Goal: Task Accomplishment & Management: Complete application form

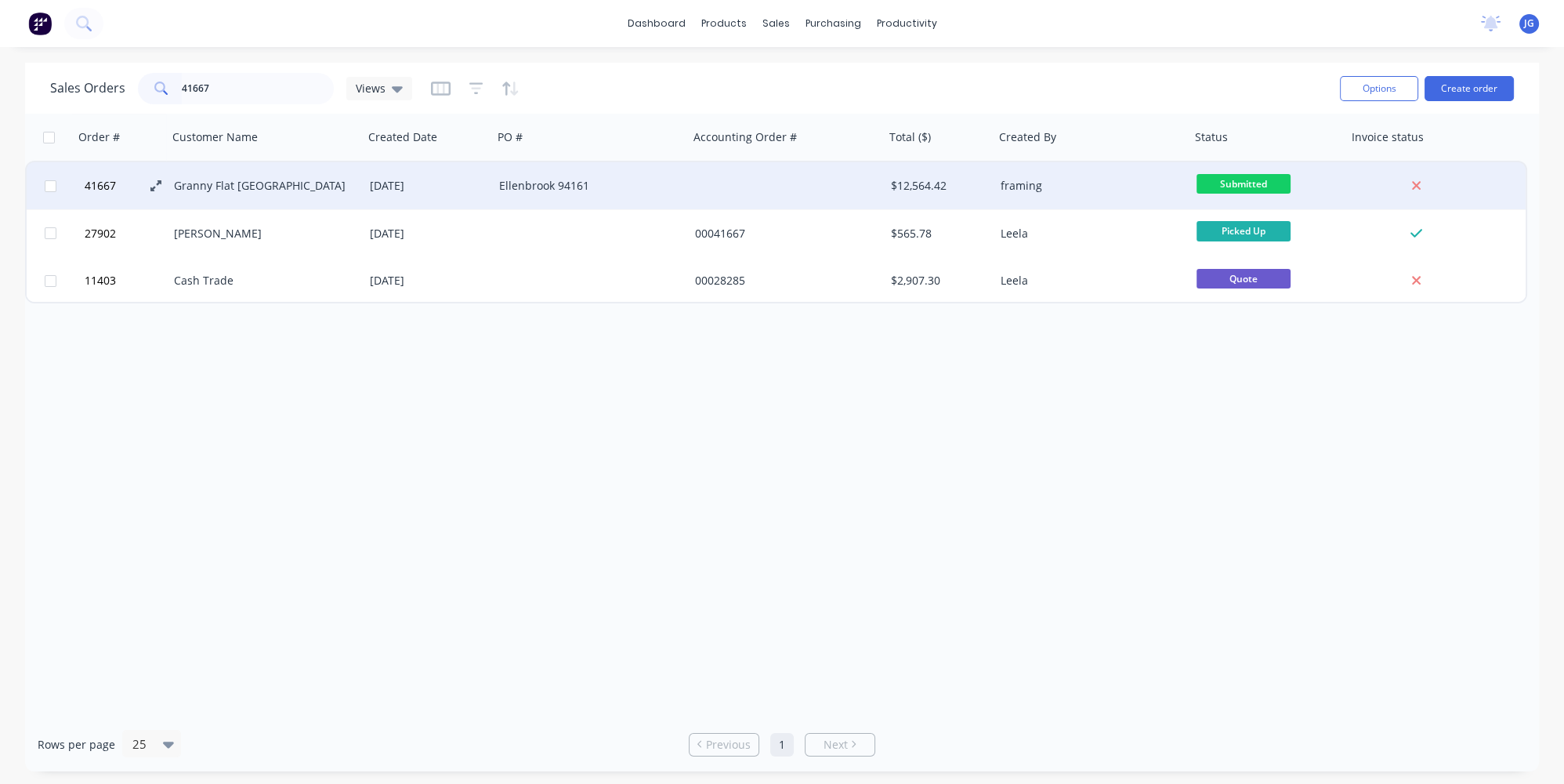
type input "41667"
click at [154, 184] on icon at bounding box center [156, 186] width 11 height 11
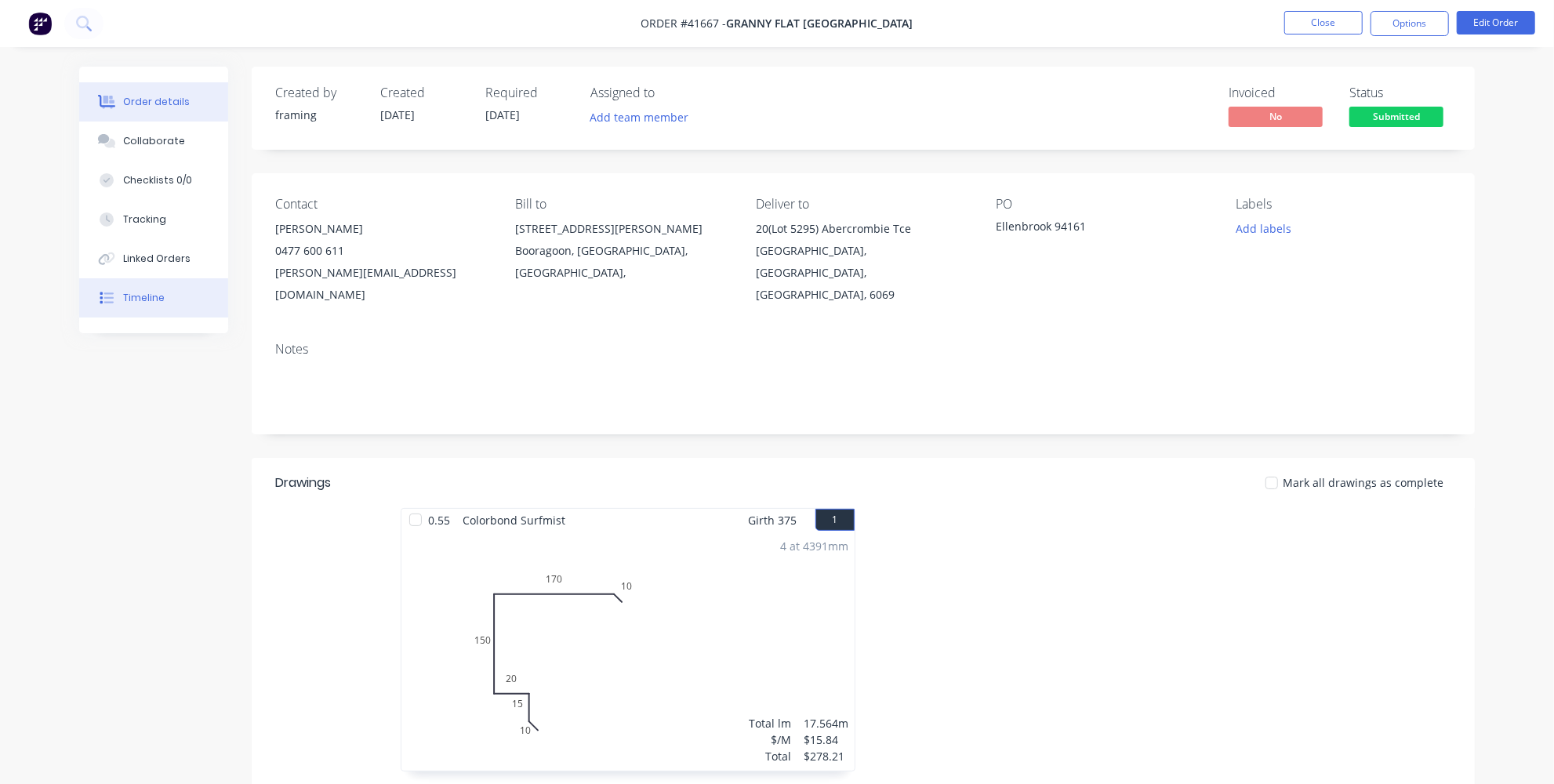
click at [140, 300] on div "Timeline" at bounding box center [144, 298] width 41 height 14
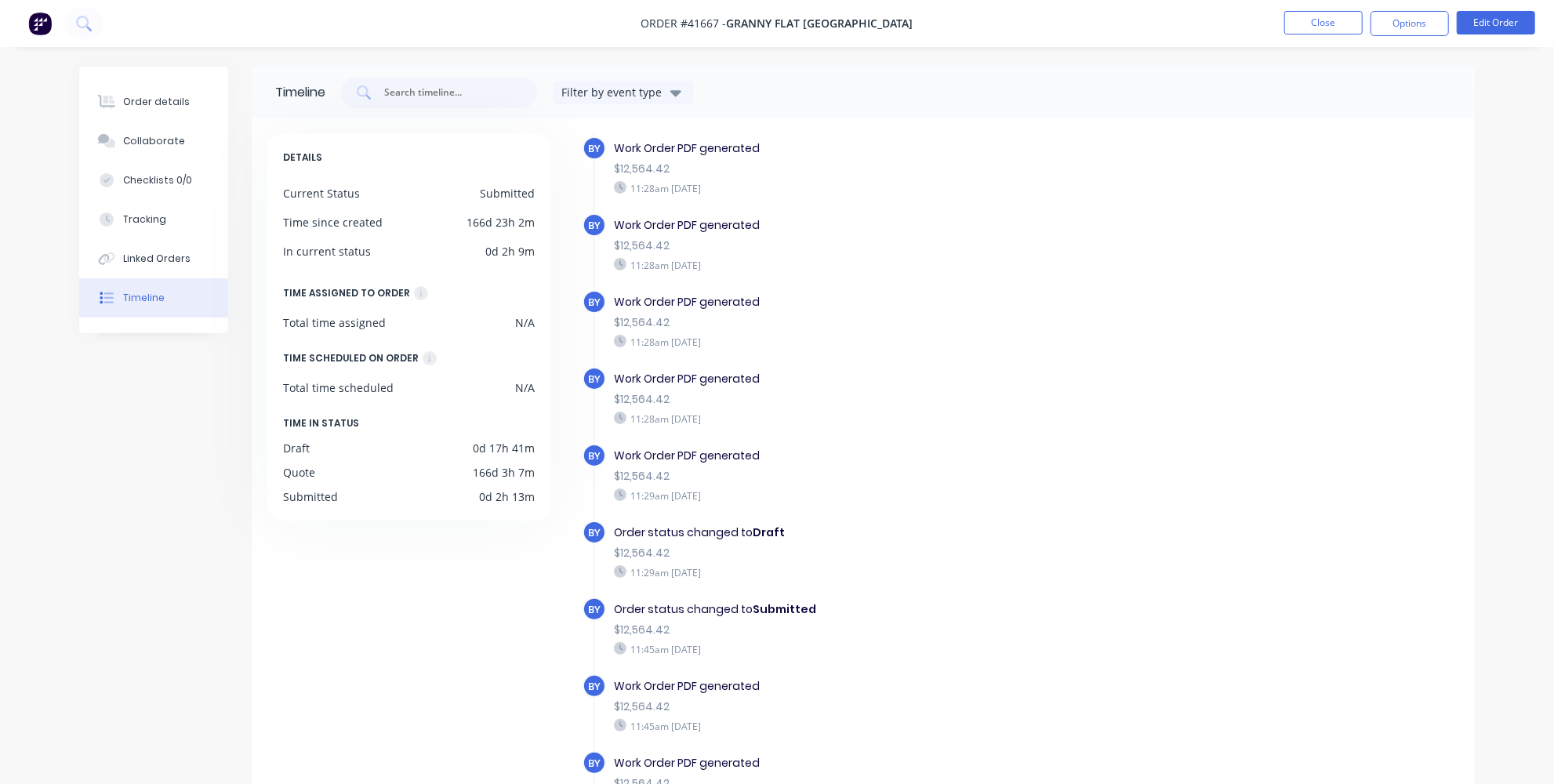
scroll to position [612, 0]
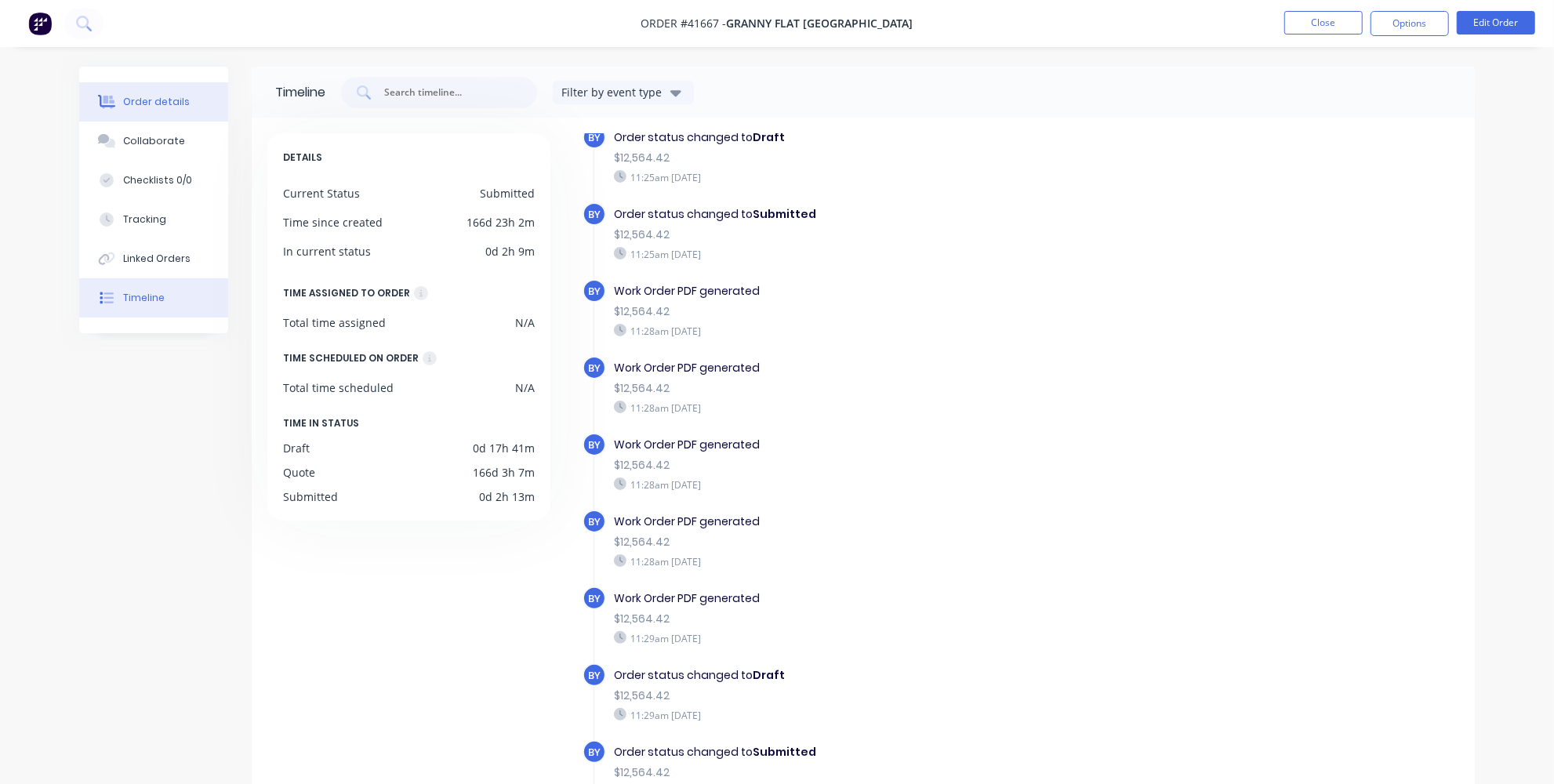
click at [156, 109] on button "Order details" at bounding box center [153, 102] width 149 height 39
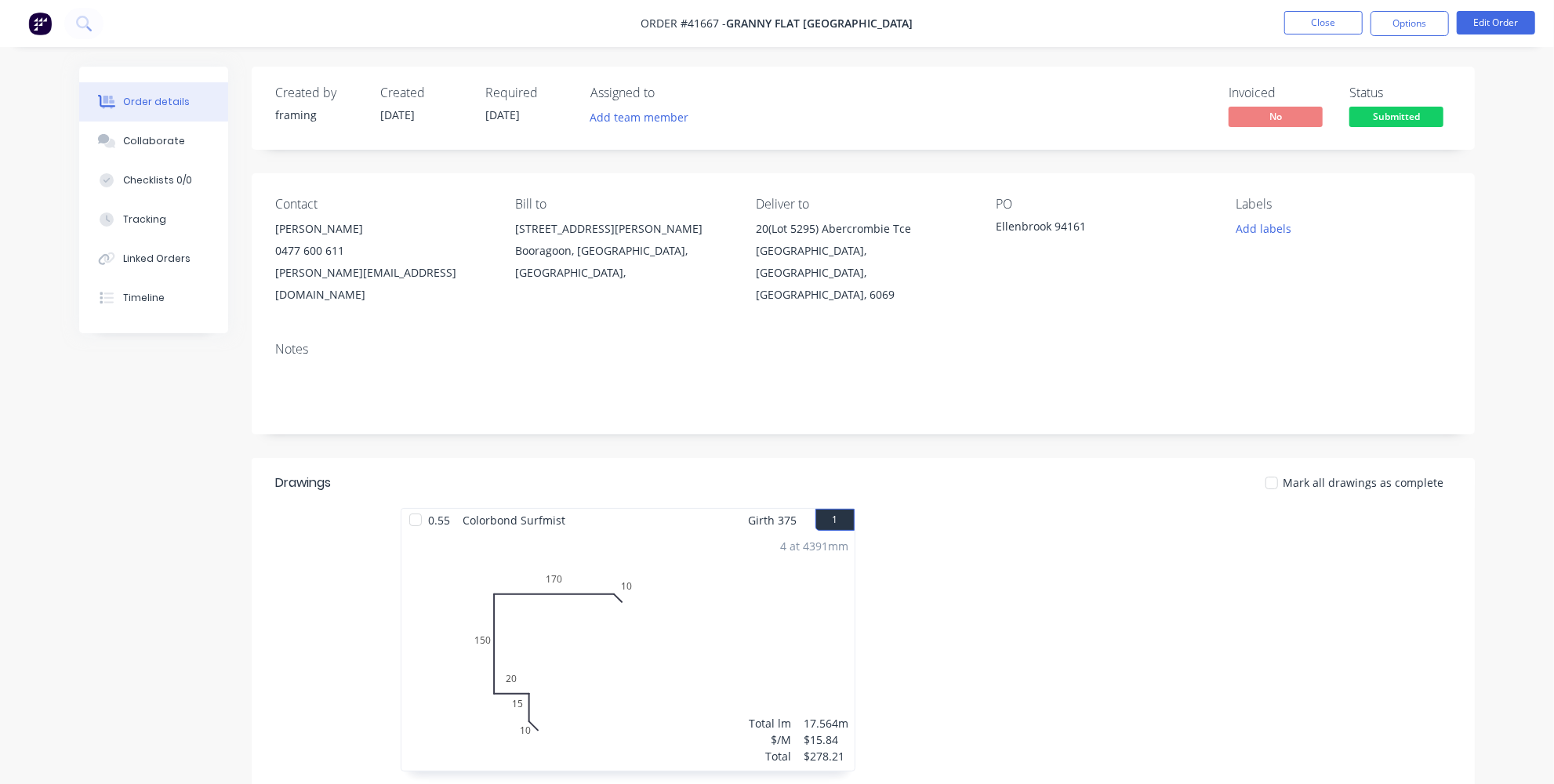
click at [38, 18] on img at bounding box center [39, 23] width 24 height 24
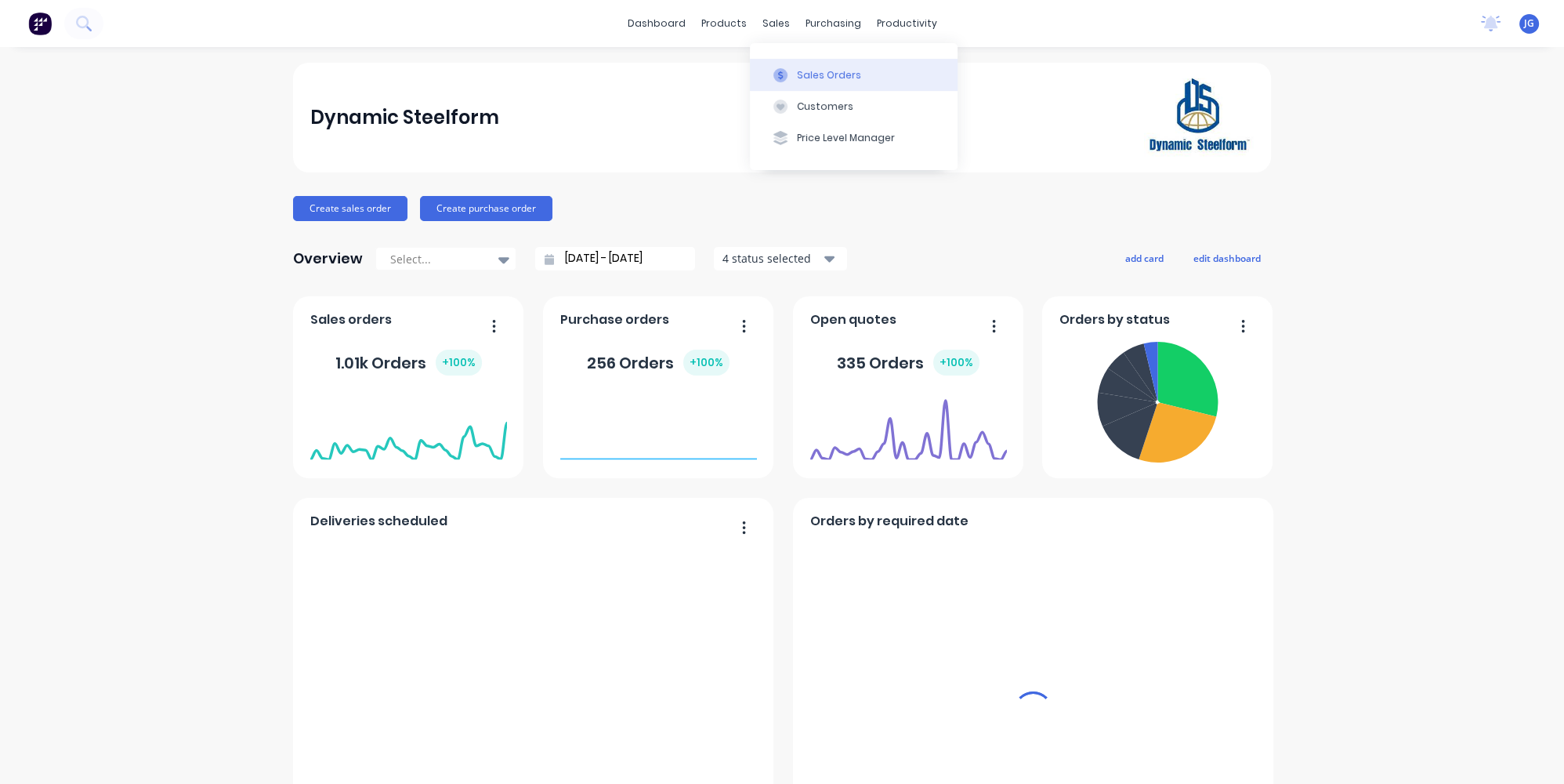
click at [782, 69] on icon at bounding box center [781, 75] width 14 height 14
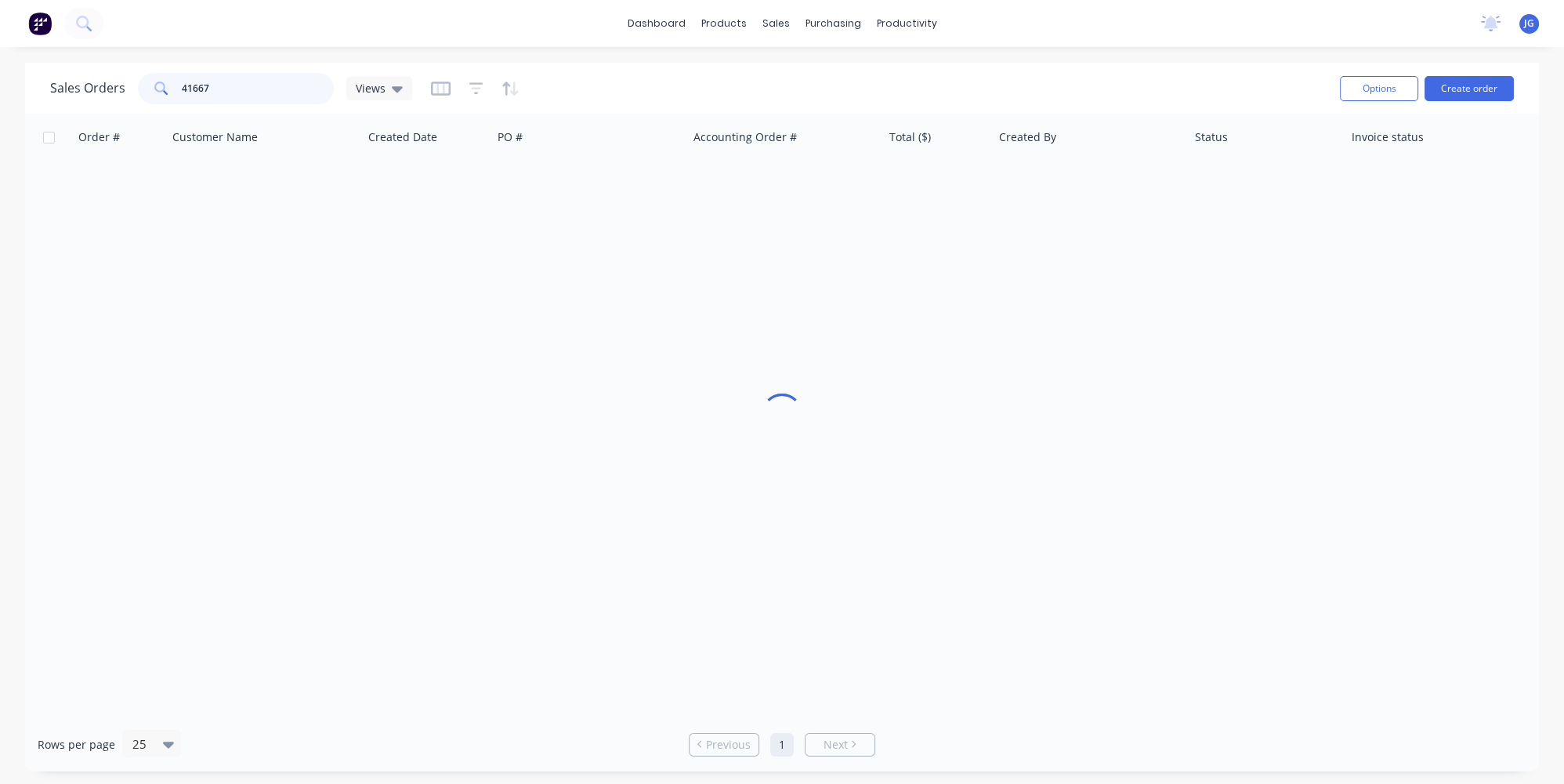
click at [266, 90] on input "41667" at bounding box center [258, 88] width 153 height 32
drag, startPoint x: 230, startPoint y: 87, endPoint x: 144, endPoint y: 88, distance: 86.0
click at [144, 88] on div "41667" at bounding box center [236, 88] width 196 height 32
paste input "46926"
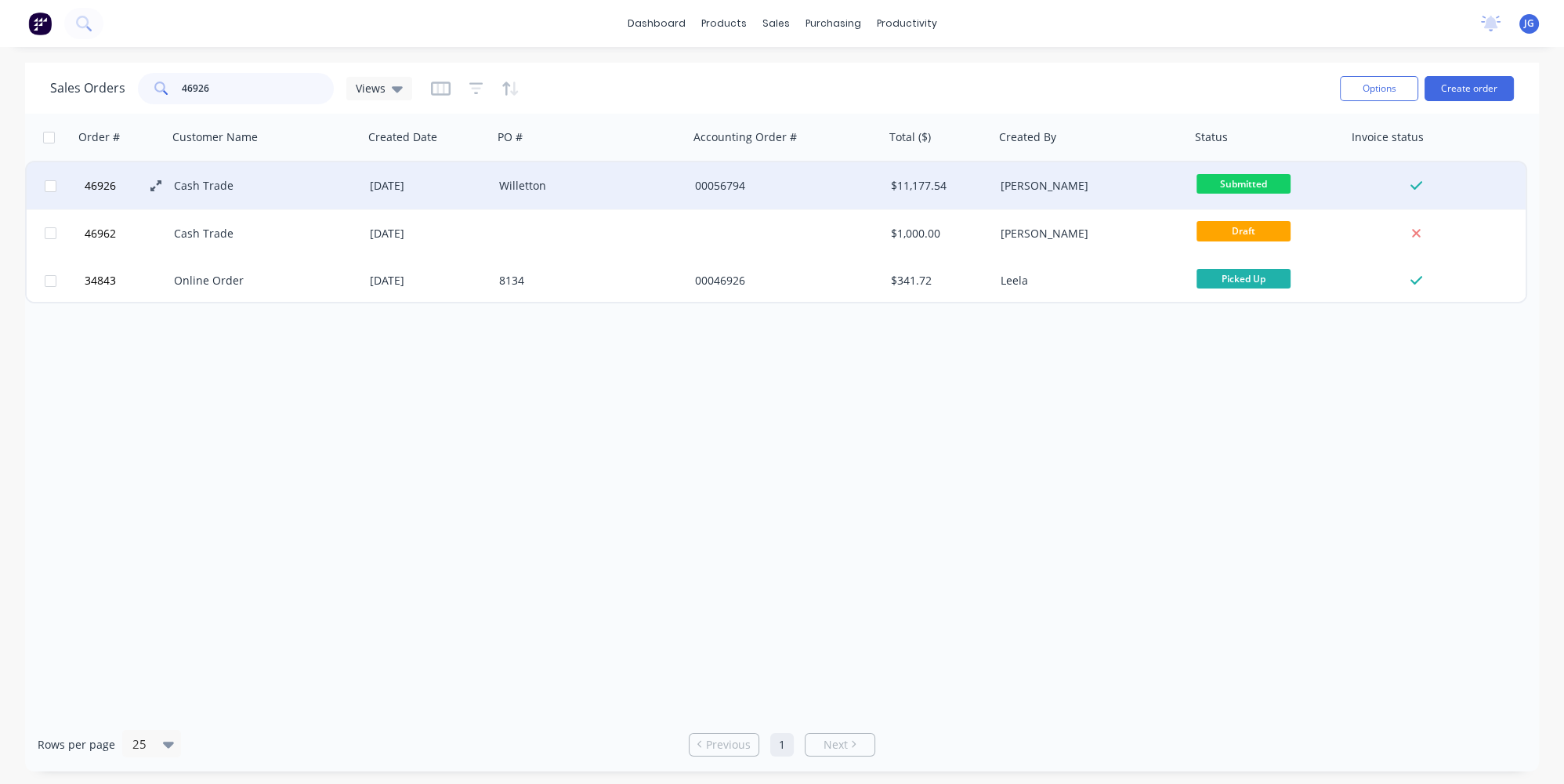
type input "46926"
click at [151, 184] on icon at bounding box center [156, 186] width 11 height 11
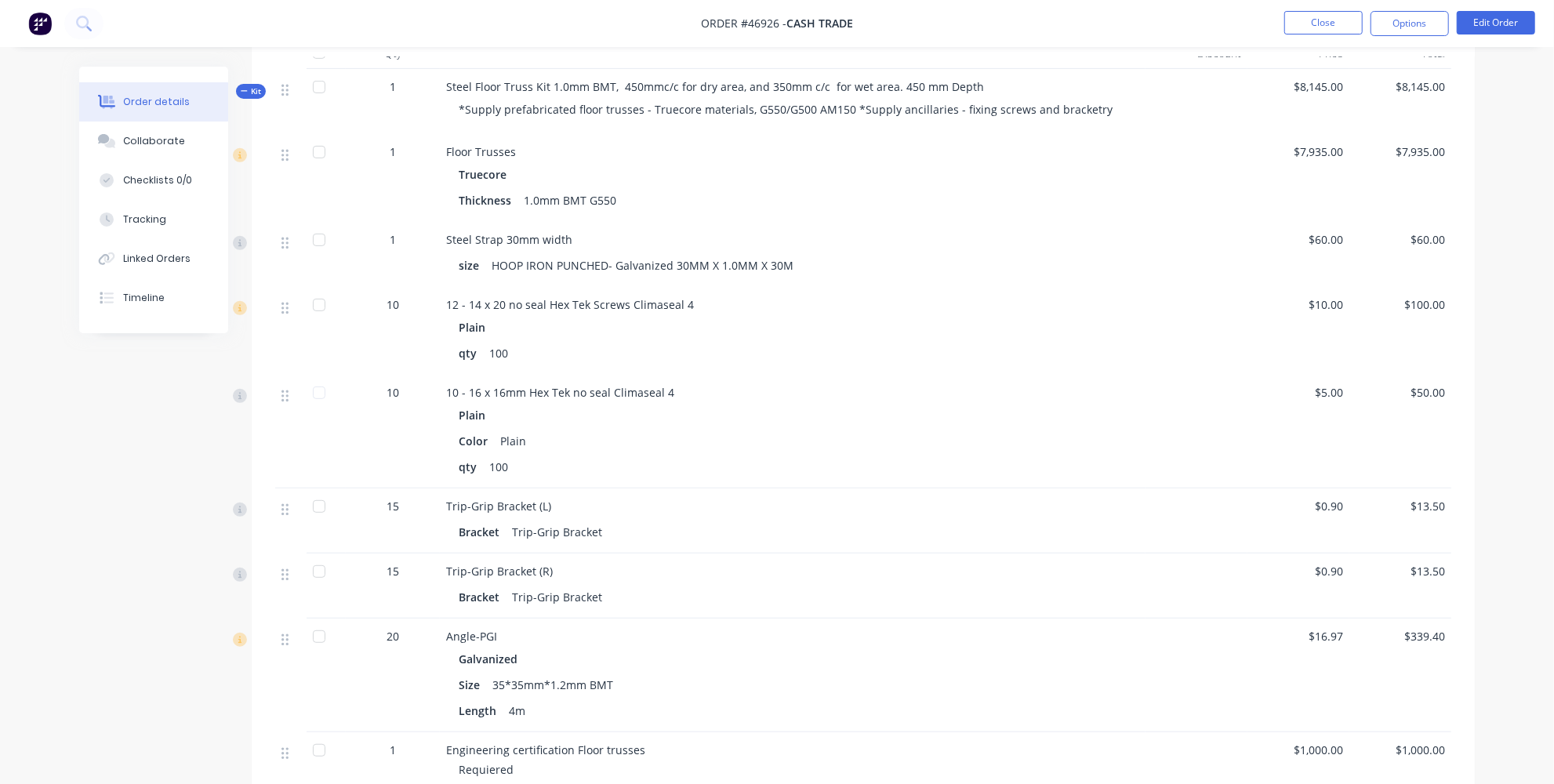
scroll to position [427, 0]
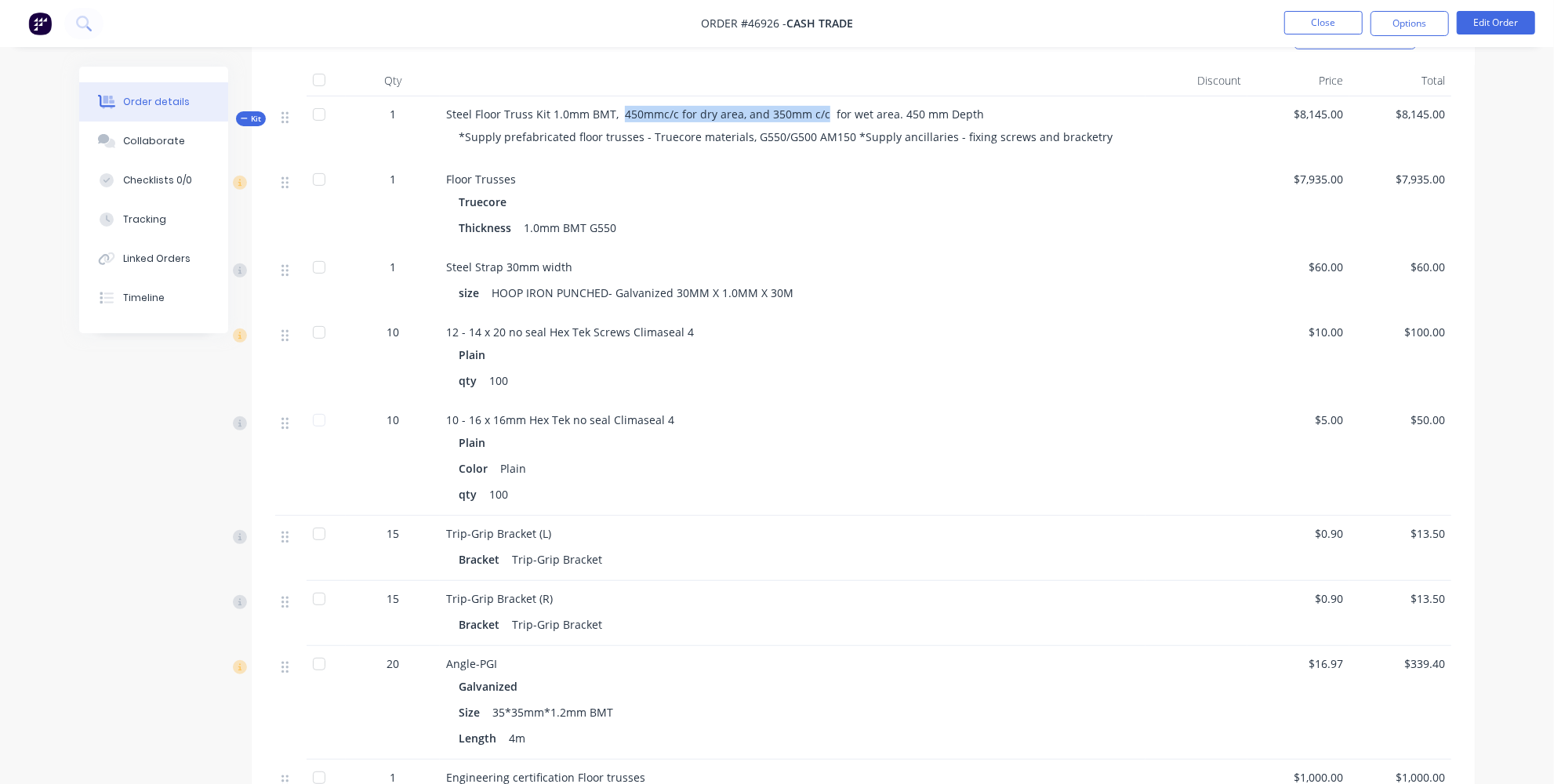
drag, startPoint x: 620, startPoint y: 112, endPoint x: 817, endPoint y: 118, distance: 197.1
click at [817, 118] on span "Steel Floor Truss Kit 1.0mm BMT, 450mmc/c for dry area, and 350mm c/c for wet a…" at bounding box center [715, 114] width 538 height 15
click at [865, 115] on span "Steel Floor Truss Kit 1.0mm BMT, 450mmc/c for dry area, and 350mm c/c for wet a…" at bounding box center [715, 114] width 538 height 15
drag, startPoint x: 886, startPoint y: 116, endPoint x: 621, endPoint y: 108, distance: 265.1
click at [621, 108] on span "Steel Floor Truss Kit 1.0mm BMT, 450mmc/c for dry area, and 350mm c/c for wet a…" at bounding box center [715, 114] width 538 height 15
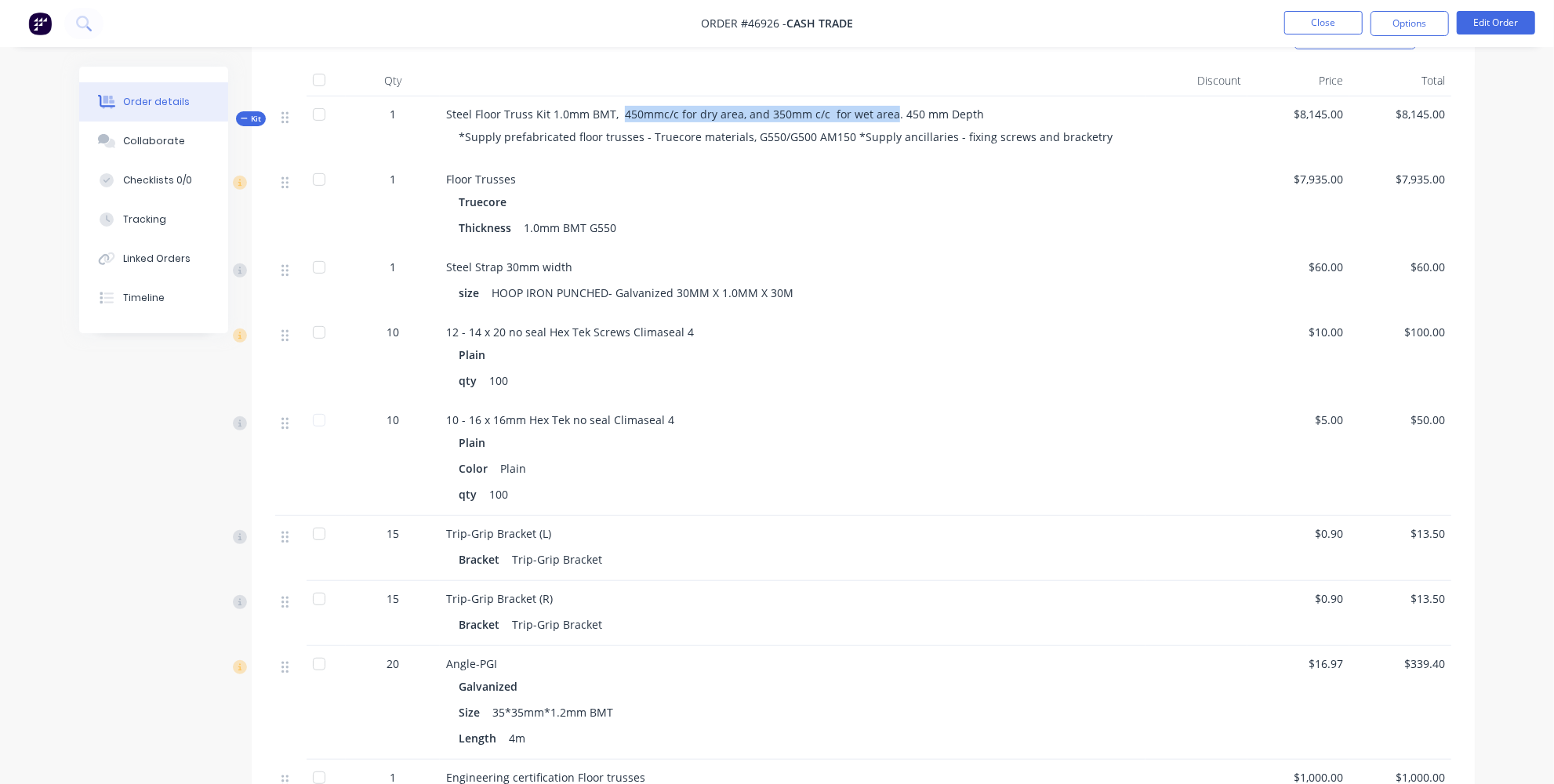
copy span "450mmc/c for dry area, and 350mm c/c for wet area"
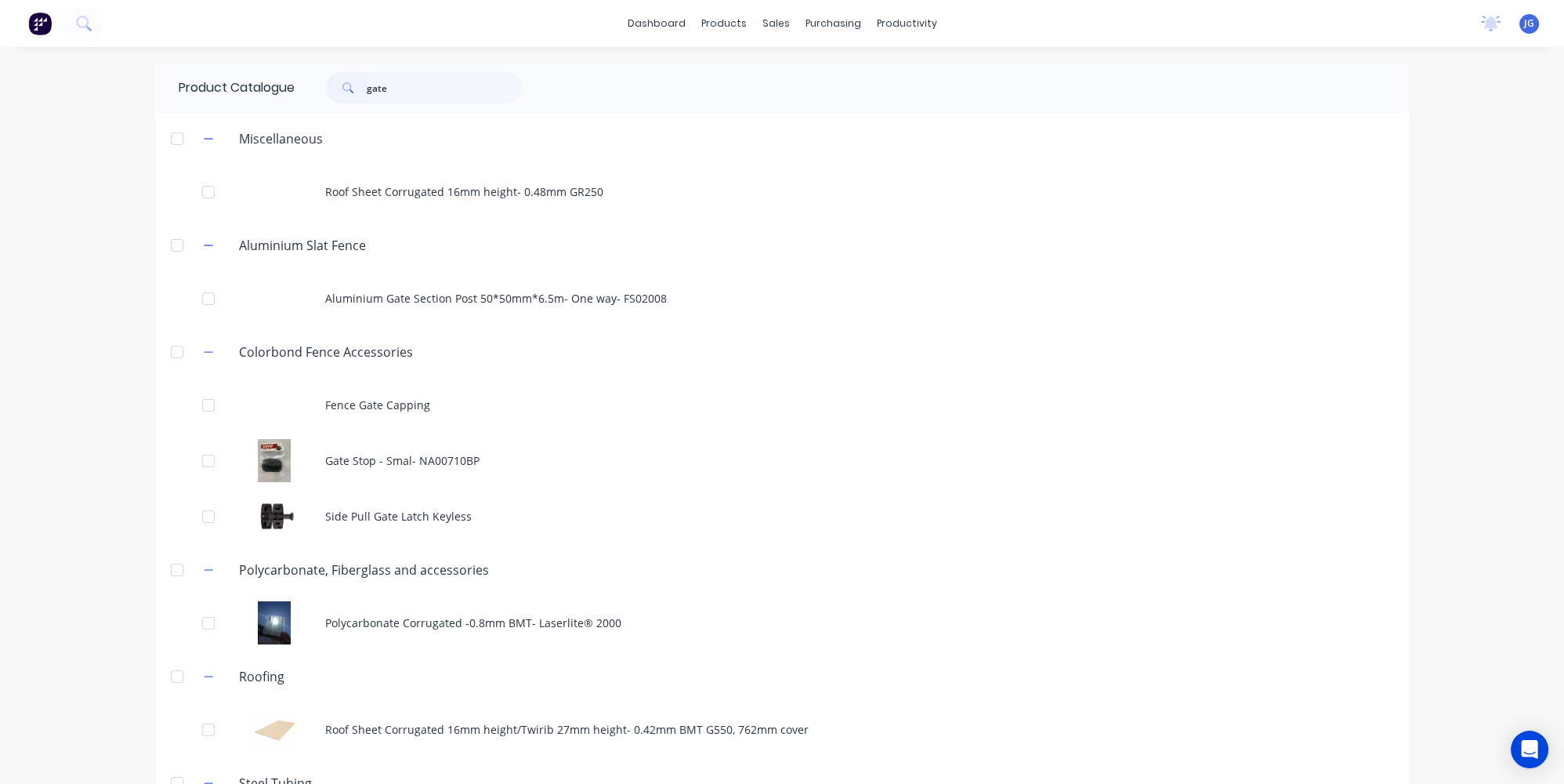
drag, startPoint x: 421, startPoint y: 88, endPoint x: 298, endPoint y: 84, distance: 123.1
click at [299, 84] on div "gate" at bounding box center [420, 88] width 251 height 32
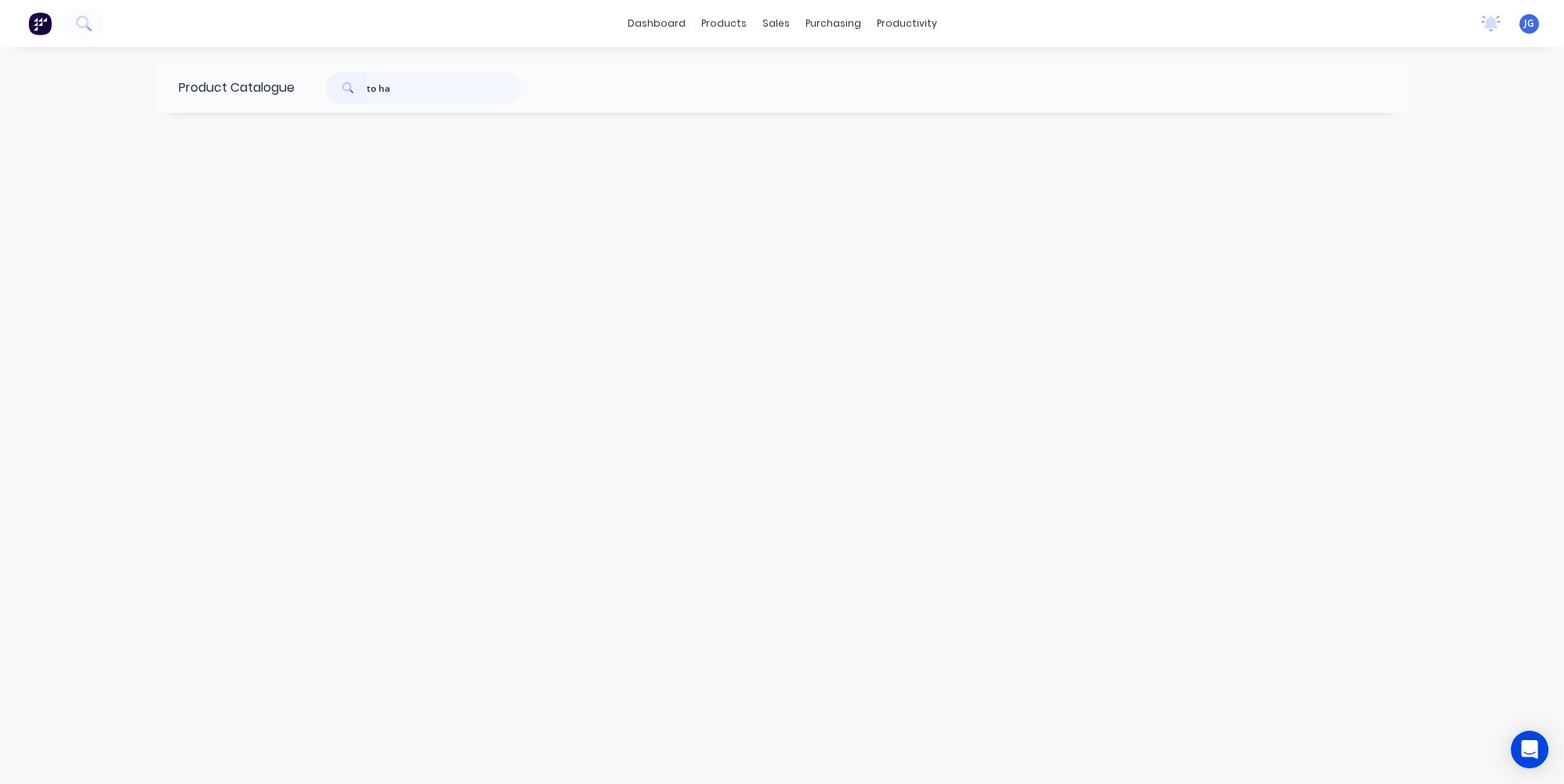
type input "to ha"
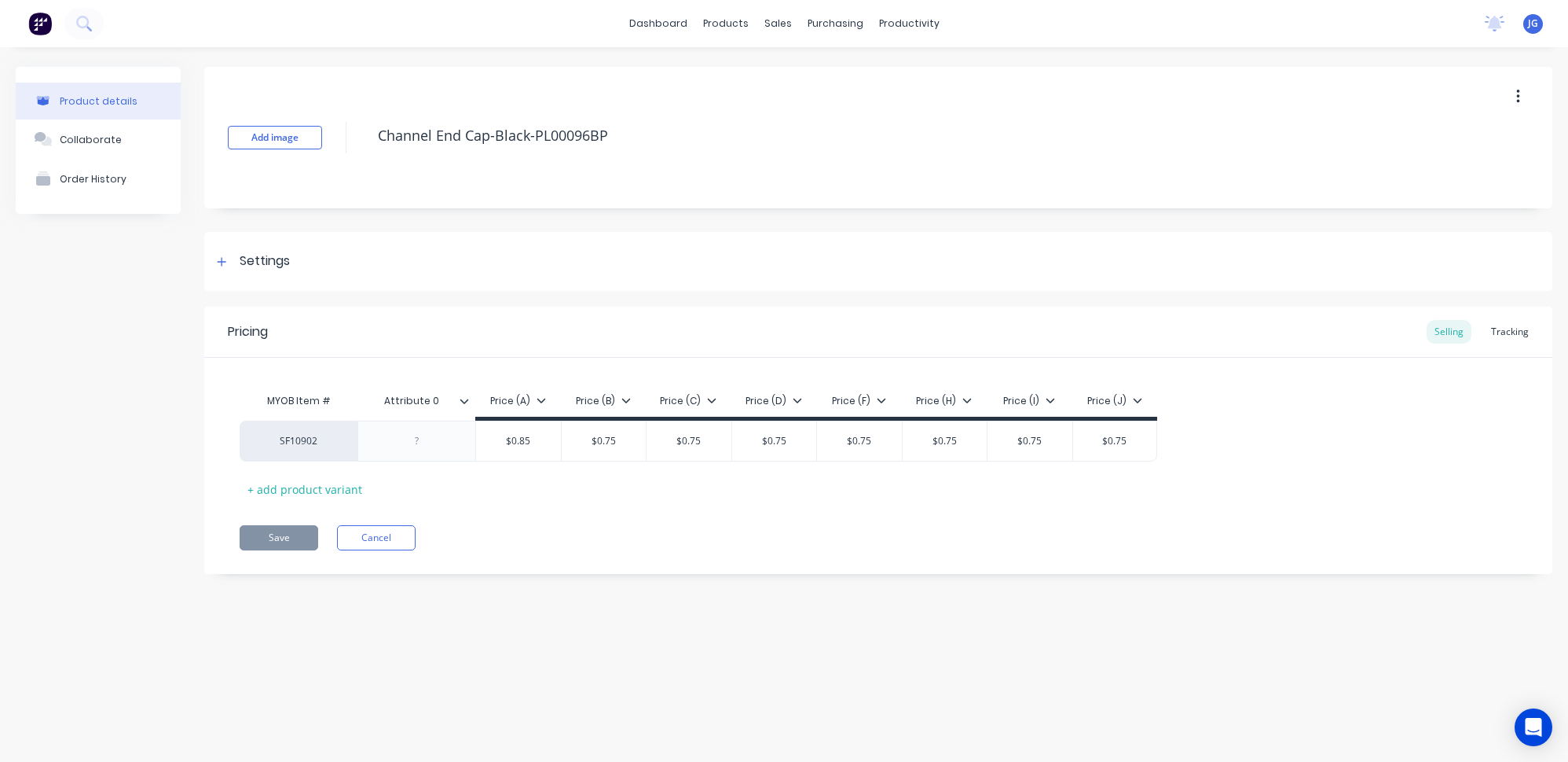
type textarea "x"
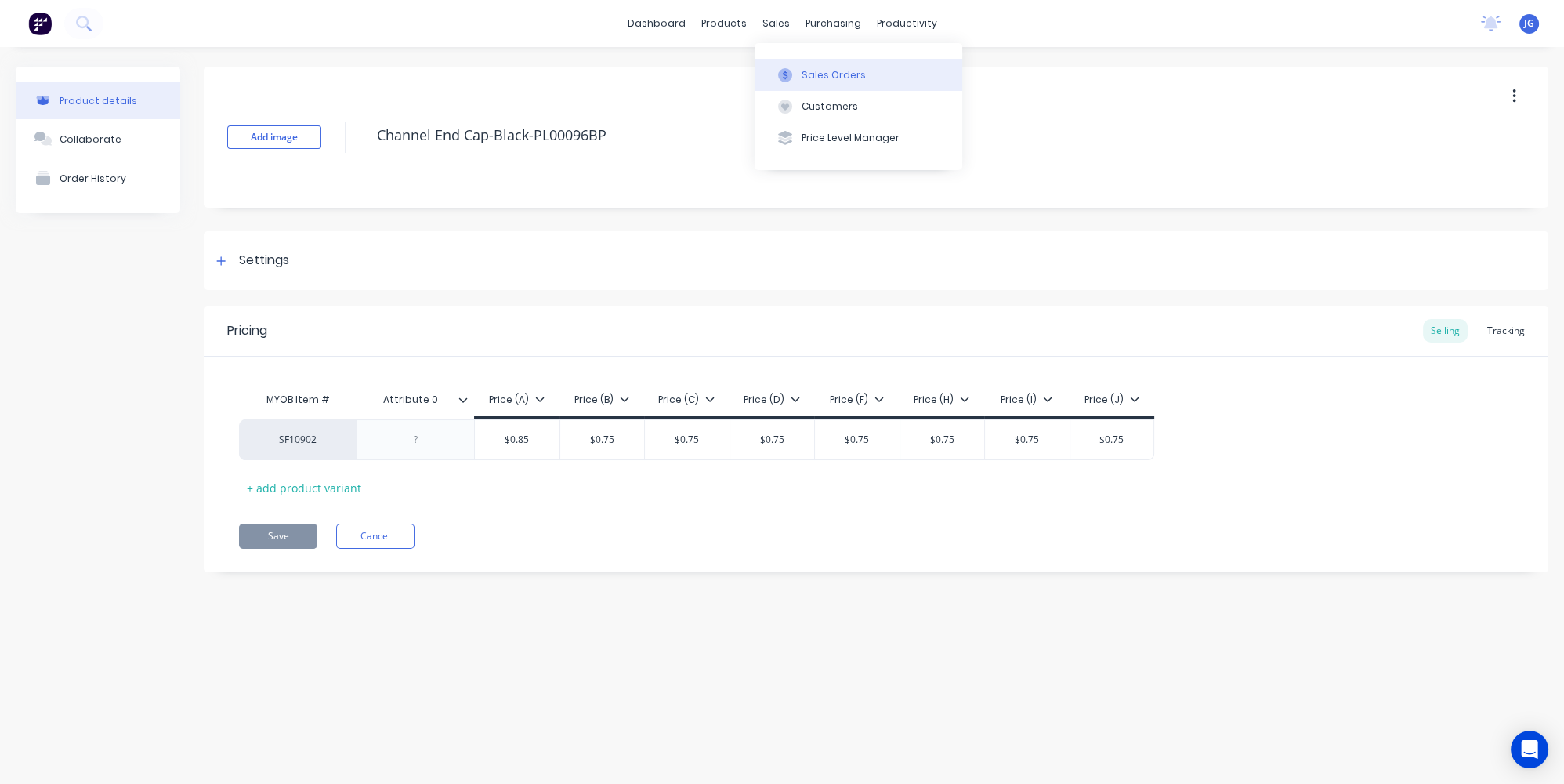
click at [783, 68] on icon at bounding box center [785, 75] width 14 height 14
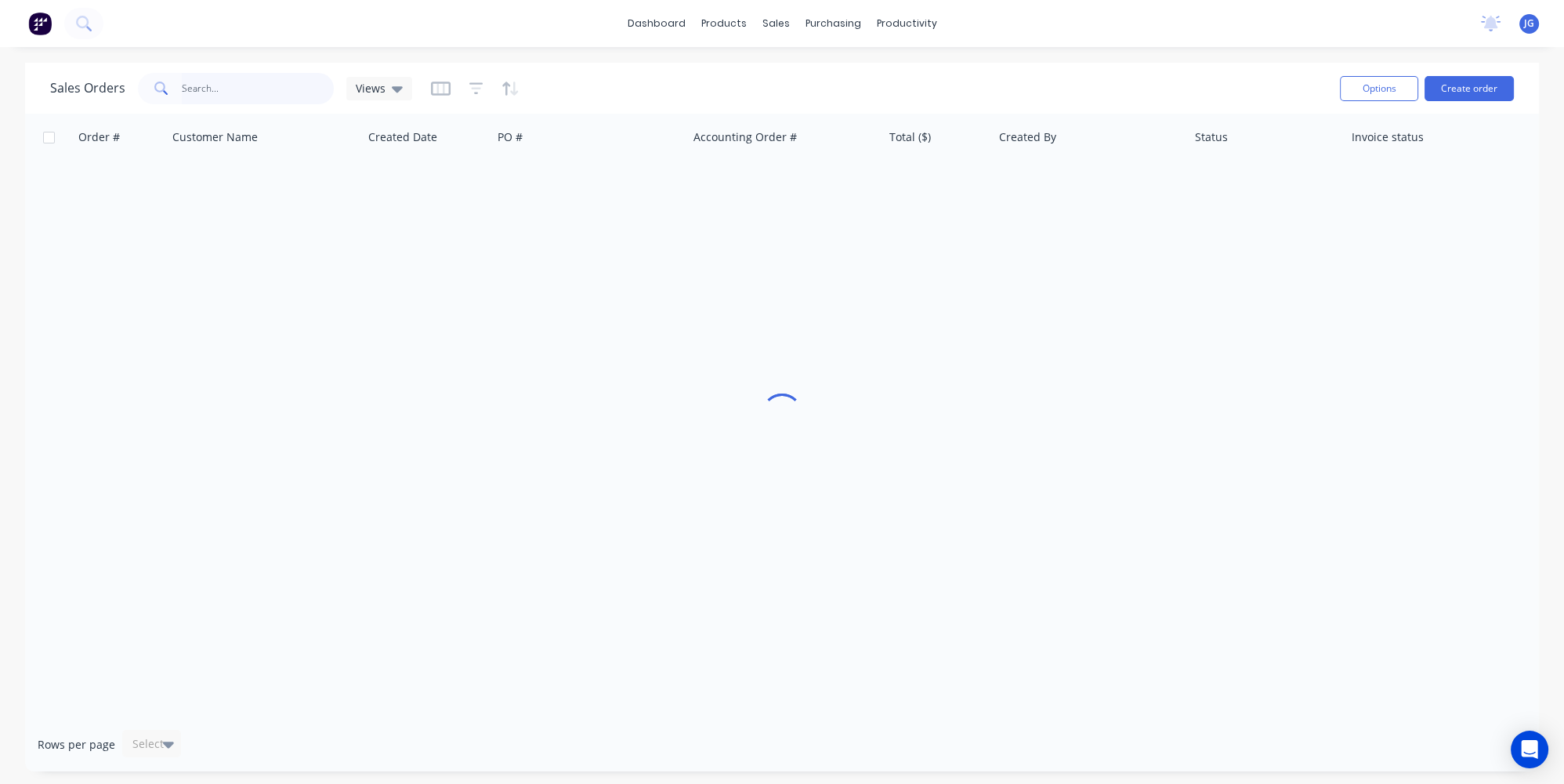
click at [252, 79] on input "text" at bounding box center [258, 88] width 153 height 32
paste input "47255"
type input "47255"
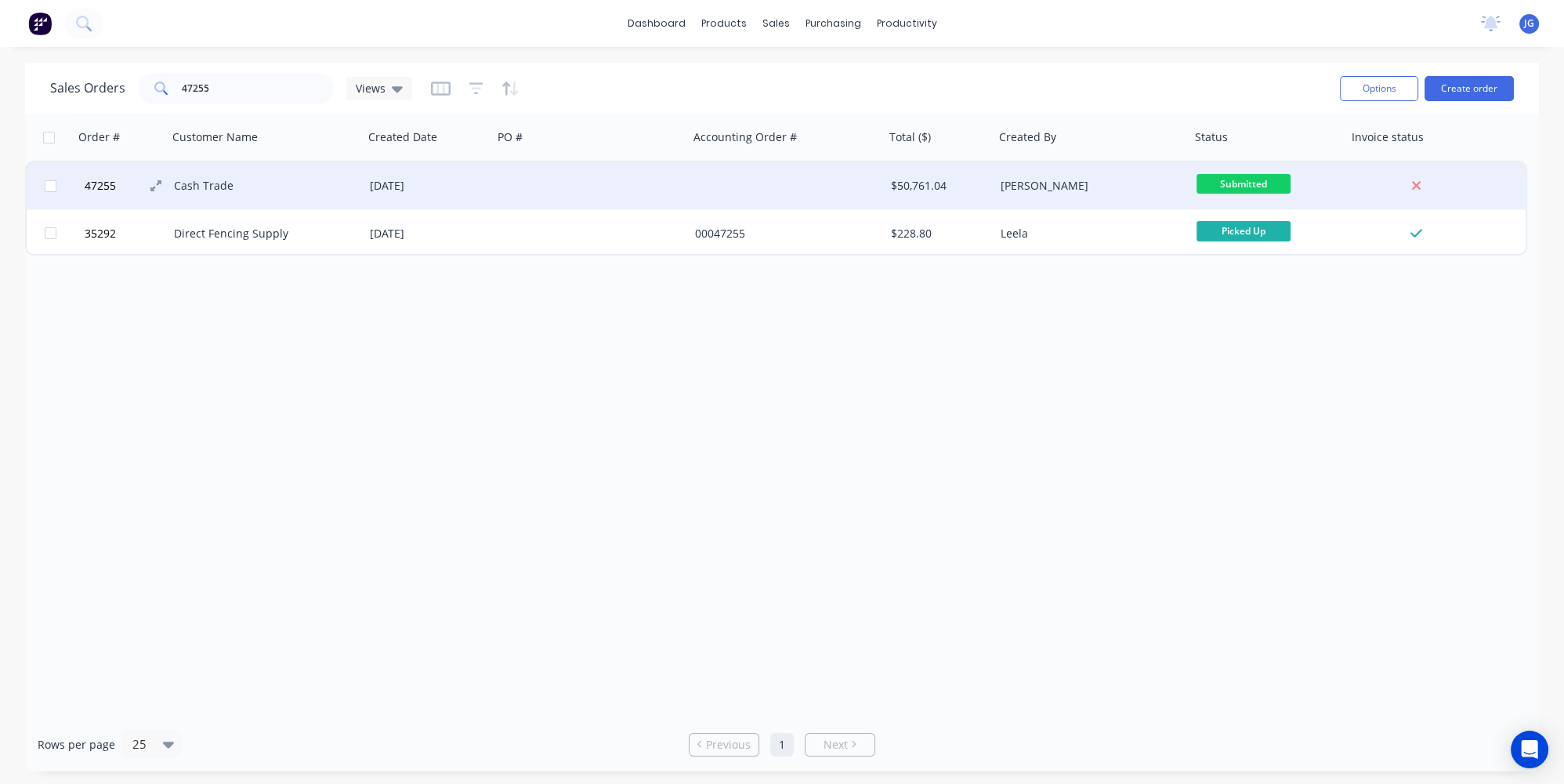
click at [149, 184] on button "47255" at bounding box center [126, 186] width 94 height 47
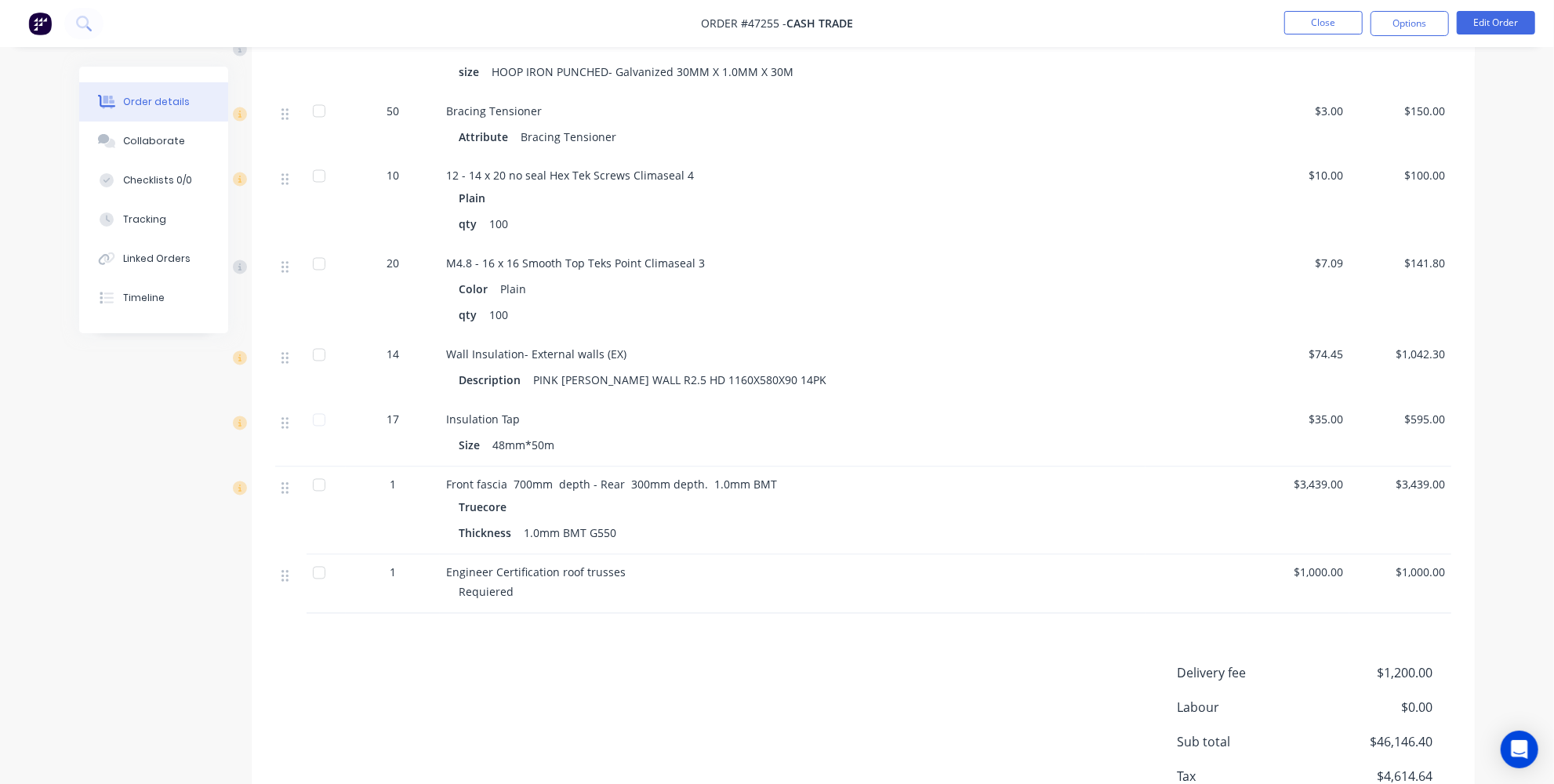
scroll to position [2205, 0]
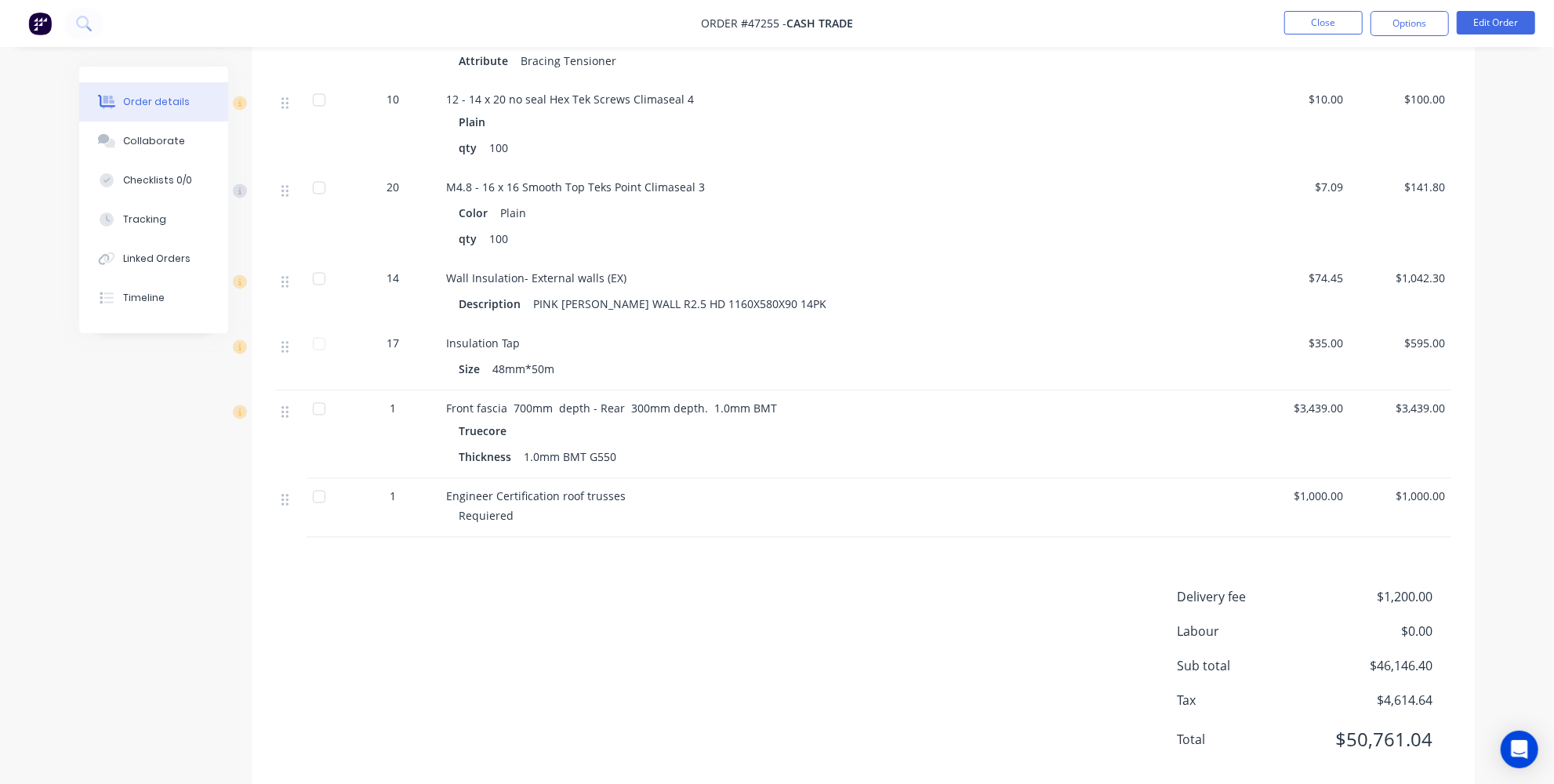
click at [561, 489] on span "Engineer Certification roof trusses" at bounding box center [536, 496] width 179 height 15
click at [1494, 19] on button "Edit Order" at bounding box center [1496, 23] width 79 height 24
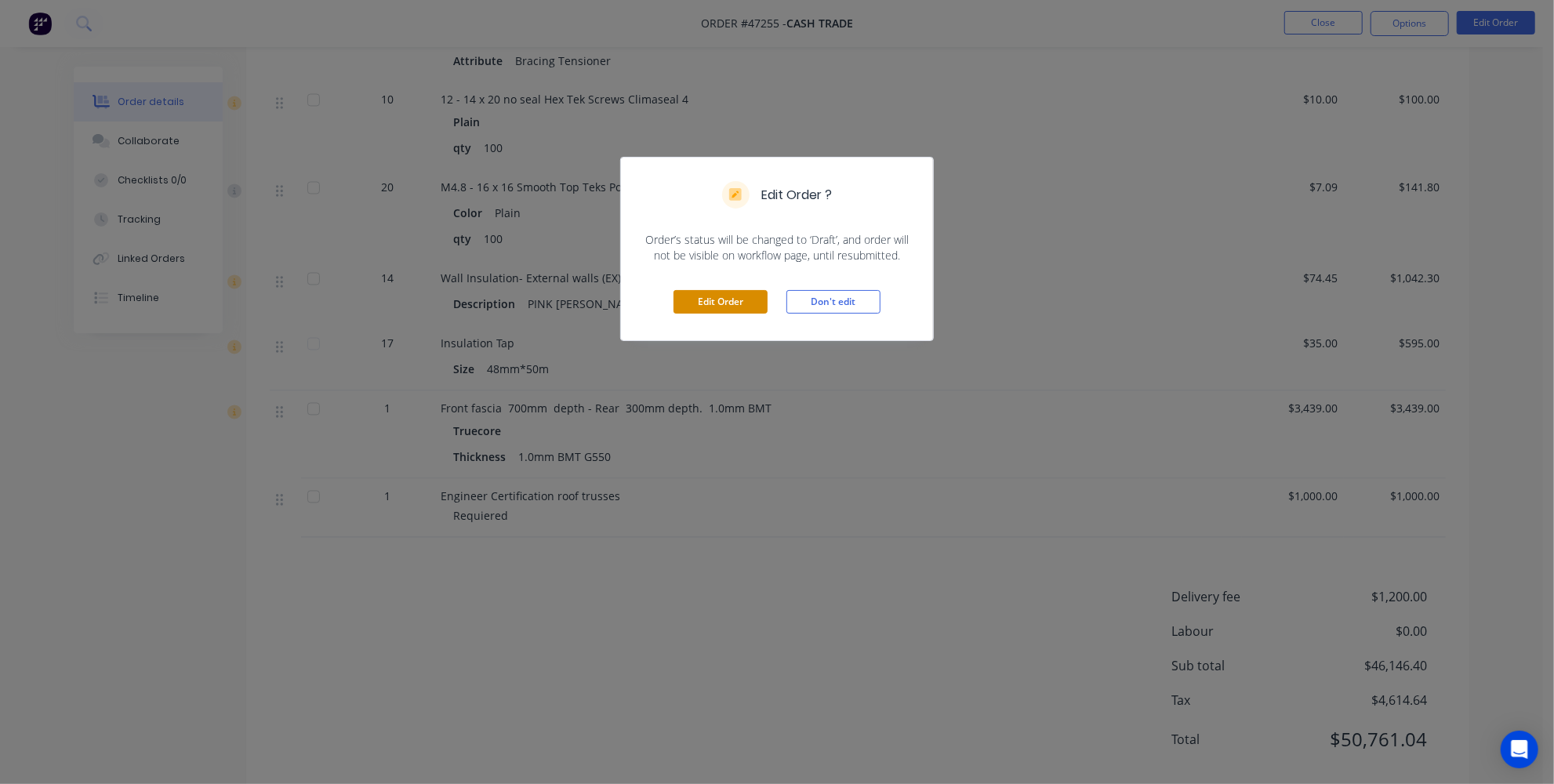
click at [714, 290] on button "Edit Order" at bounding box center [720, 301] width 94 height 24
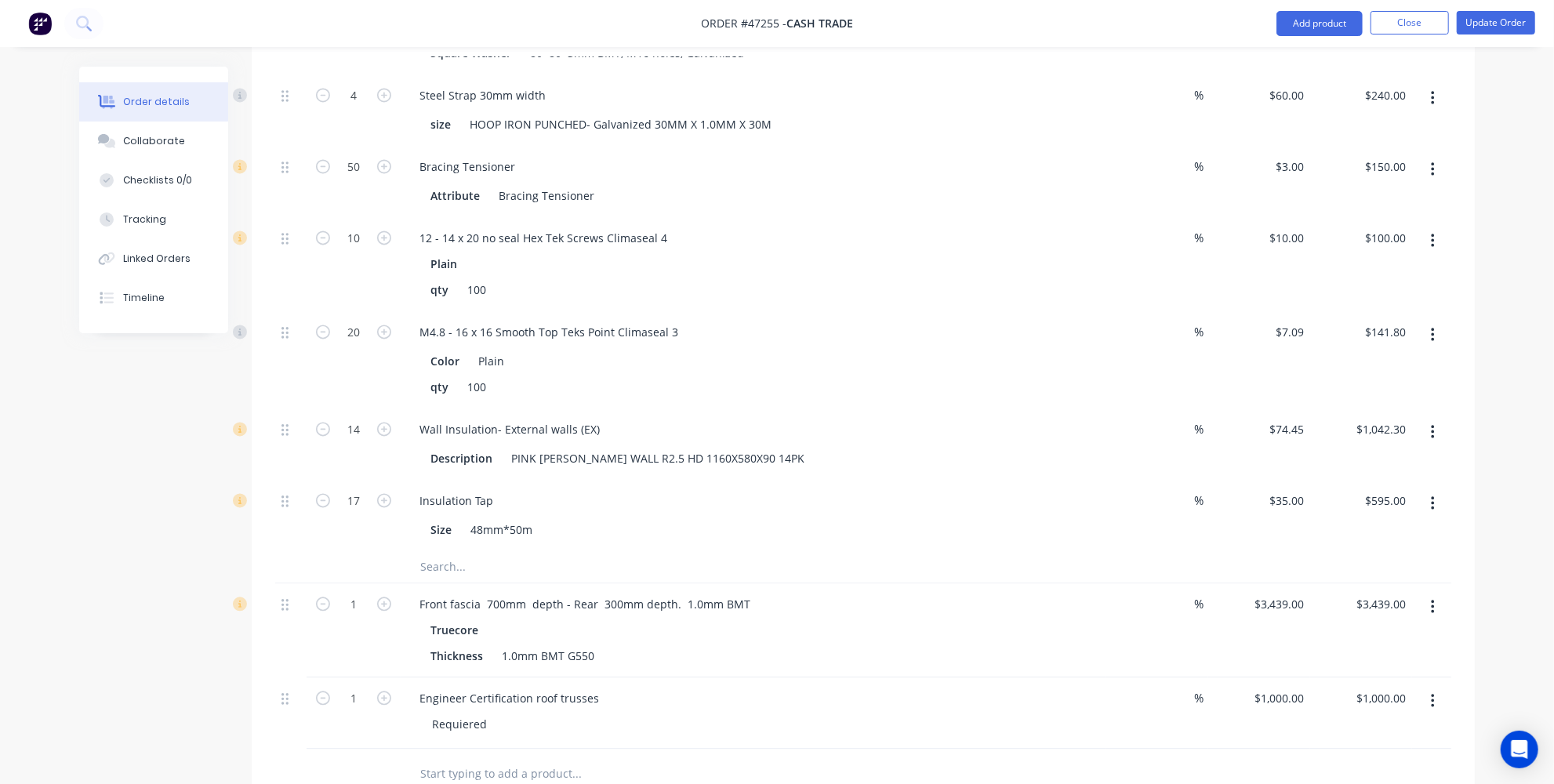
scroll to position [2617, 0]
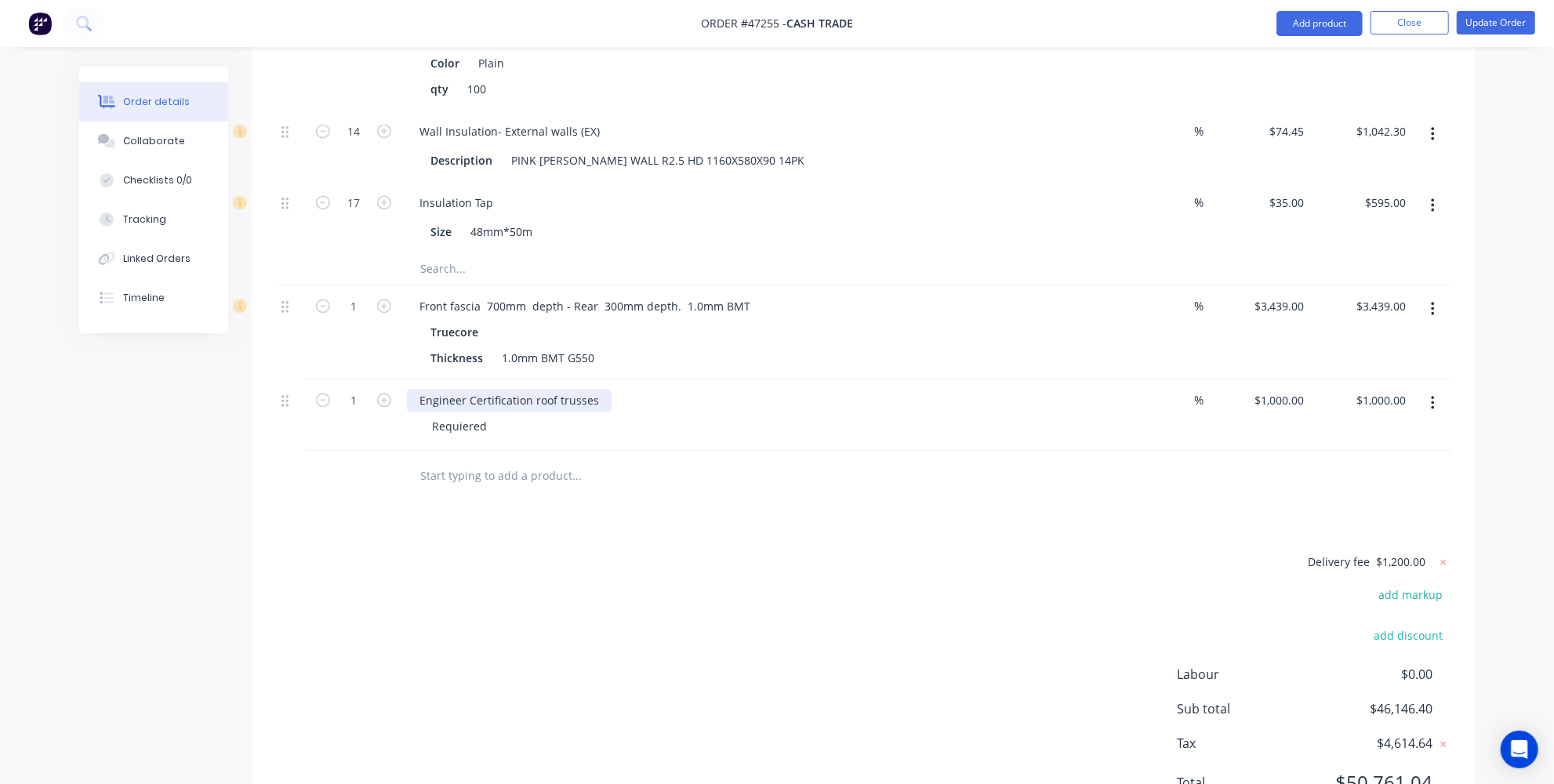
click at [537, 388] on div "Engineer Certification roof trusses" at bounding box center [510, 400] width 205 height 23
click at [553, 388] on div "Engineer Certification roof trusses" at bounding box center [510, 400] width 205 height 23
click at [1280, 388] on input "1000" at bounding box center [1294, 400] width 33 height 23
type input "$1,500.00"
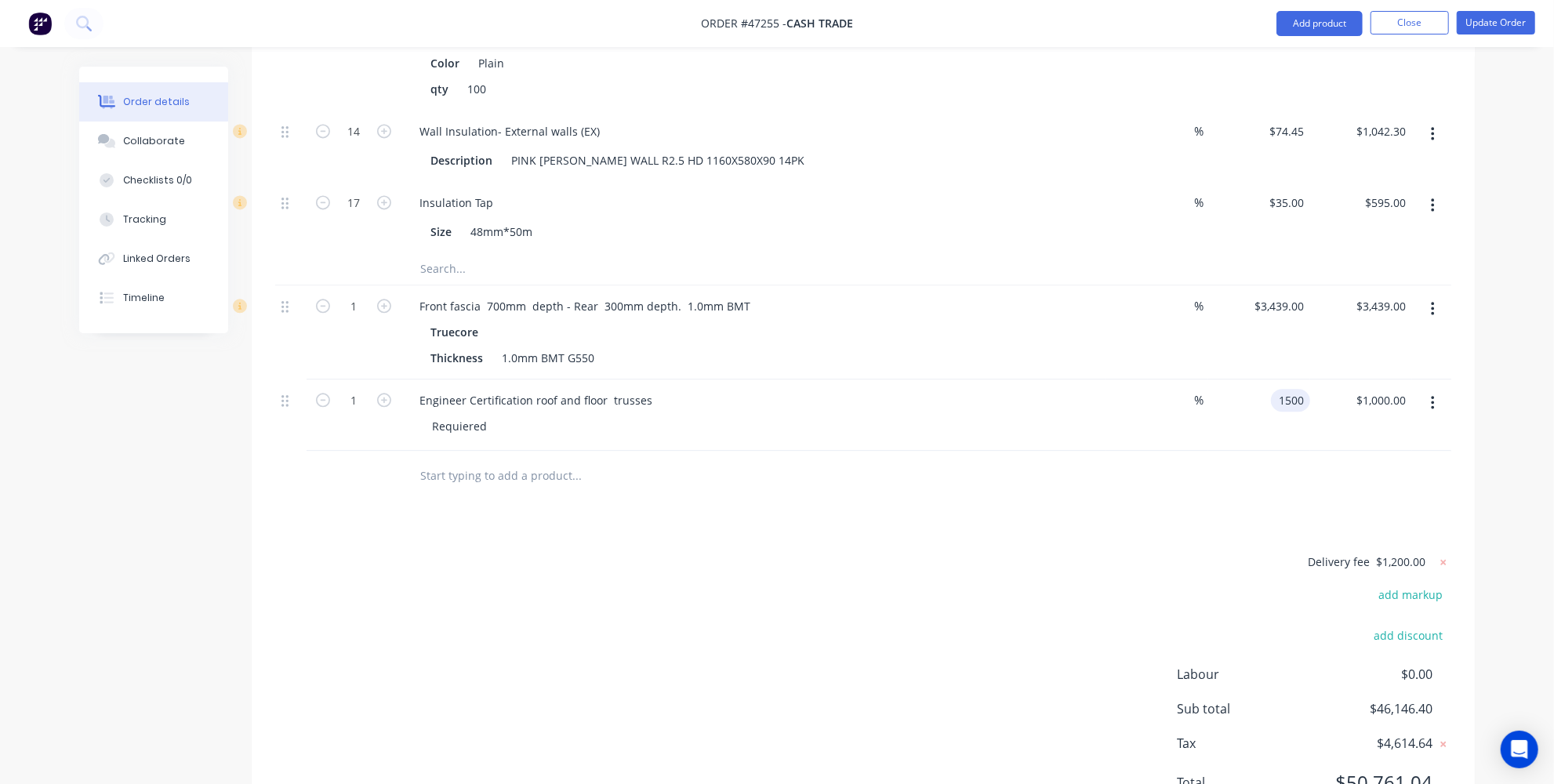
type input "$1,500.00"
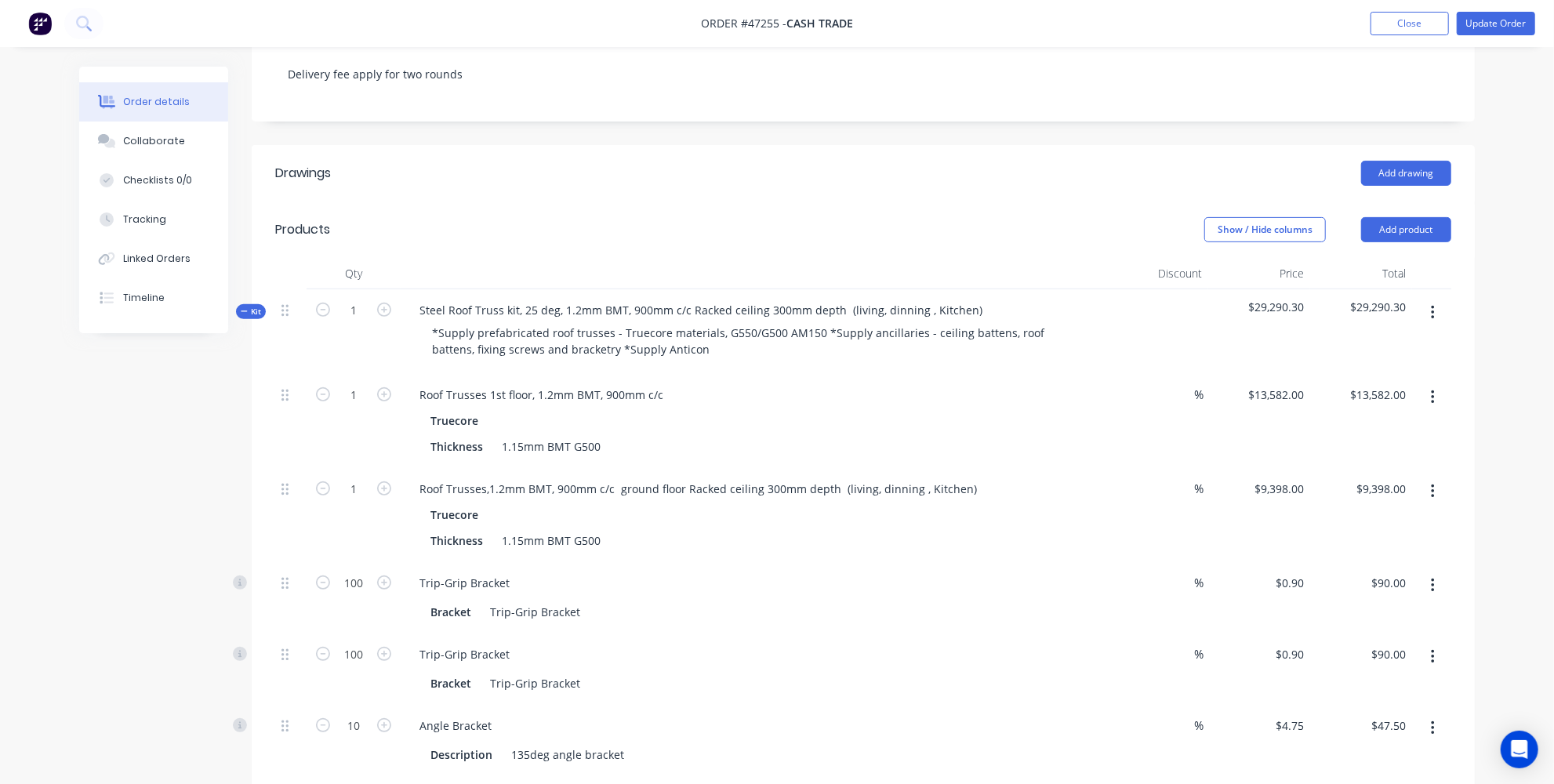
scroll to position [266, 0]
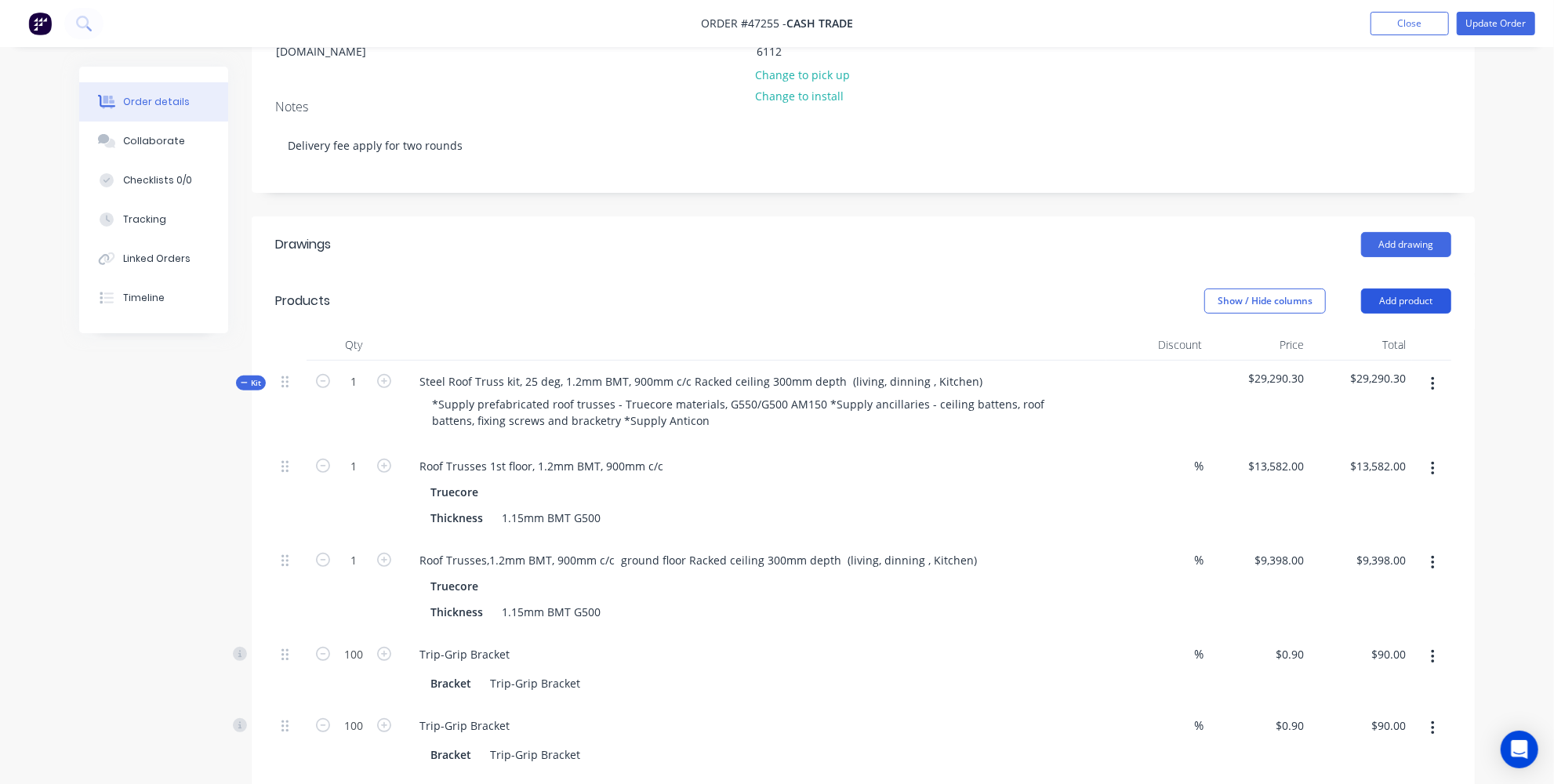
click at [1445, 289] on button "Add product" at bounding box center [1406, 301] width 90 height 25
click at [1335, 329] on div "Product catalogue" at bounding box center [1377, 340] width 121 height 23
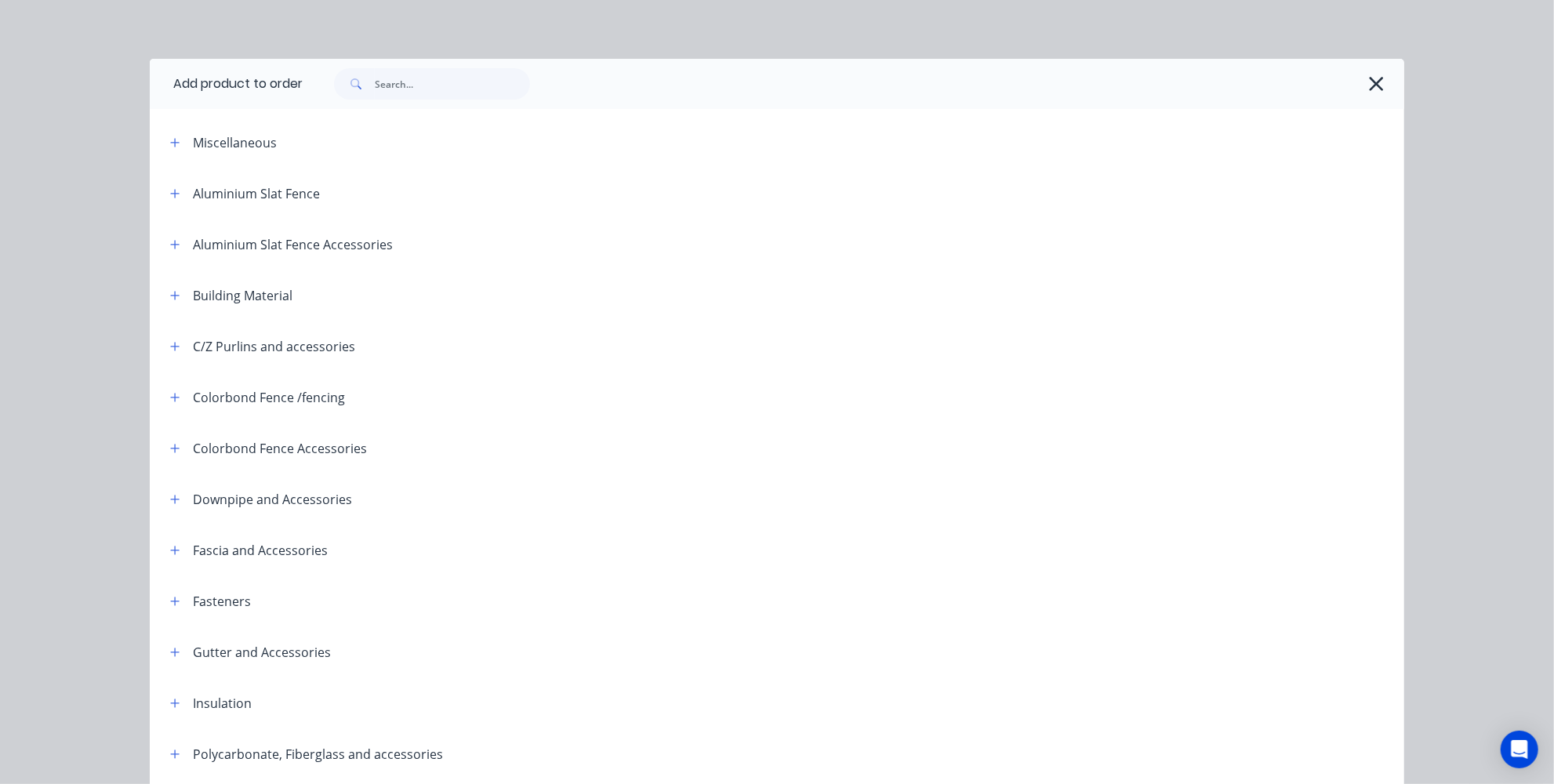
scroll to position [0, 0]
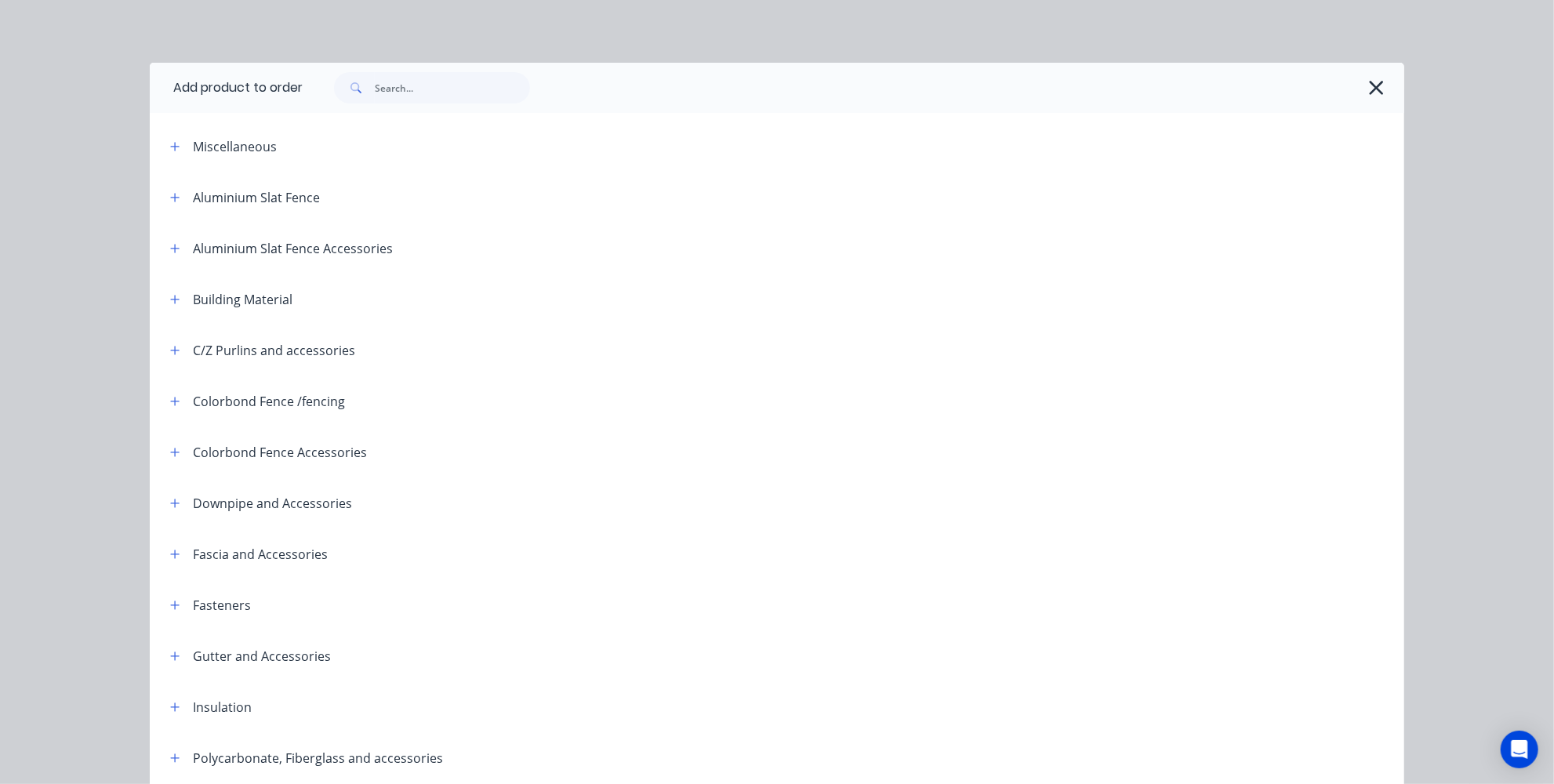
click at [1474, 203] on div "Add product to order Miscellaneous Aluminium Slat Fence Aluminium Slat Fence Ac…" at bounding box center [777, 392] width 1554 height 784
click at [1363, 87] on button "button" at bounding box center [1375, 88] width 25 height 25
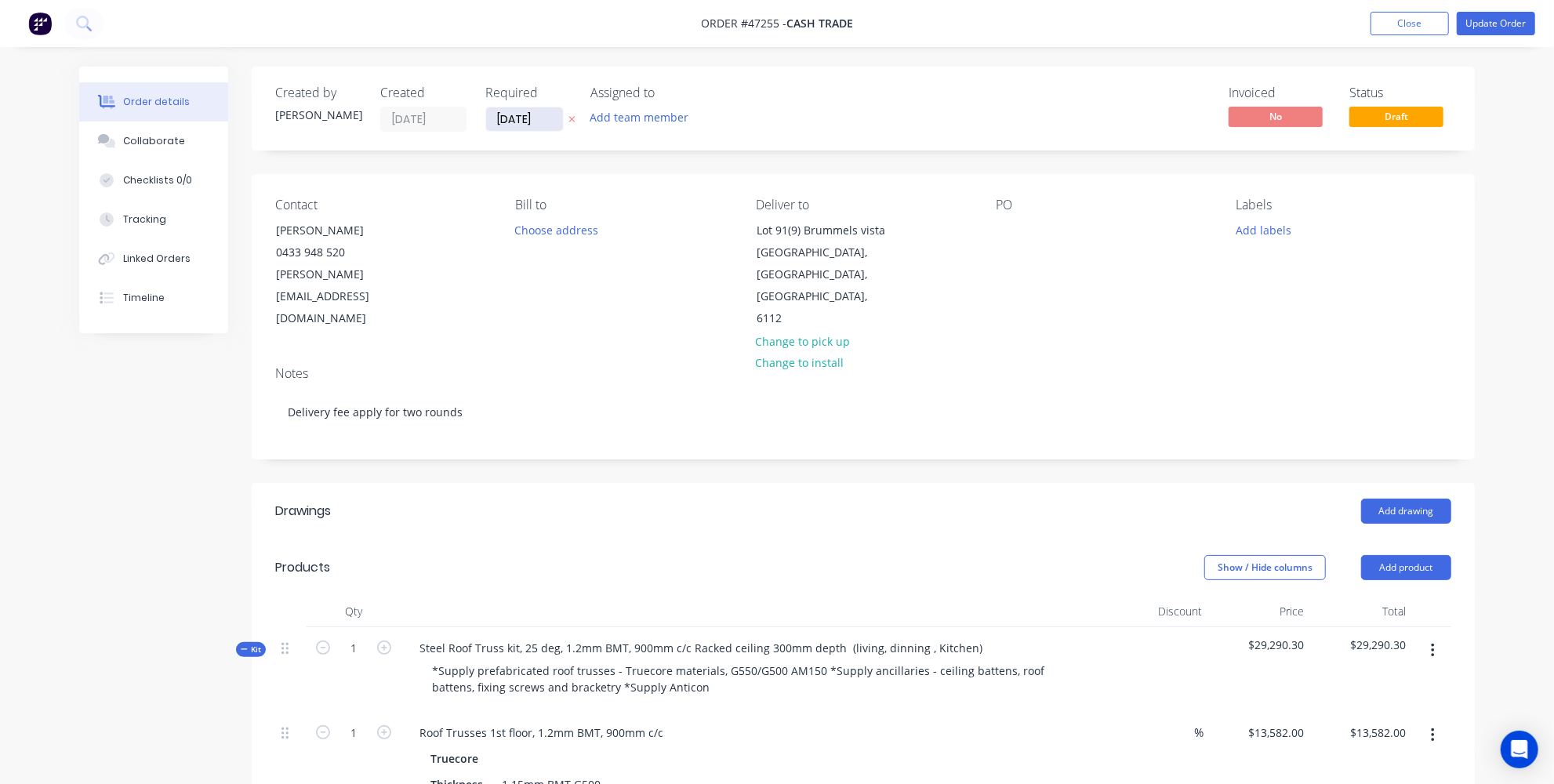
click at [551, 122] on input "05/08/25" at bounding box center [524, 119] width 77 height 24
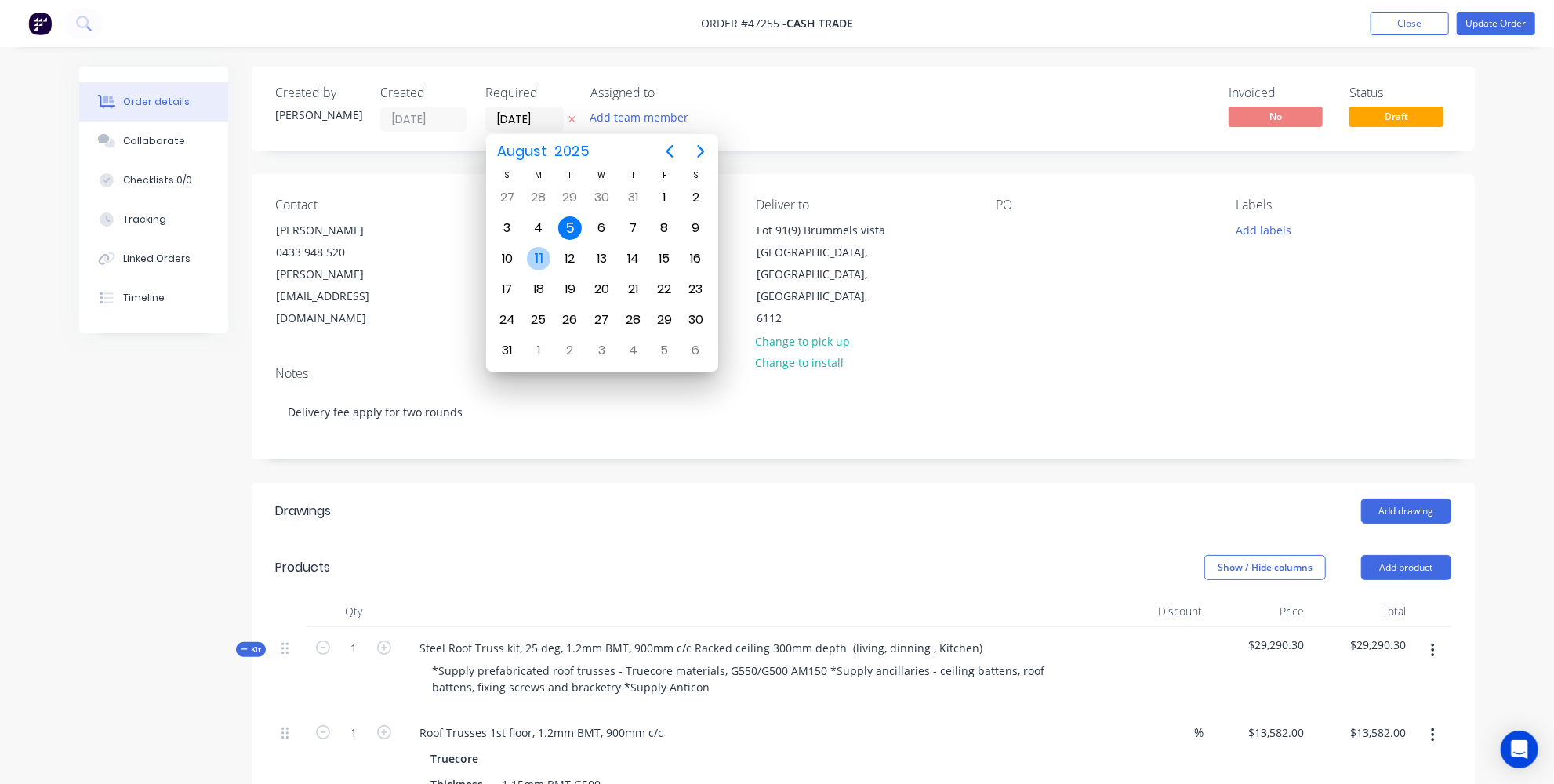
click at [545, 255] on div "11" at bounding box center [538, 258] width 24 height 24
type input "[DATE]"
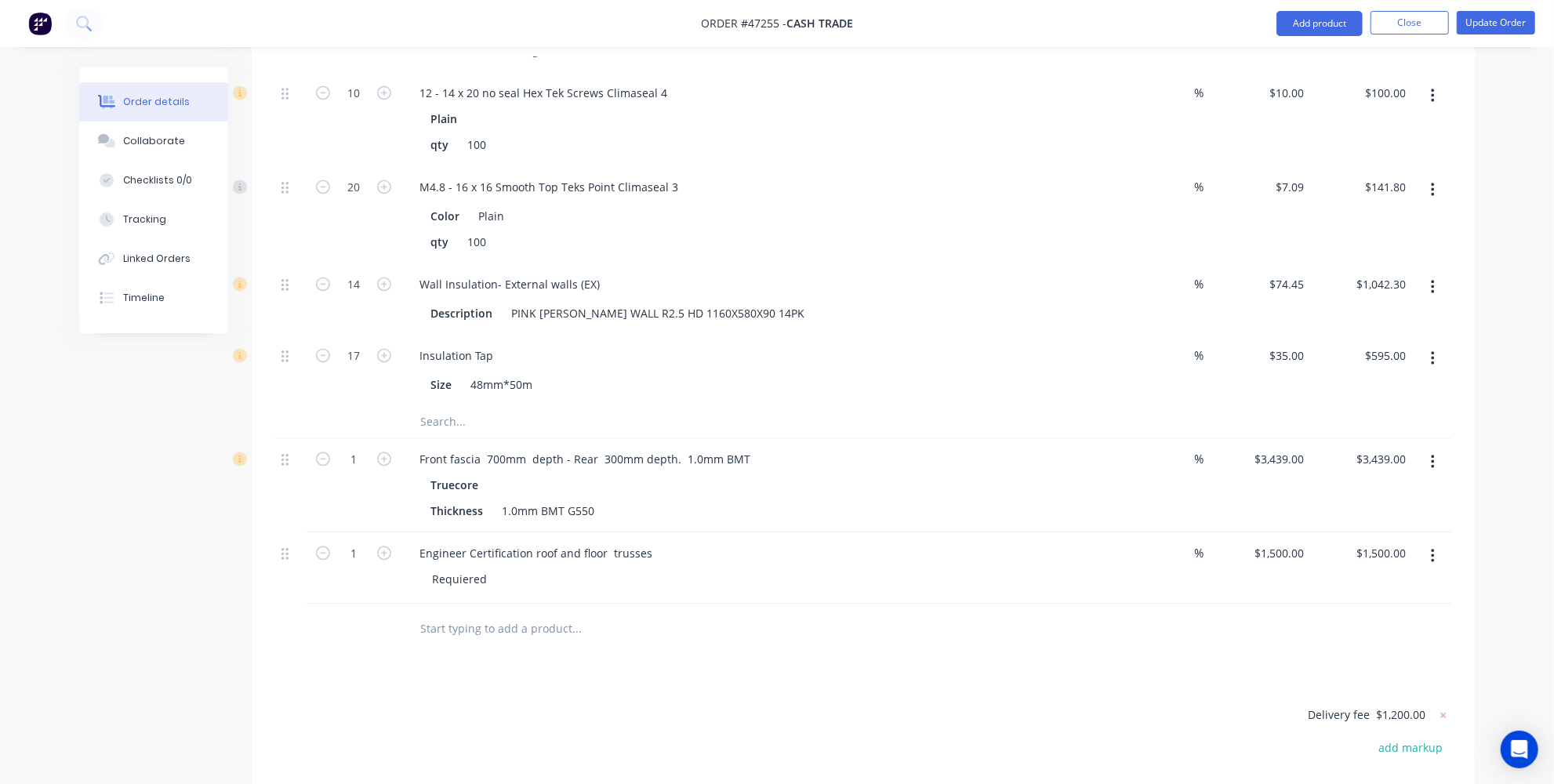
scroll to position [2617, 0]
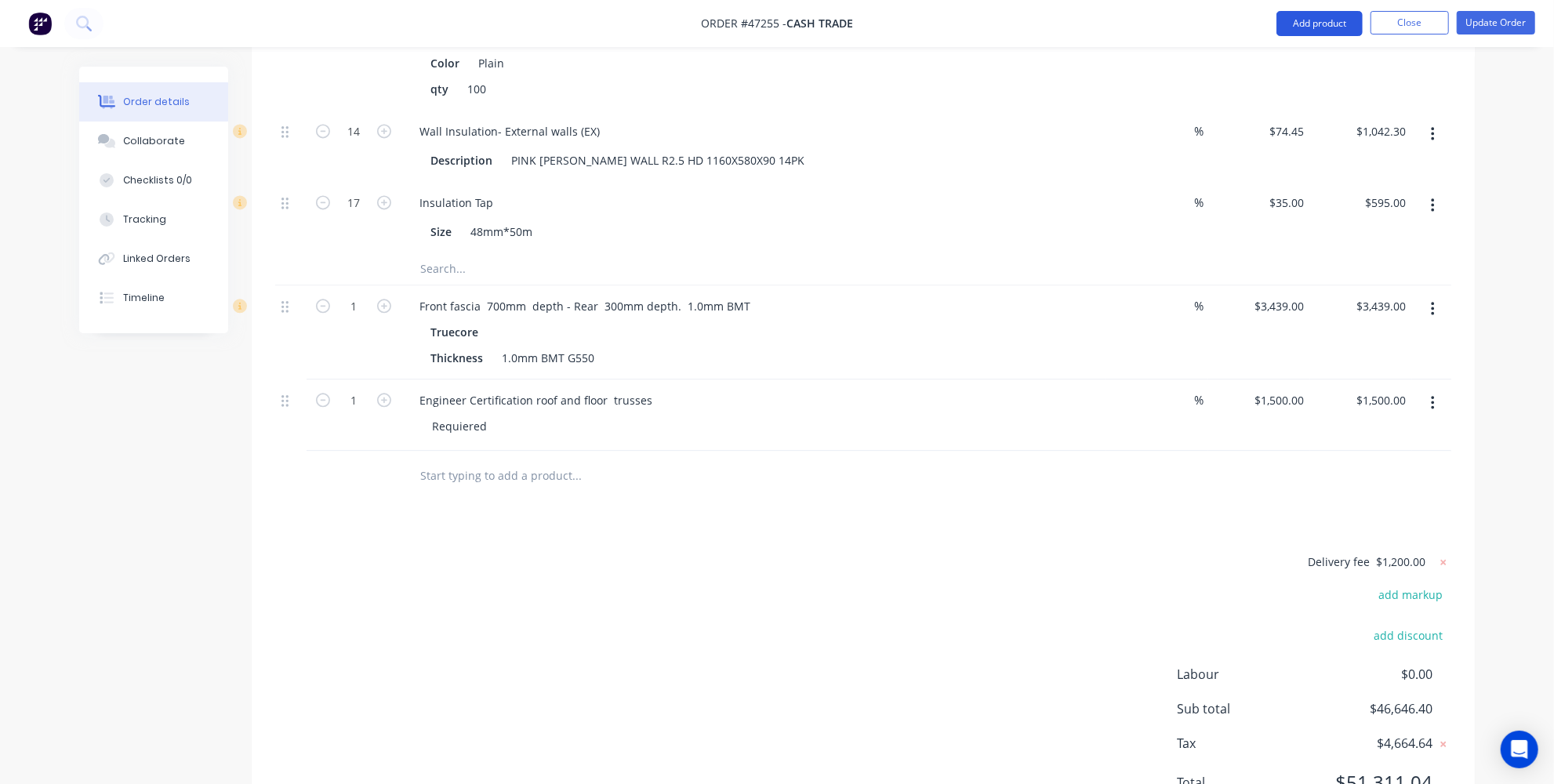
click at [1321, 28] on button "Add product" at bounding box center [1319, 24] width 87 height 25
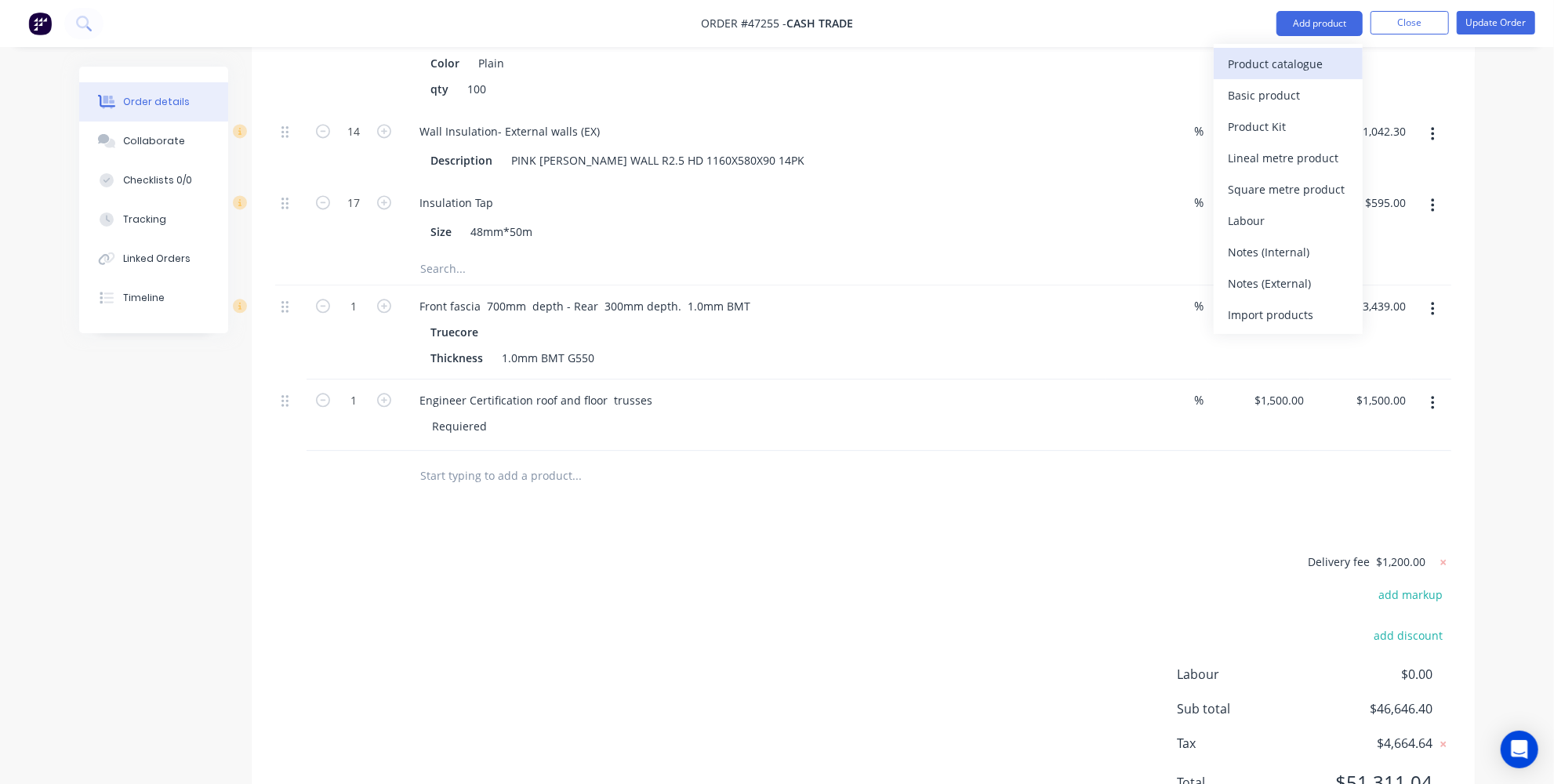
click at [1263, 69] on div "Product catalogue" at bounding box center [1288, 64] width 121 height 23
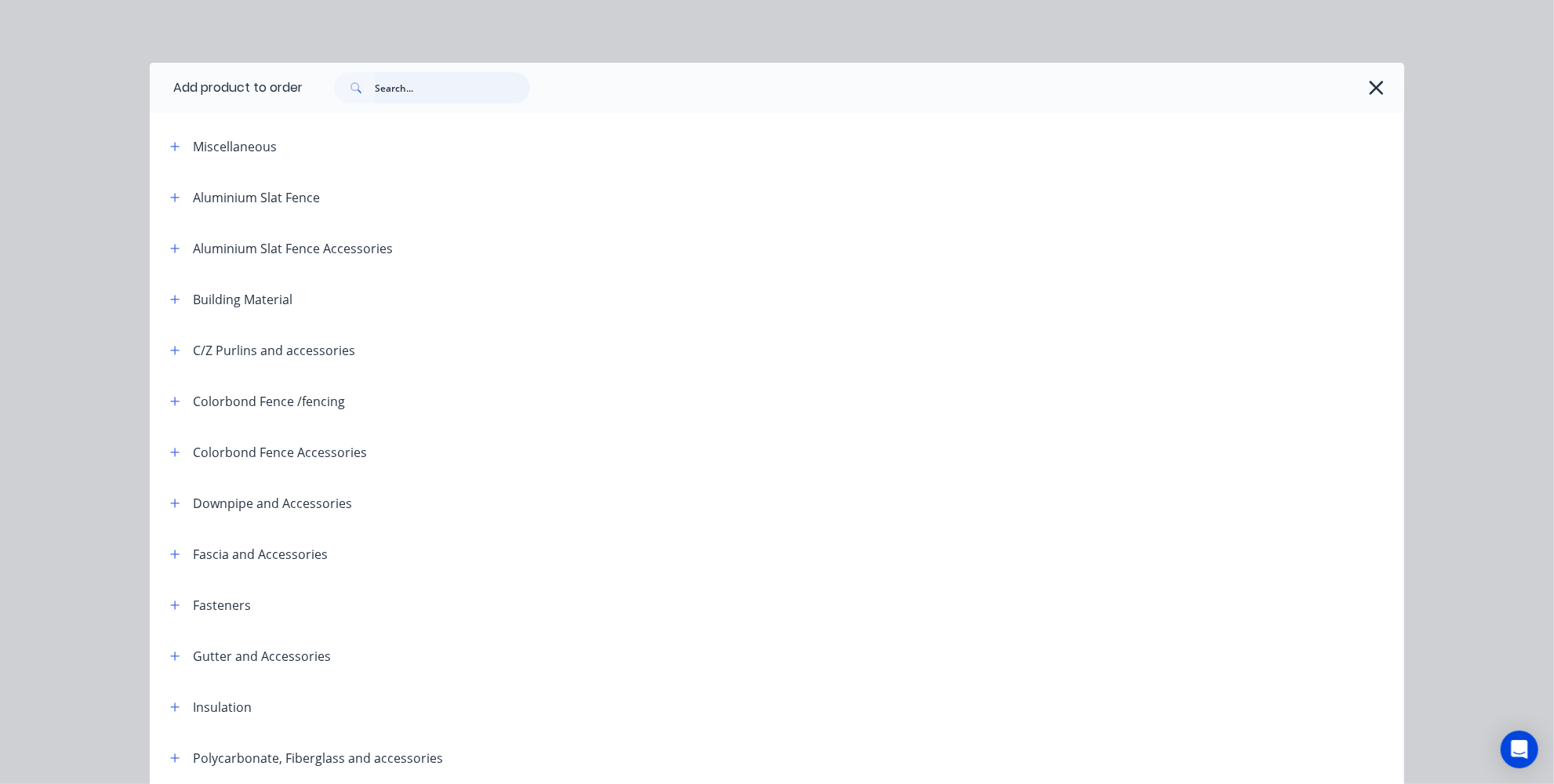
click at [438, 87] on input "text" at bounding box center [452, 88] width 155 height 32
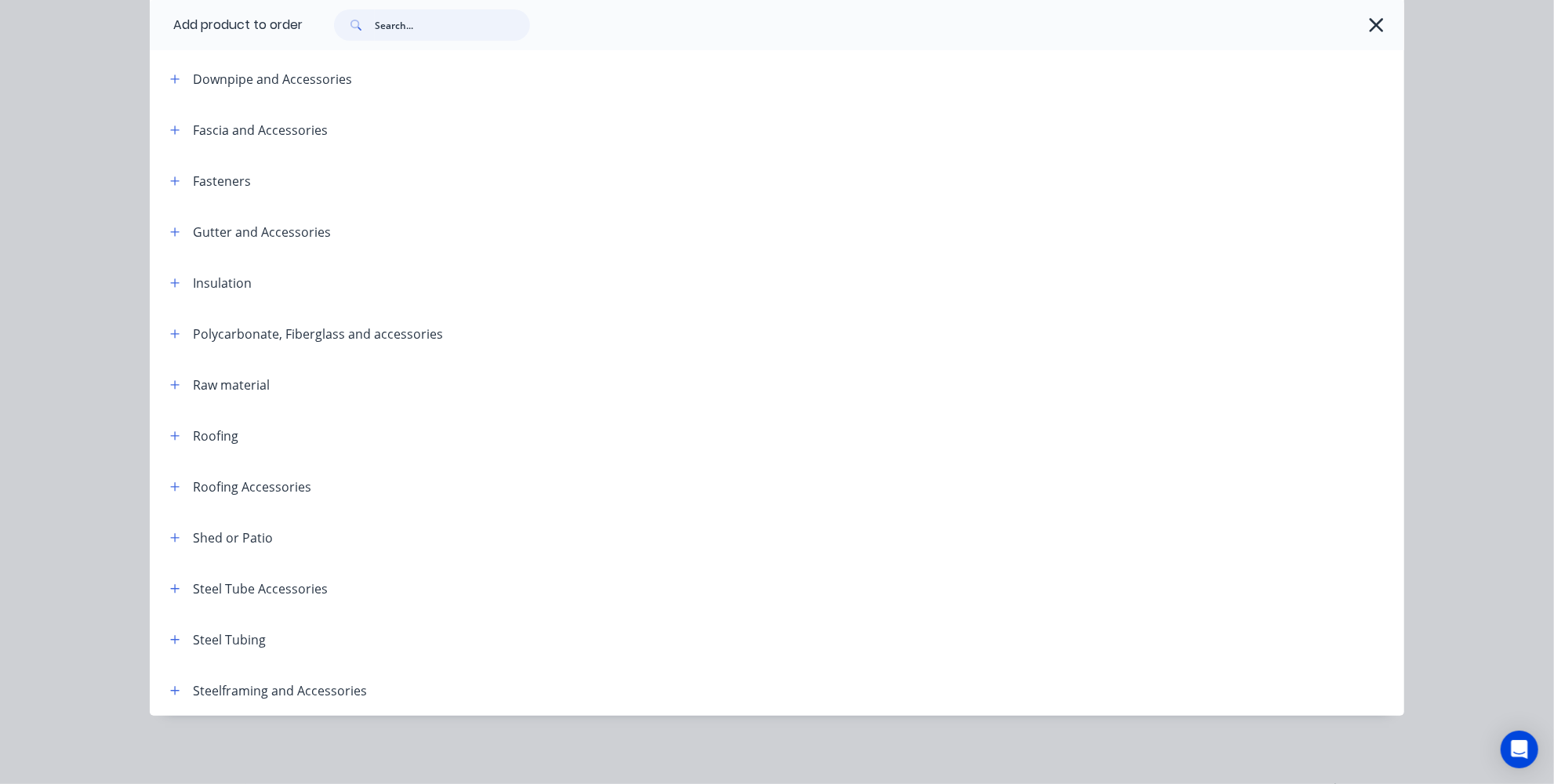
scroll to position [2640, 0]
click at [158, 695] on div "Steelframing and Accessories" at bounding box center [262, 690] width 209 height 19
click at [165, 693] on button "button" at bounding box center [175, 690] width 19 height 19
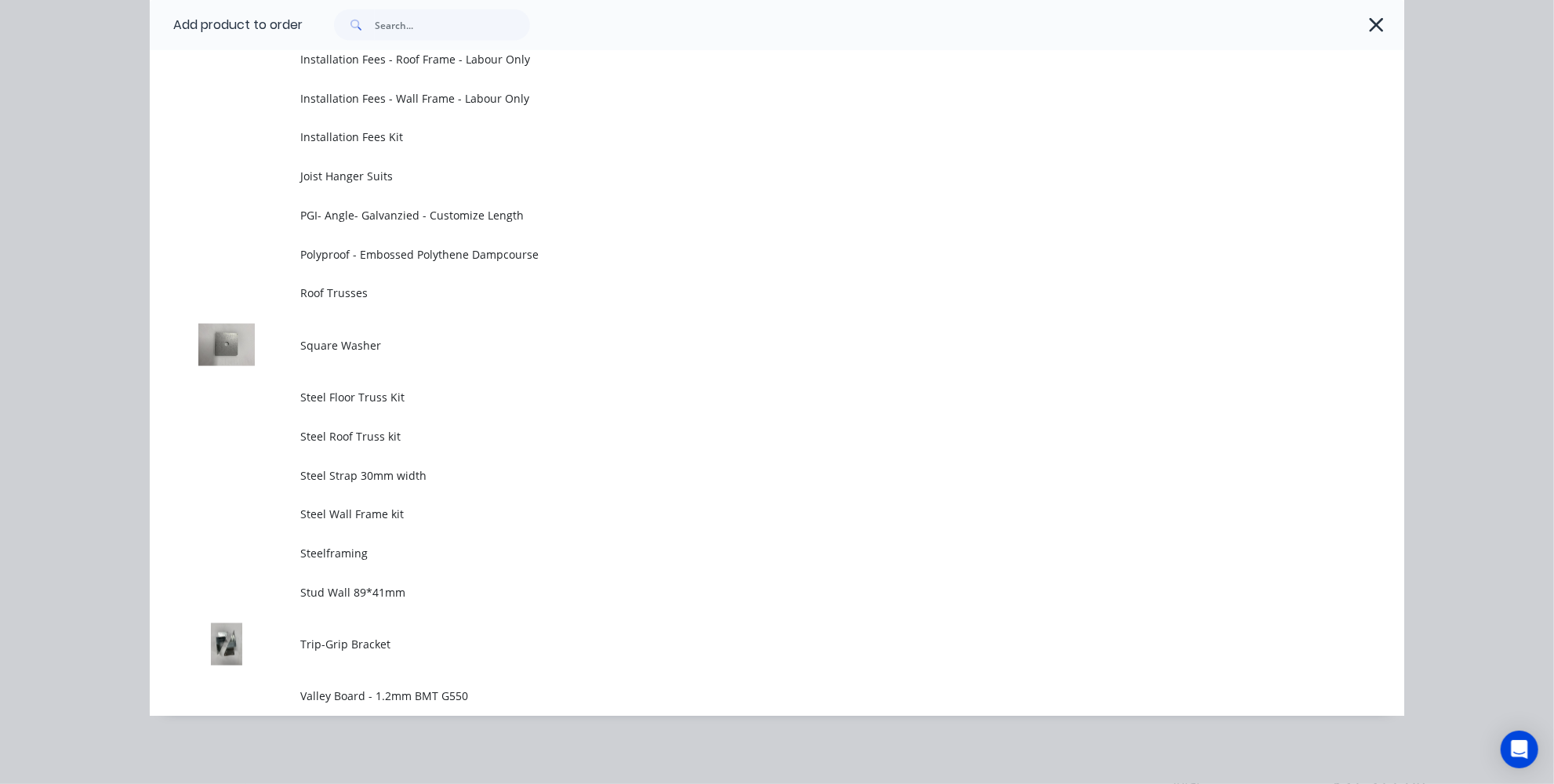
scroll to position [1594, 0]
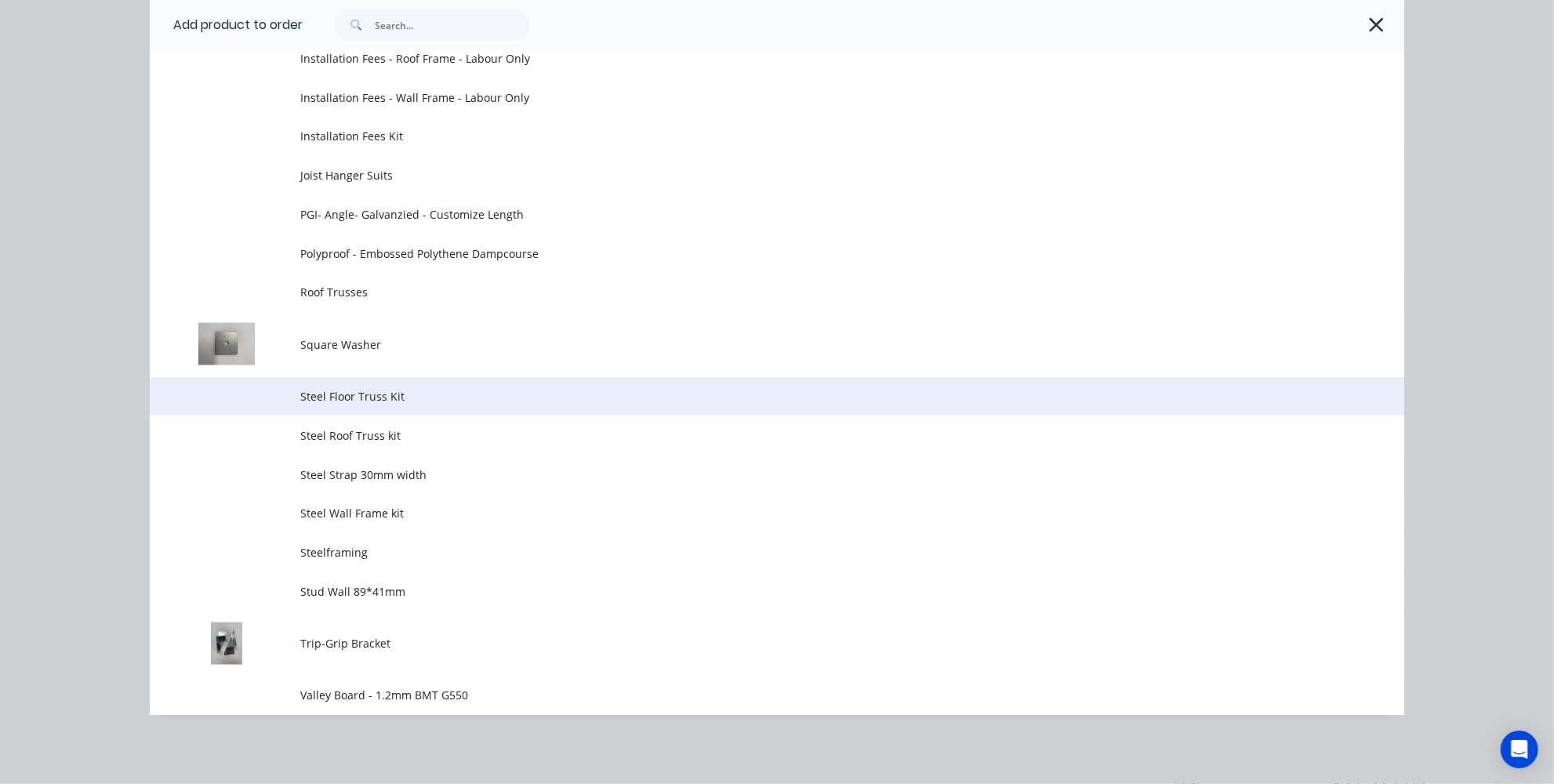
click at [371, 404] on td "Steel Floor Truss Kit" at bounding box center [852, 396] width 1104 height 39
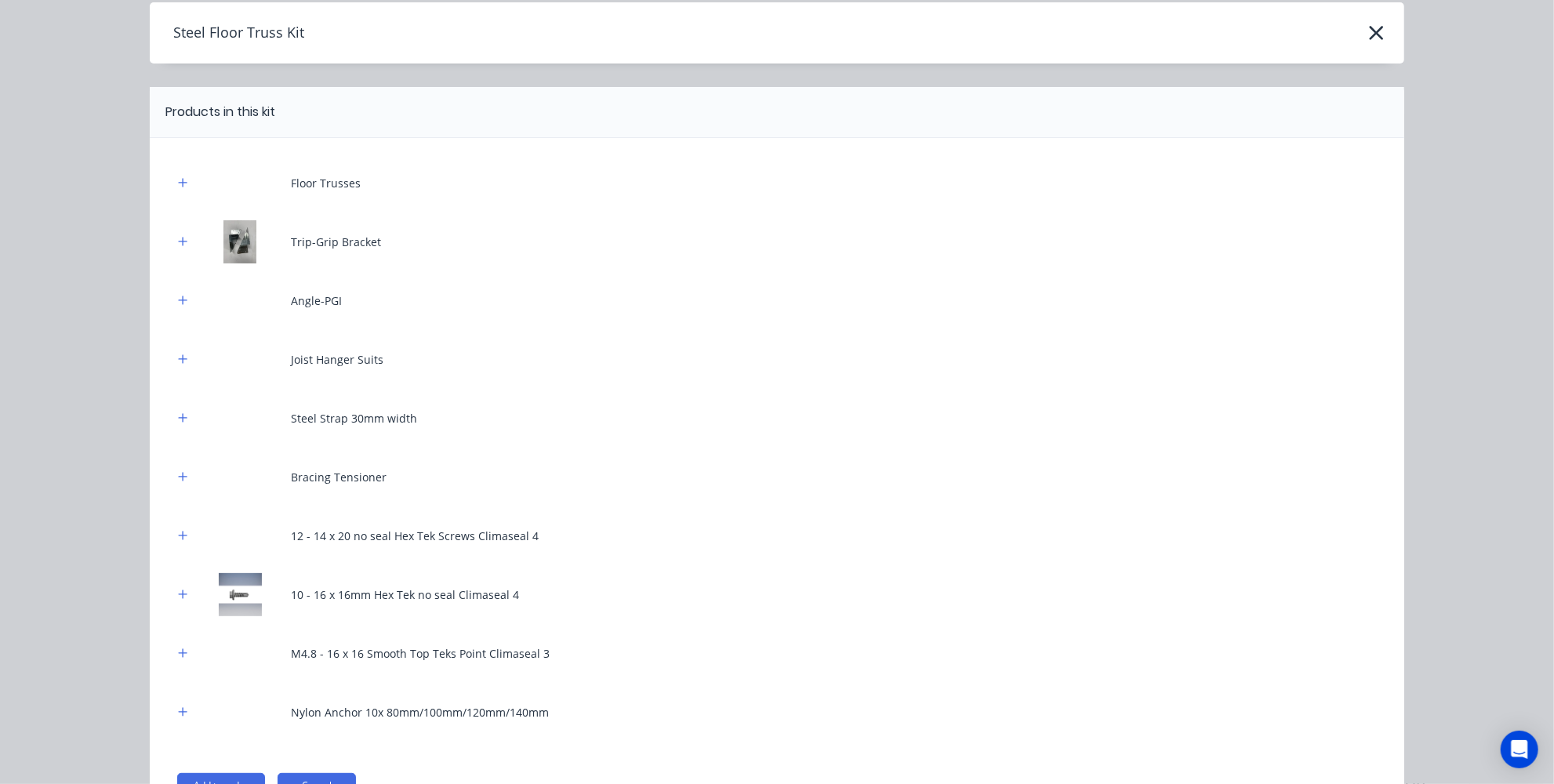
scroll to position [158, 0]
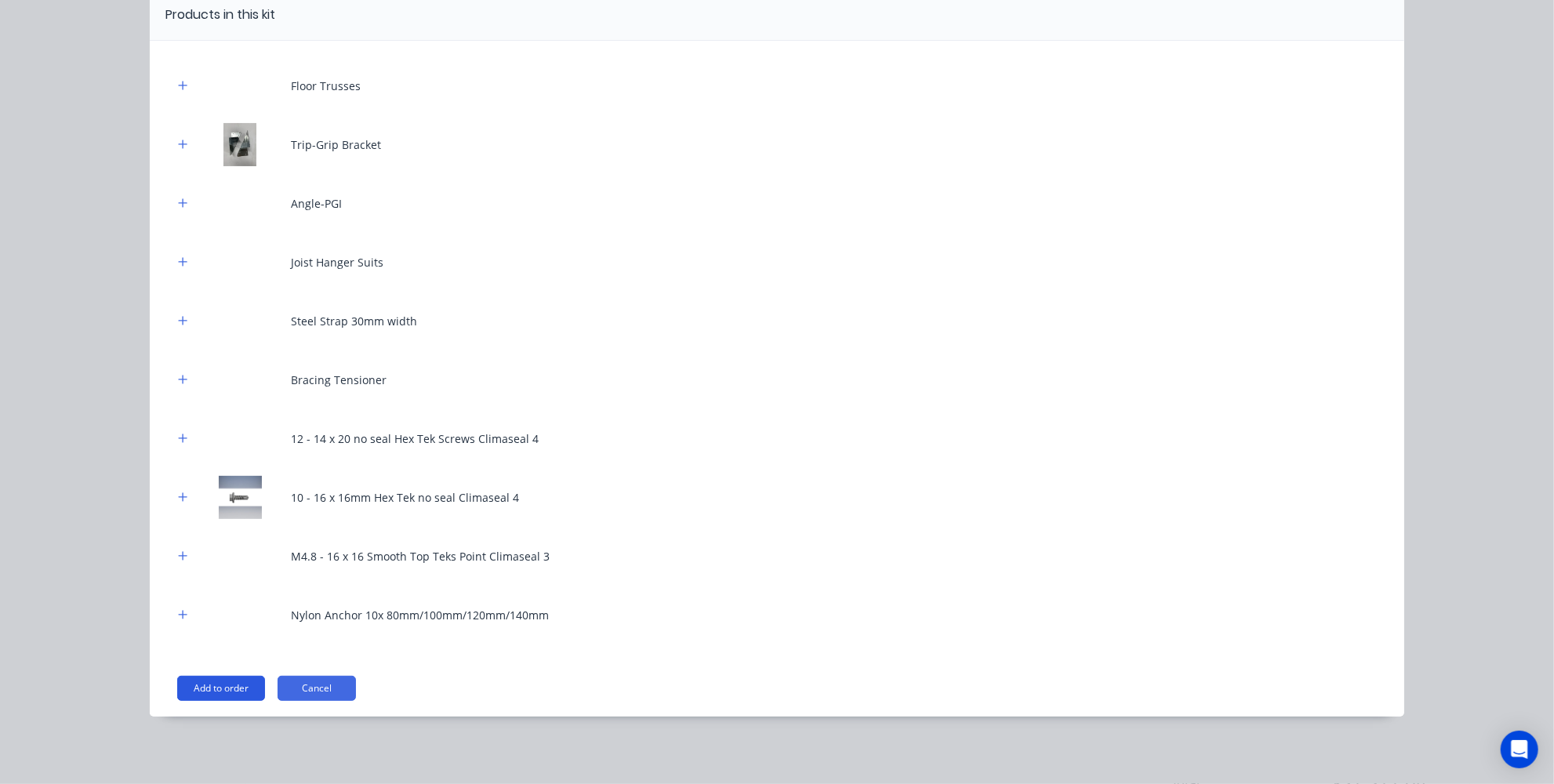
click at [200, 679] on button "Add to order" at bounding box center [221, 688] width 88 height 25
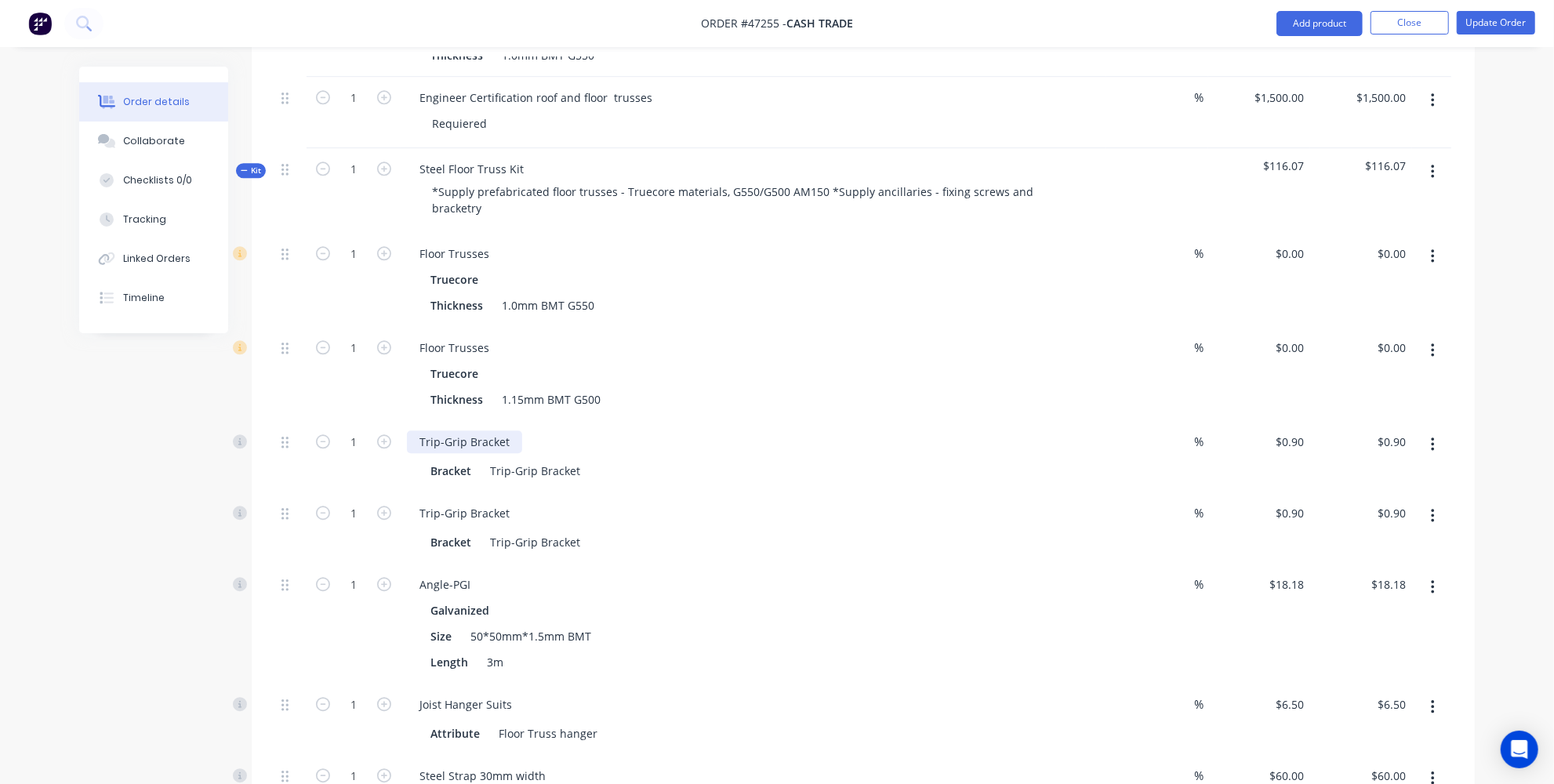
scroll to position [2991, 0]
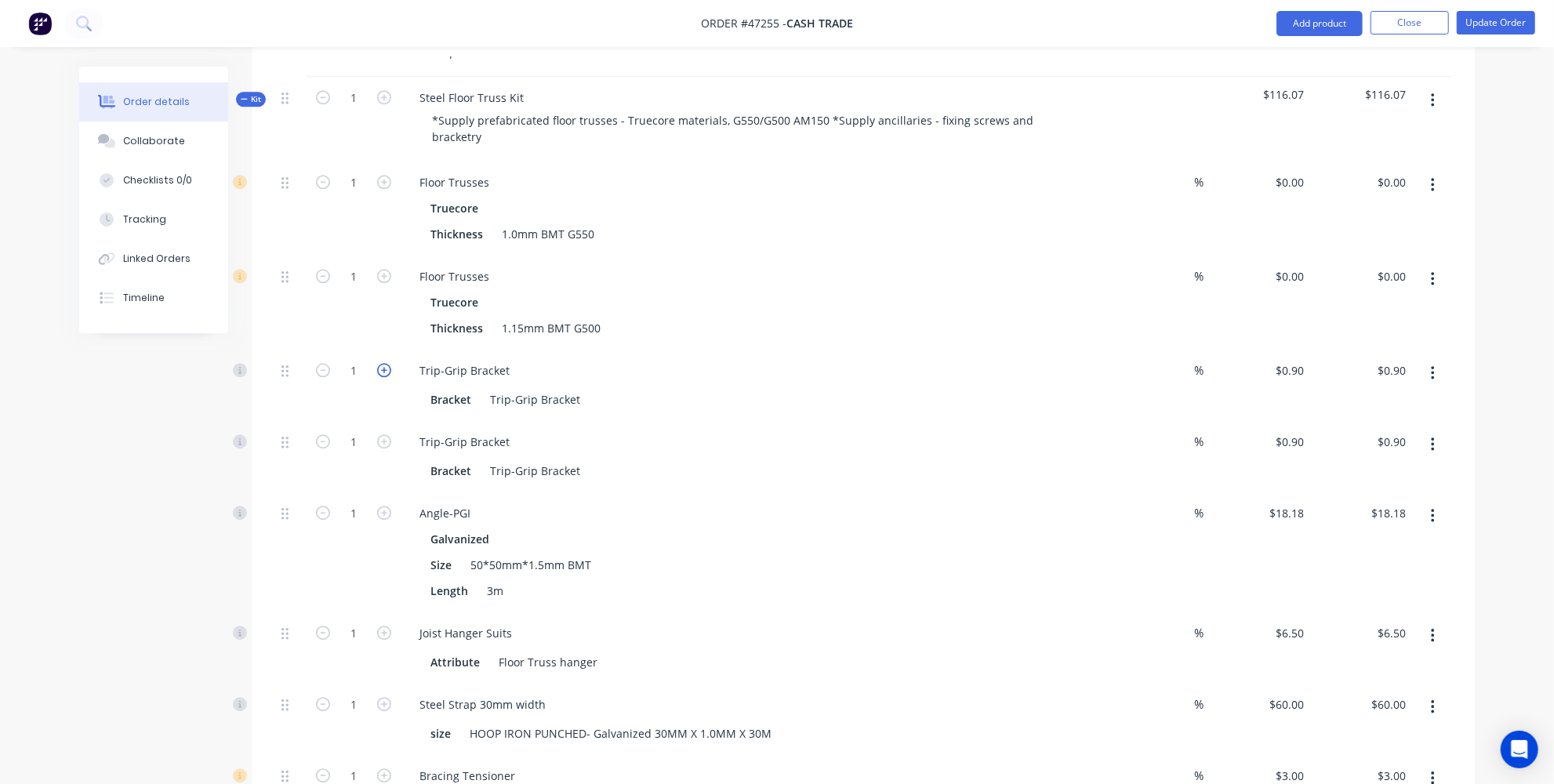
click at [383, 363] on icon "button" at bounding box center [384, 370] width 14 height 14
type input "2"
type input "$1.80"
click at [383, 363] on icon "button" at bounding box center [384, 370] width 14 height 14
type input "3"
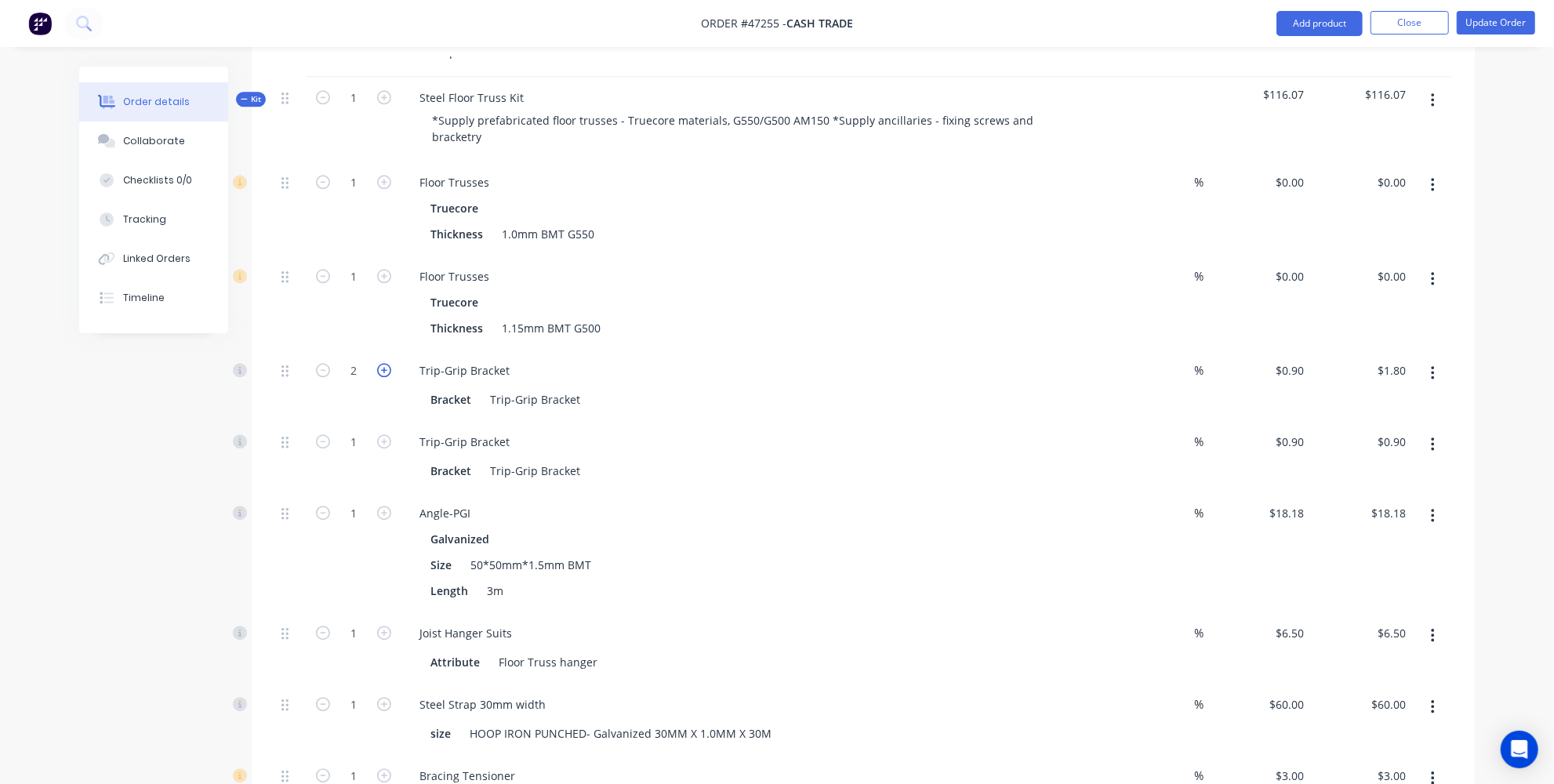
type input "$2.70"
click at [383, 363] on icon "button" at bounding box center [384, 370] width 14 height 14
type input "4"
type input "$3.60"
click at [383, 363] on icon "button" at bounding box center [384, 370] width 14 height 14
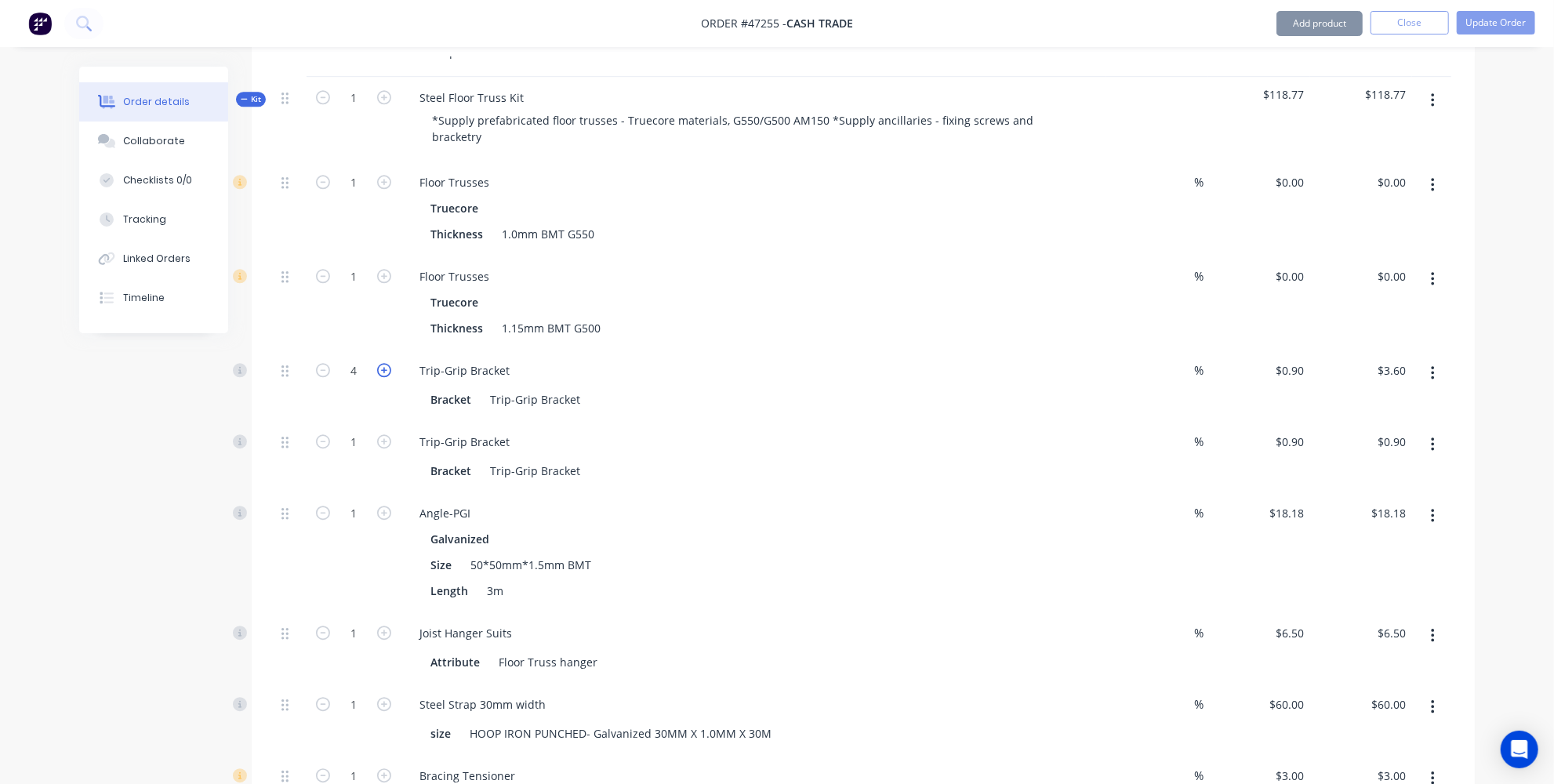
type input "5"
type input "$4.50"
click at [388, 434] on icon "button" at bounding box center [384, 441] width 14 height 14
type input "2"
type input "$1.80"
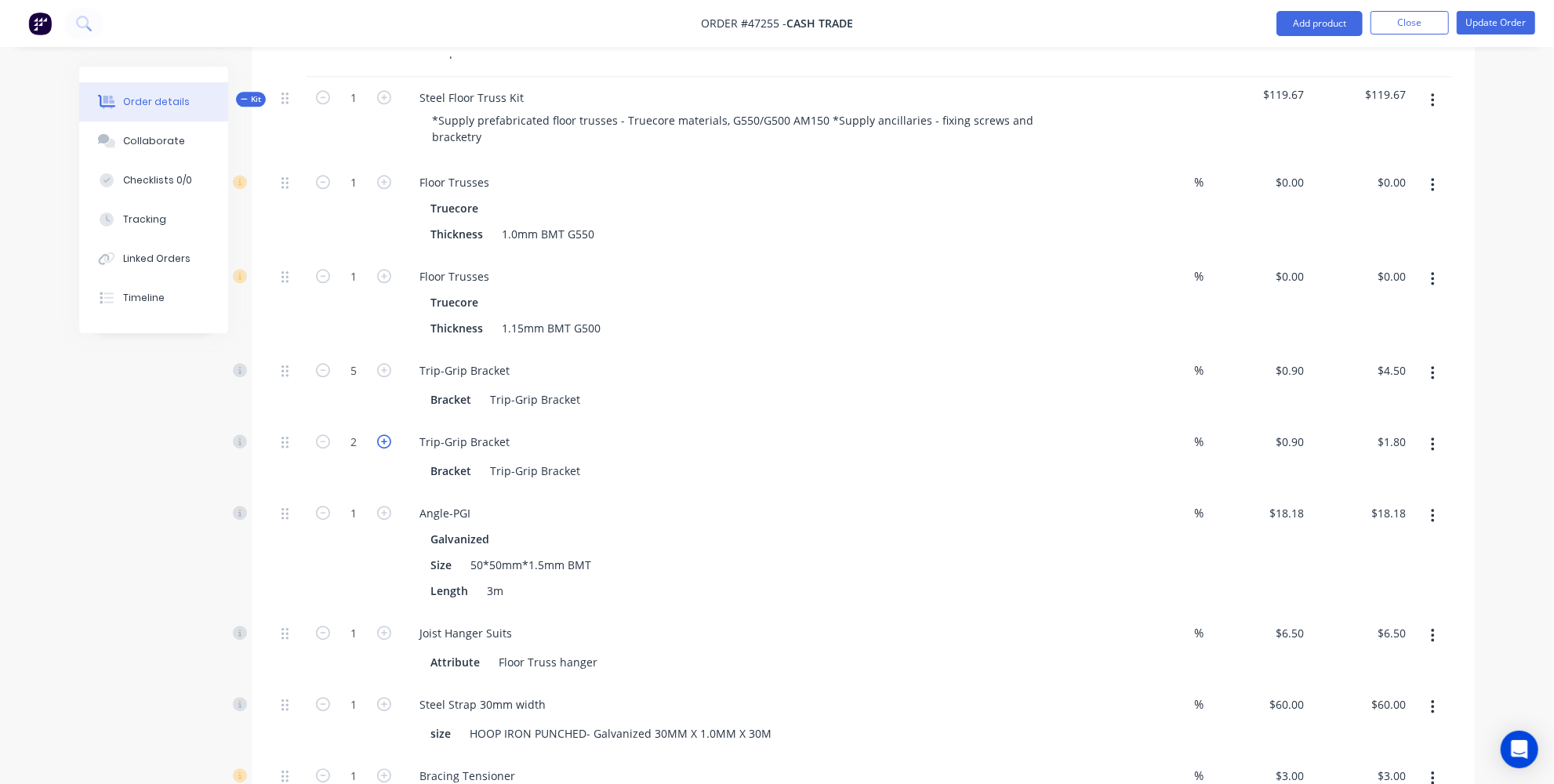
click at [388, 434] on icon "button" at bounding box center [384, 441] width 14 height 14
type input "3"
type input "$2.70"
click at [388, 434] on icon "button" at bounding box center [384, 441] width 14 height 14
type input "4"
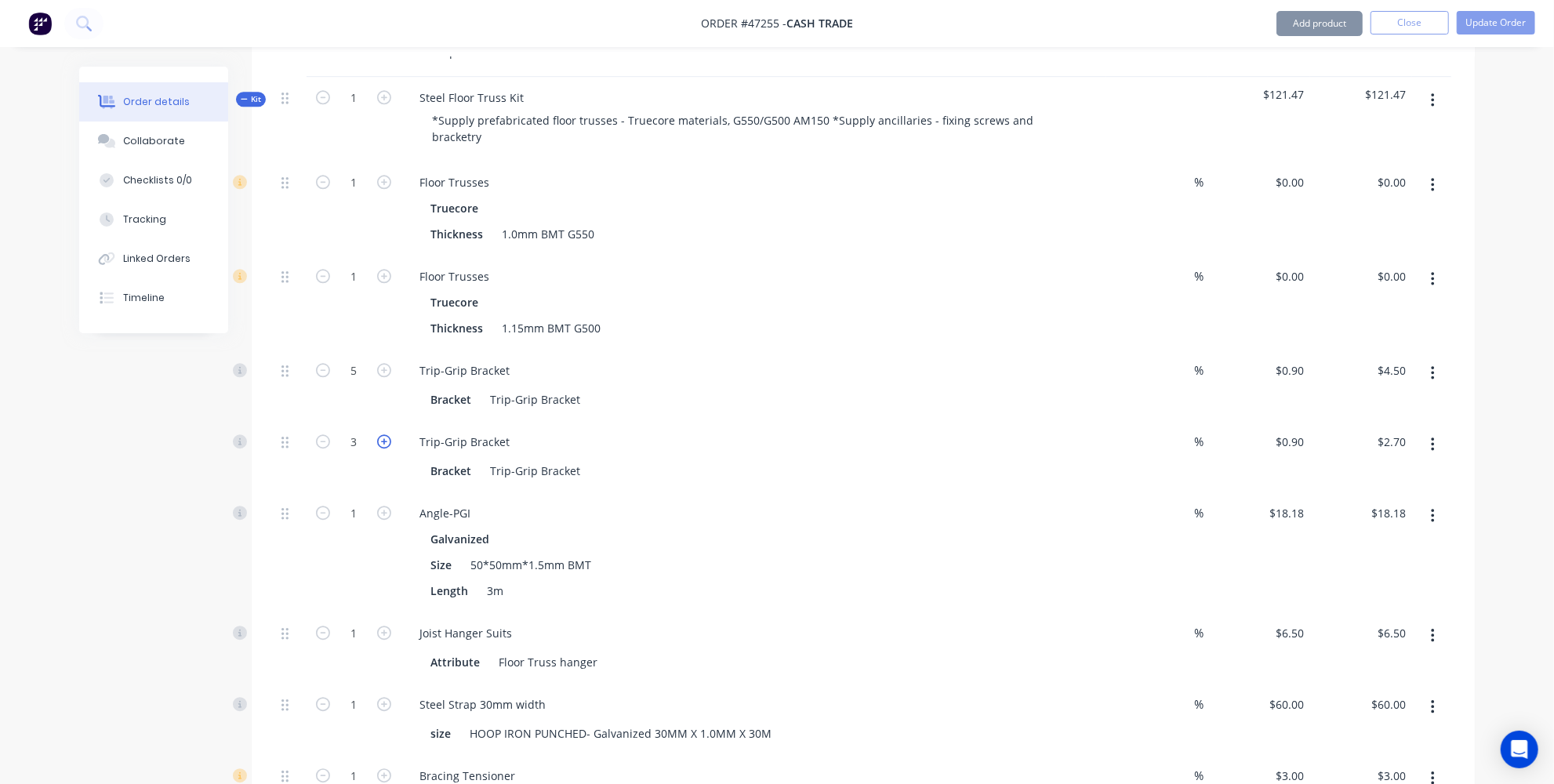
type input "$3.60"
click at [388, 434] on icon "button" at bounding box center [384, 441] width 14 height 14
type input "5"
type input "$4.50"
click at [388, 434] on icon "button" at bounding box center [384, 441] width 14 height 14
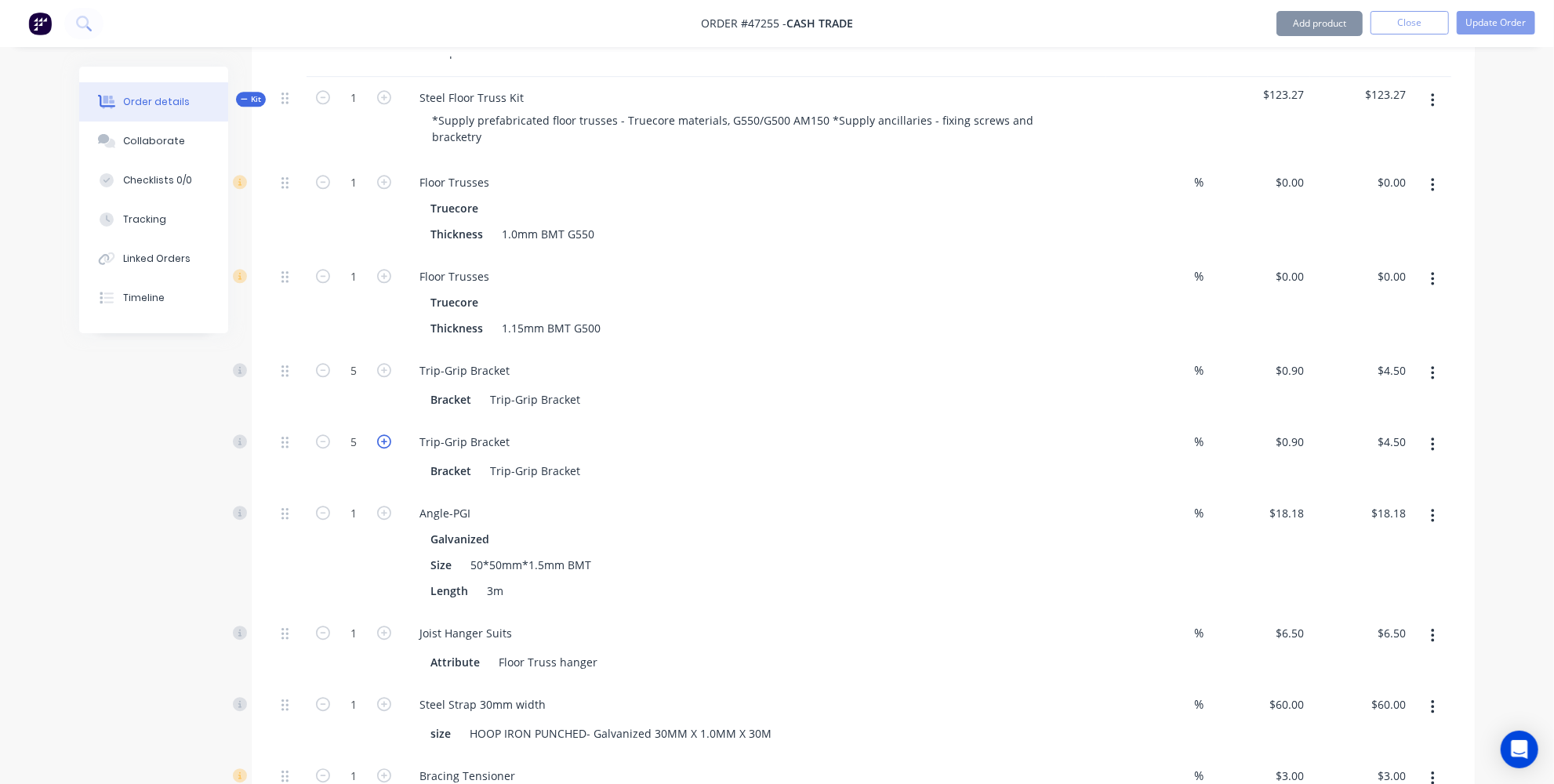
type input "6"
type input "$5.40"
click at [388, 434] on icon "button" at bounding box center [384, 441] width 14 height 14
type input "7"
type input "$6.30"
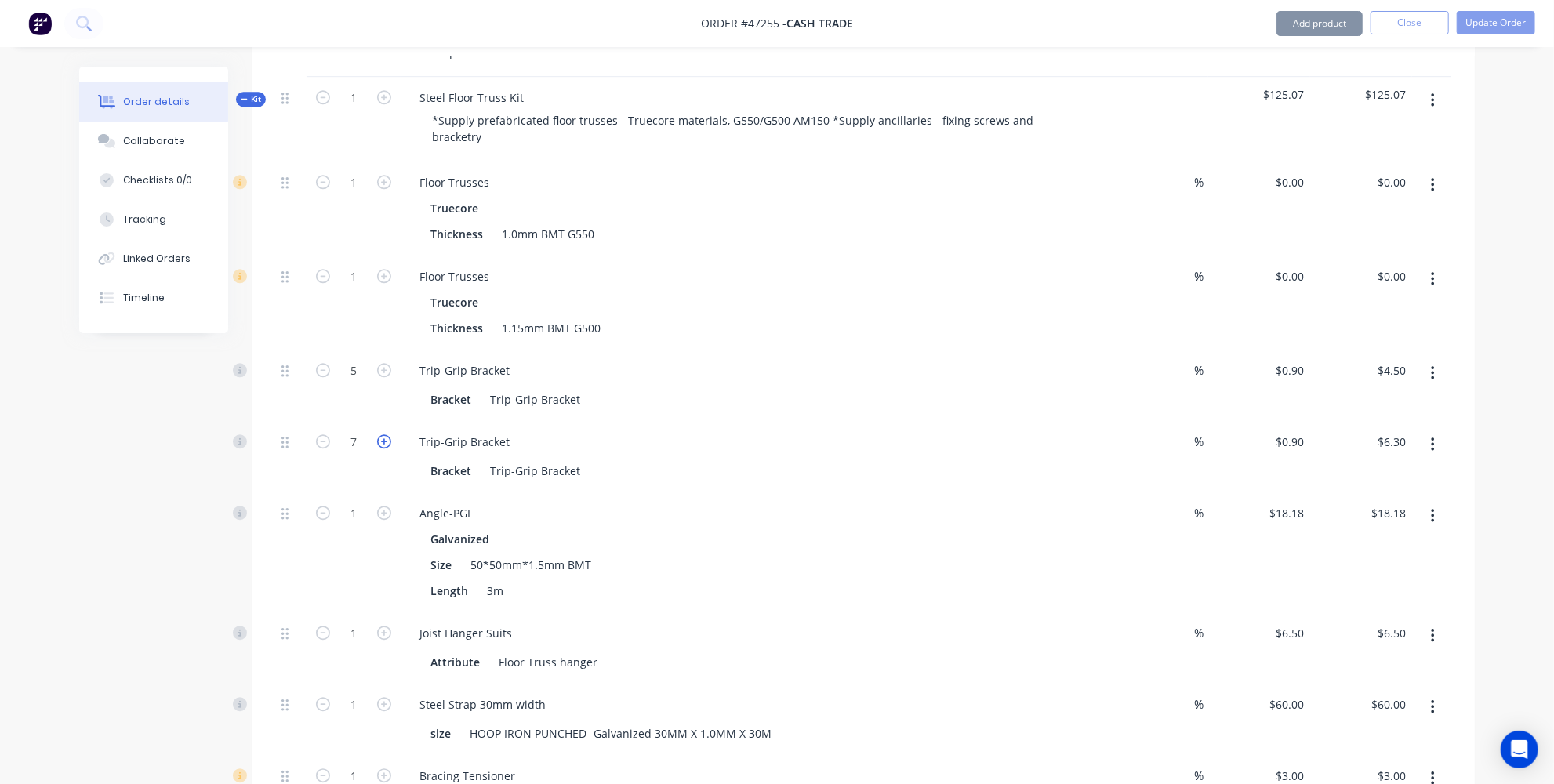
click at [388, 434] on icon "button" at bounding box center [384, 441] width 14 height 14
type input "8"
type input "$7.20"
click at [388, 434] on icon "button" at bounding box center [384, 441] width 14 height 14
type input "9"
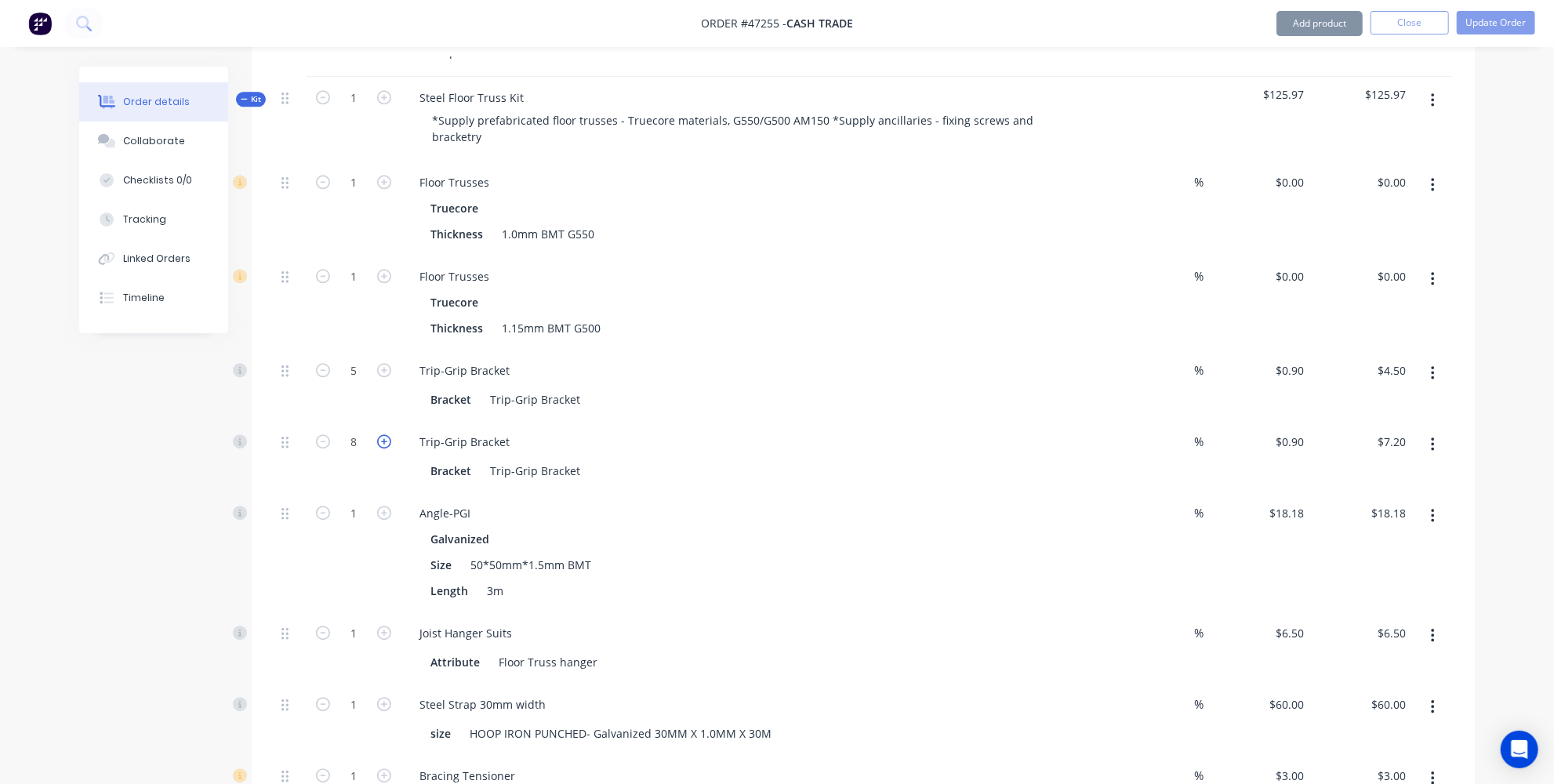
type input "$8.10"
click at [388, 434] on icon "button" at bounding box center [384, 441] width 14 height 14
type input "10"
type input "$9.00"
click at [388, 434] on icon "button" at bounding box center [384, 441] width 14 height 14
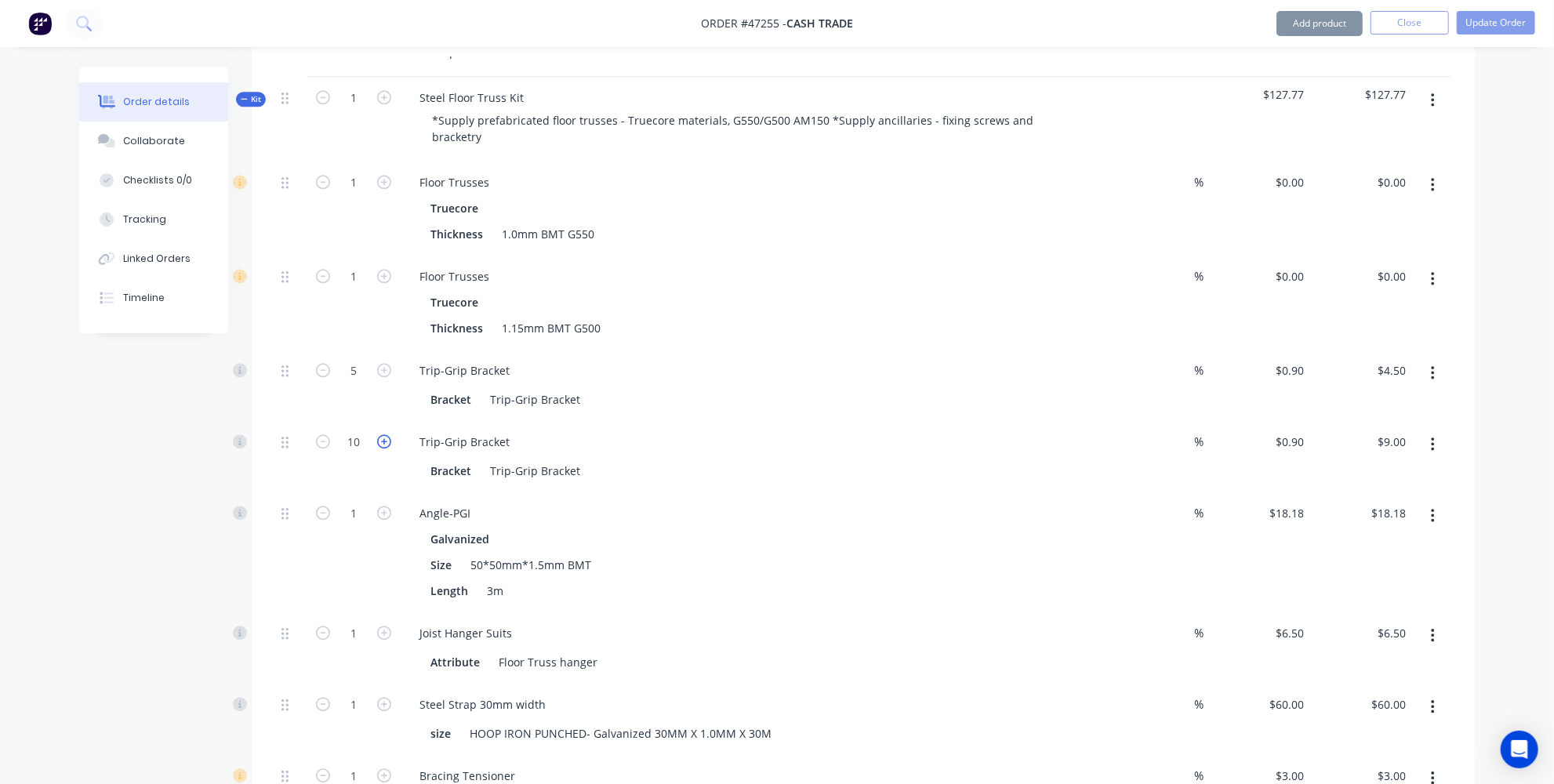
type input "11"
type input "$9.90"
click at [388, 434] on icon "button" at bounding box center [384, 441] width 14 height 14
type input "12"
type input "$10.80"
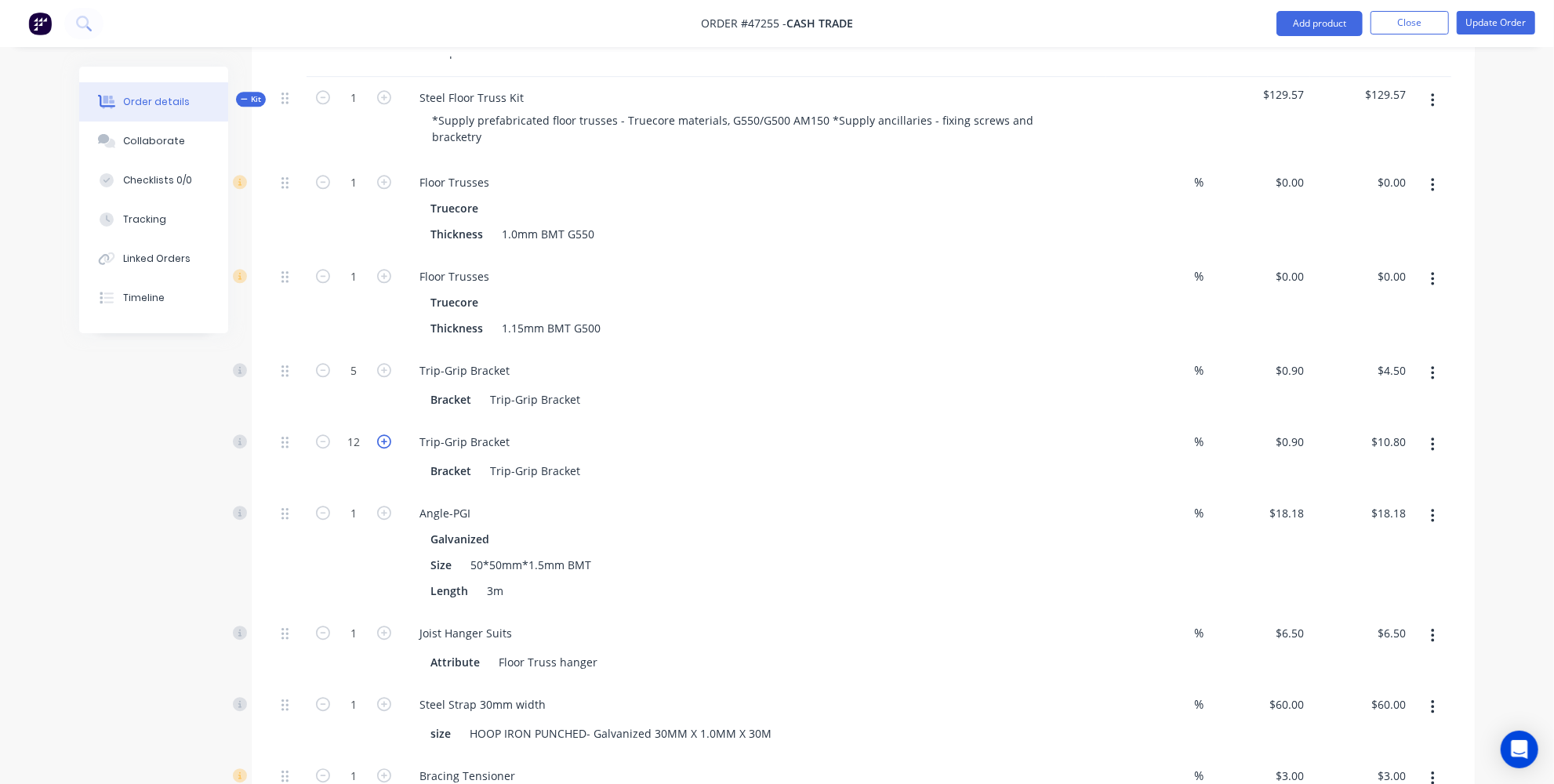
click at [383, 434] on icon "button" at bounding box center [384, 441] width 14 height 14
type input "13"
type input "$11.70"
click at [383, 434] on icon "button" at bounding box center [384, 441] width 14 height 14
type input "14"
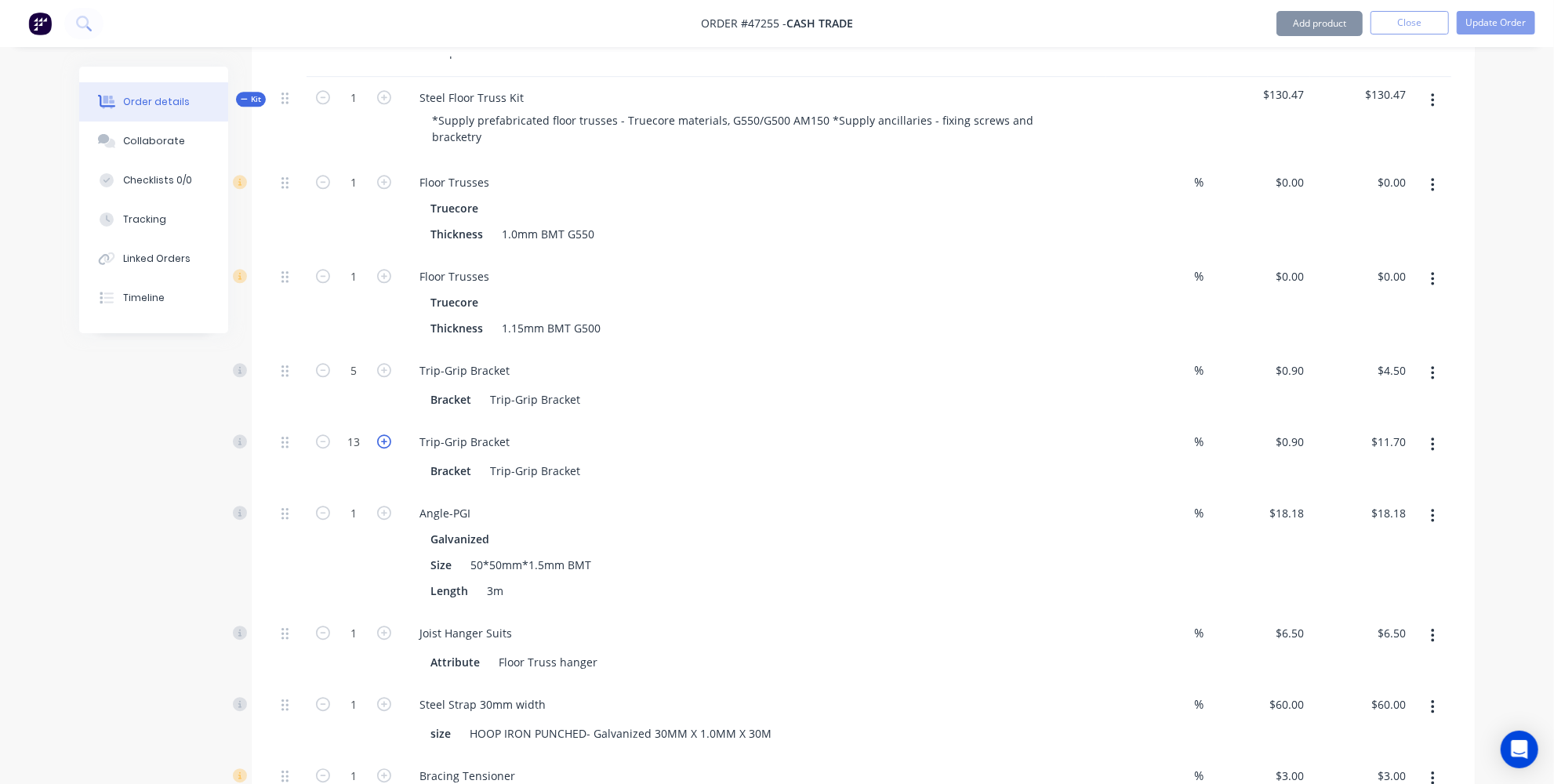
type input "$12.60"
click at [383, 434] on icon "button" at bounding box center [384, 441] width 14 height 14
type input "15"
type input "$13.50"
click at [385, 363] on icon "button" at bounding box center [384, 370] width 14 height 14
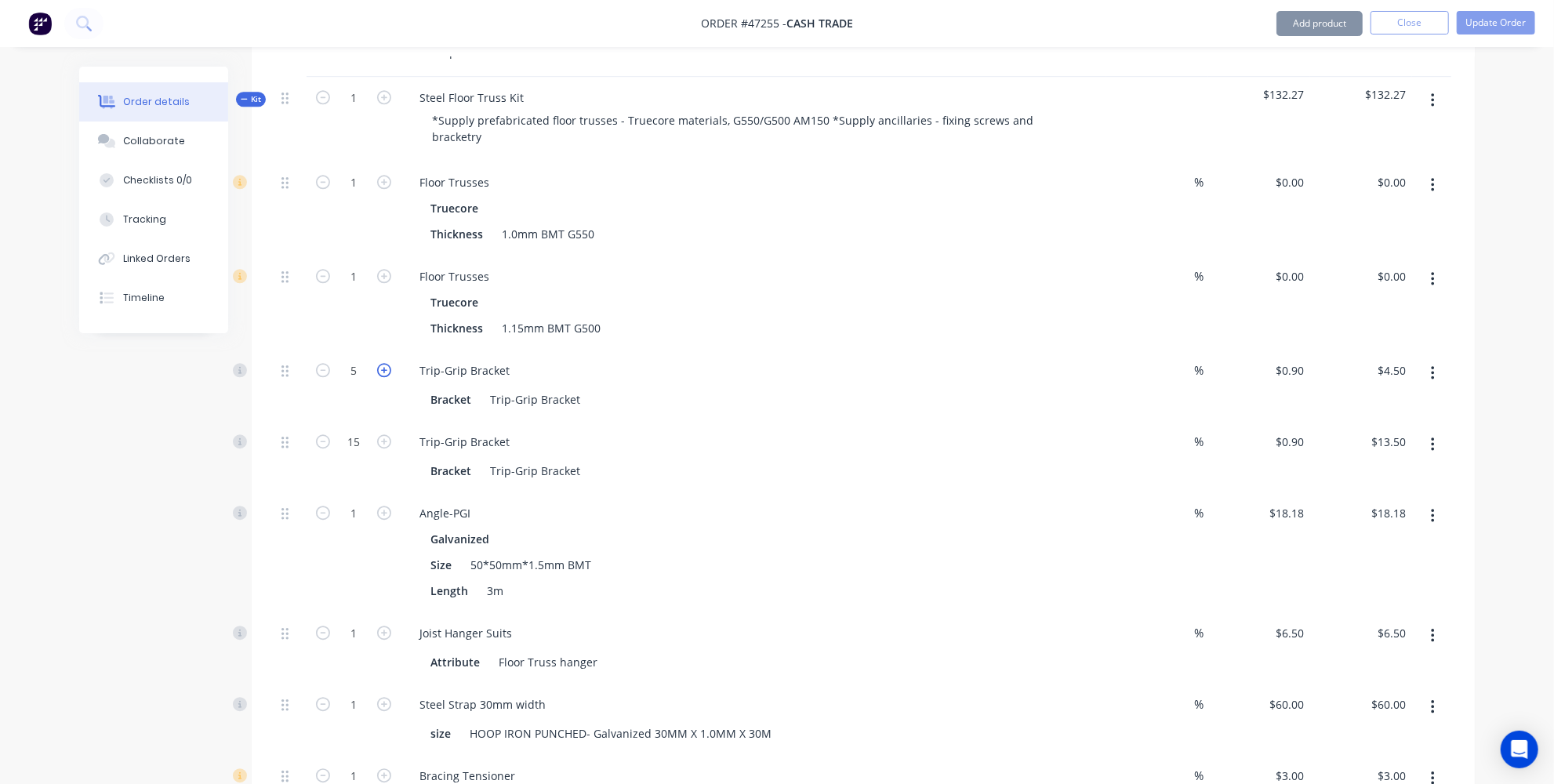
type input "6"
type input "$5.40"
click at [385, 363] on icon "button" at bounding box center [384, 370] width 14 height 14
type input "7"
type input "$6.30"
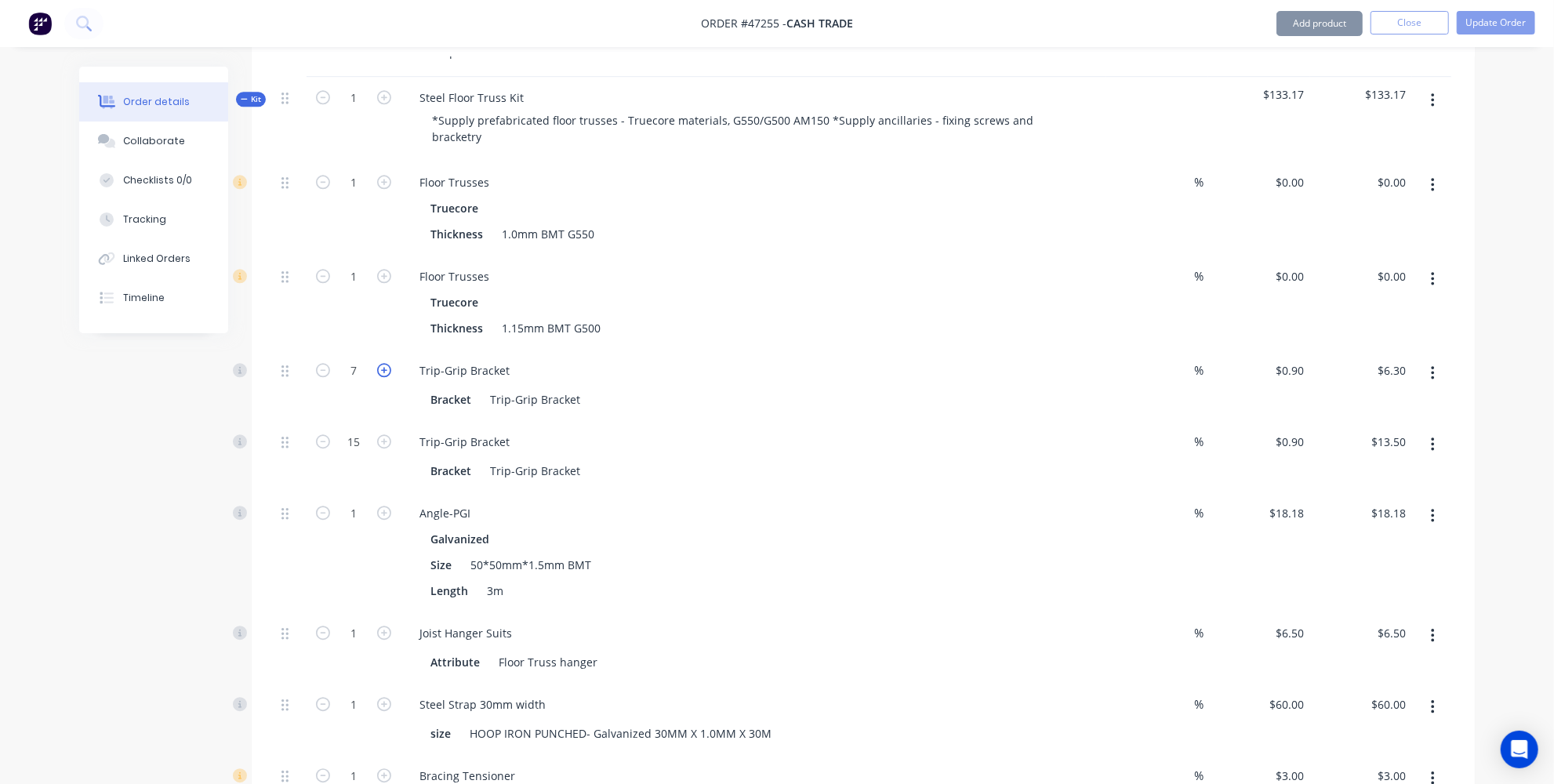
click at [385, 363] on icon "button" at bounding box center [384, 370] width 14 height 14
type input "8"
type input "$7.20"
click at [385, 363] on icon "button" at bounding box center [384, 370] width 14 height 14
type input "9"
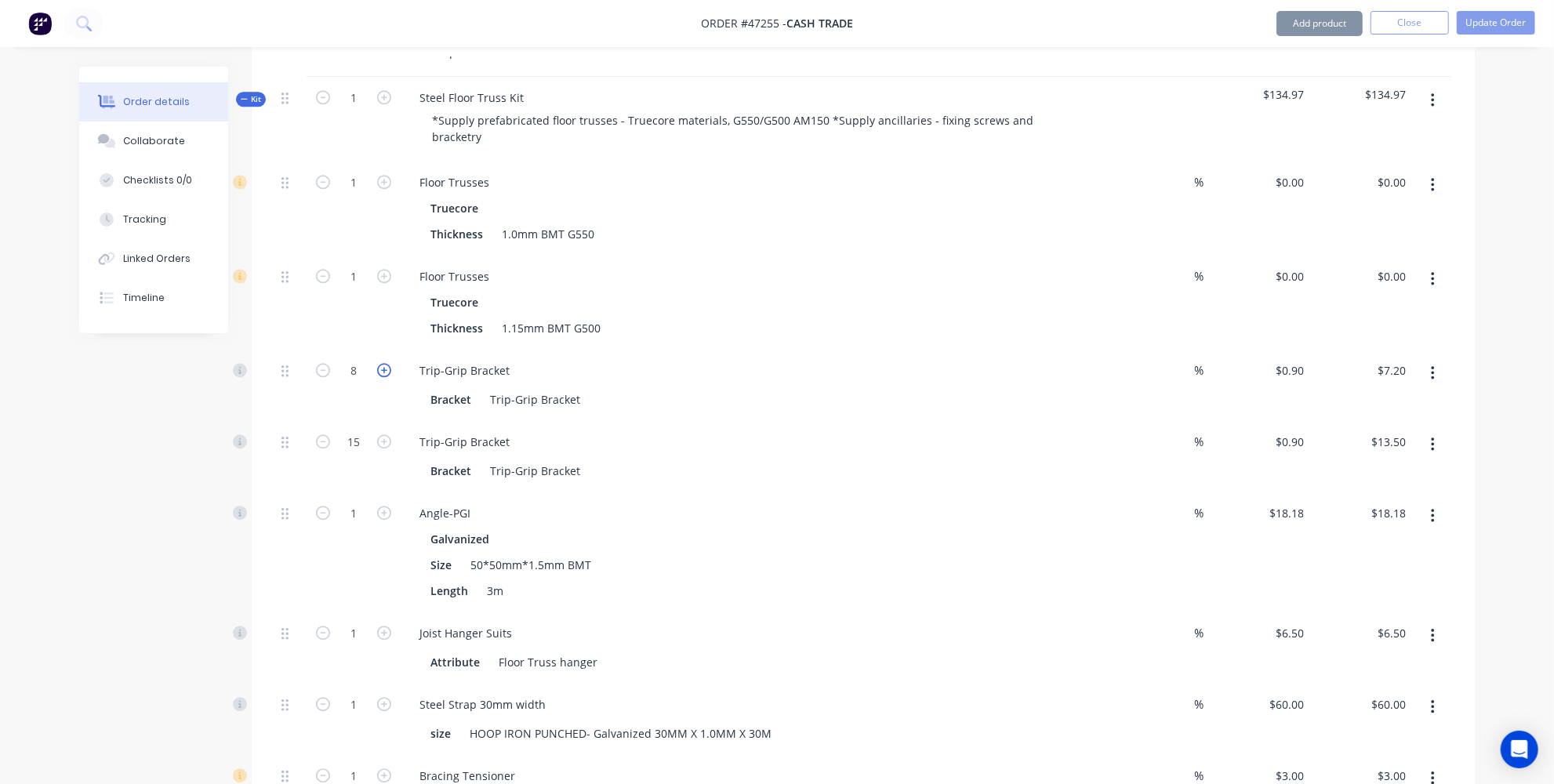
type input "$8.10"
click at [385, 363] on icon "button" at bounding box center [384, 370] width 14 height 14
type input "10"
type input "$9.00"
click at [385, 363] on icon "button" at bounding box center [384, 370] width 14 height 14
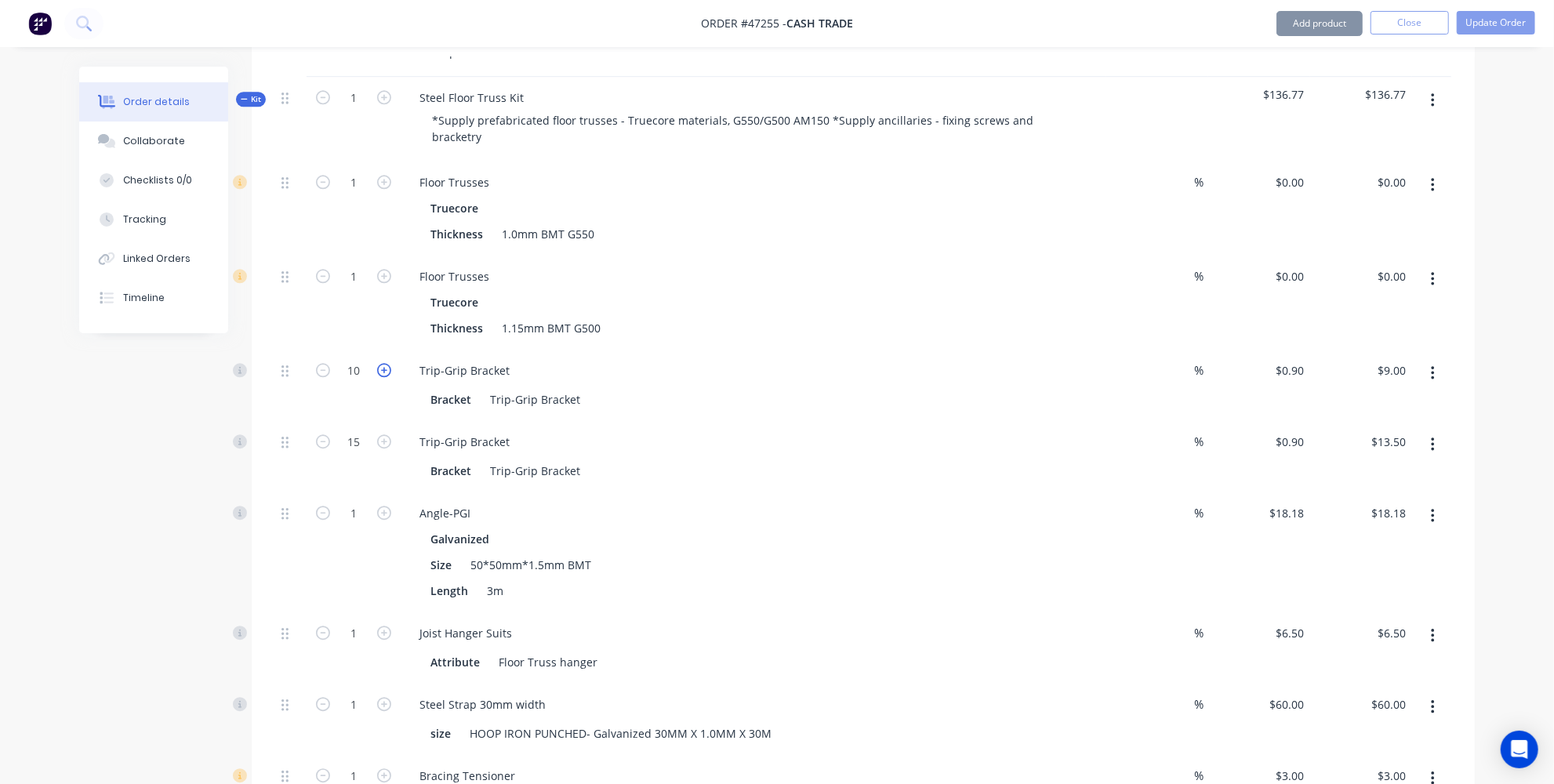
type input "11"
type input "$9.90"
click at [385, 363] on icon "button" at bounding box center [384, 370] width 14 height 14
type input "12"
type input "$10.80"
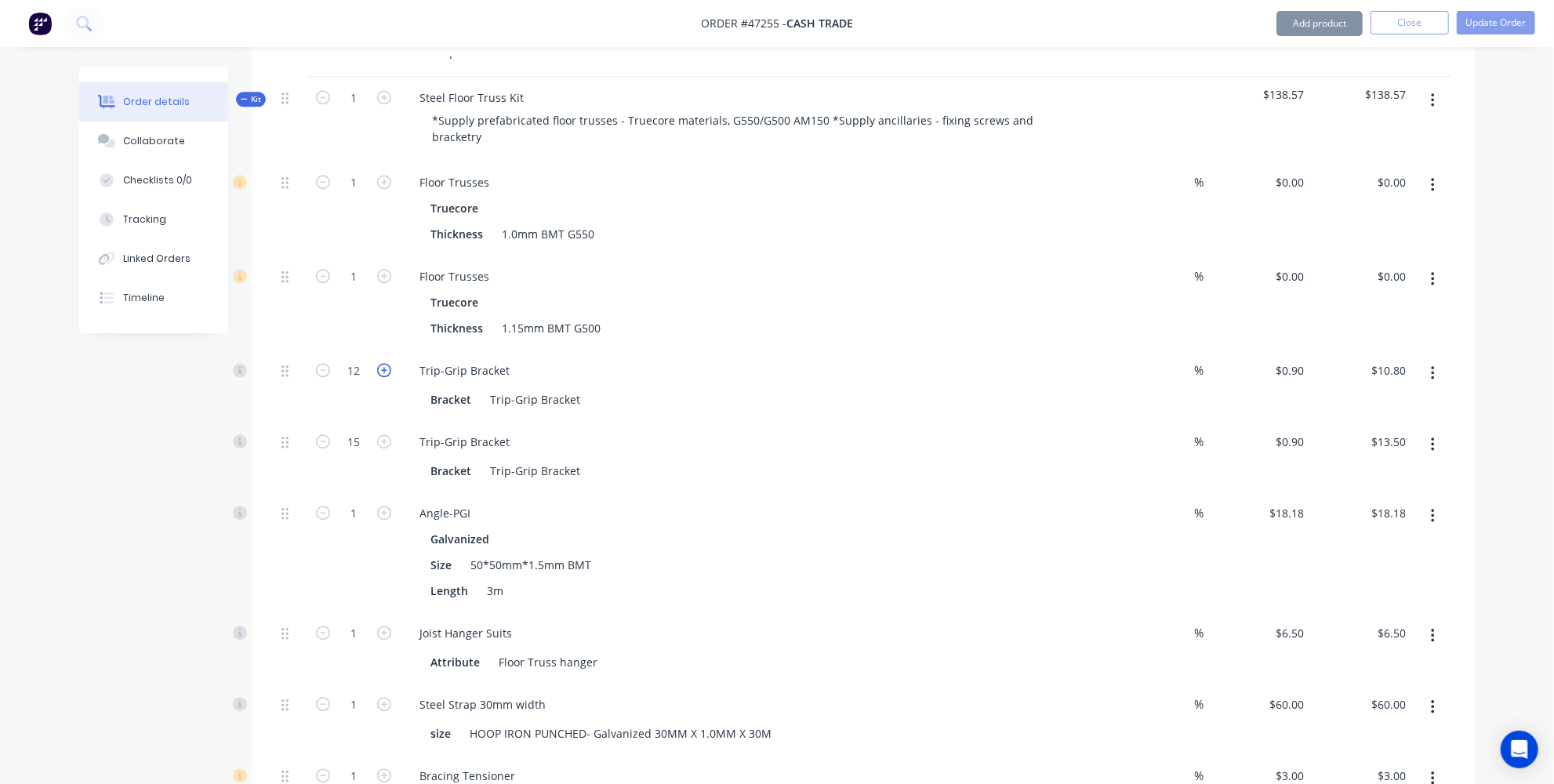
click at [385, 363] on icon "button" at bounding box center [384, 370] width 14 height 14
type input "13"
type input "$11.70"
click at [385, 363] on icon "button" at bounding box center [384, 370] width 14 height 14
type input "14"
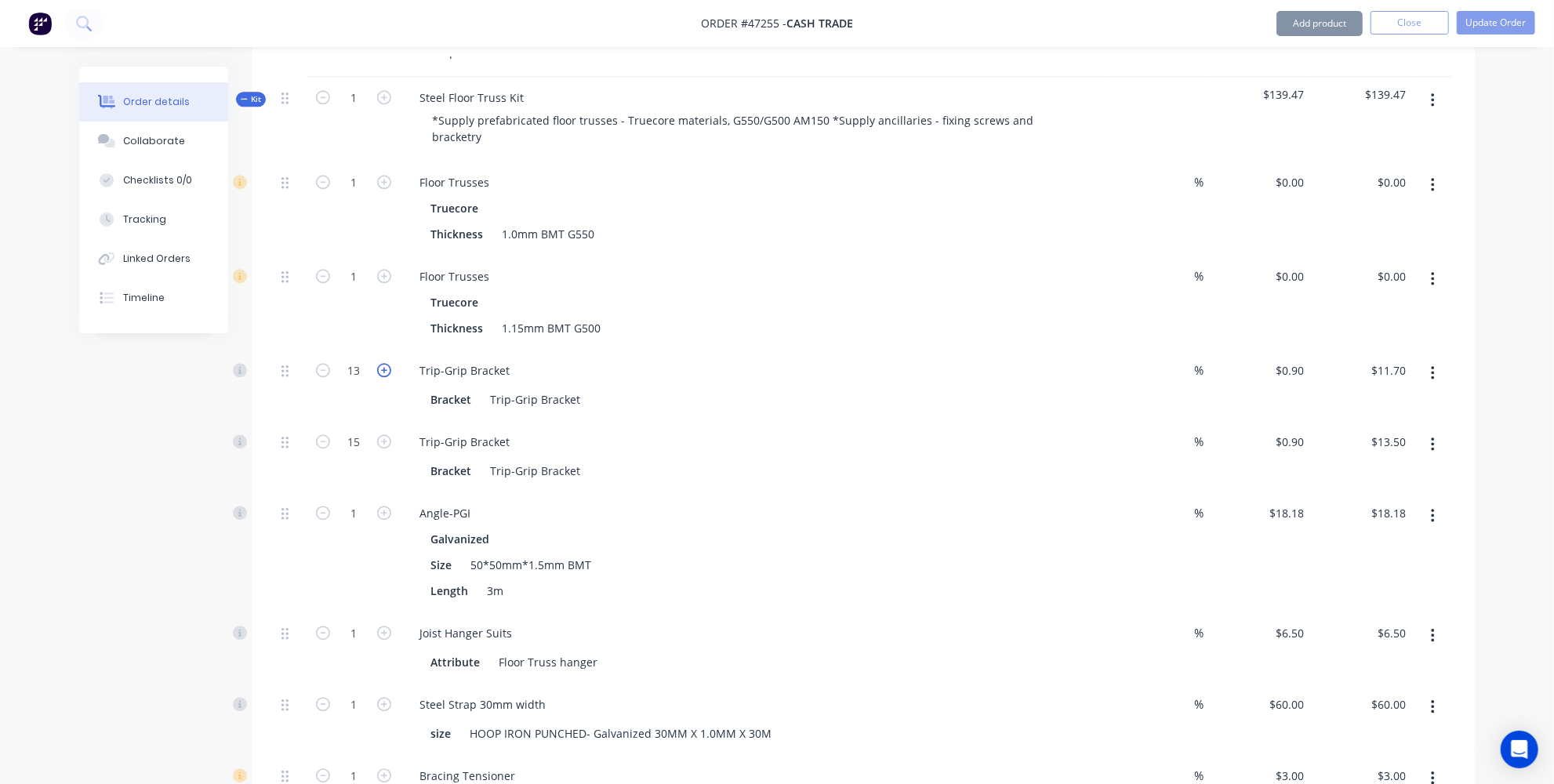
type input "$12.60"
click at [385, 363] on icon "button" at bounding box center [384, 370] width 14 height 14
type input "15"
type input "$13.50"
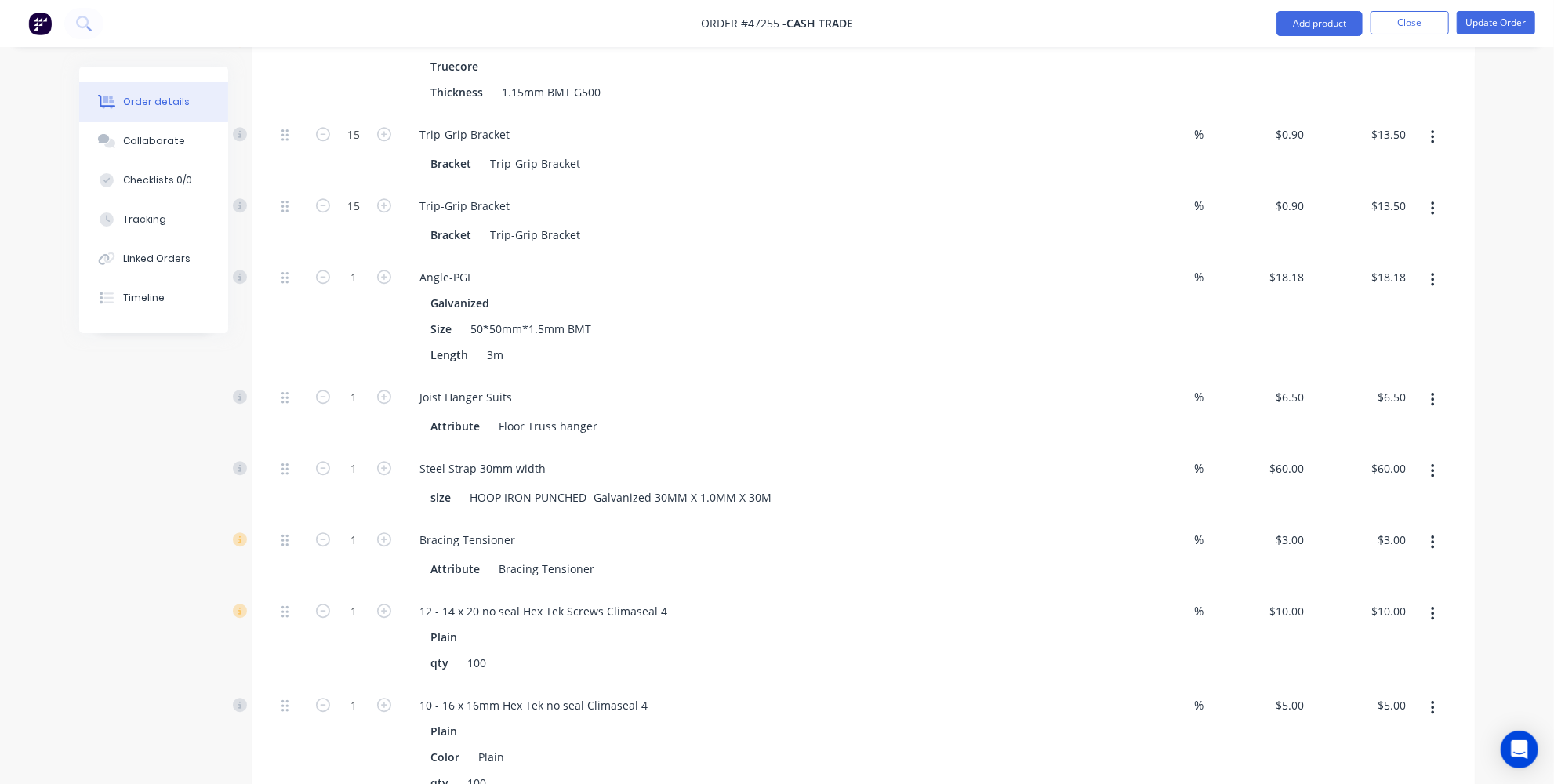
scroll to position [3276, 0]
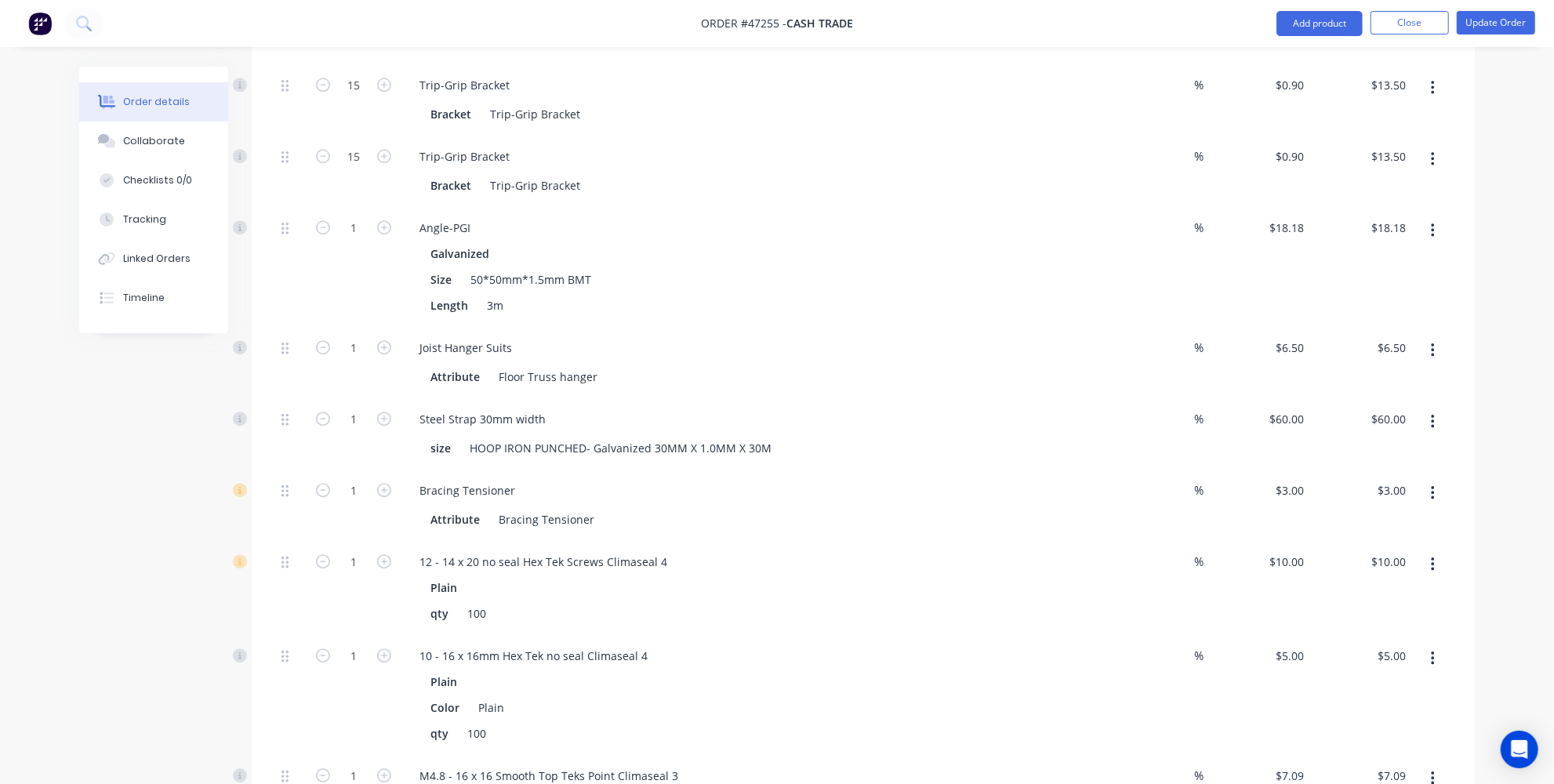
click at [1439, 336] on button "button" at bounding box center [1433, 350] width 37 height 28
click at [1364, 443] on div "Delete" at bounding box center [1377, 454] width 121 height 23
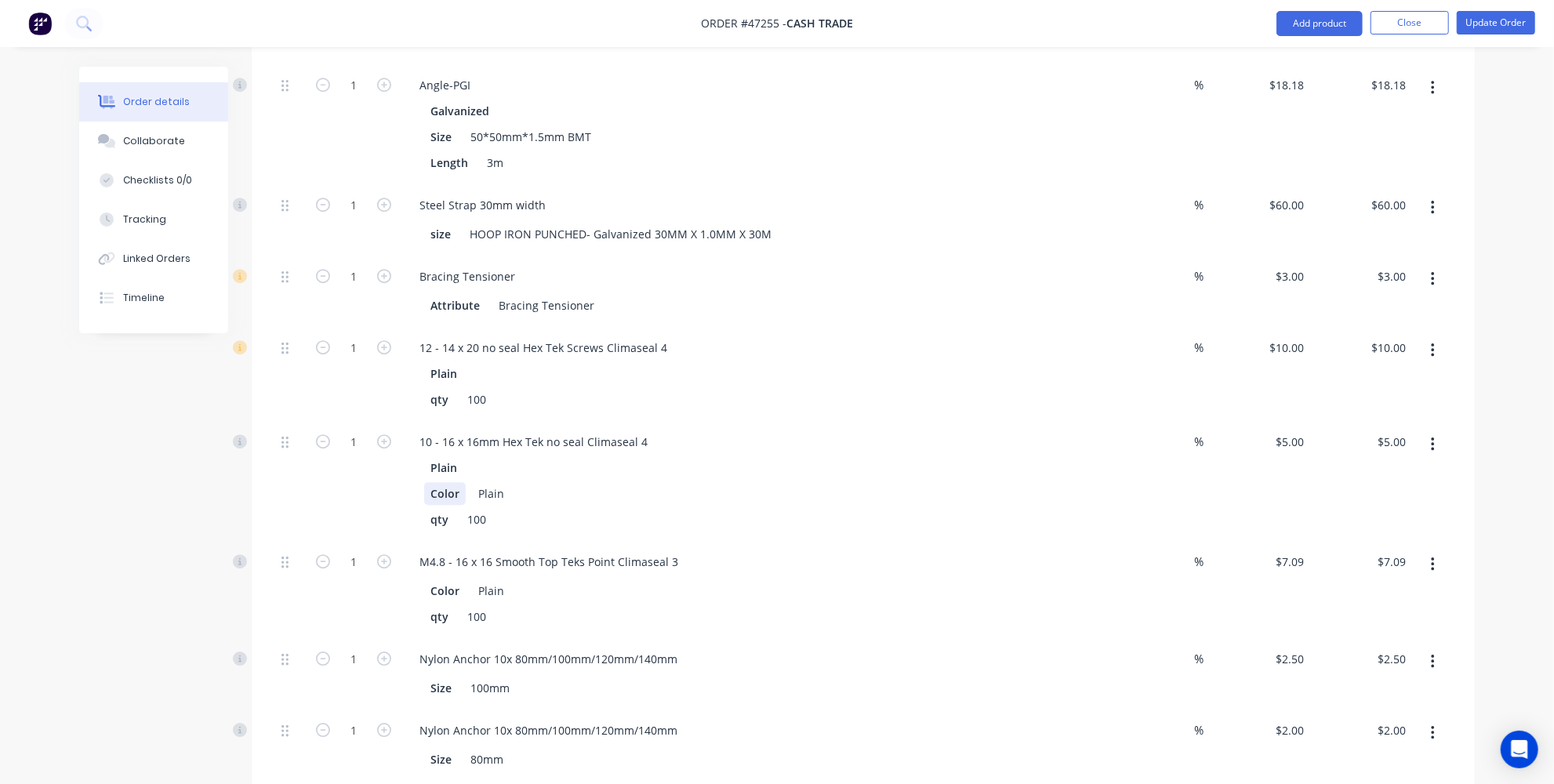
scroll to position [3490, 0]
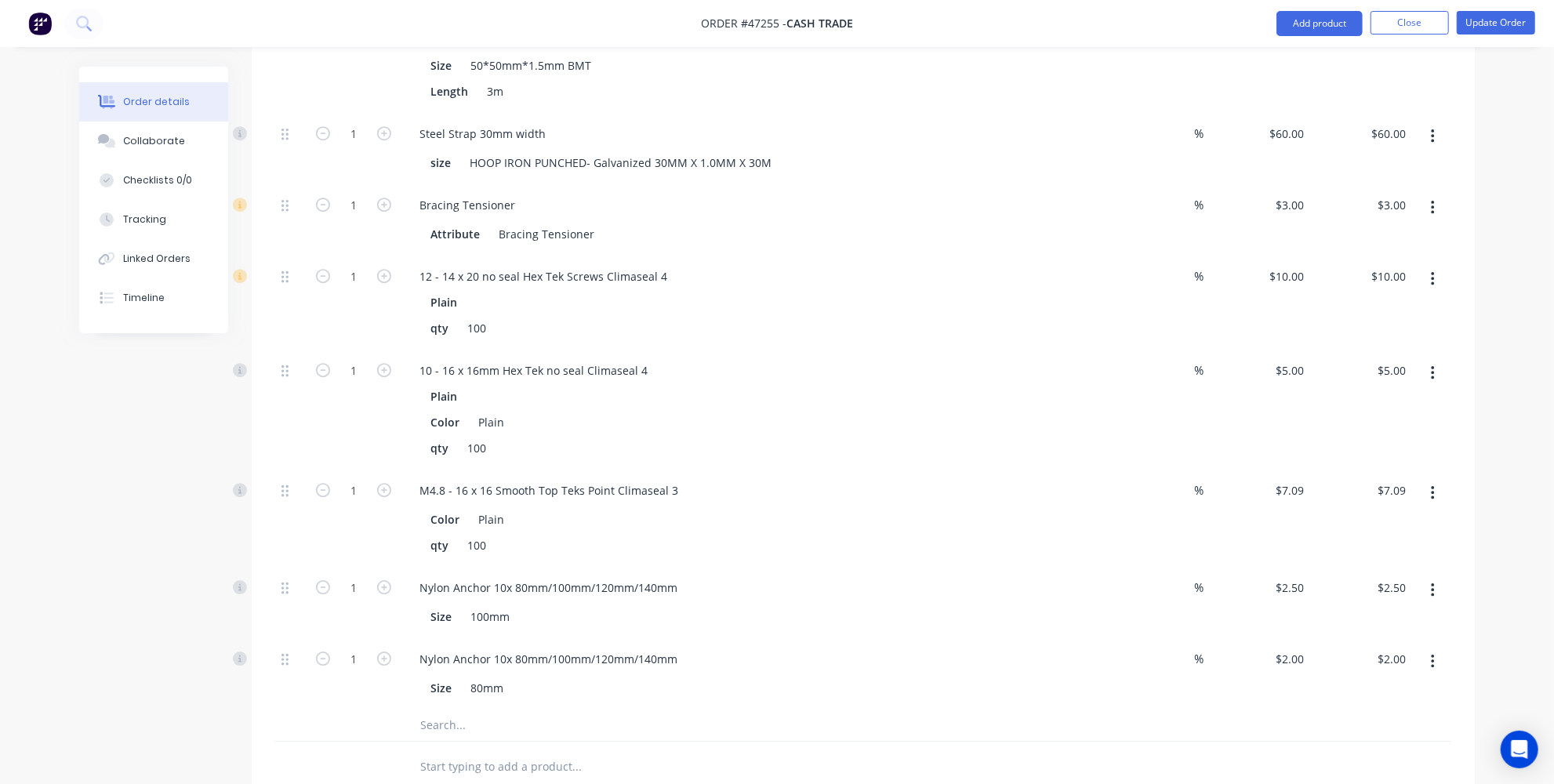
click at [1425, 576] on button "button" at bounding box center [1433, 590] width 37 height 28
click at [1352, 678] on button "Delete" at bounding box center [1376, 694] width 149 height 32
click at [1424, 576] on button "button" at bounding box center [1433, 590] width 37 height 28
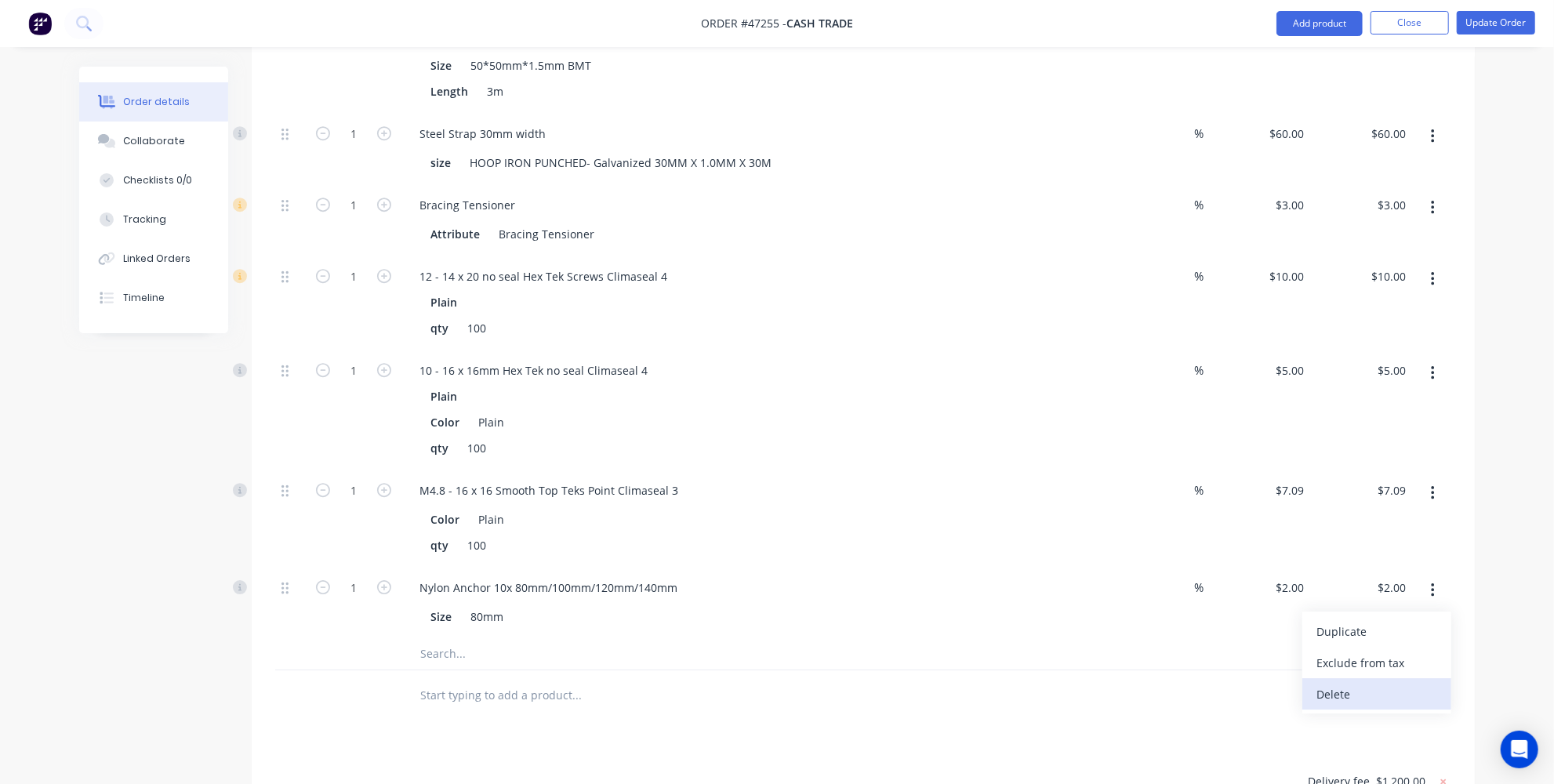
click at [1314, 678] on button "Delete" at bounding box center [1376, 694] width 149 height 32
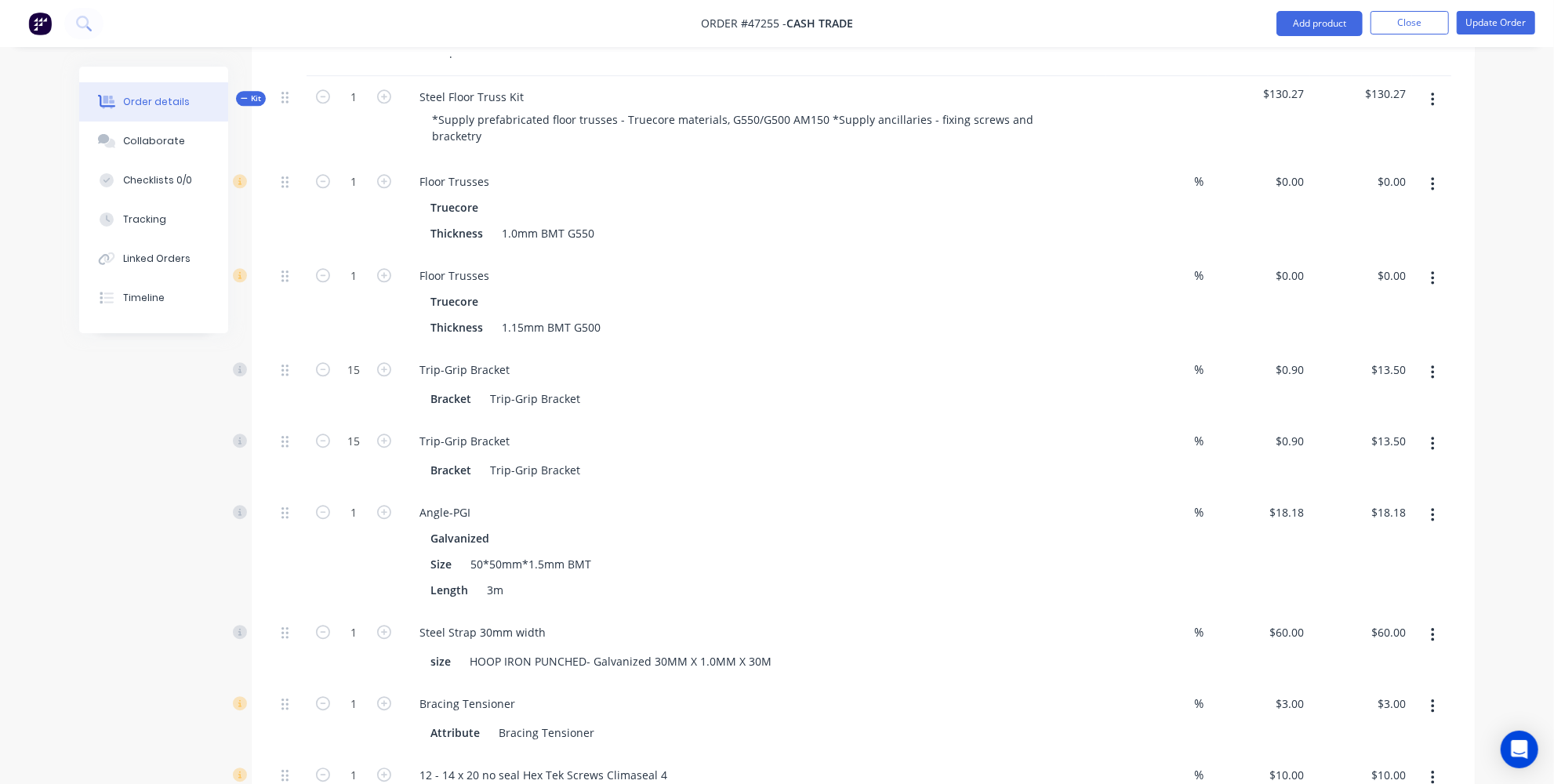
scroll to position [2991, 0]
click at [1419, 265] on button "button" at bounding box center [1433, 279] width 37 height 28
click at [1347, 371] on div "Delete" at bounding box center [1377, 382] width 121 height 23
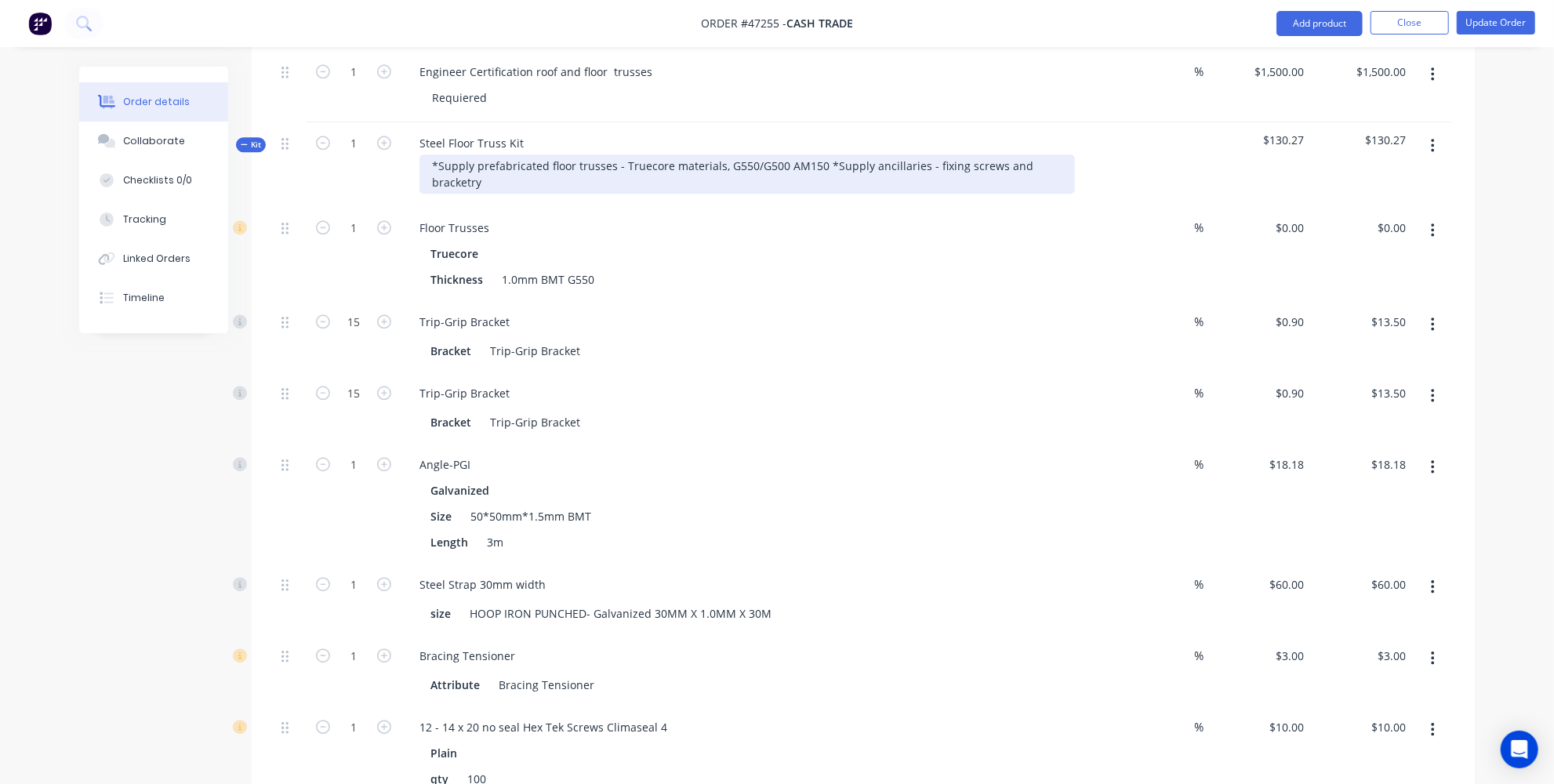
scroll to position [2848, 0]
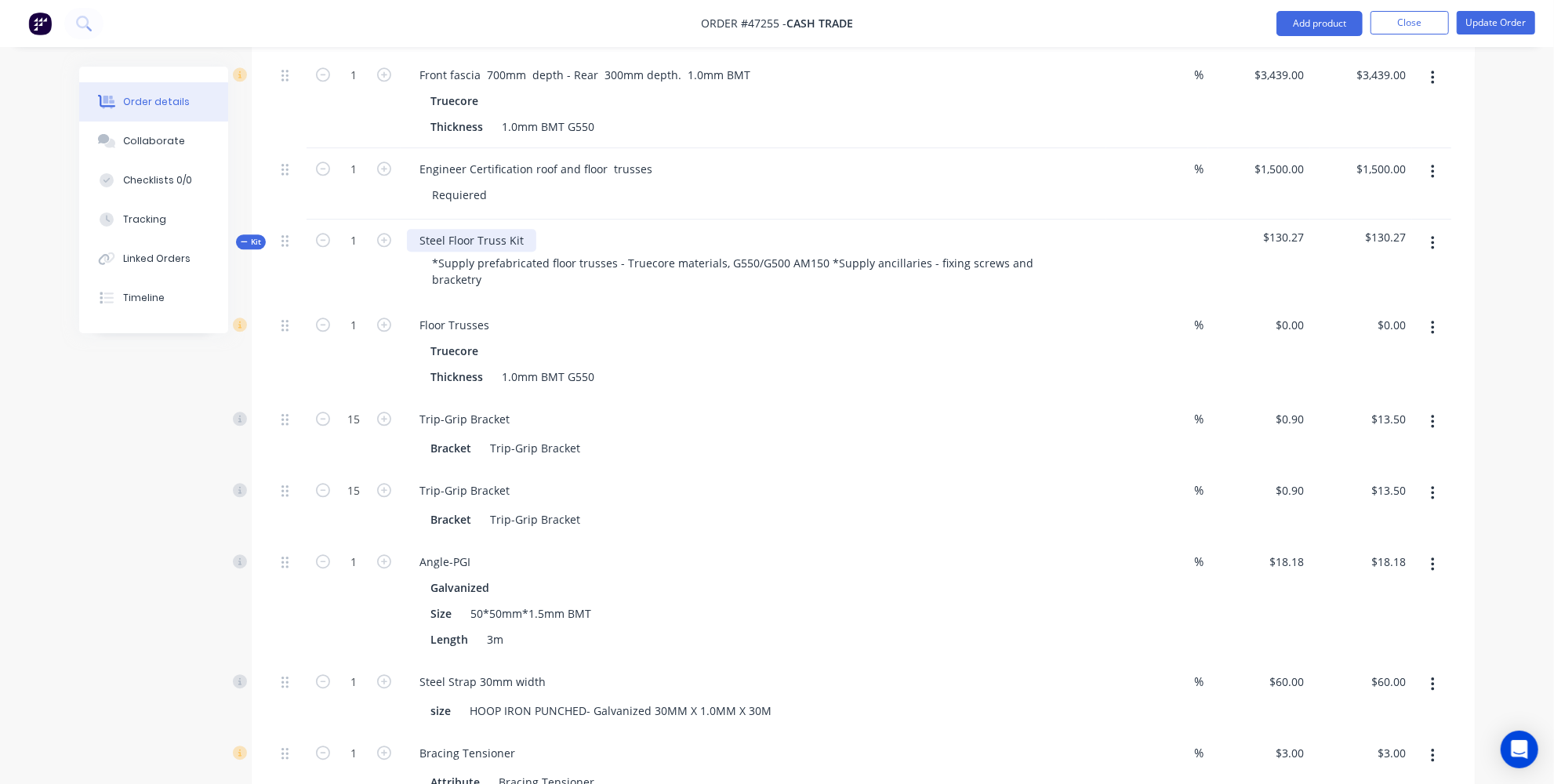
click at [527, 228] on div "Steel Floor Truss Kit" at bounding box center [472, 240] width 130 height 23
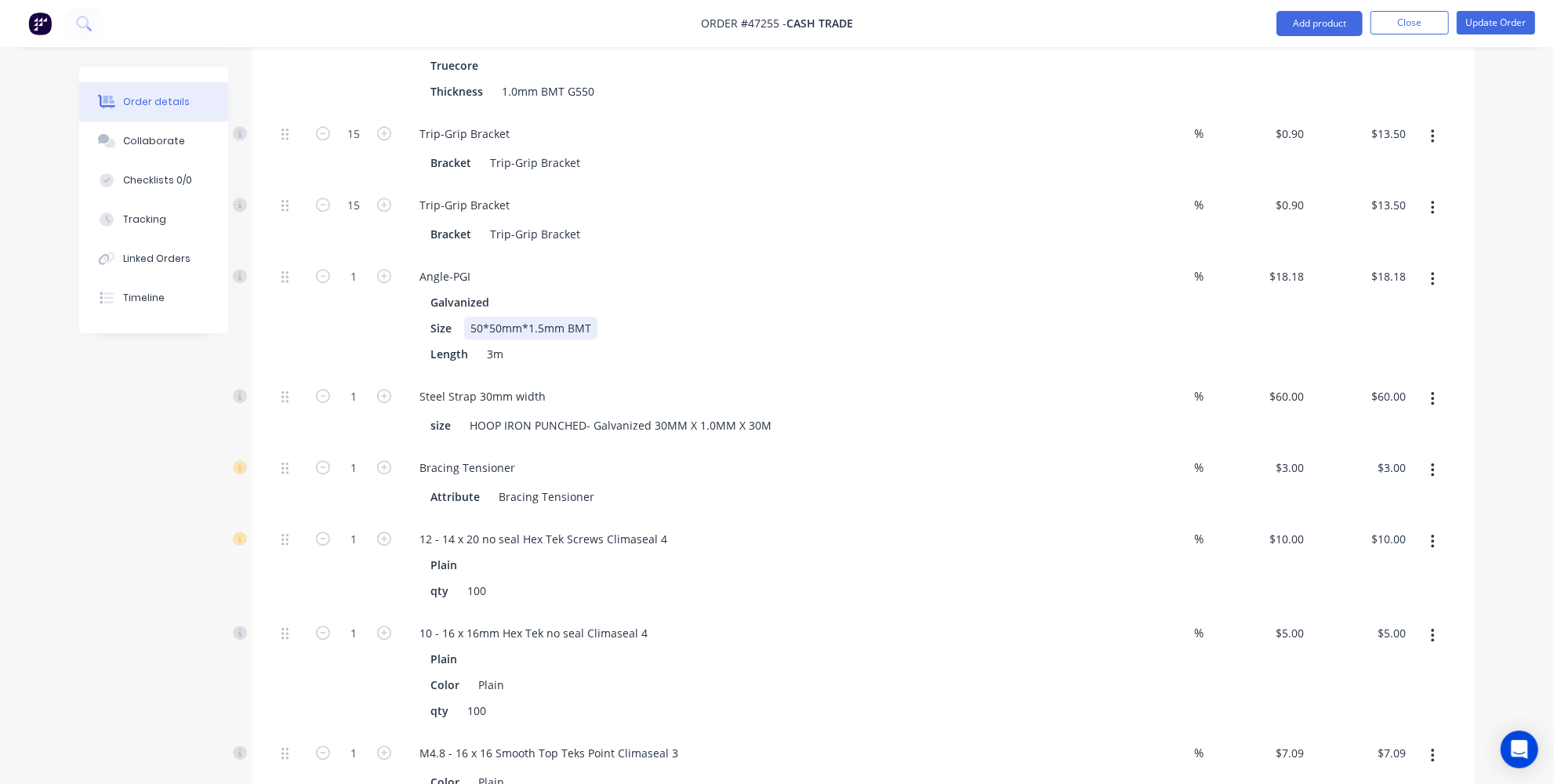
scroll to position [3062, 0]
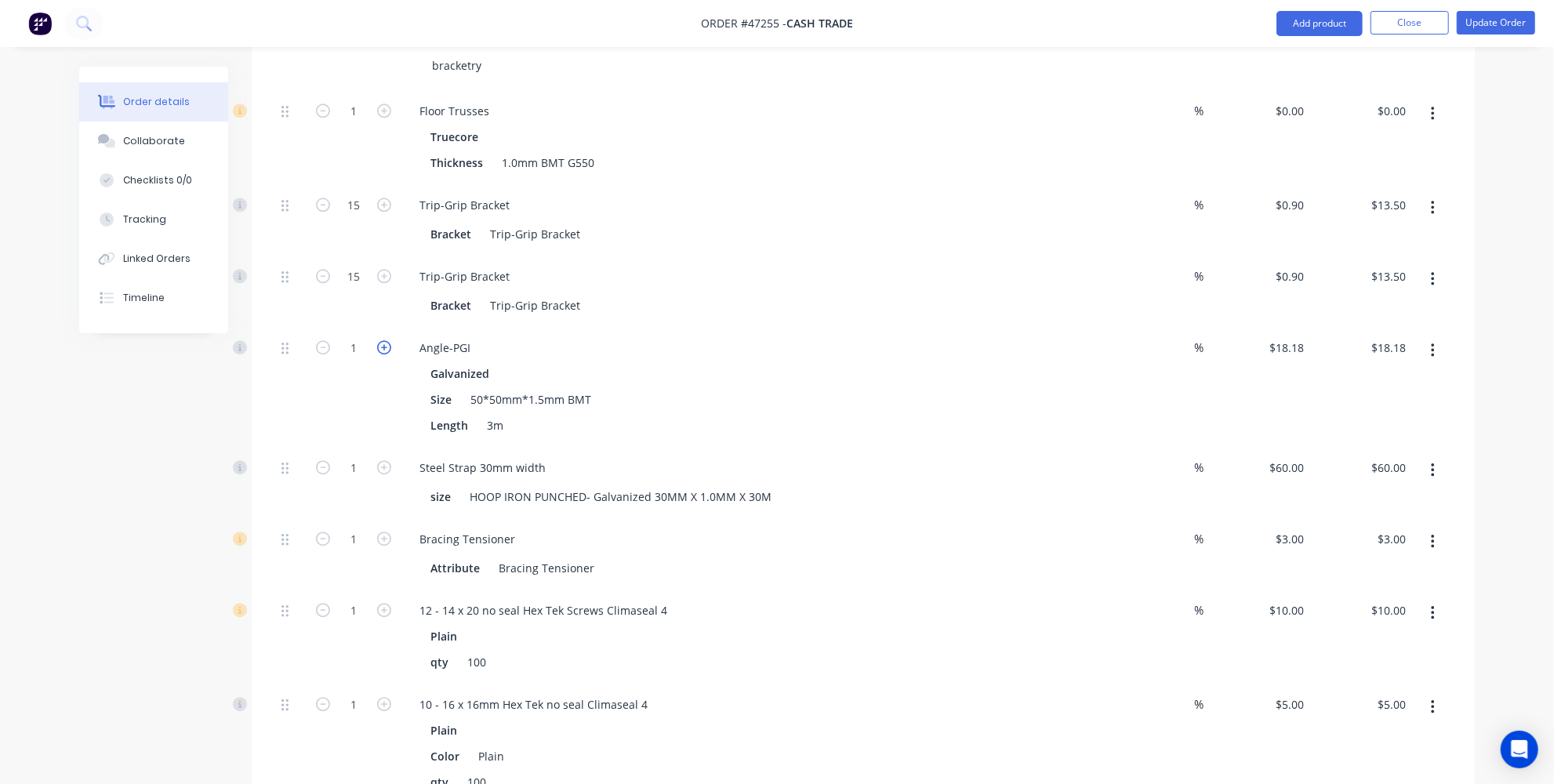
click at [378, 340] on icon "button" at bounding box center [384, 347] width 14 height 14
type input "2"
type input "$36.36"
click at [378, 340] on icon "button" at bounding box center [384, 347] width 14 height 14
type input "3"
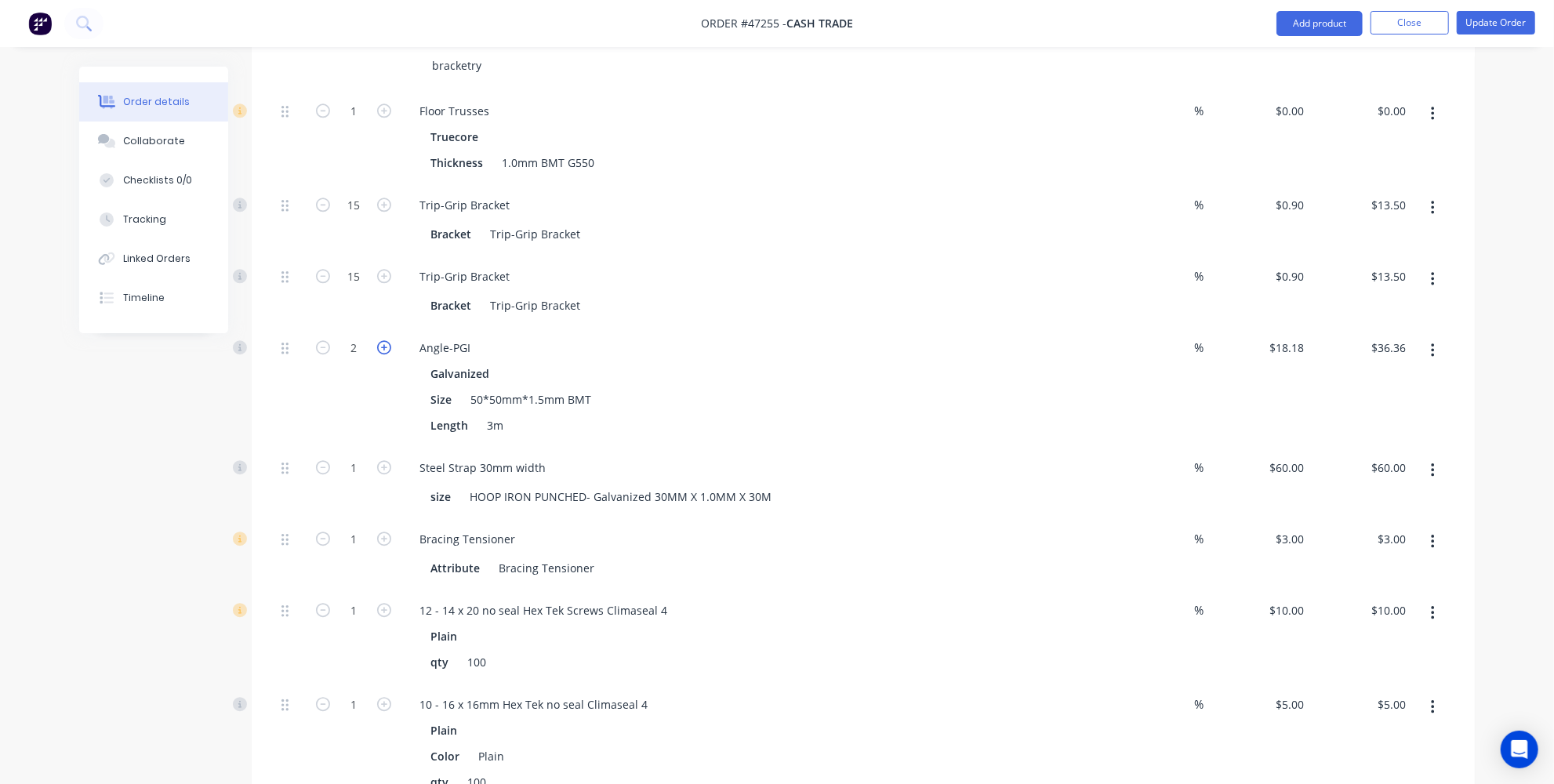
type input "$54.54"
click at [378, 340] on icon "button" at bounding box center [384, 347] width 14 height 14
type input "4"
type input "$72.72"
click at [378, 340] on icon "button" at bounding box center [384, 347] width 14 height 14
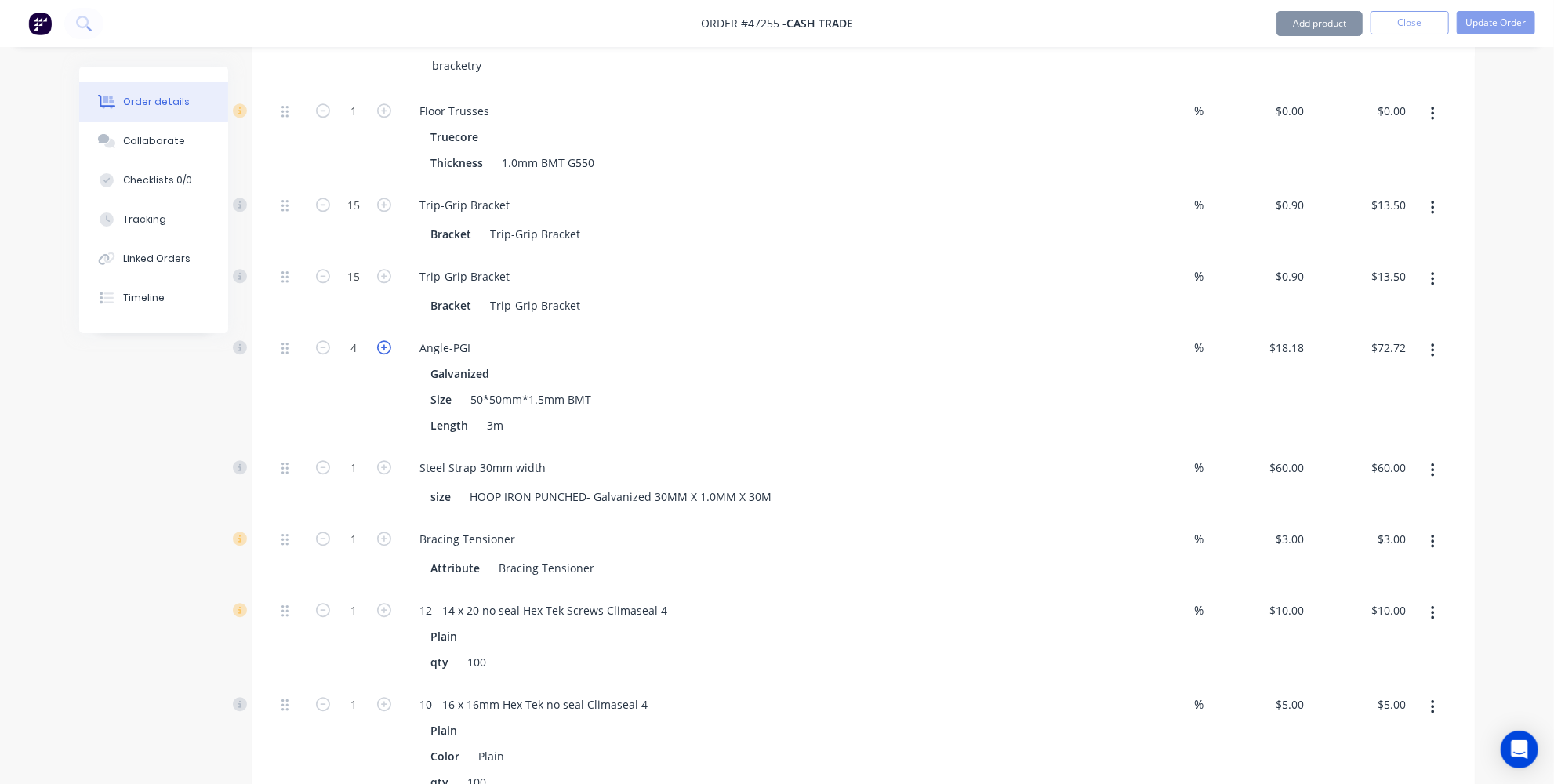
type input "5"
type input "$90.90"
click at [378, 340] on icon "button" at bounding box center [384, 347] width 14 height 14
type input "6"
type input "$109.08"
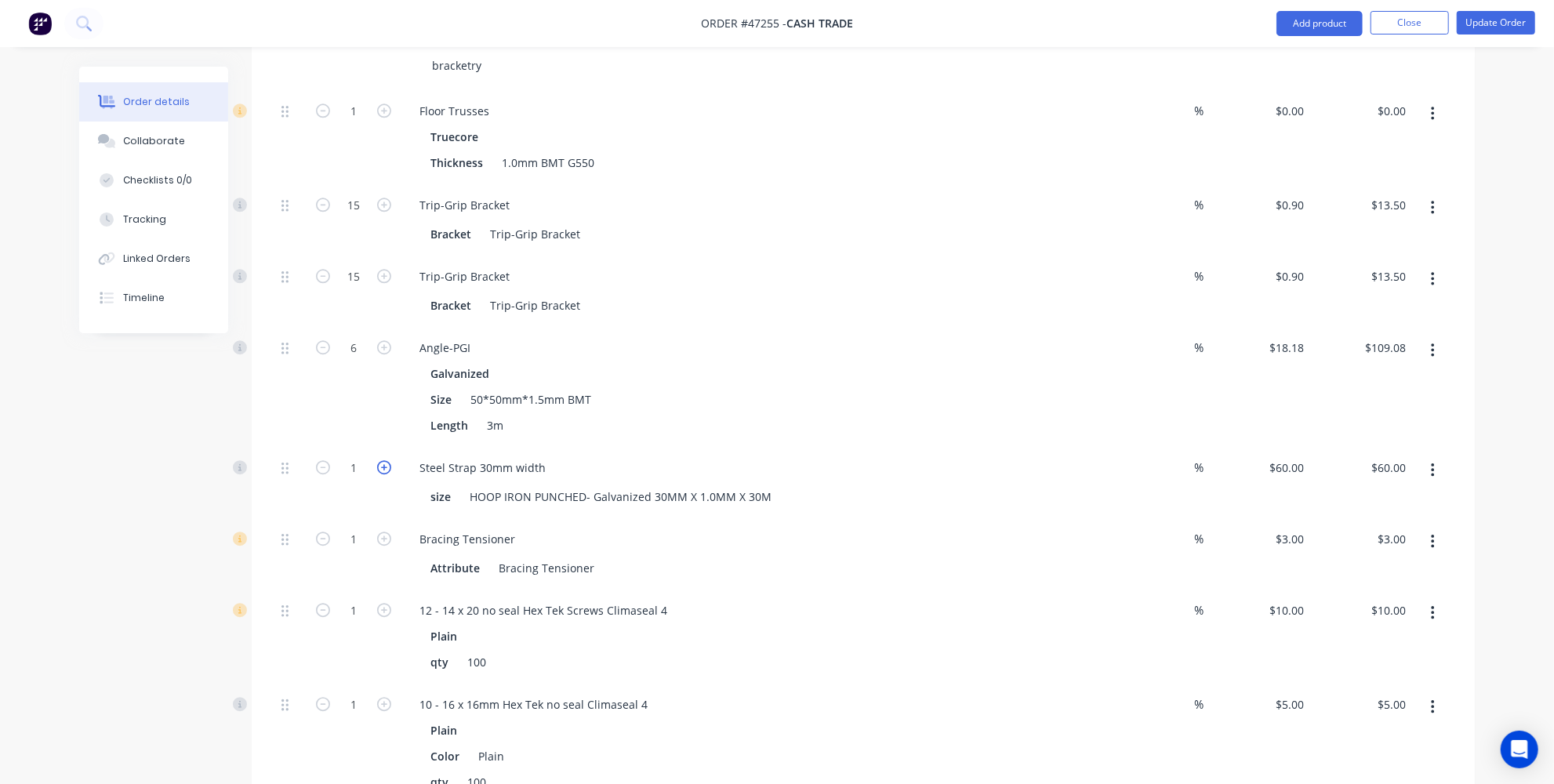
click at [383, 460] on icon "button" at bounding box center [384, 467] width 14 height 14
type input "2"
type input "$120.00"
click at [383, 460] on icon "button" at bounding box center [384, 467] width 14 height 14
type input "3"
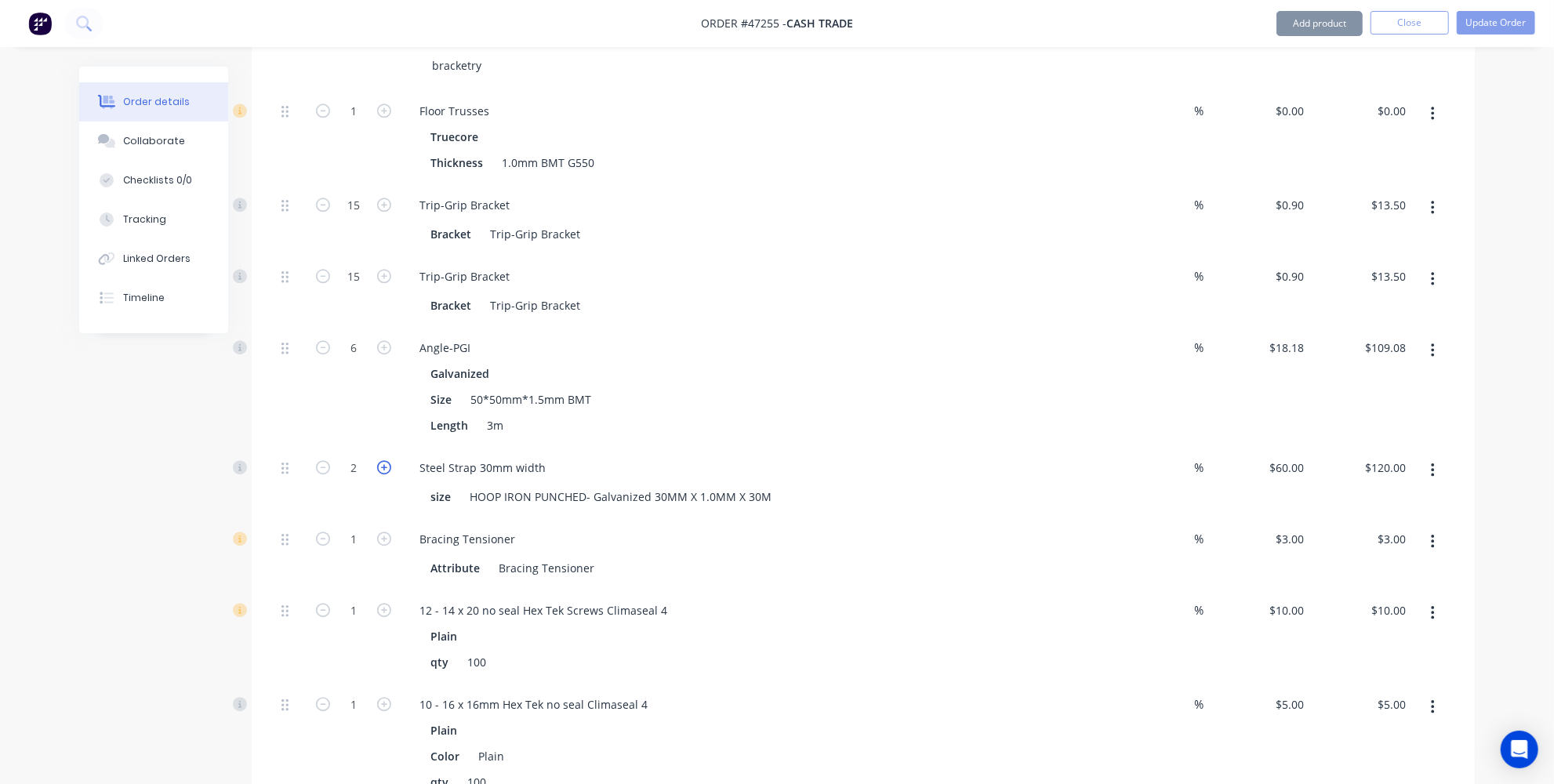
type input "$180.00"
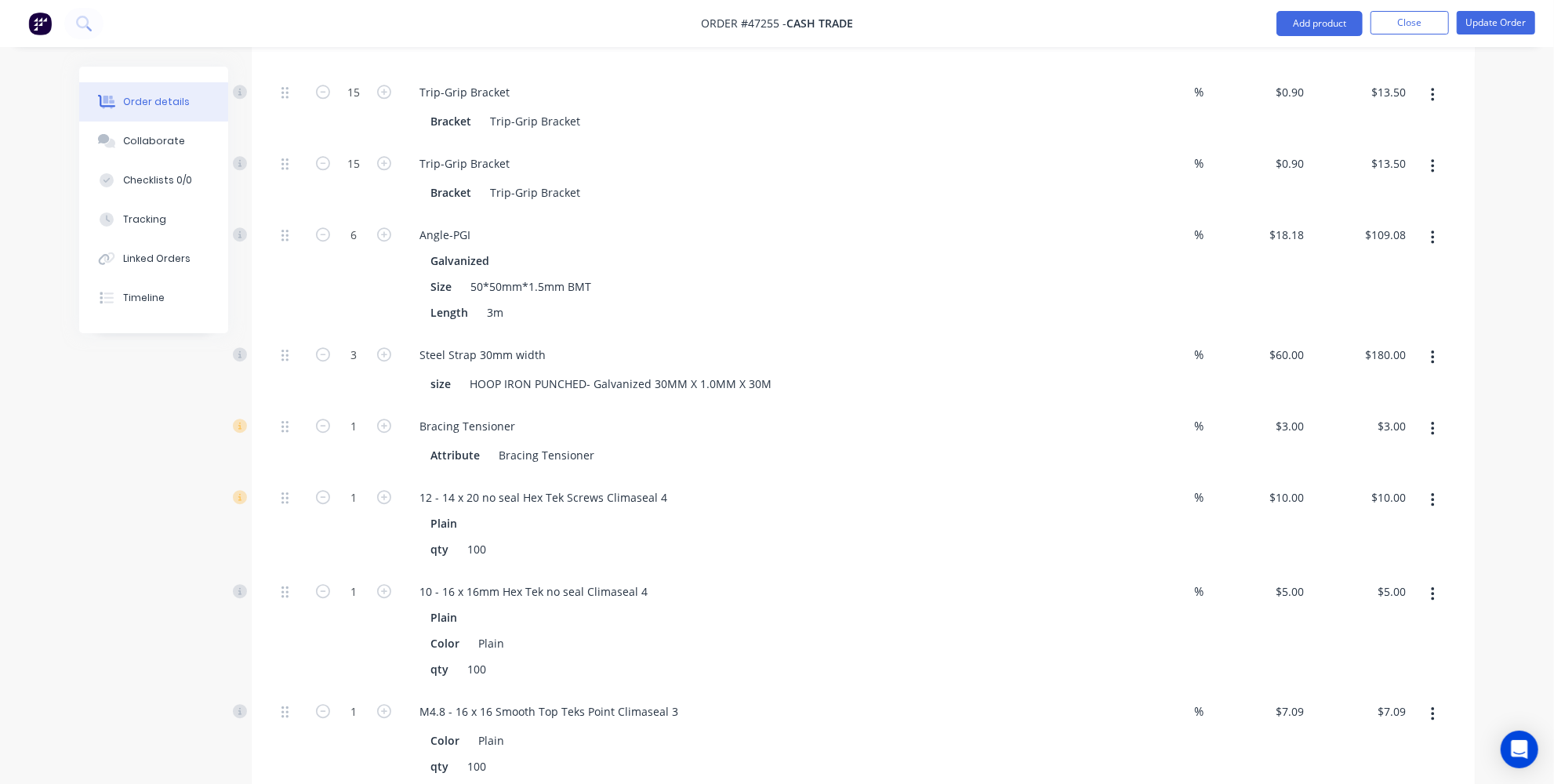
scroll to position [3205, 0]
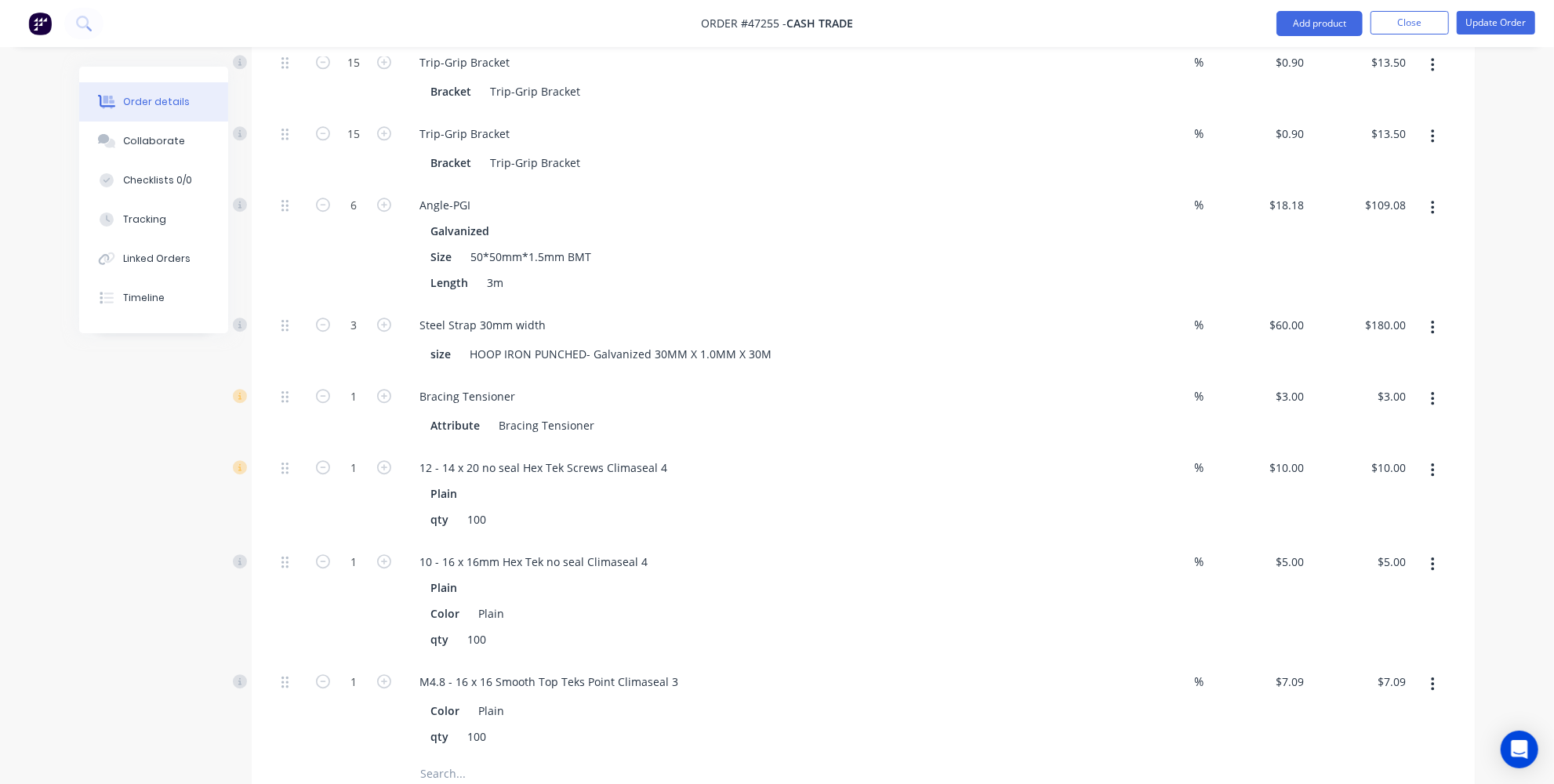
click at [1424, 670] on button "button" at bounding box center [1433, 684] width 37 height 28
click at [1325, 759] on div "Delete" at bounding box center [1377, 788] width 121 height 23
type input "5"
type input "$25.00"
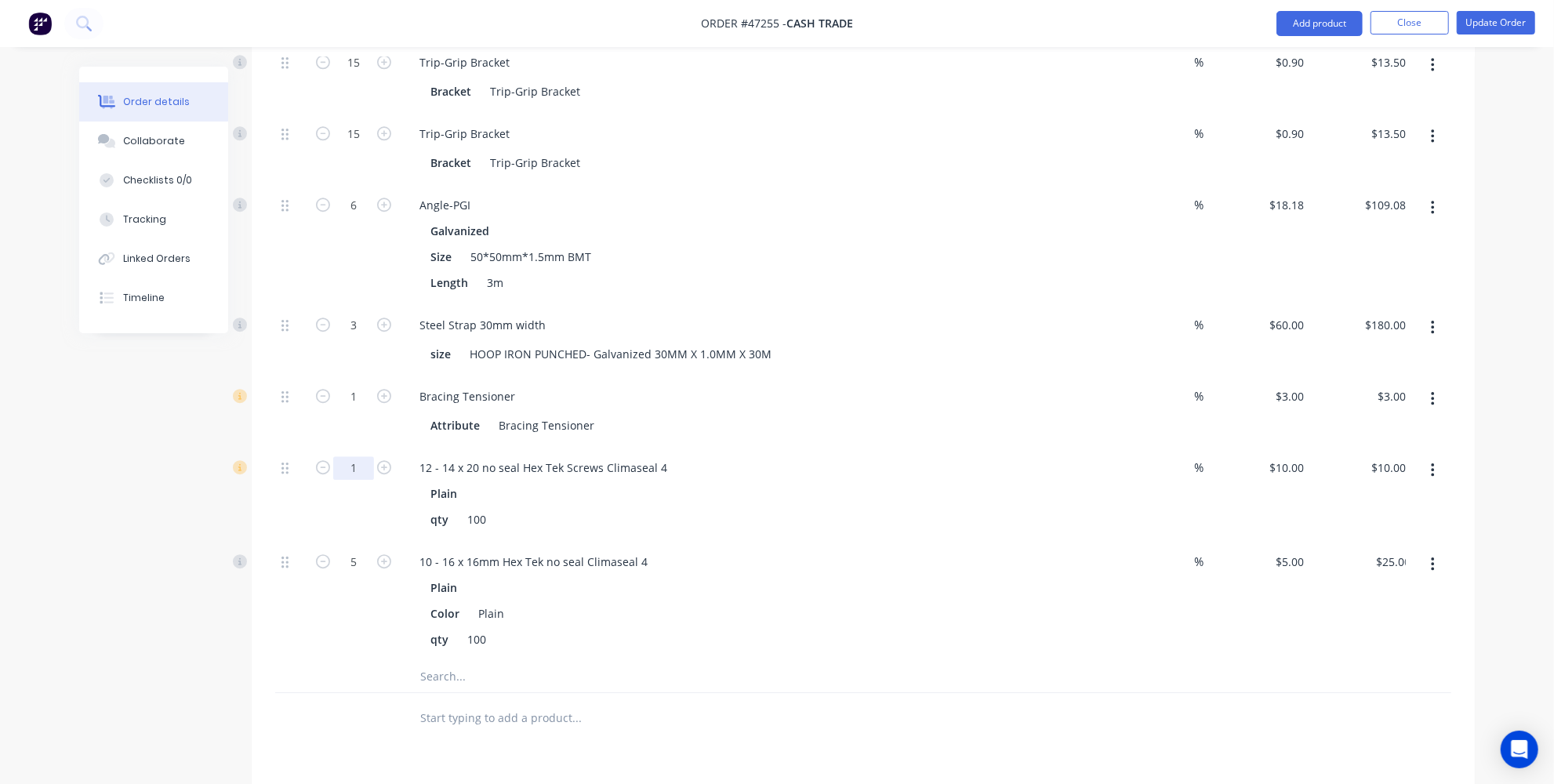
type input "5"
type input "$50.00"
click at [327, 542] on div "5" at bounding box center [353, 600] width 94 height 120
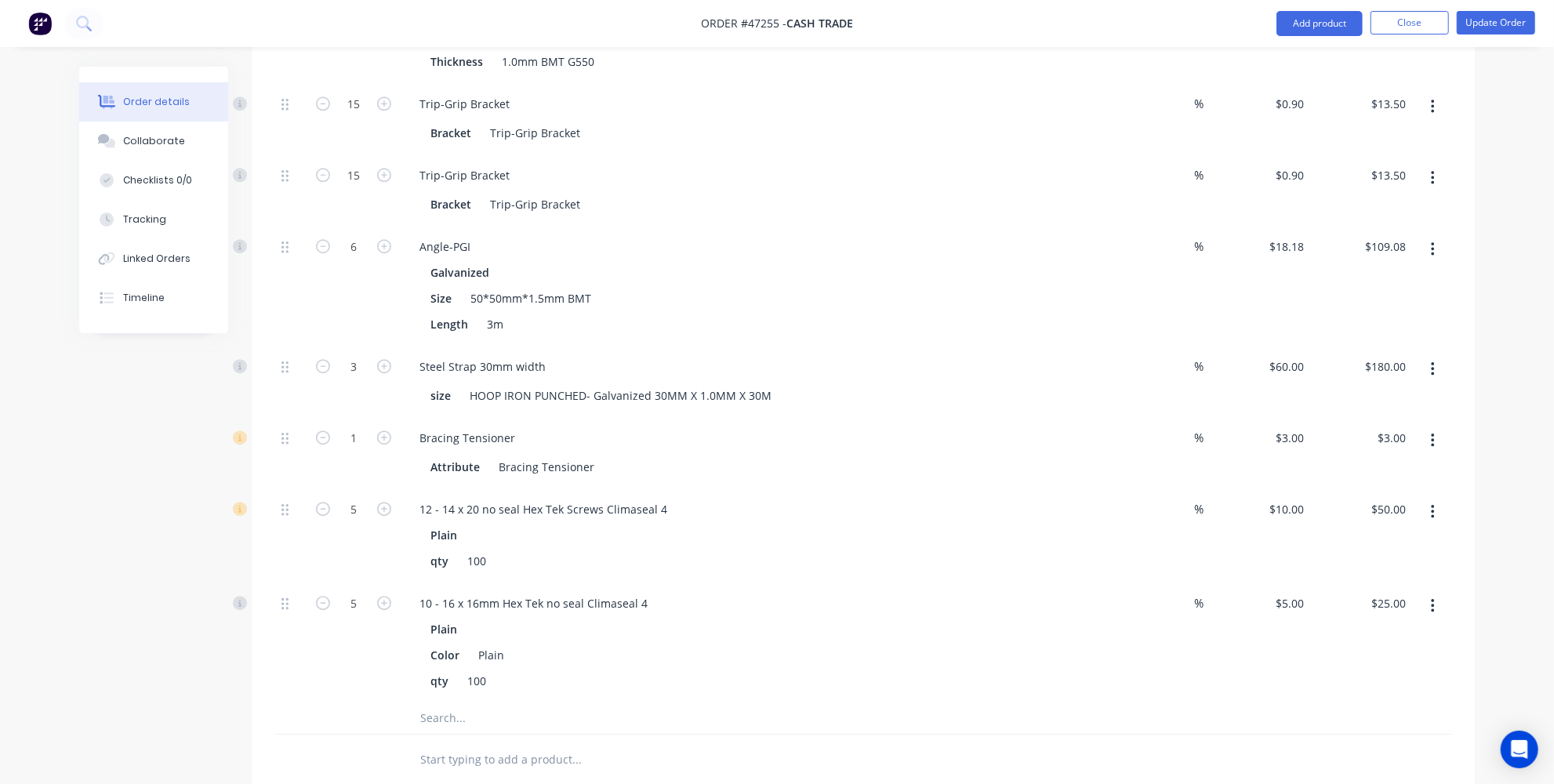
scroll to position [3133, 0]
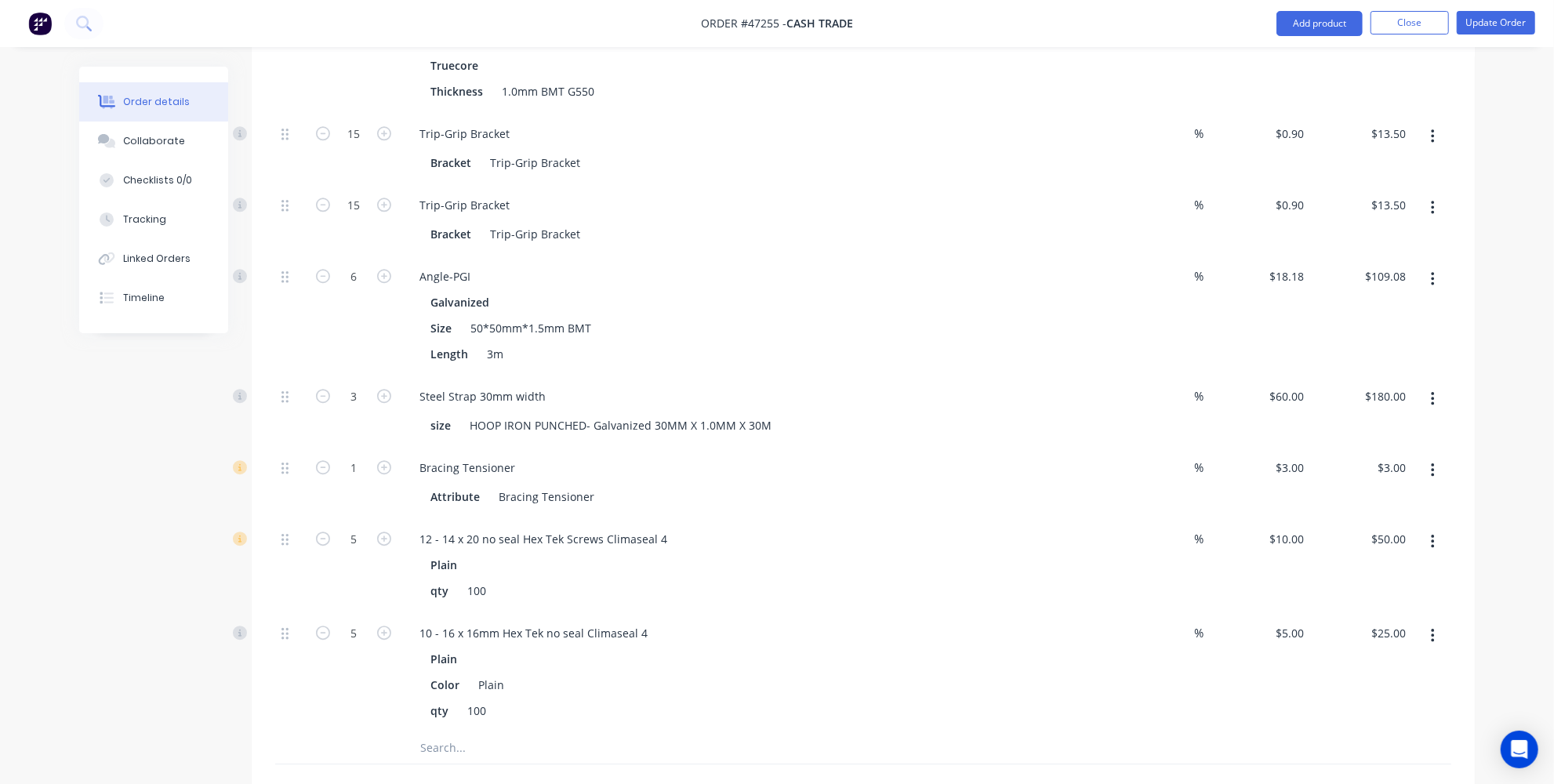
click at [1430, 456] on button "button" at bounding box center [1433, 470] width 37 height 28
click at [1350, 563] on div "Delete" at bounding box center [1377, 574] width 121 height 23
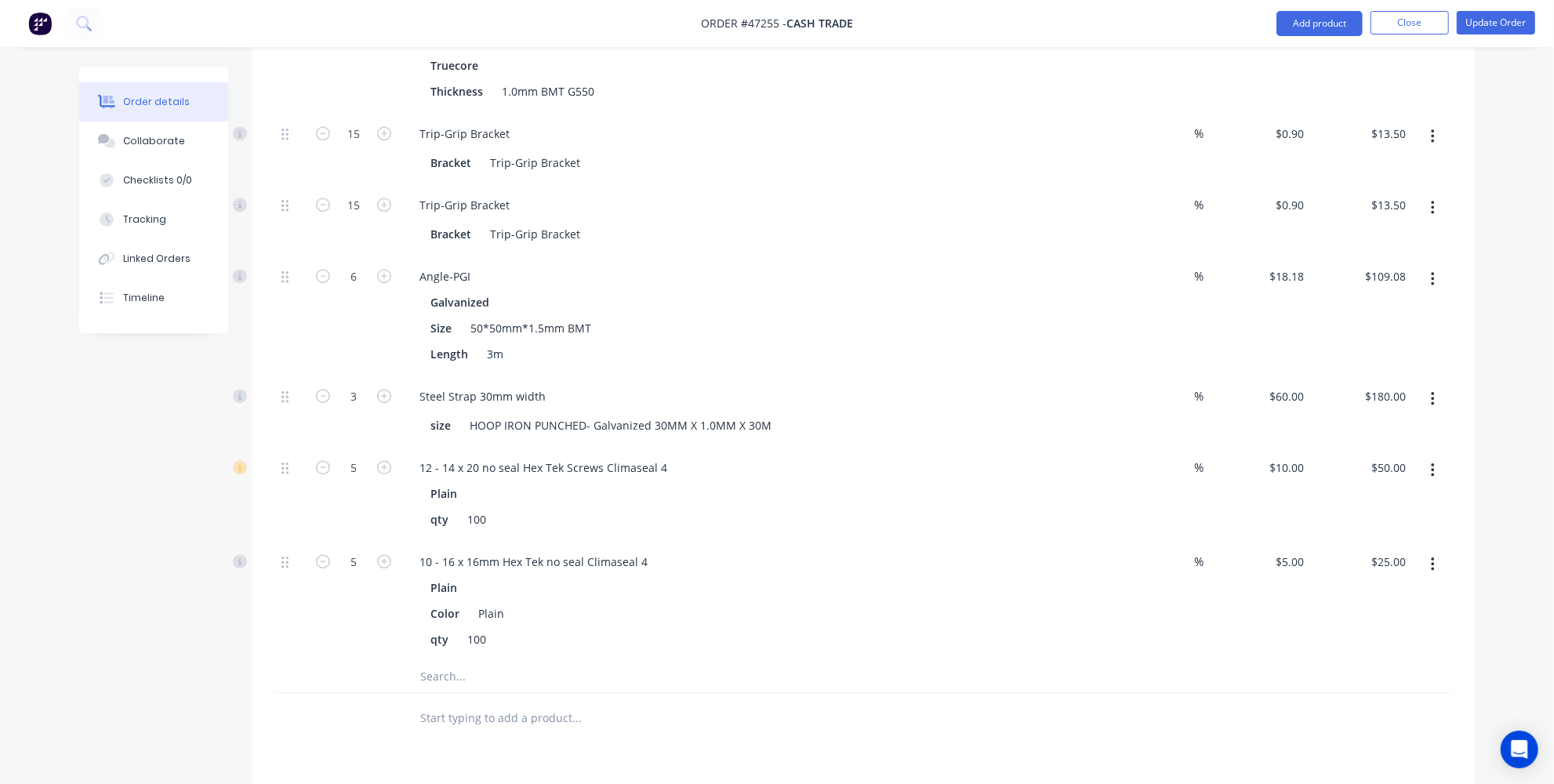
click at [331, 386] on button "button" at bounding box center [322, 394] width 20 height 17
type input "2"
type input "$120.00"
click at [331, 386] on button "button" at bounding box center [322, 394] width 20 height 17
type input "1"
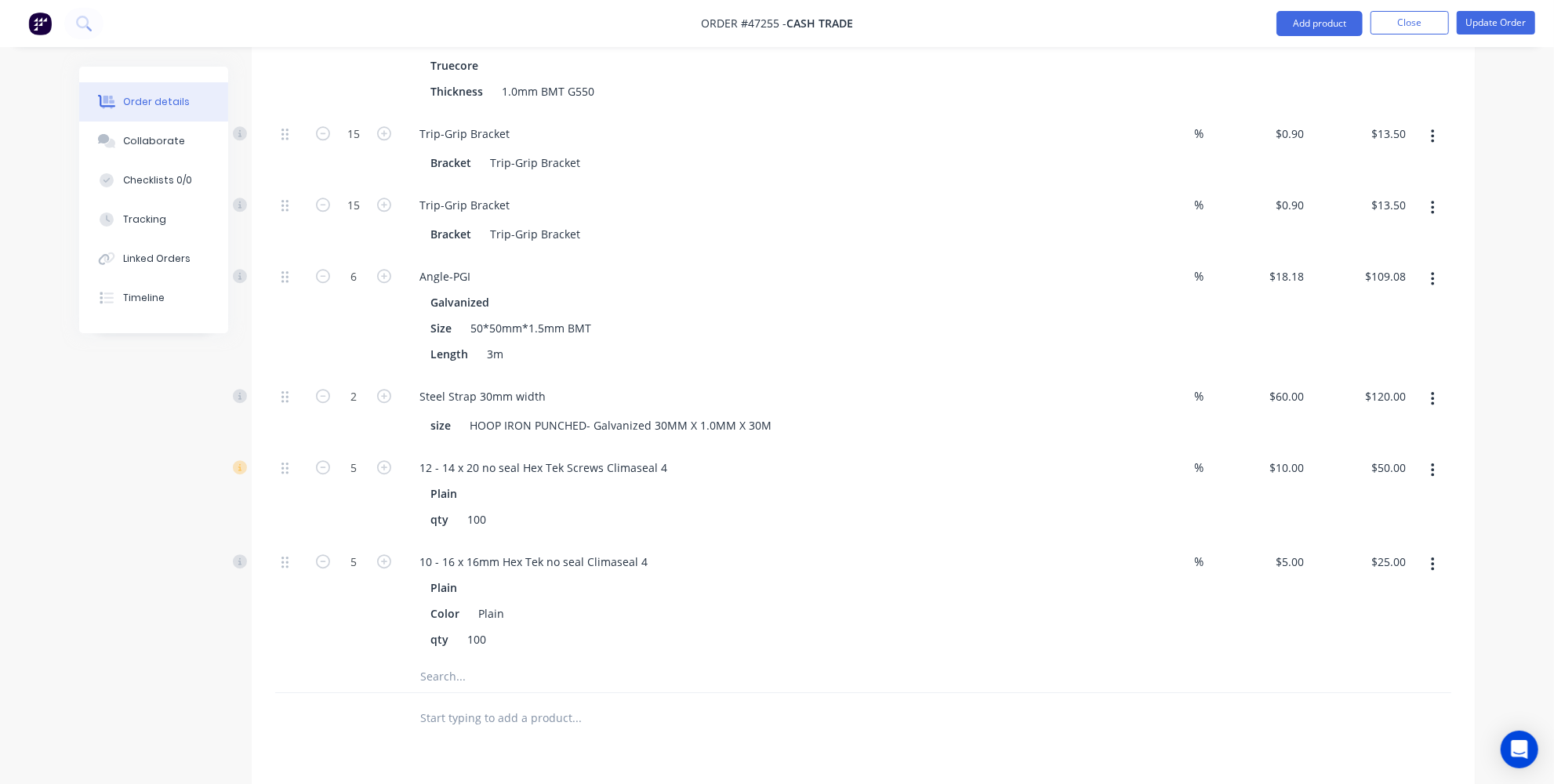
type input "$60.00"
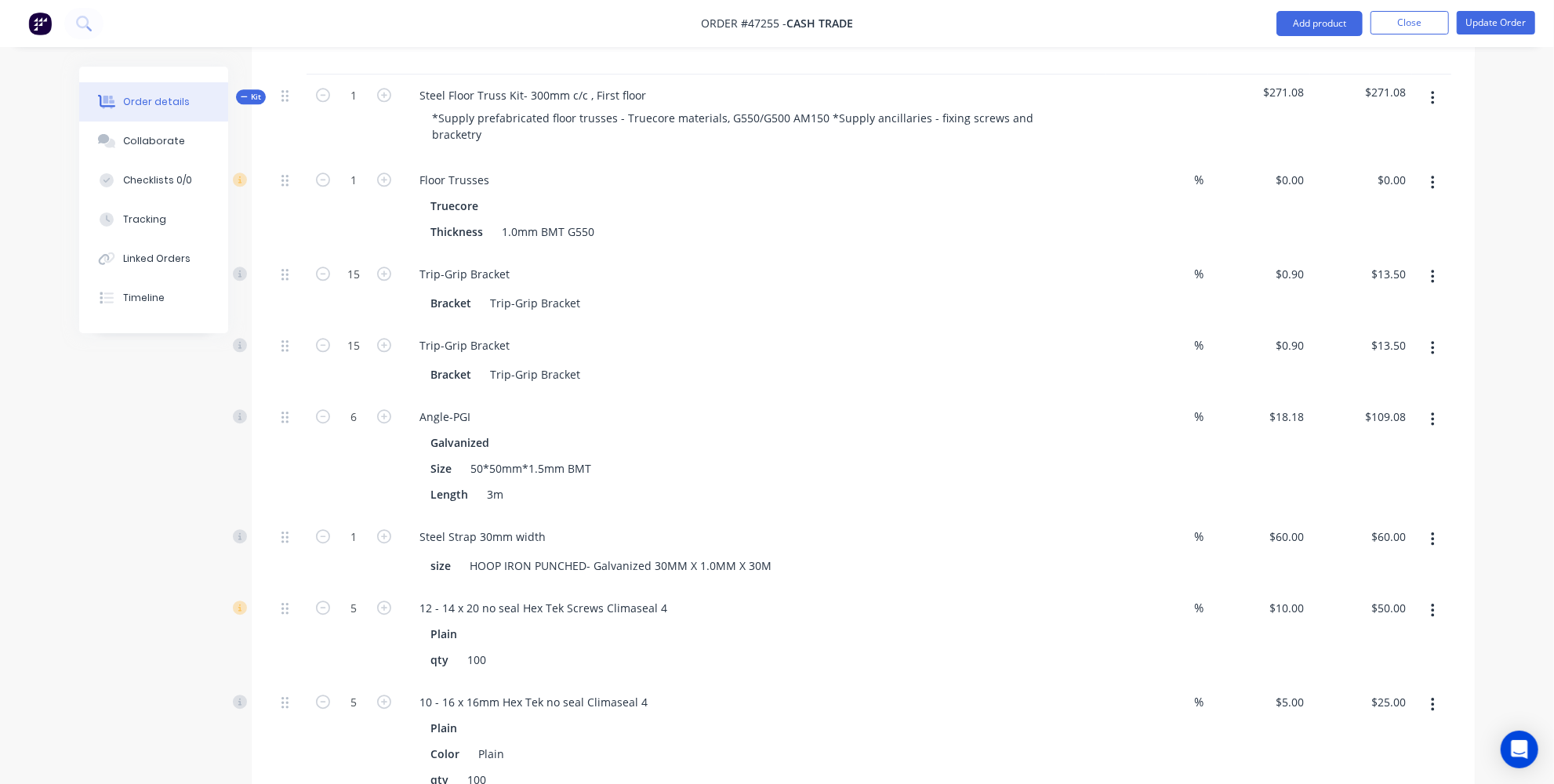
scroll to position [2944, 0]
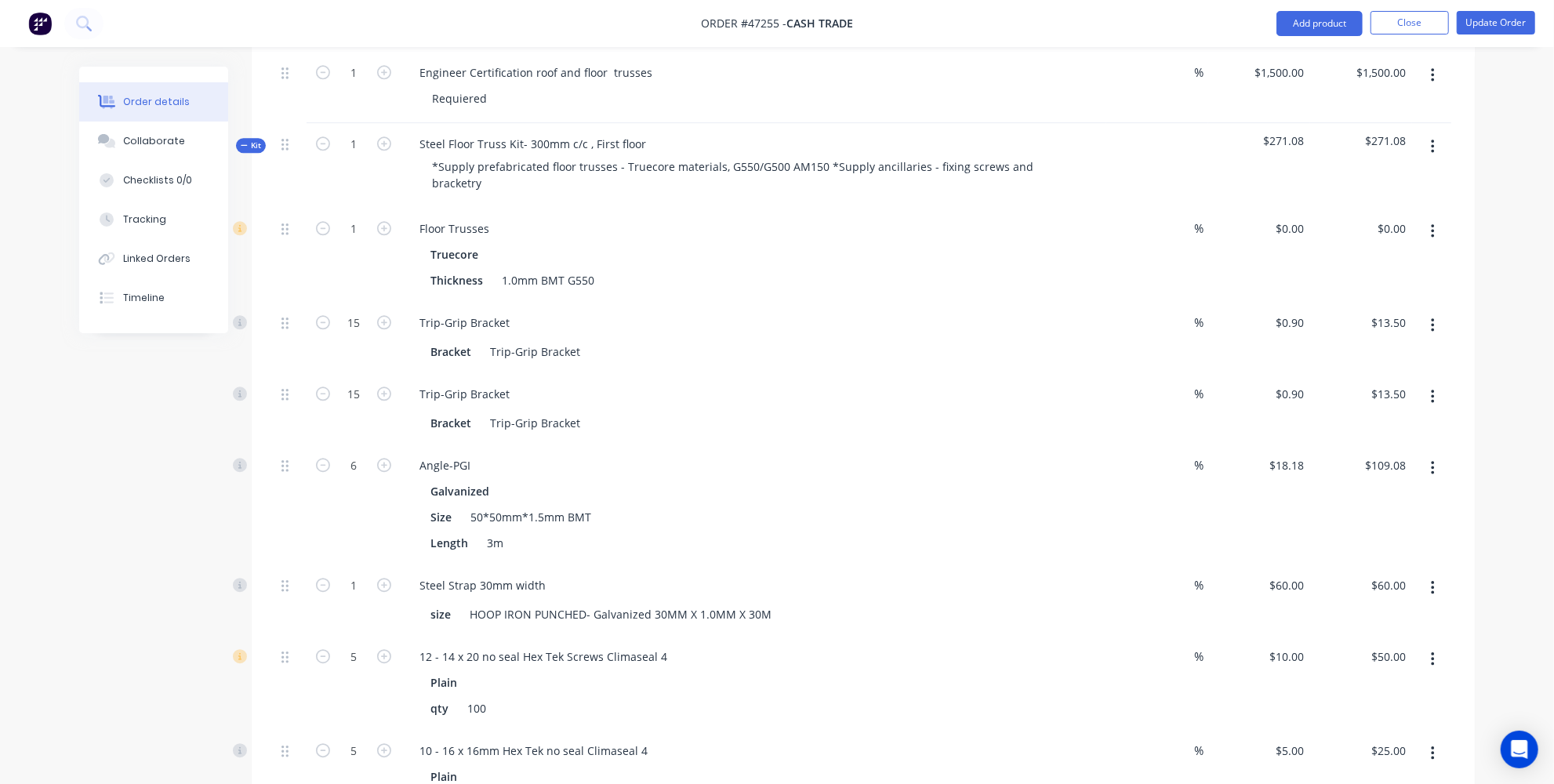
click at [655, 123] on div "Steel Floor Truss Kit- 300mm c/c , First floor *Supply prefabricated floor trus…" at bounding box center [754, 165] width 706 height 85
click at [648, 132] on div "Steel Floor Truss Kit- 300mm c/c , First floor" at bounding box center [532, 144] width 251 height 23
click at [586, 132] on div "Steel Floor Truss Kit- 300mm c/c , First floor" at bounding box center [532, 144] width 251 height 23
click at [584, 132] on div "Steel Floor Truss Kit- 300mm c/c , First floor" at bounding box center [532, 144] width 251 height 23
click at [579, 132] on div "Steel Floor Truss Kit- 300mm c/c , First floor" at bounding box center [532, 144] width 251 height 23
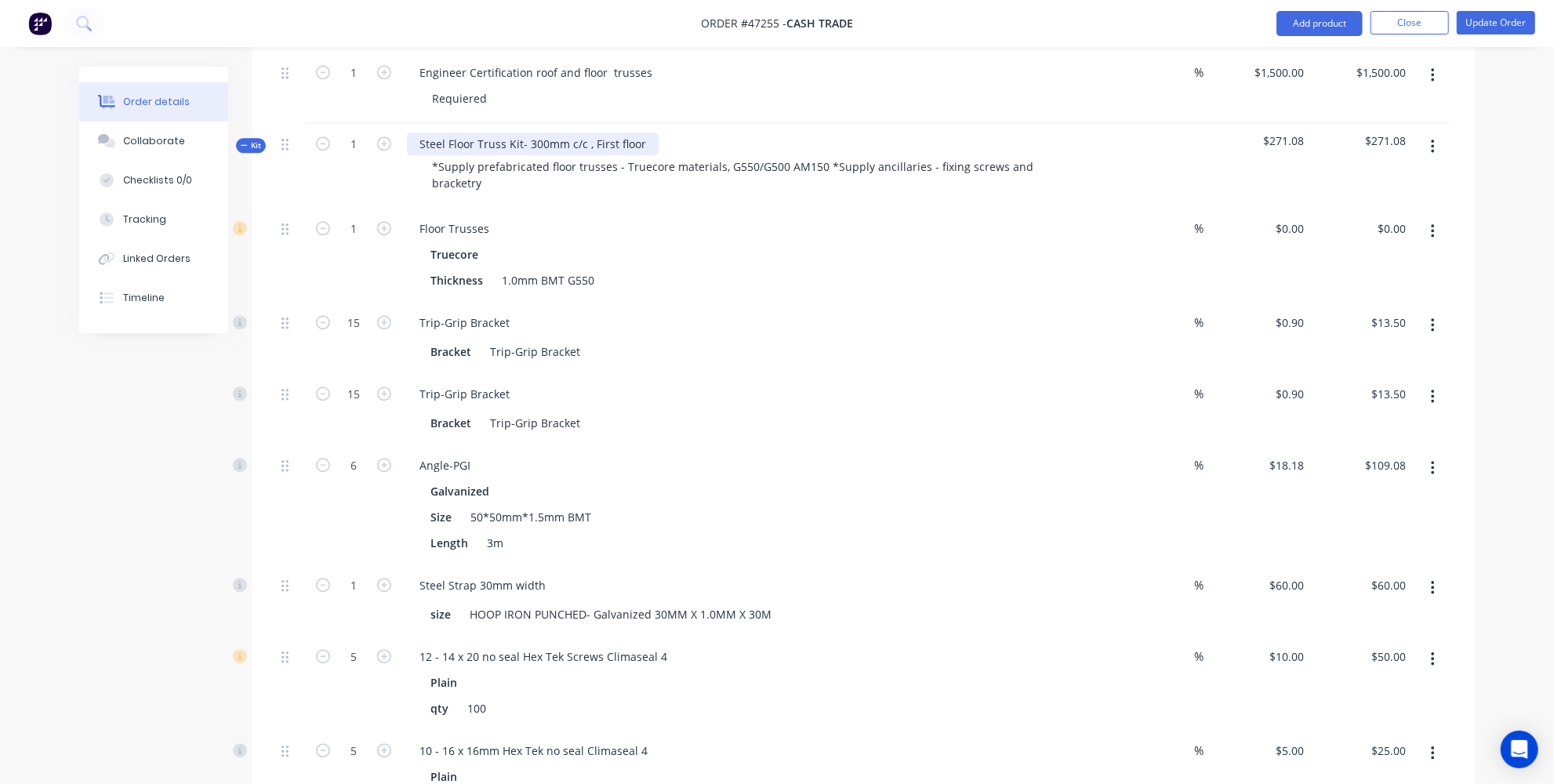
click at [583, 132] on div "Steel Floor Truss Kit- 300mm c/c , First floor" at bounding box center [532, 144] width 251 height 23
click at [608, 132] on div "Steel Floor Truss Kit- 300mm depth , First floor" at bounding box center [543, 144] width 271 height 23
click at [885, 269] on div "Thickness 1.0mm BMT G550" at bounding box center [749, 280] width 652 height 23
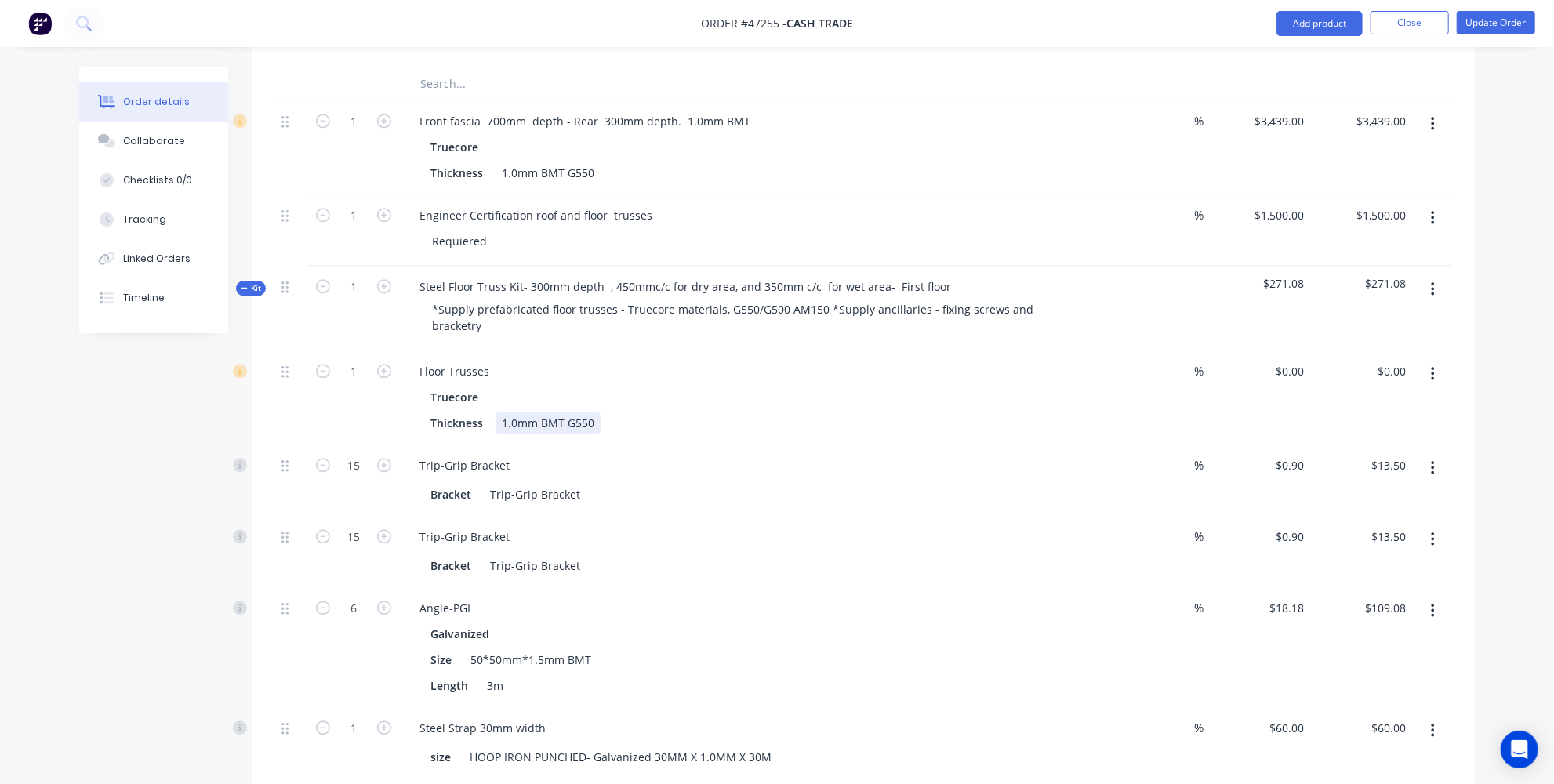
scroll to position [2731, 0]
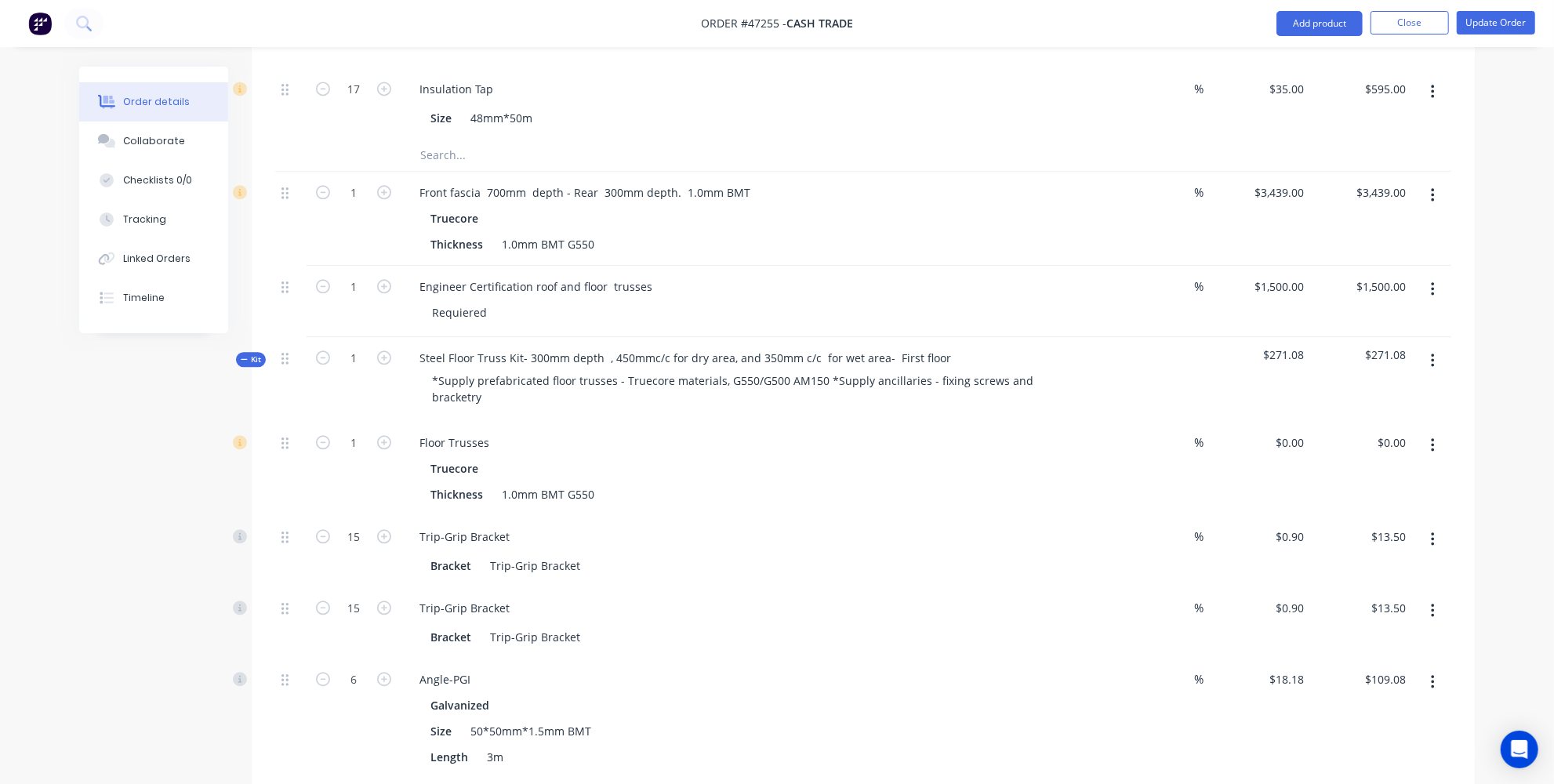
click at [659, 431] on div "Floor Trusses" at bounding box center [754, 443] width 693 height 23
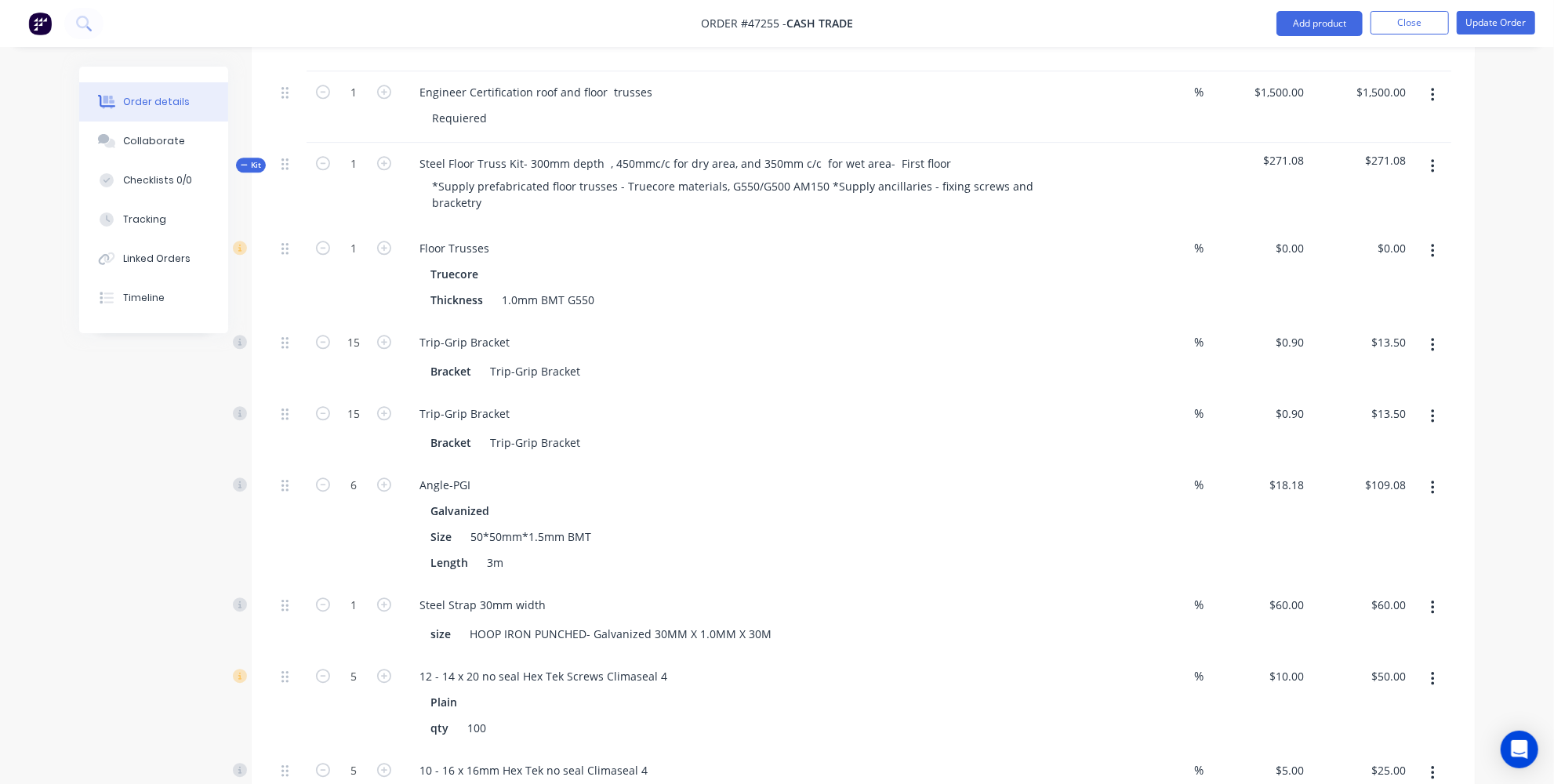
scroll to position [2874, 0]
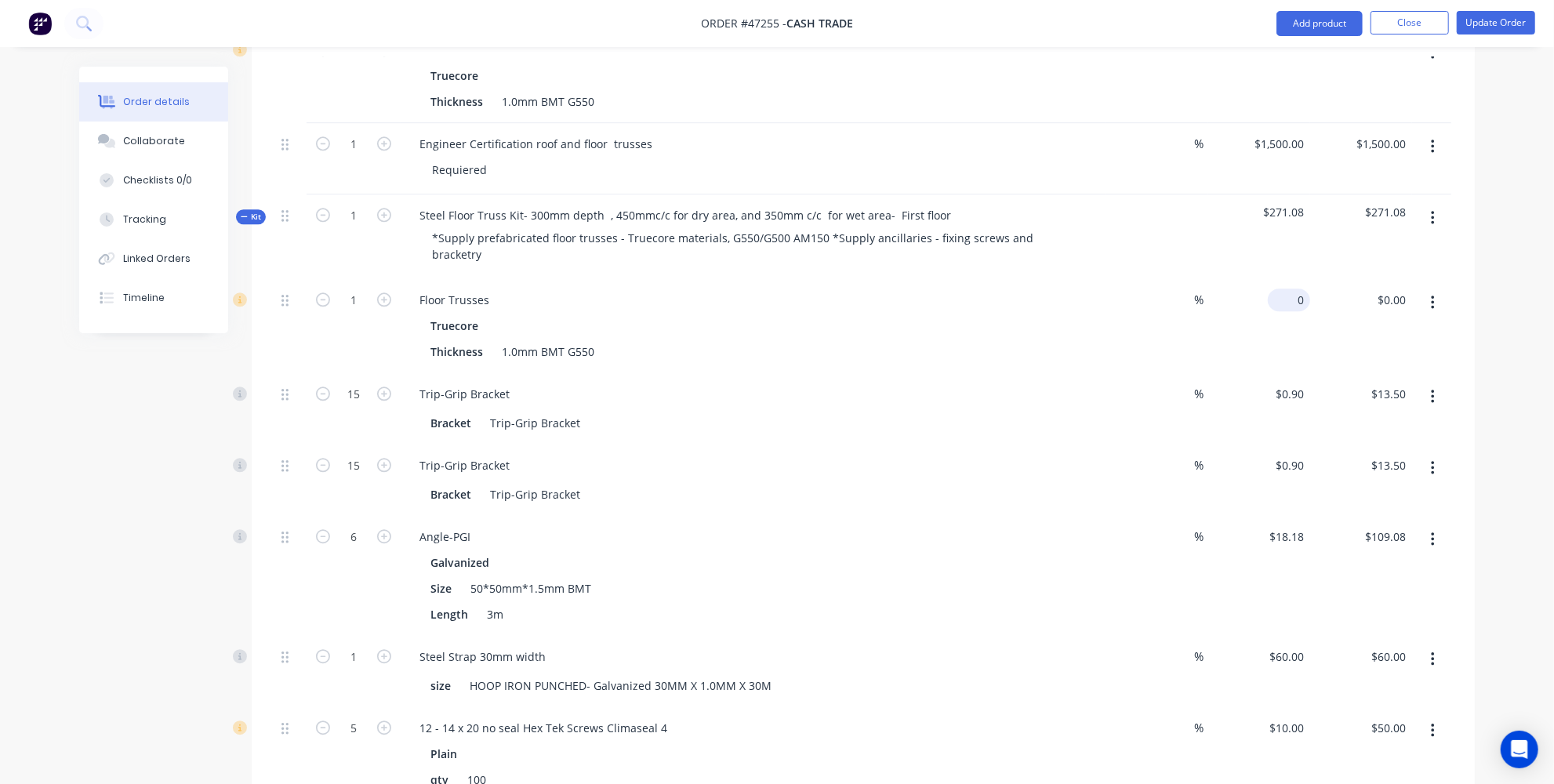
click at [1300, 289] on input "0" at bounding box center [1291, 300] width 36 height 23
type input "$7,134.00"
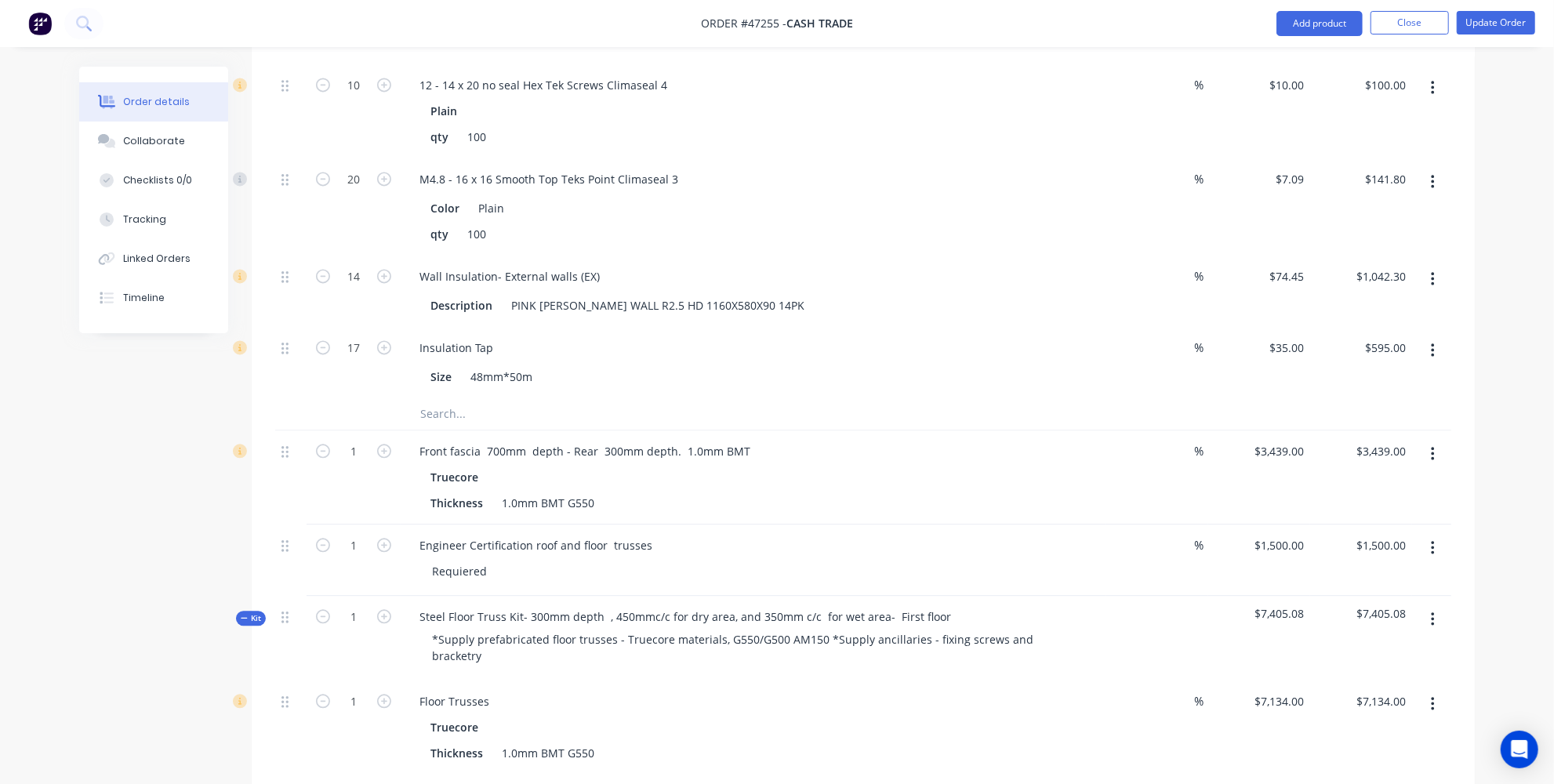
scroll to position [2446, 0]
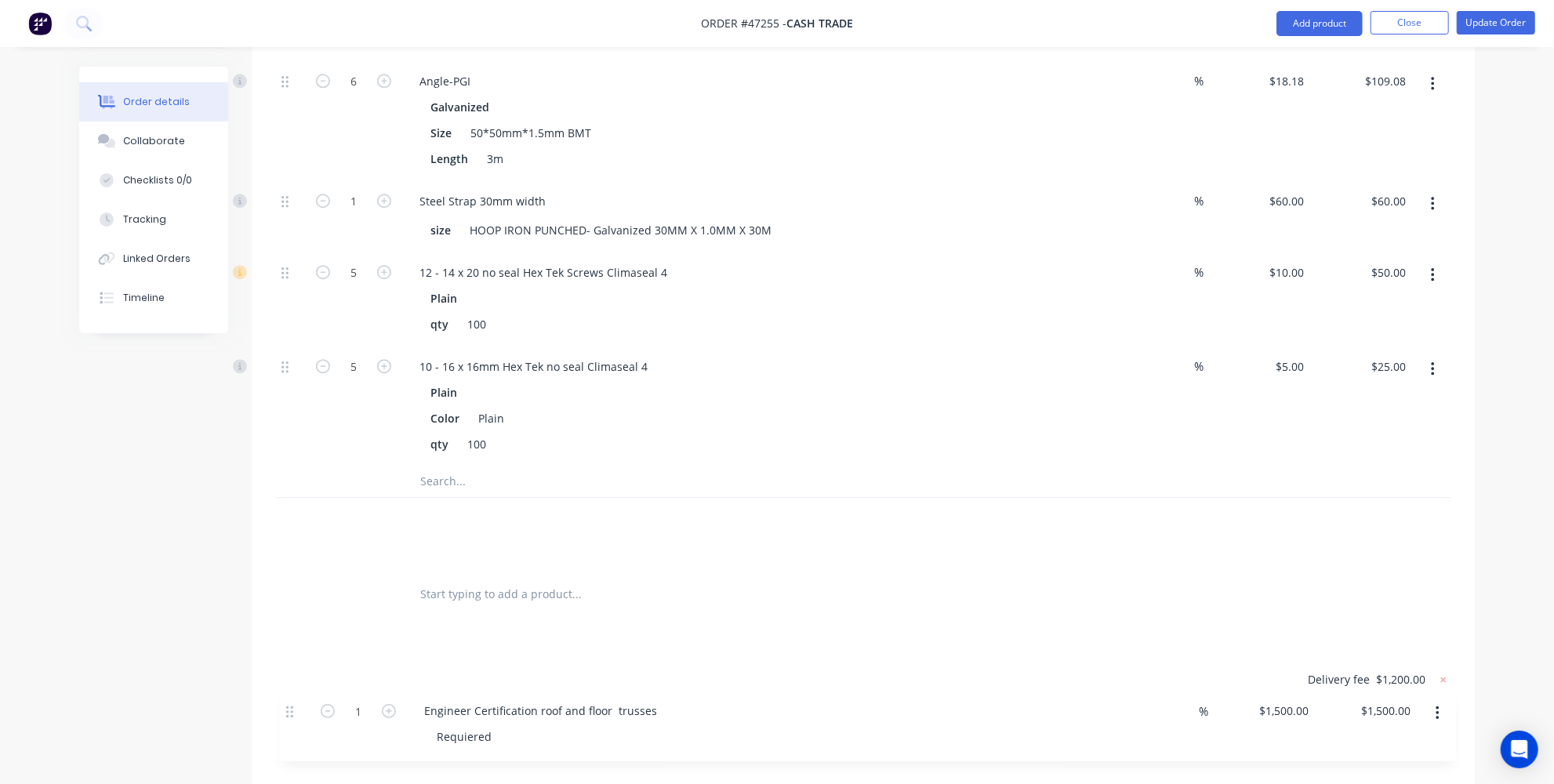
scroll to position [3371, 0]
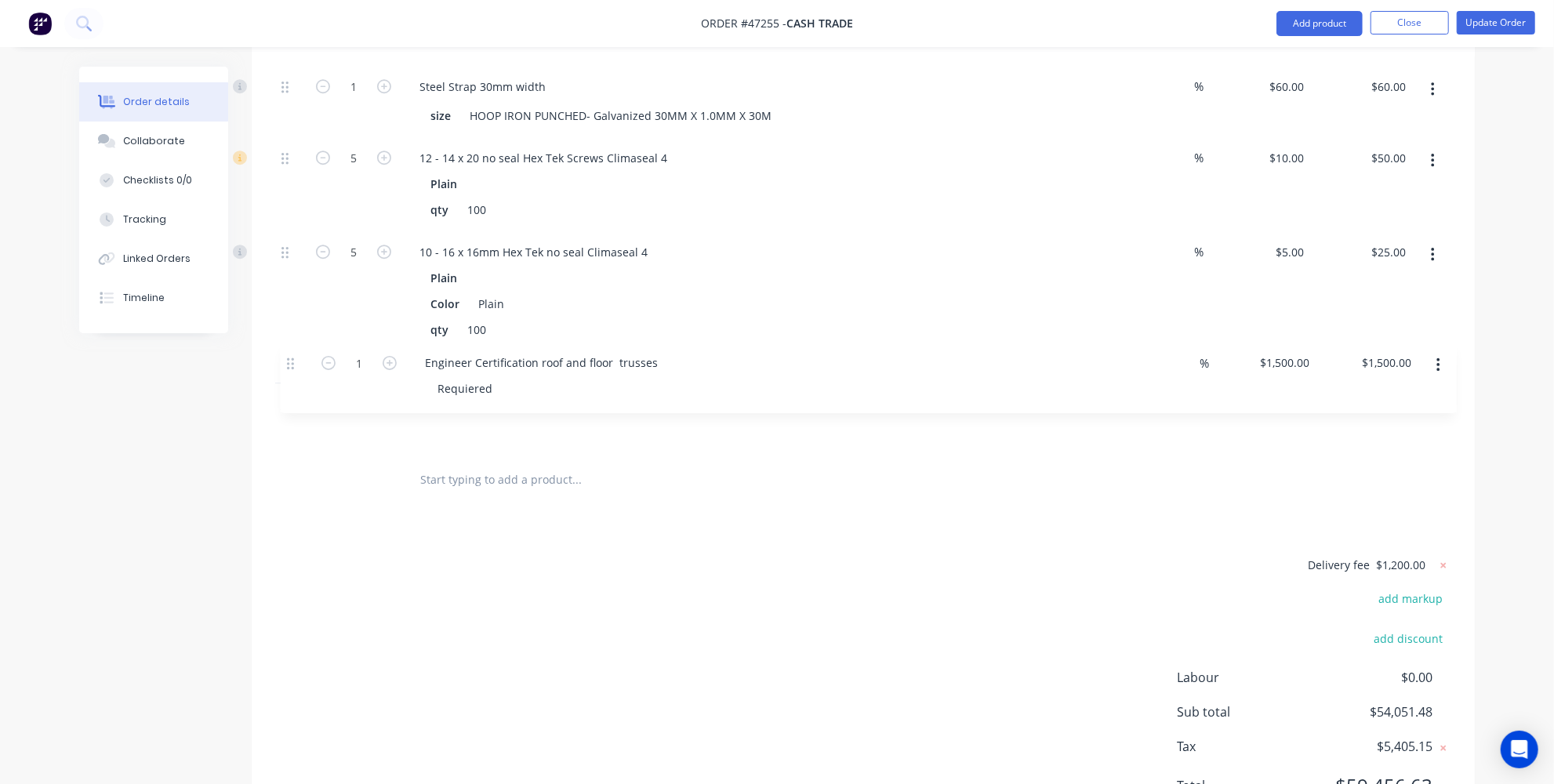
drag, startPoint x: 281, startPoint y: 425, endPoint x: 289, endPoint y: 366, distance: 59.5
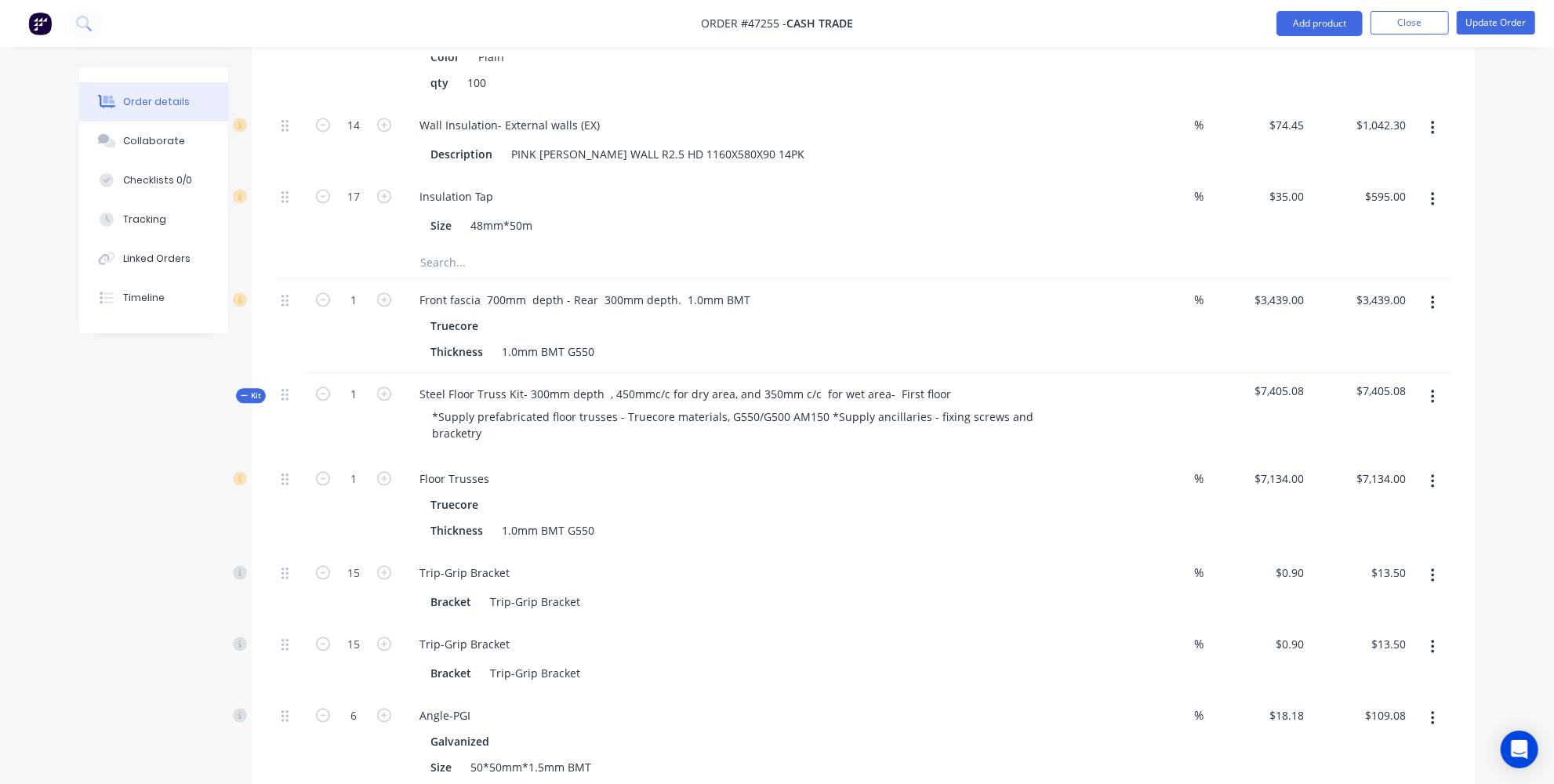
scroll to position [2731, 0]
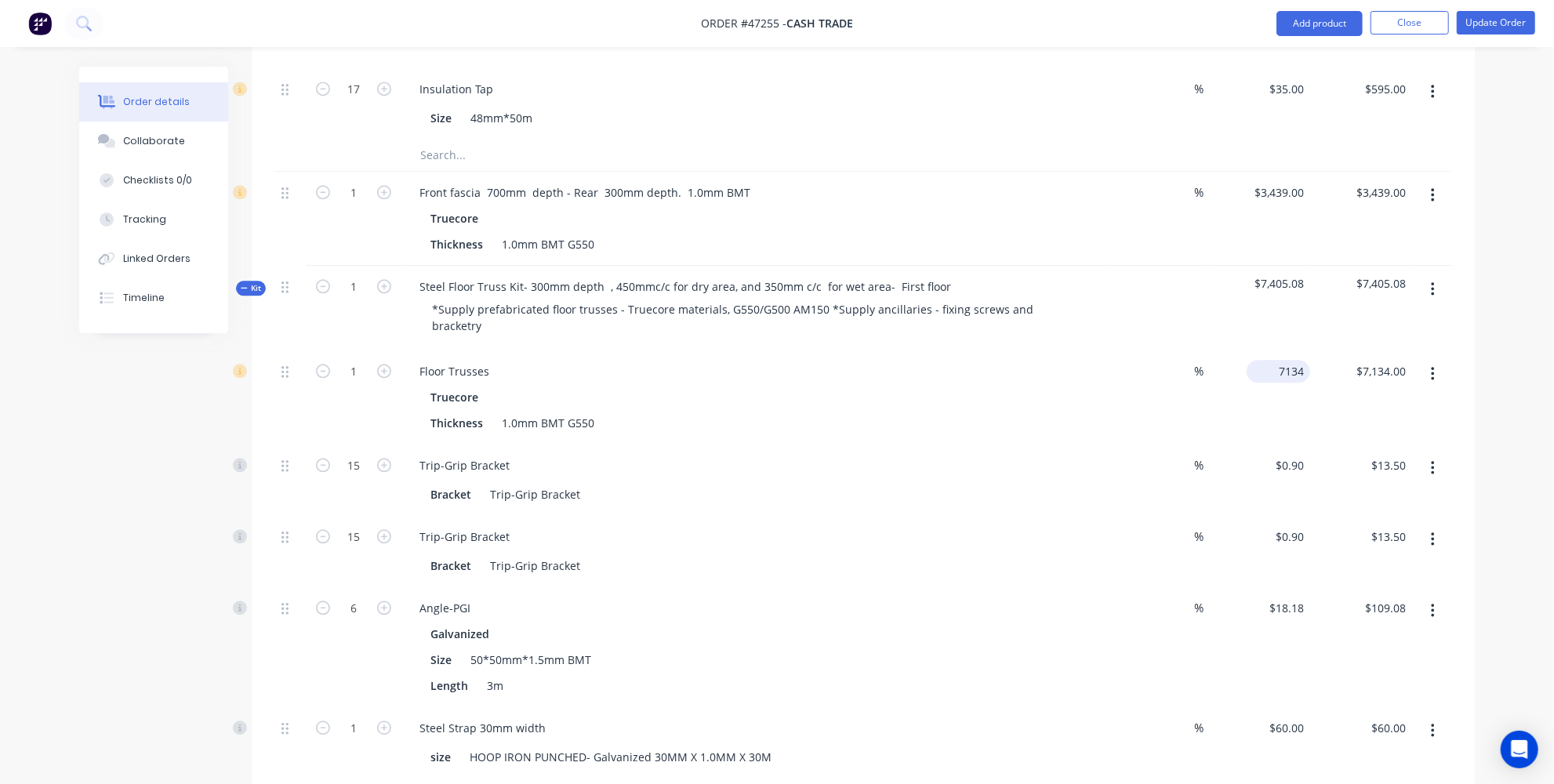
click at [1277, 360] on input "7134" at bounding box center [1281, 371] width 57 height 23
type input "$7,600.00"
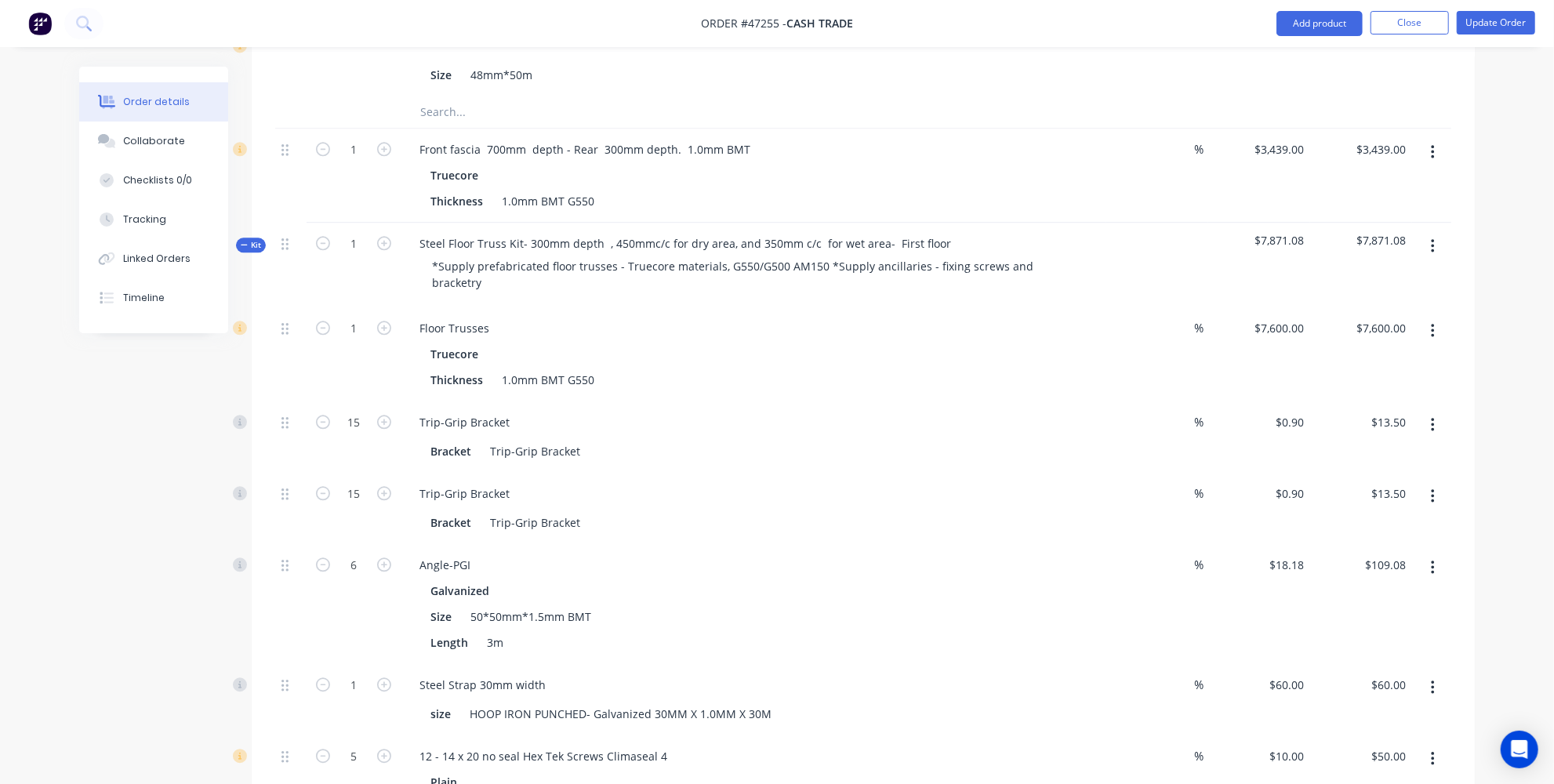
scroll to position [2802, 0]
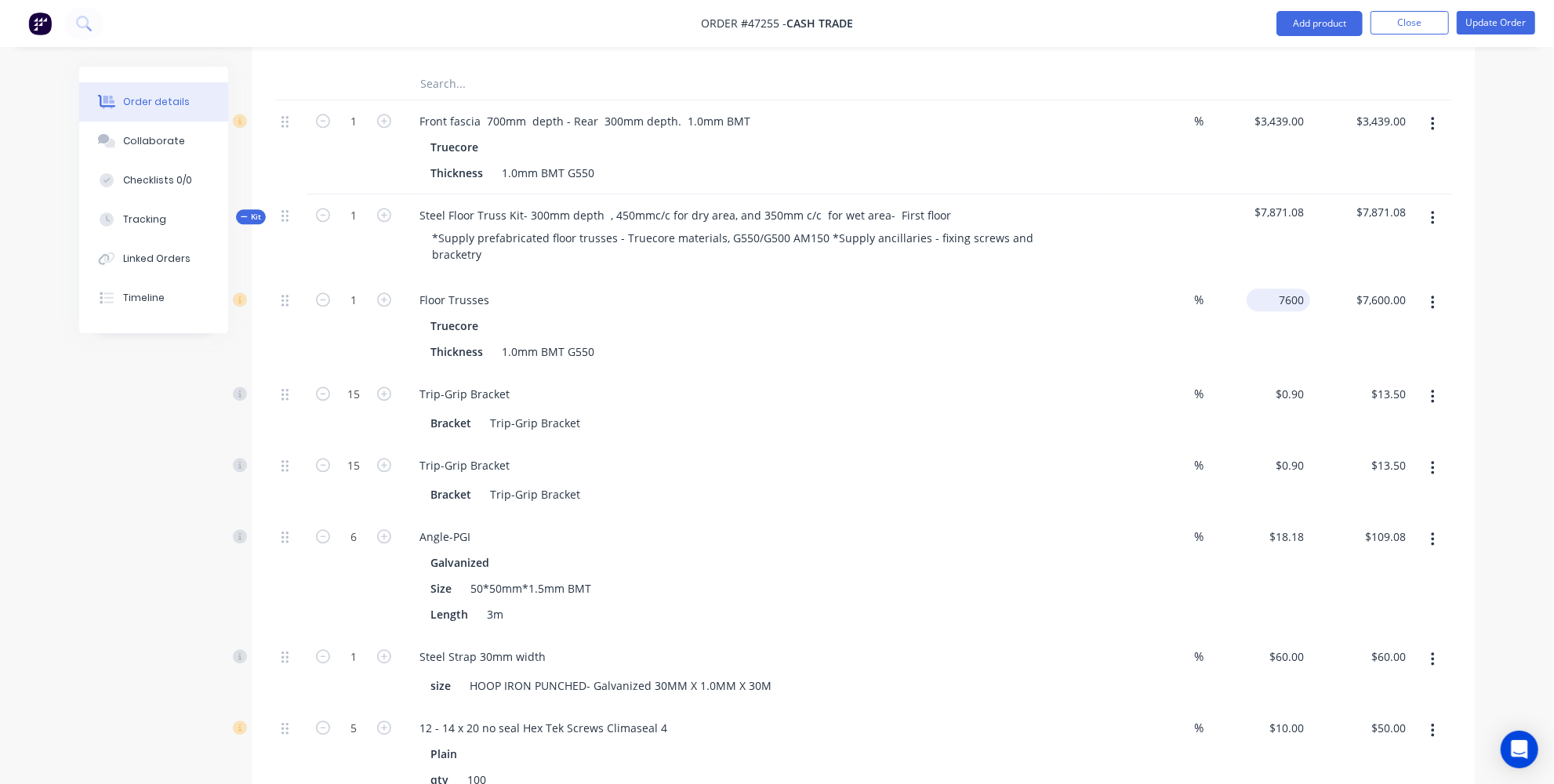
click at [1286, 289] on input "7600" at bounding box center [1281, 300] width 57 height 23
type input "$7,689.00"
click at [1445, 382] on button "button" at bounding box center [1433, 396] width 37 height 28
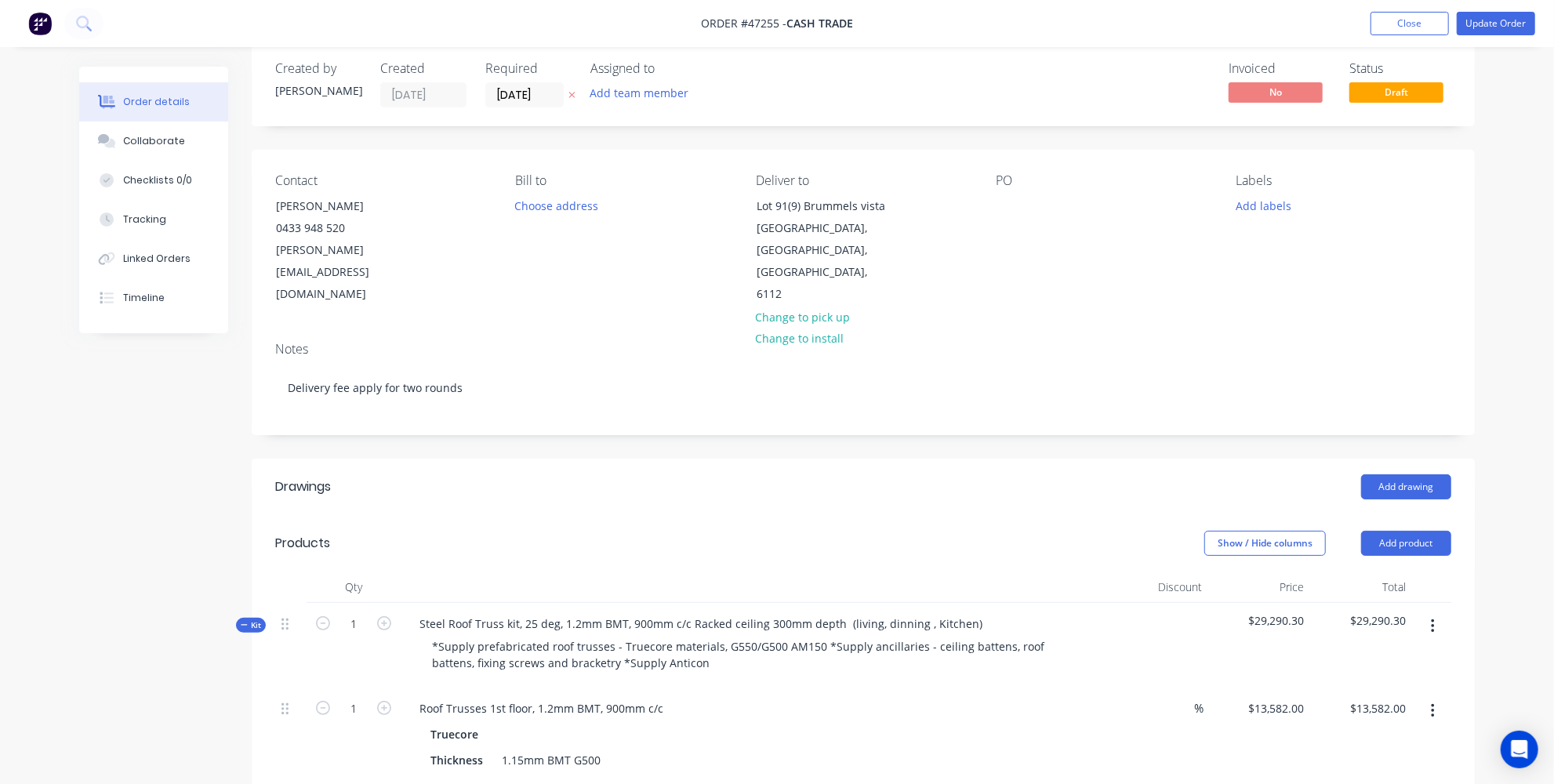
scroll to position [0, 0]
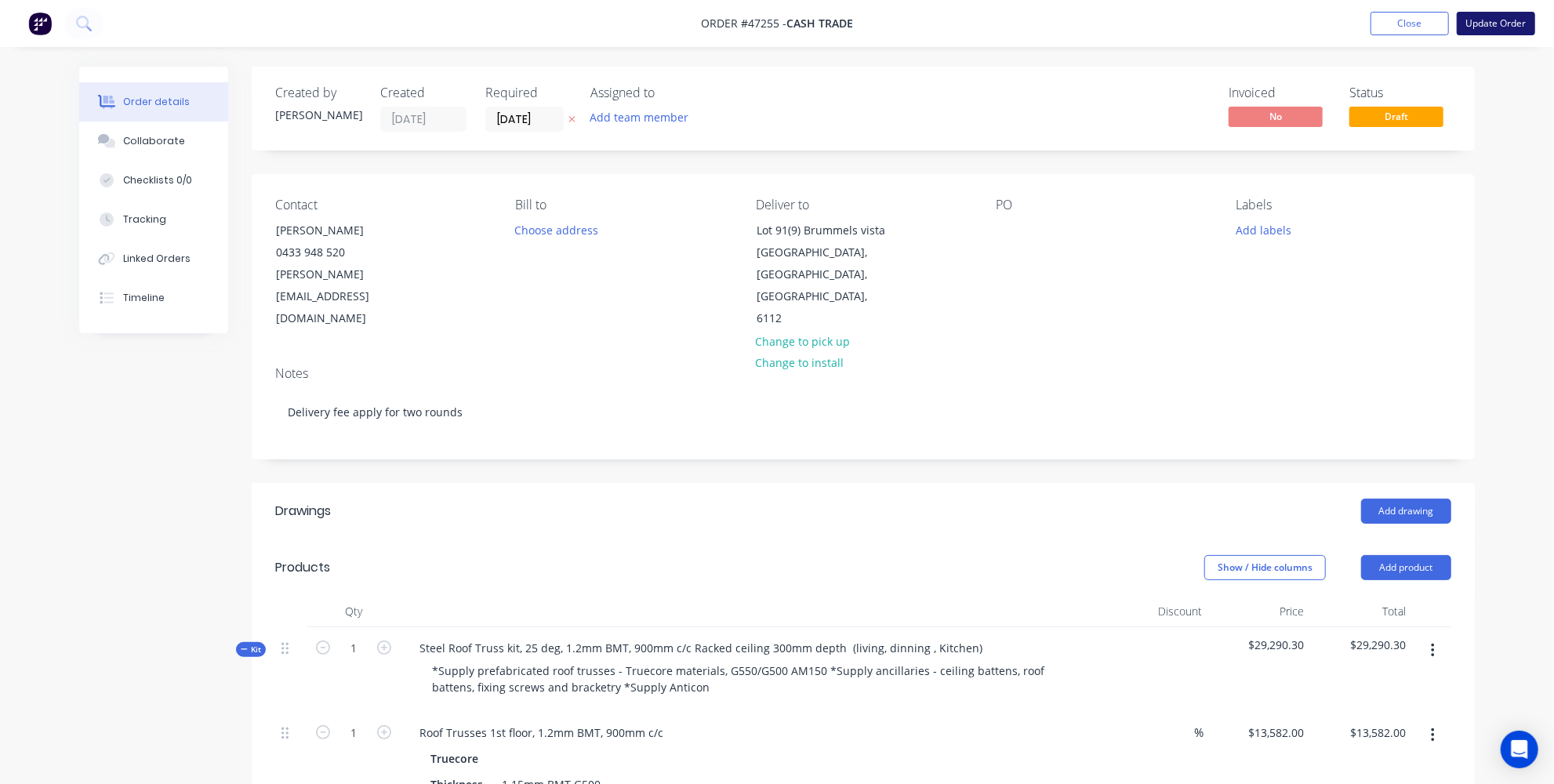
click at [1495, 25] on button "Update Order" at bounding box center [1496, 23] width 79 height 24
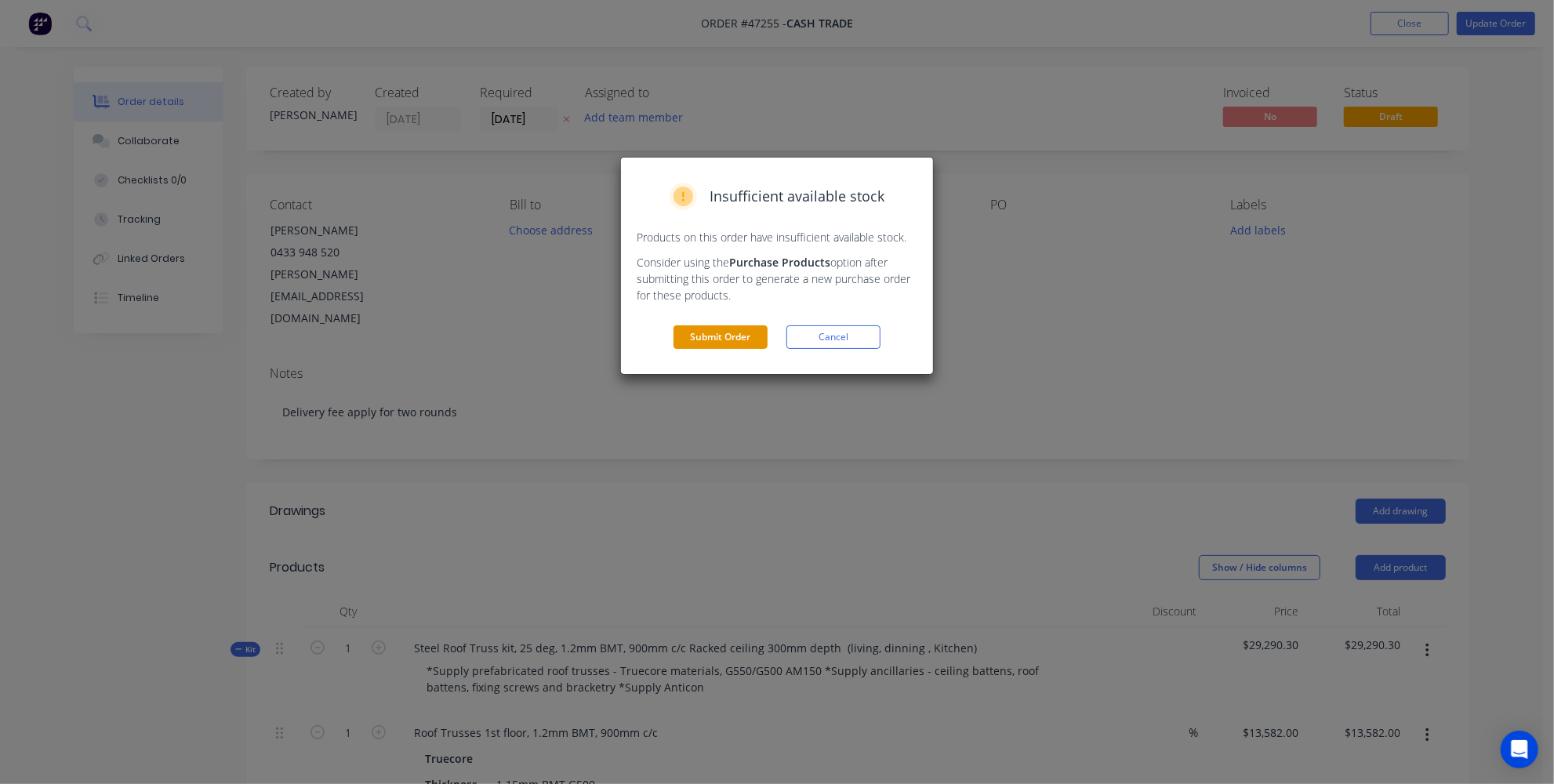
click at [706, 338] on button "Submit Order" at bounding box center [720, 337] width 94 height 24
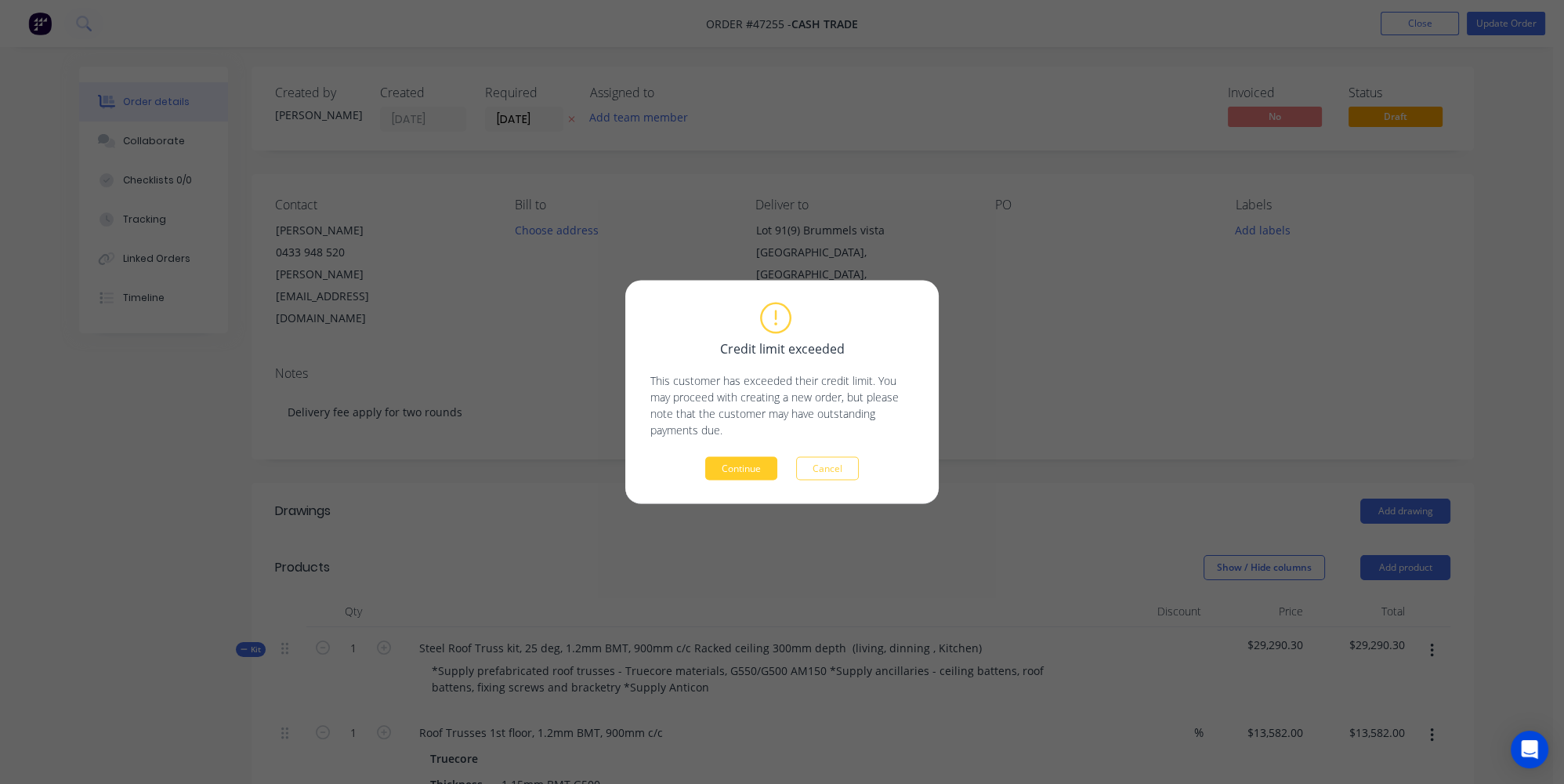
click at [747, 466] on button "Continue" at bounding box center [741, 468] width 72 height 24
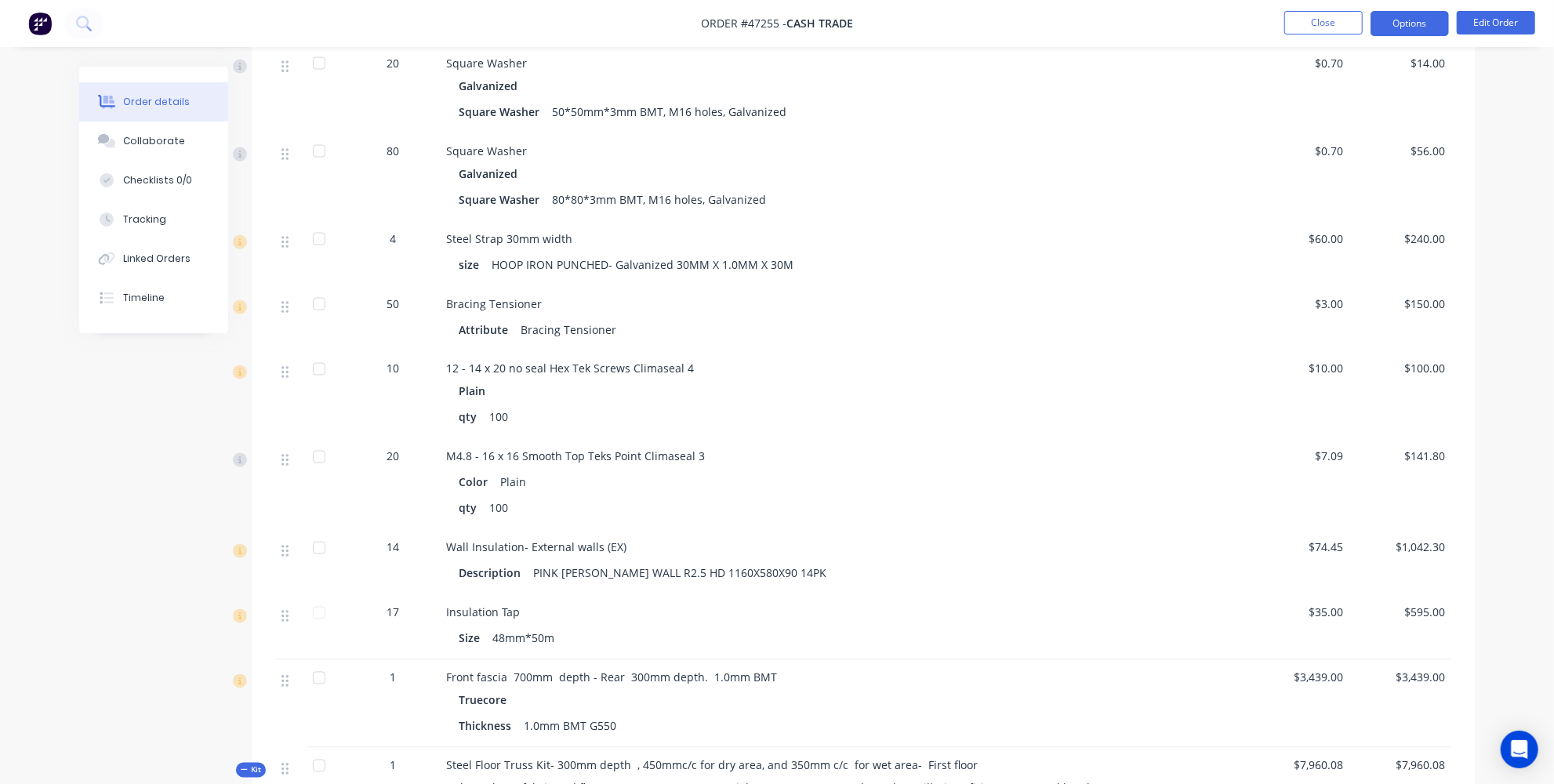
scroll to position [1852, 0]
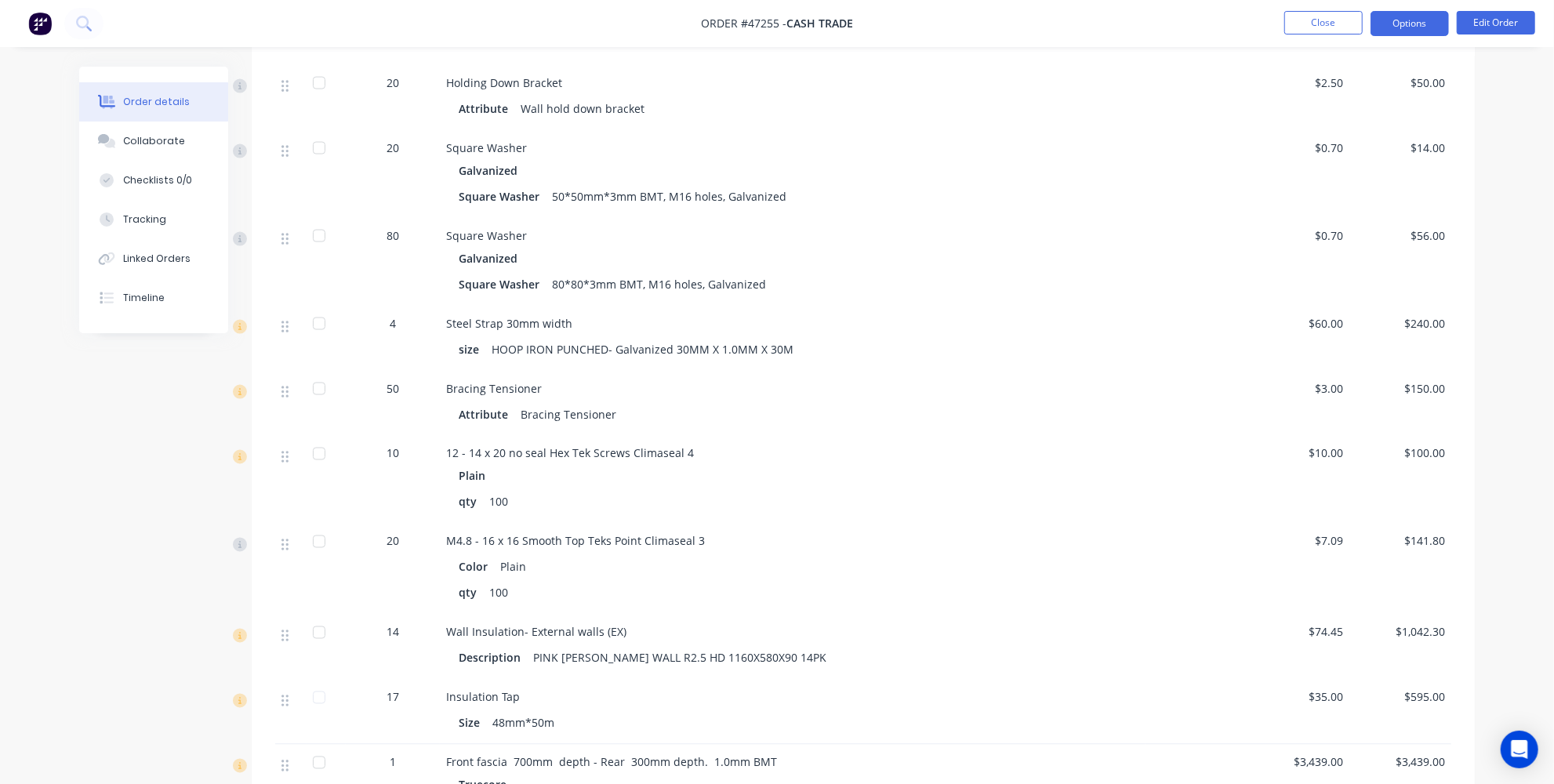
click at [1419, 19] on button "Options" at bounding box center [1410, 24] width 79 height 25
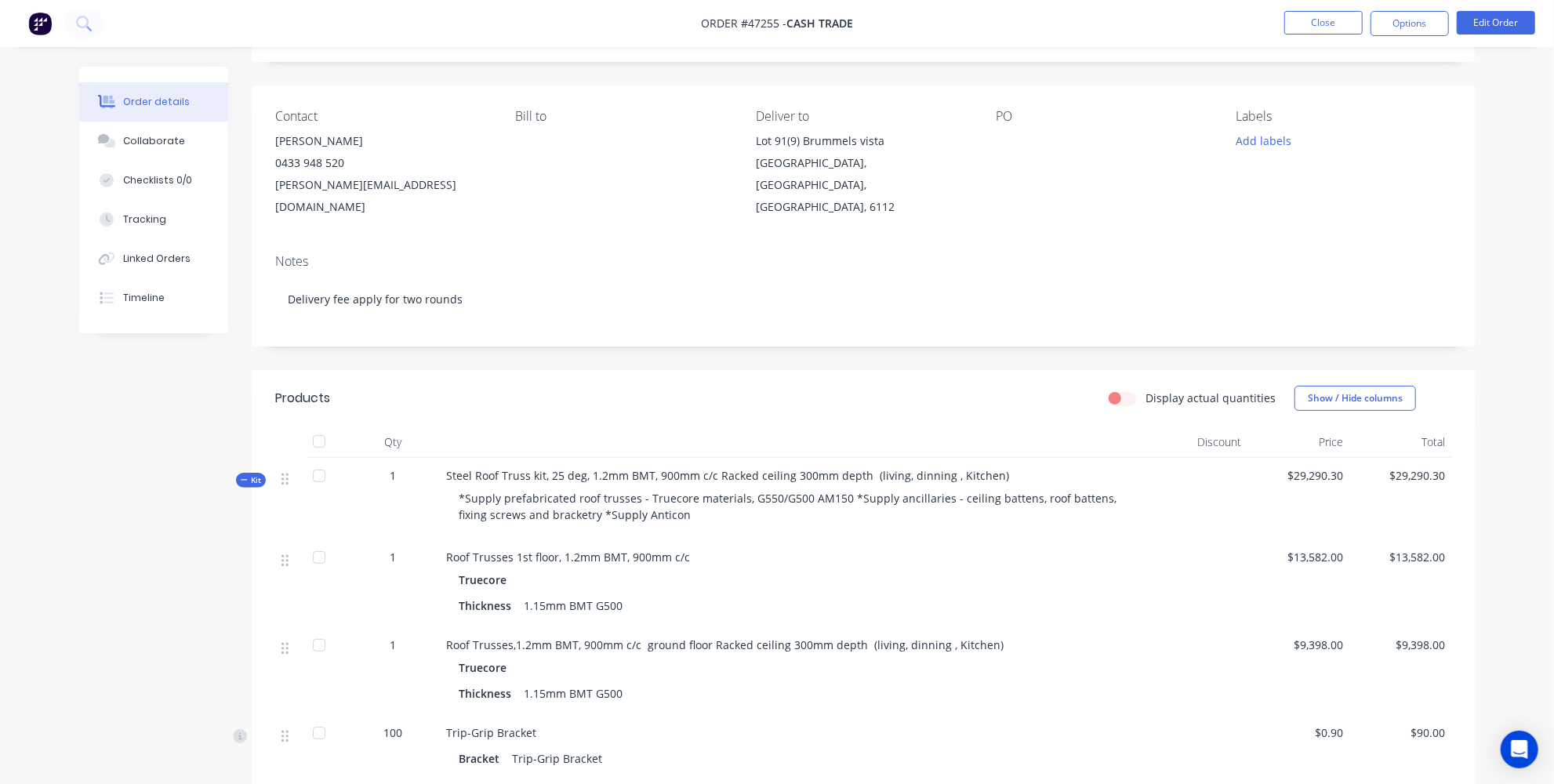
scroll to position [0, 0]
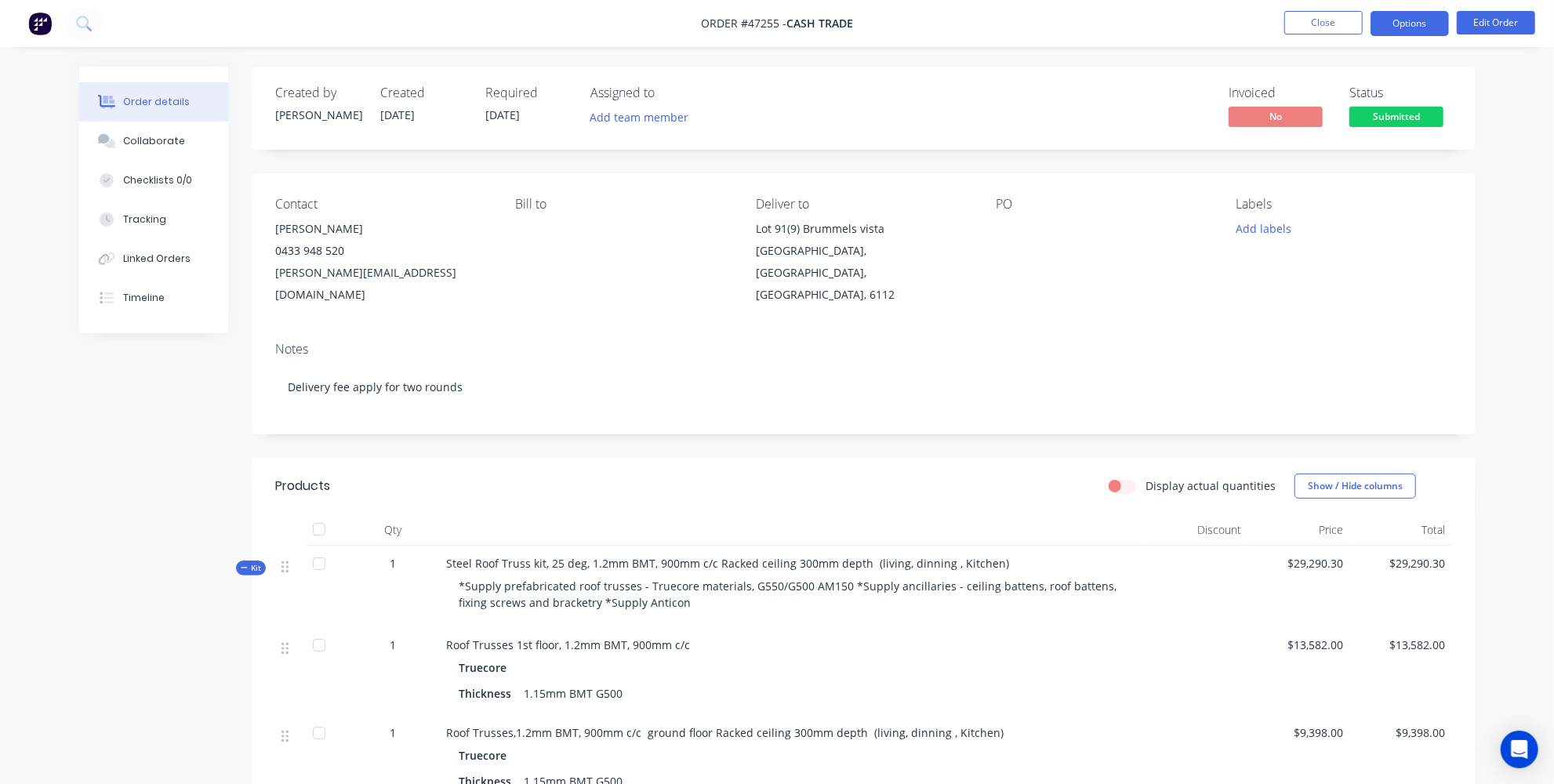
click at [1410, 18] on button "Options" at bounding box center [1410, 24] width 79 height 25
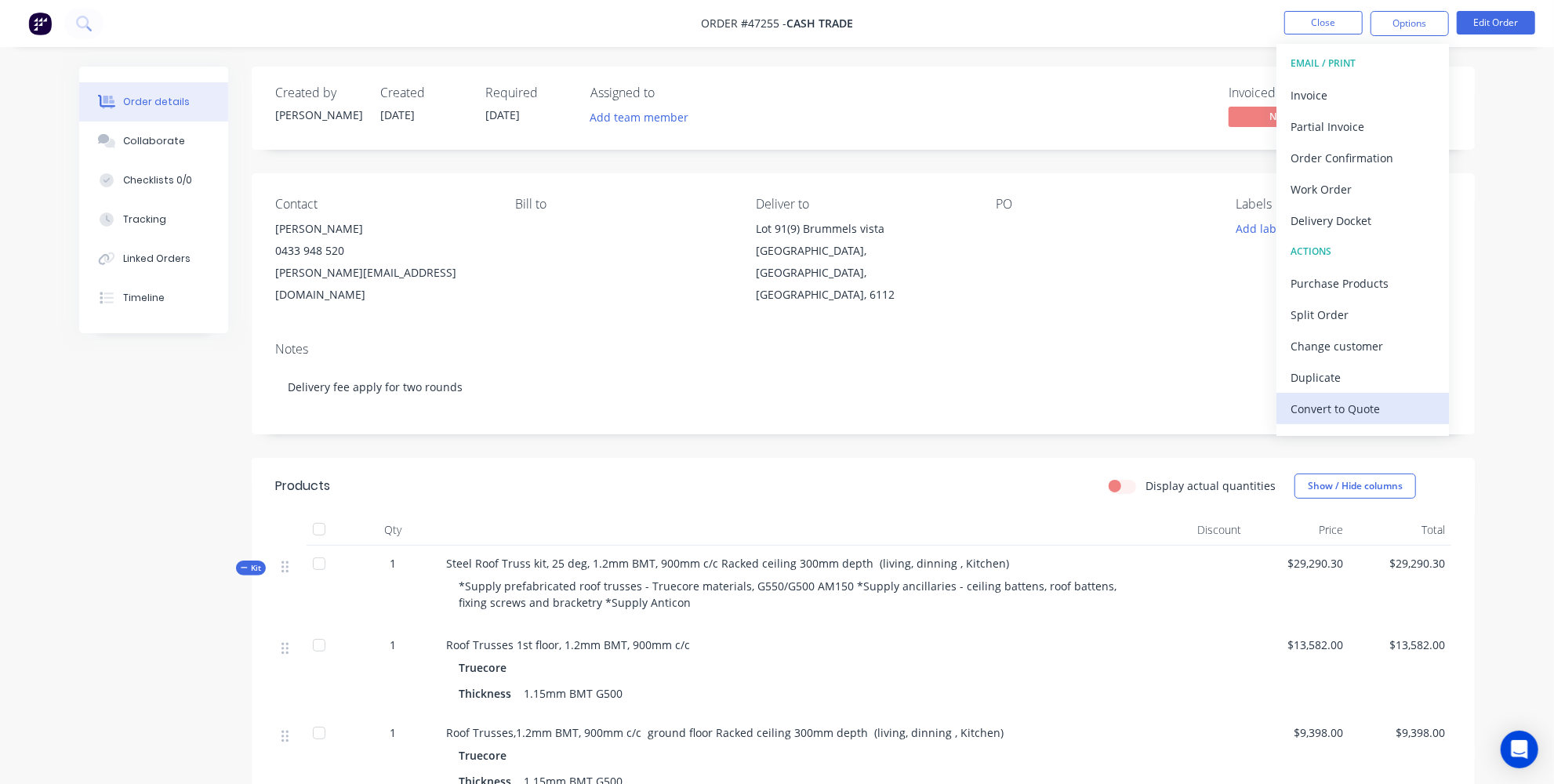
click at [1350, 407] on div "Convert to Quote" at bounding box center [1362, 409] width 144 height 23
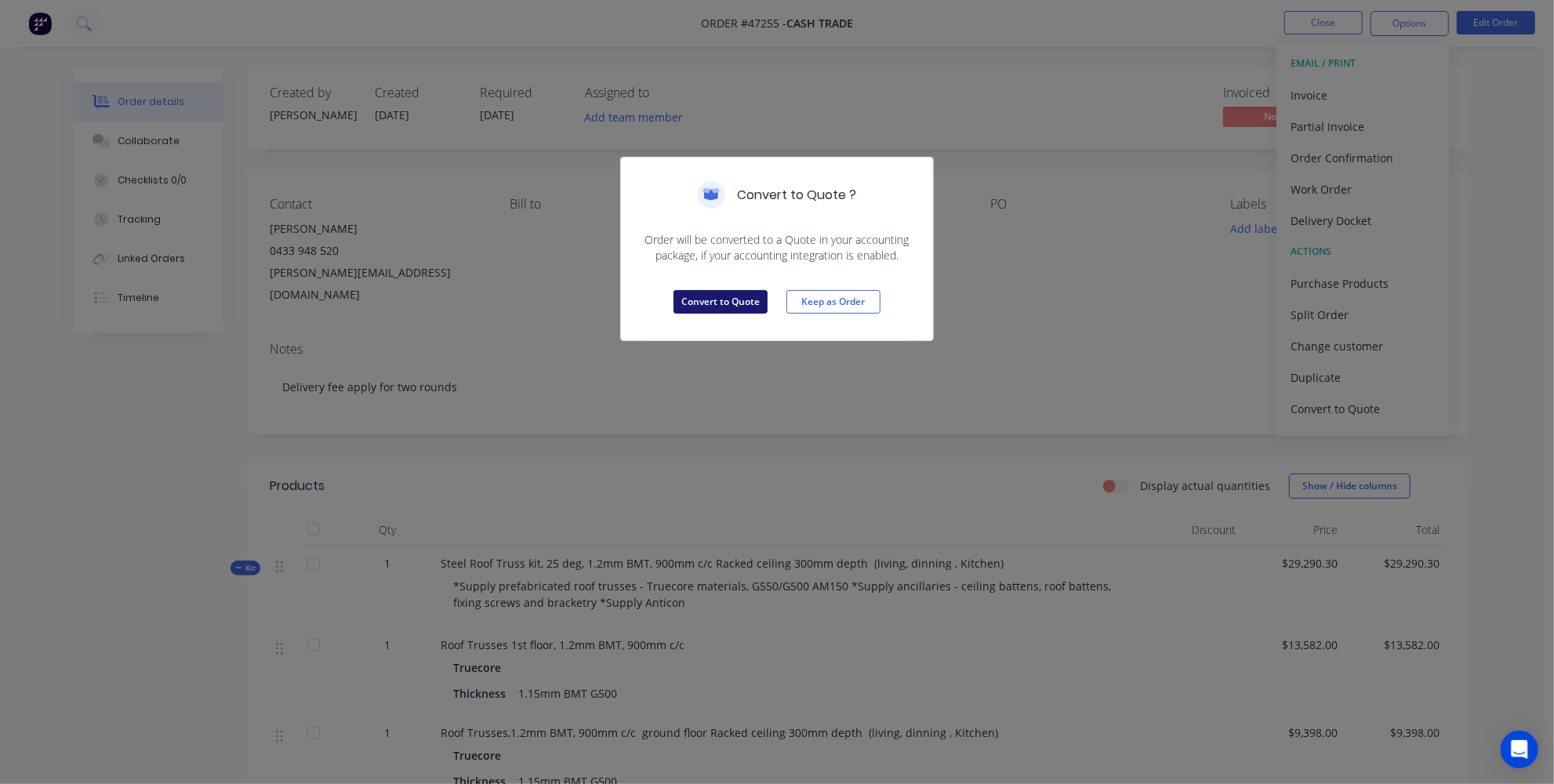
click at [756, 306] on button "Convert to Quote" at bounding box center [720, 301] width 94 height 24
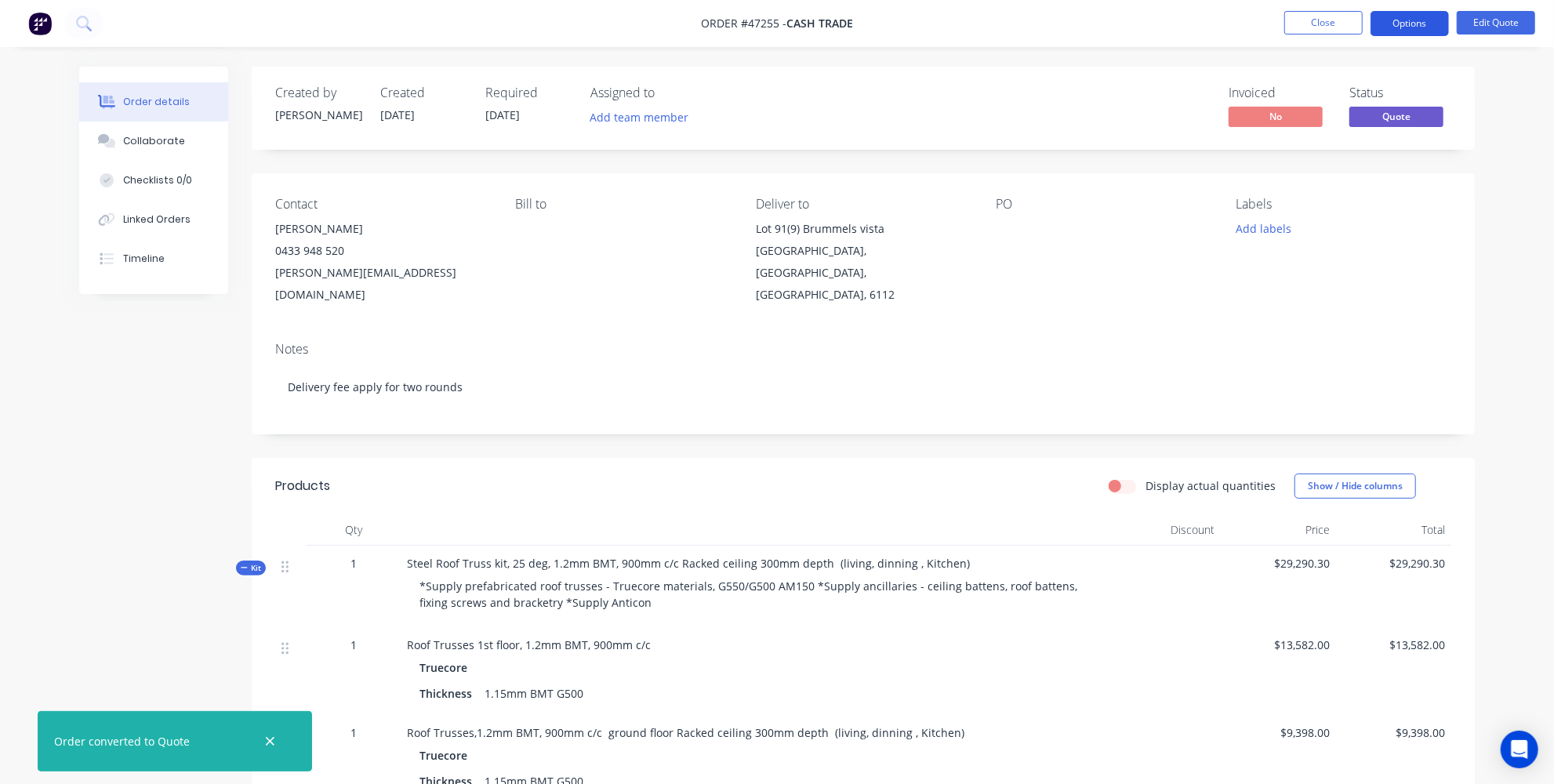
click at [1401, 24] on button "Options" at bounding box center [1410, 24] width 79 height 25
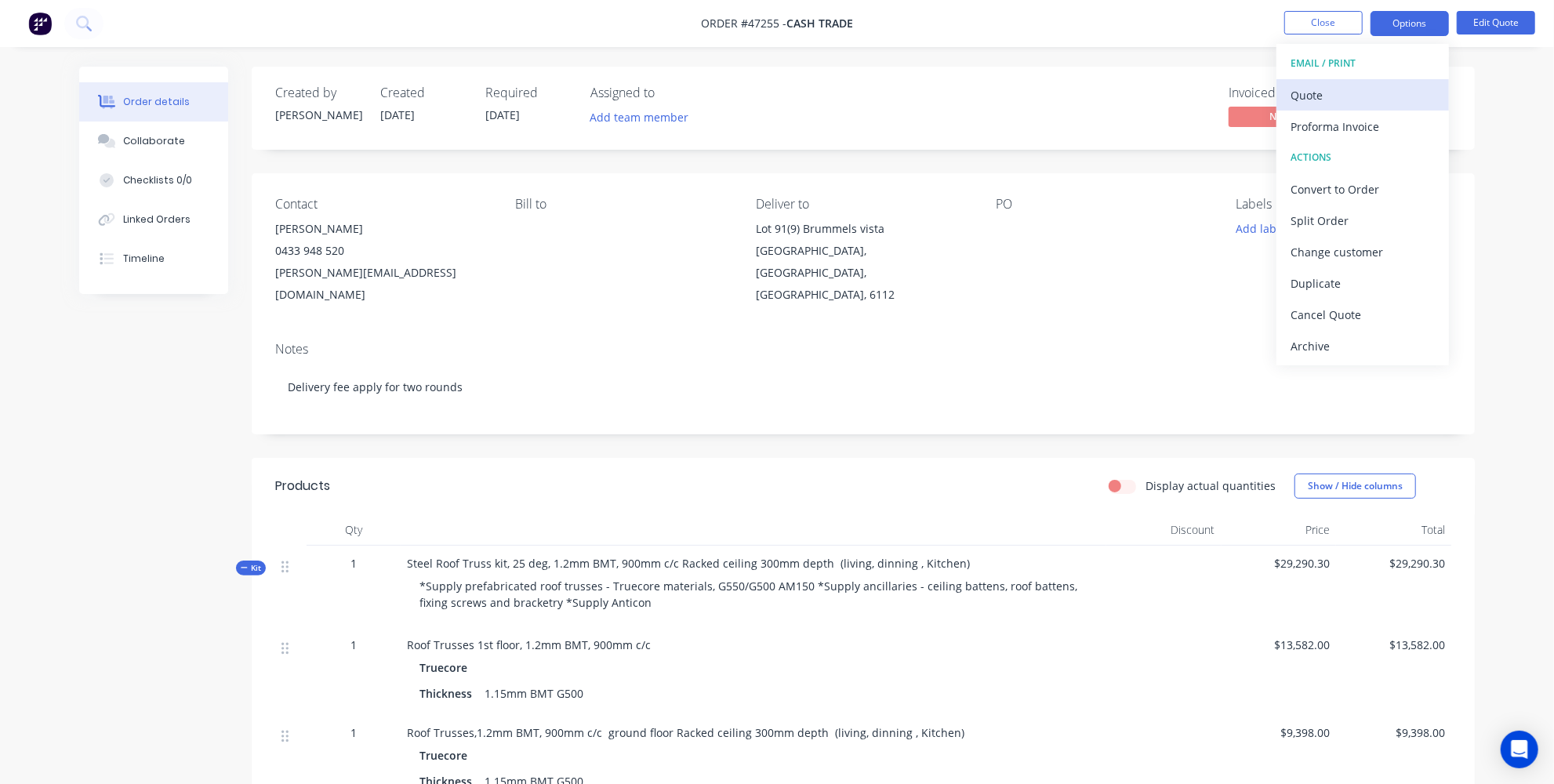
click at [1369, 89] on div "Quote" at bounding box center [1362, 95] width 144 height 23
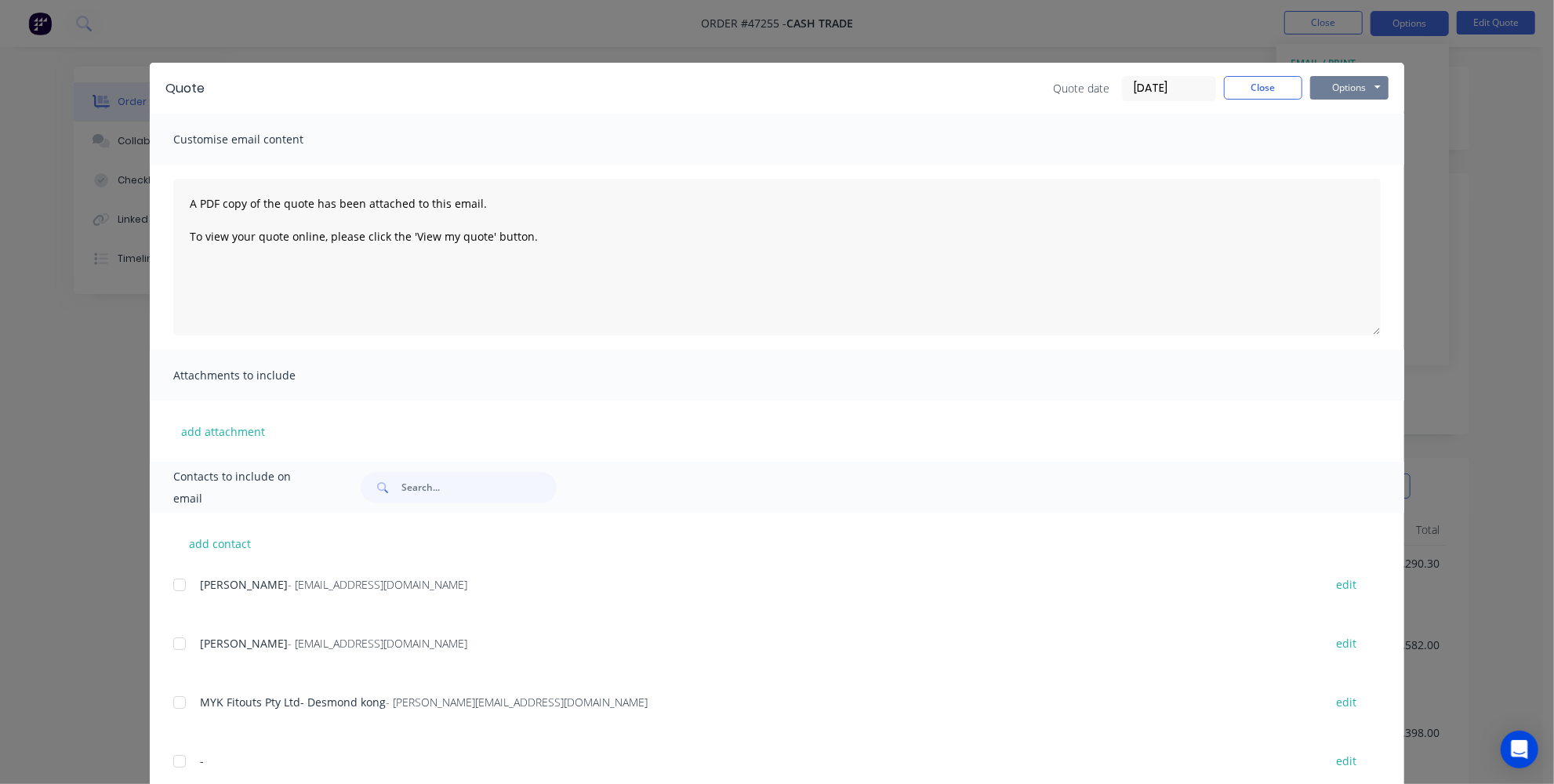
click at [1358, 87] on button "Options" at bounding box center [1349, 88] width 79 height 24
click at [1337, 142] on button "Print" at bounding box center [1360, 142] width 101 height 26
click at [1259, 94] on button "Close" at bounding box center [1263, 88] width 79 height 24
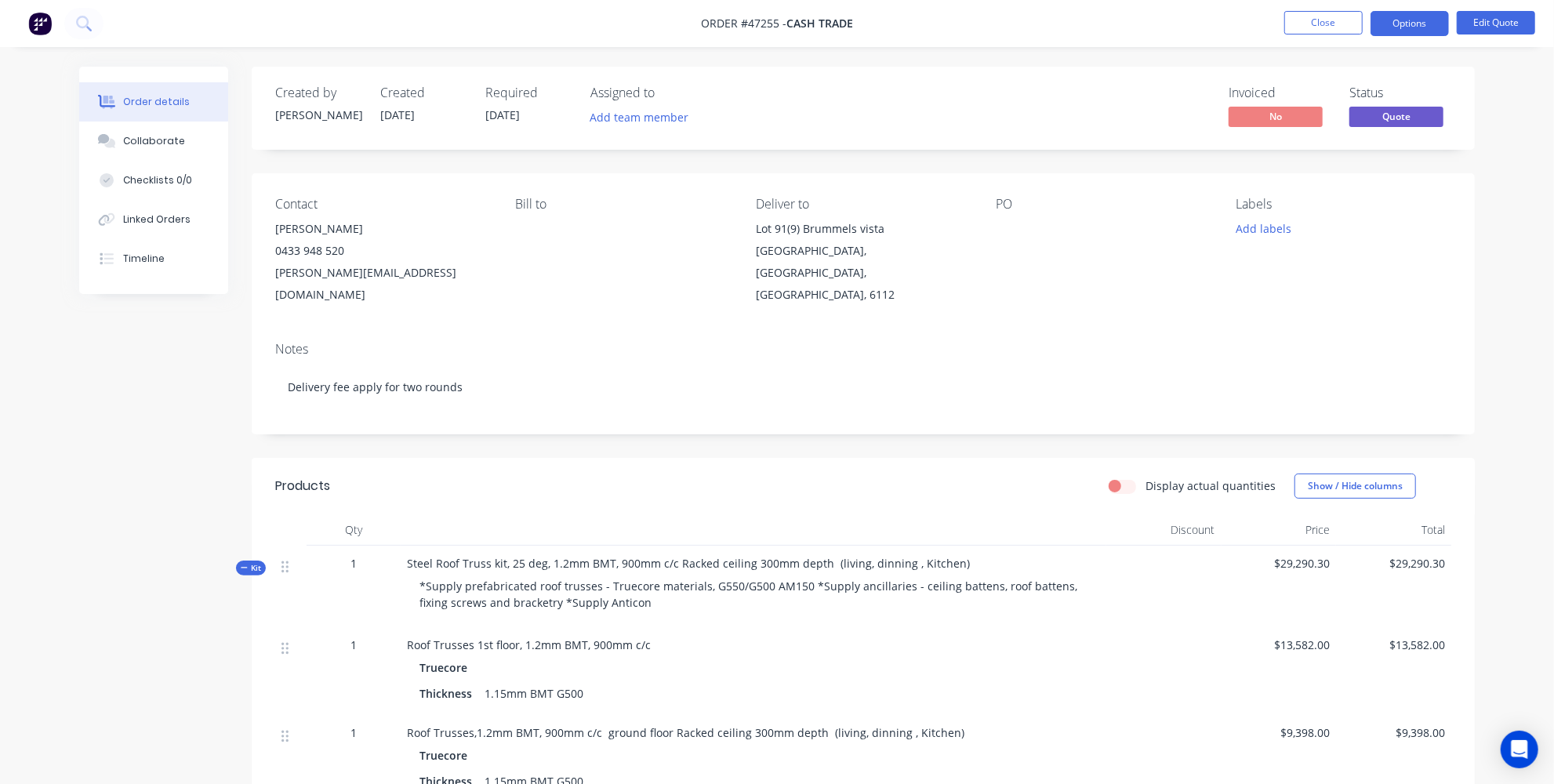
click at [126, 94] on div "Order details" at bounding box center [157, 102] width 67 height 14
click at [44, 30] on img at bounding box center [39, 23] width 24 height 24
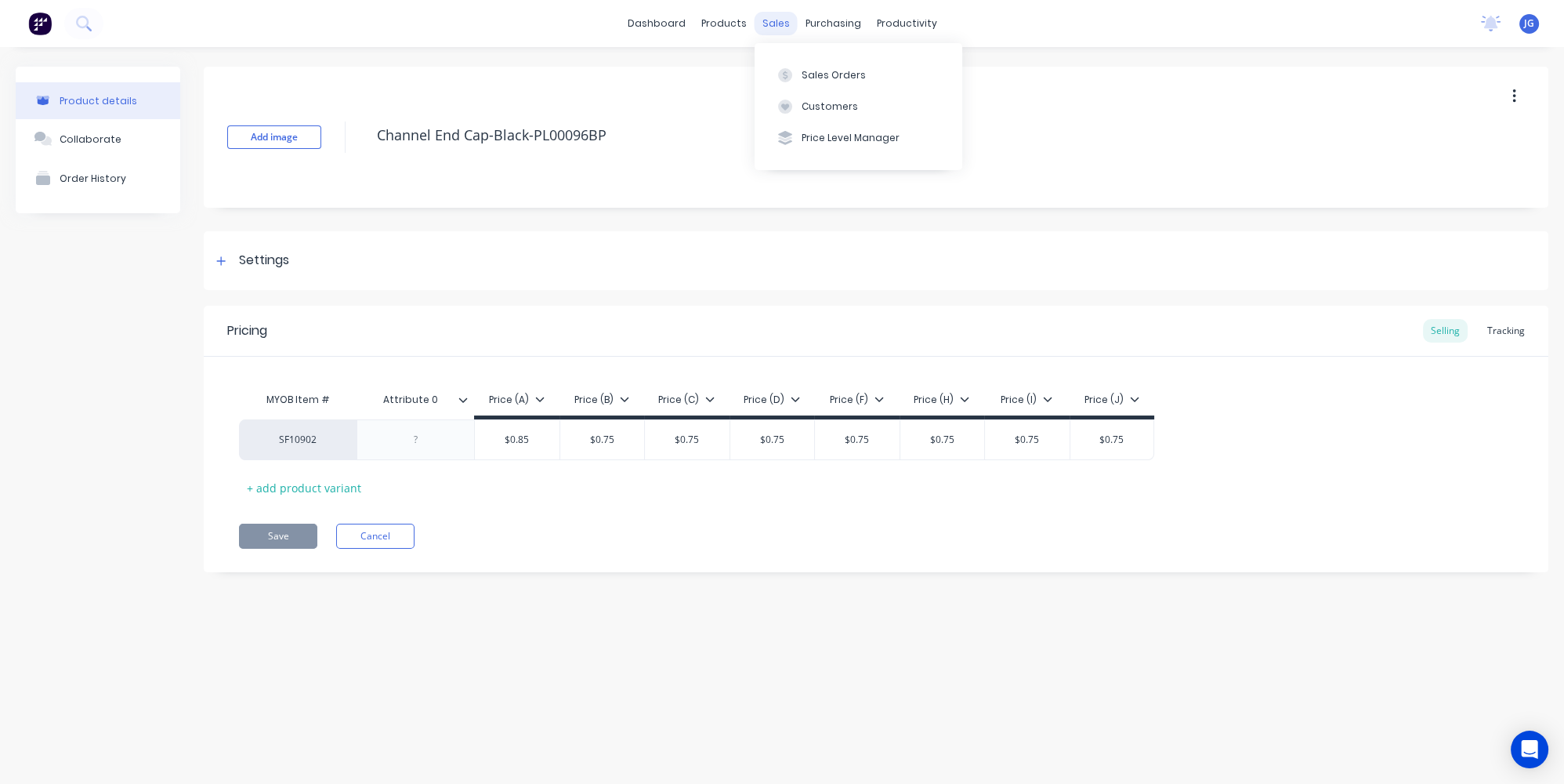
click at [772, 22] on div "sales" at bounding box center [775, 23] width 43 height 24
click at [731, 78] on icon at bounding box center [732, 75] width 8 height 12
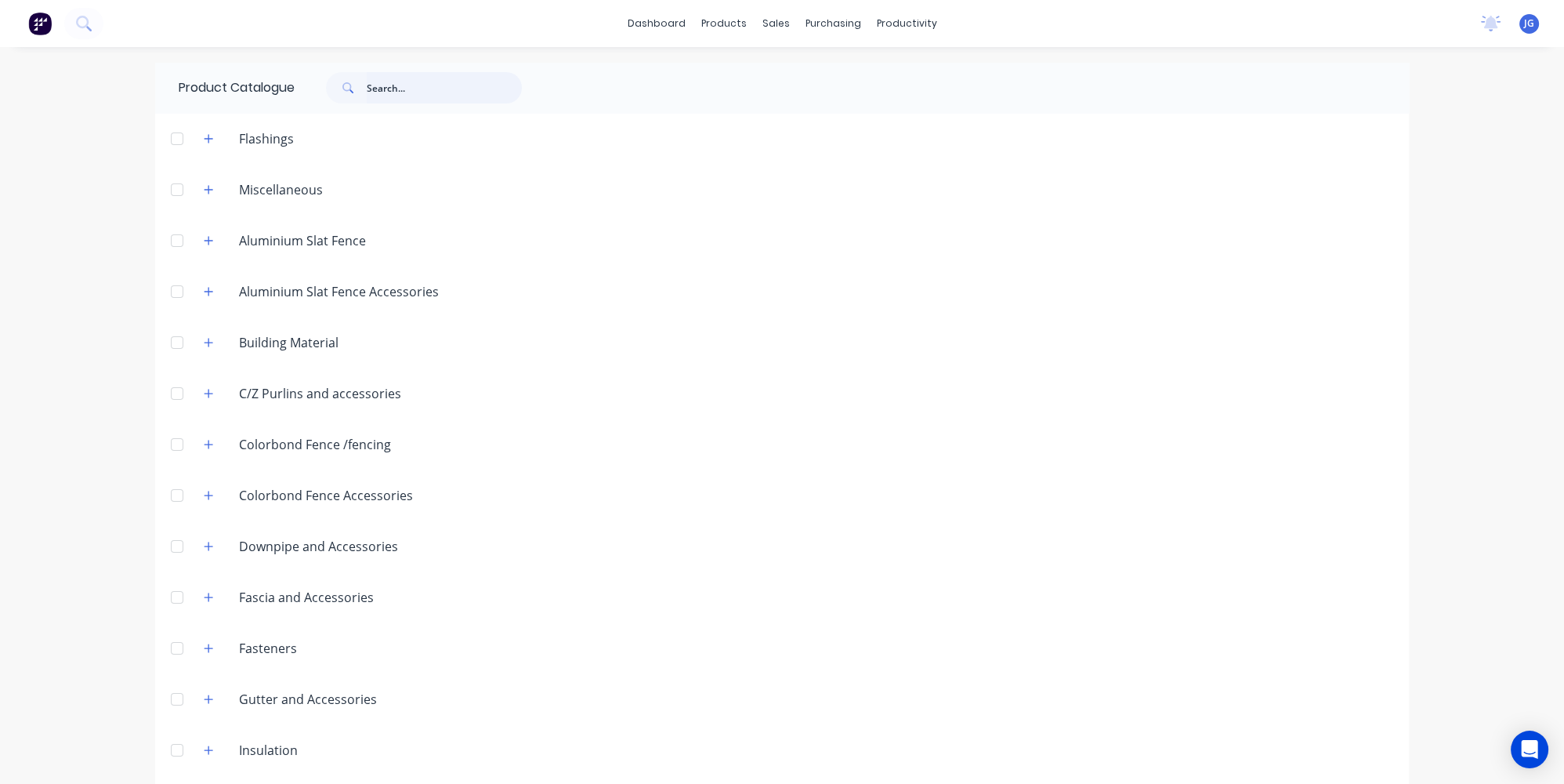
click at [403, 88] on input "text" at bounding box center [444, 88] width 155 height 32
click at [326, 395] on div "C/Z Purlins and accessories" at bounding box center [320, 393] width 187 height 18
click at [205, 394] on icon "button" at bounding box center [209, 393] width 9 height 9
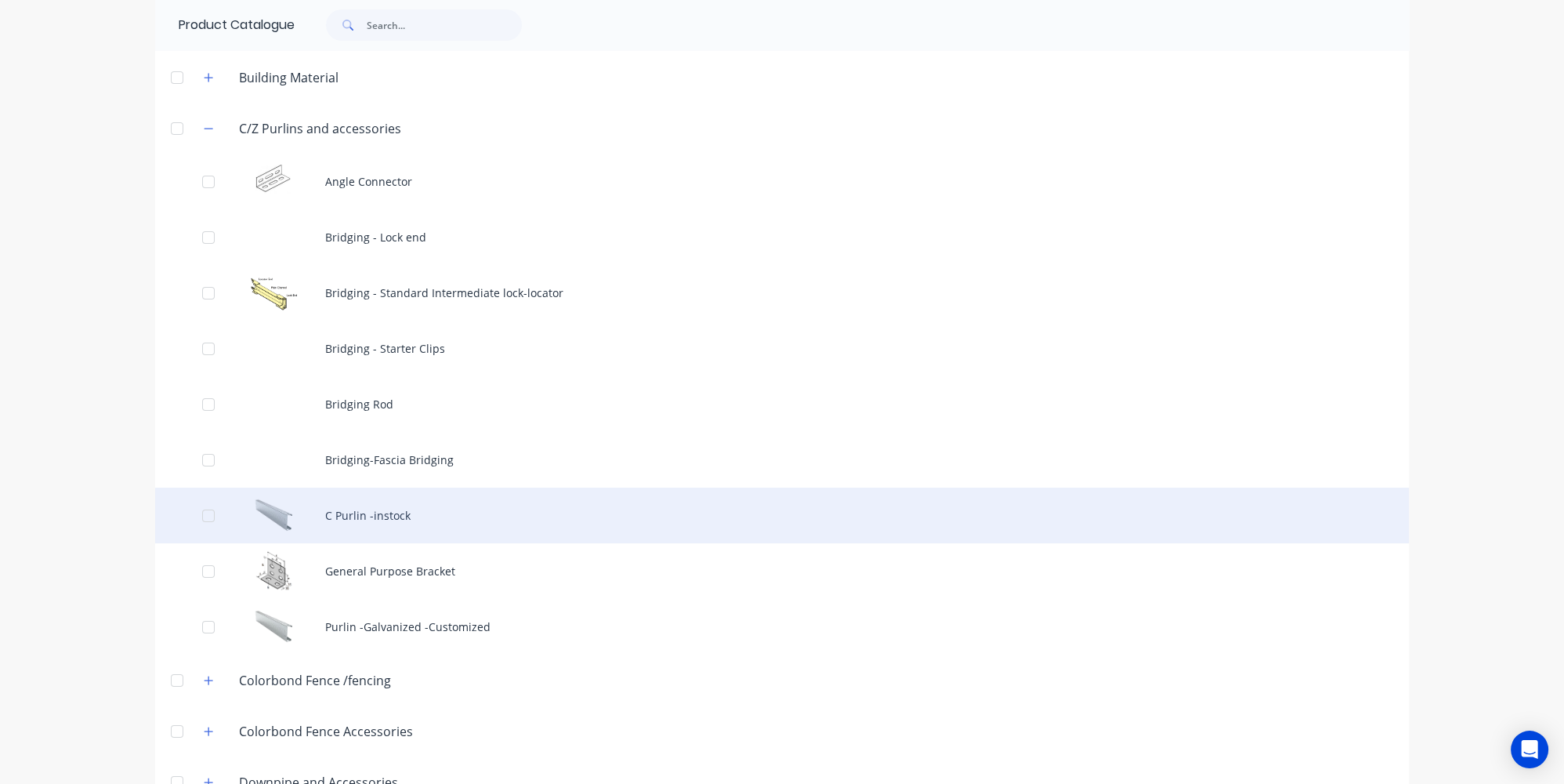
scroll to position [284, 0]
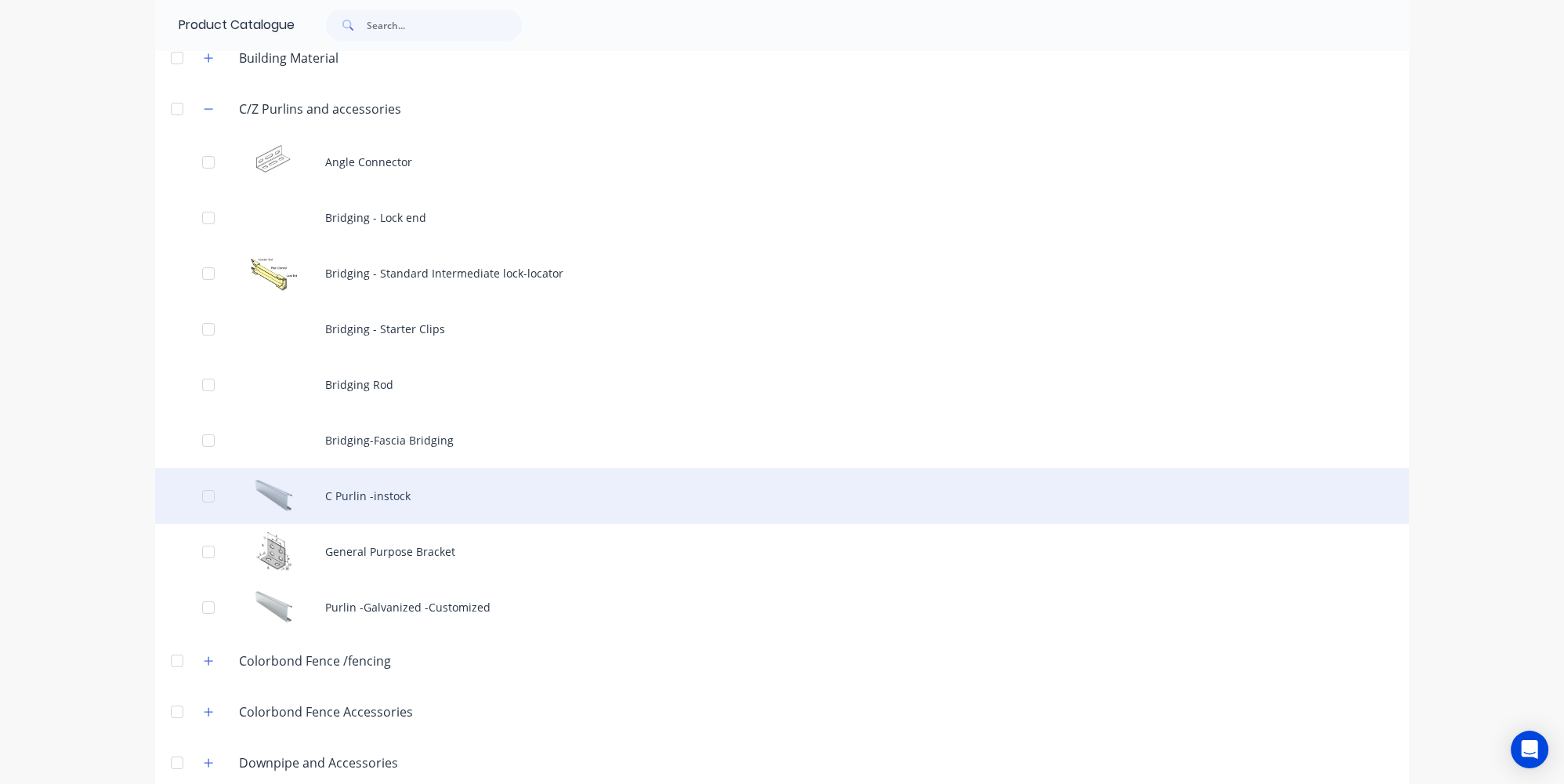
click at [308, 496] on div "C Purlin -instock" at bounding box center [782, 496] width 1254 height 56
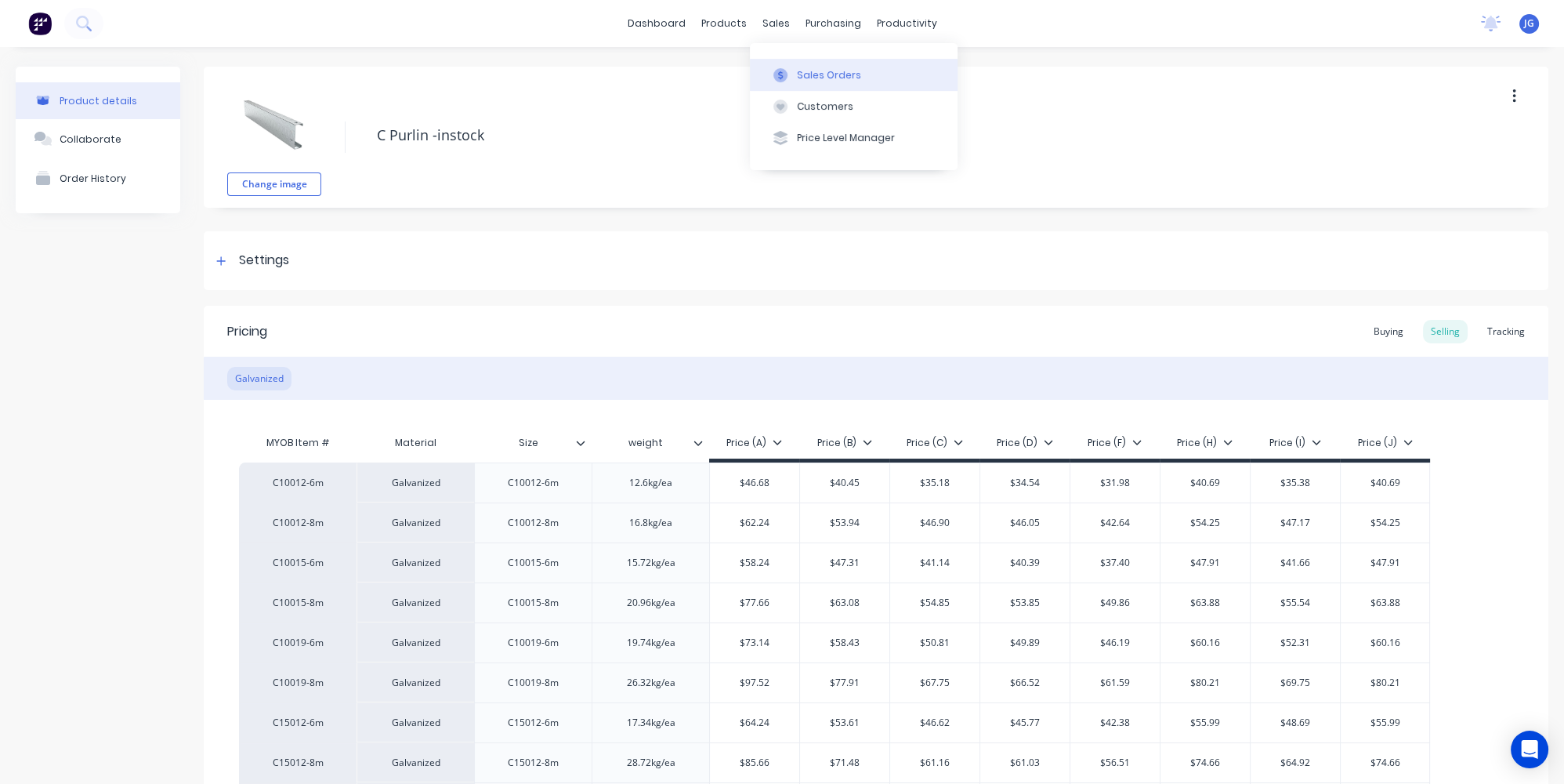
click at [793, 77] on button "Sales Orders" at bounding box center [853, 74] width 207 height 32
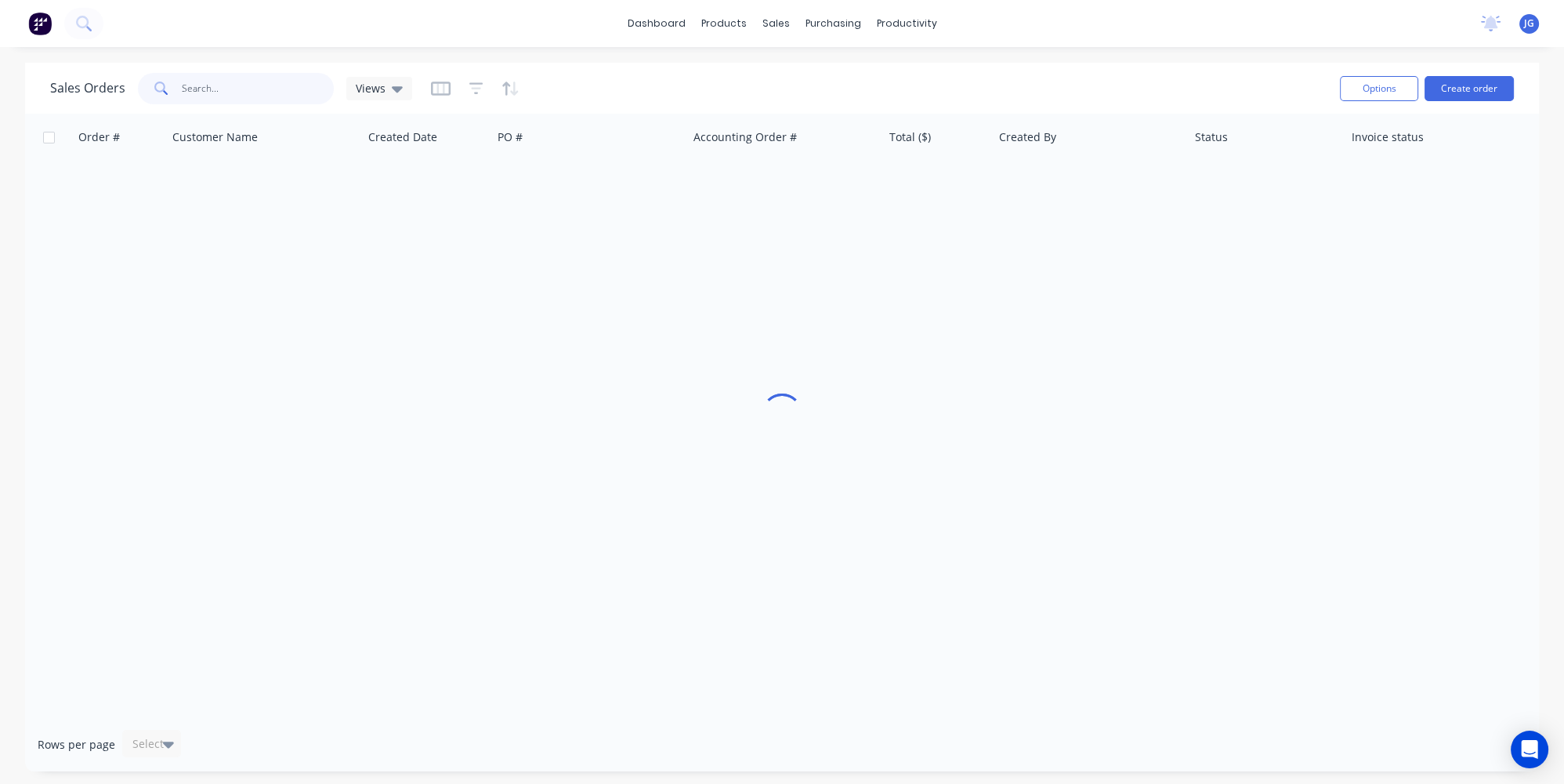
click at [233, 88] on input "text" at bounding box center [258, 88] width 153 height 32
paste input "45703"
type input "45703"
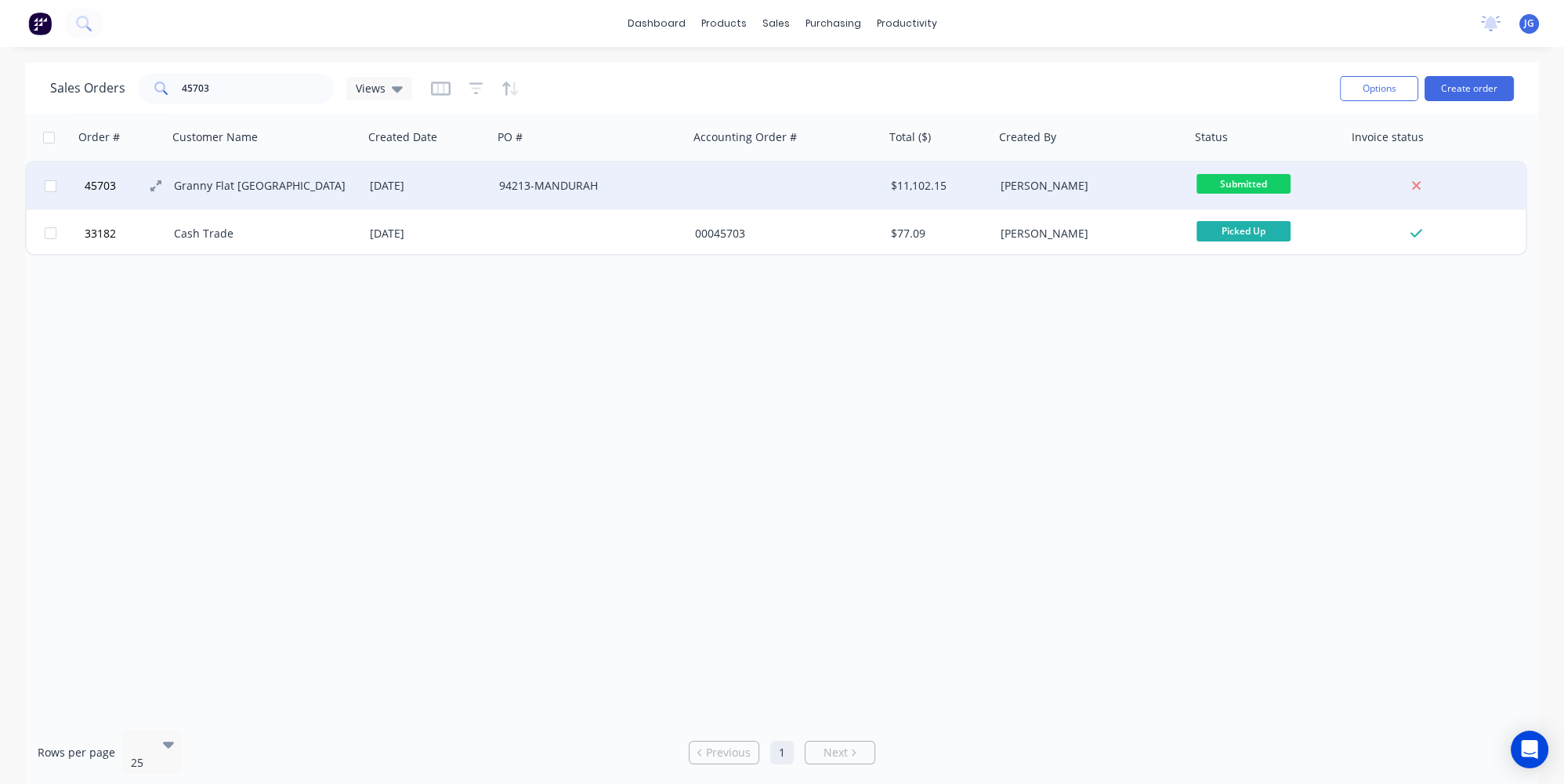
click at [148, 184] on button "45703" at bounding box center [126, 186] width 94 height 47
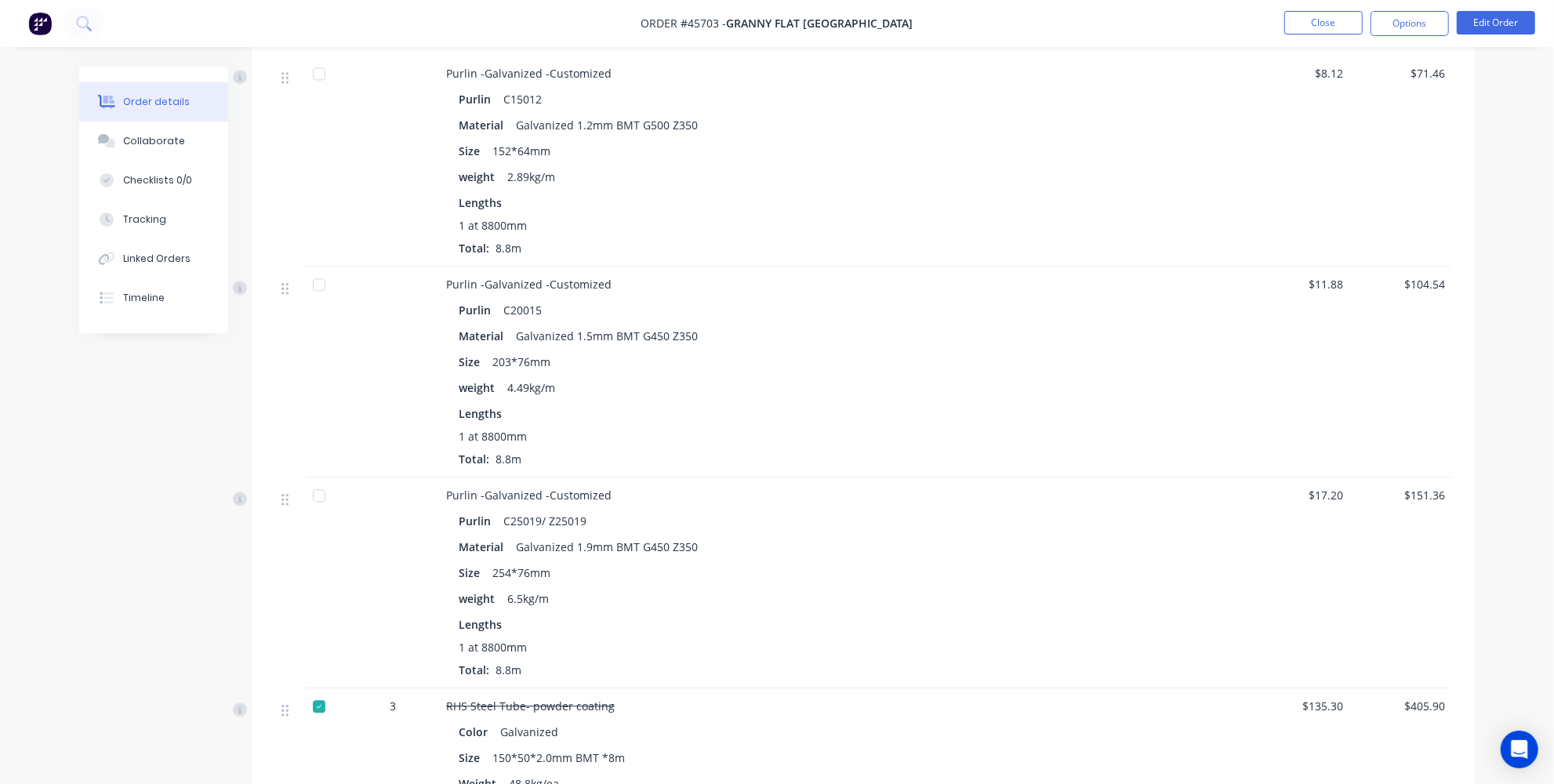
scroll to position [2921, 0]
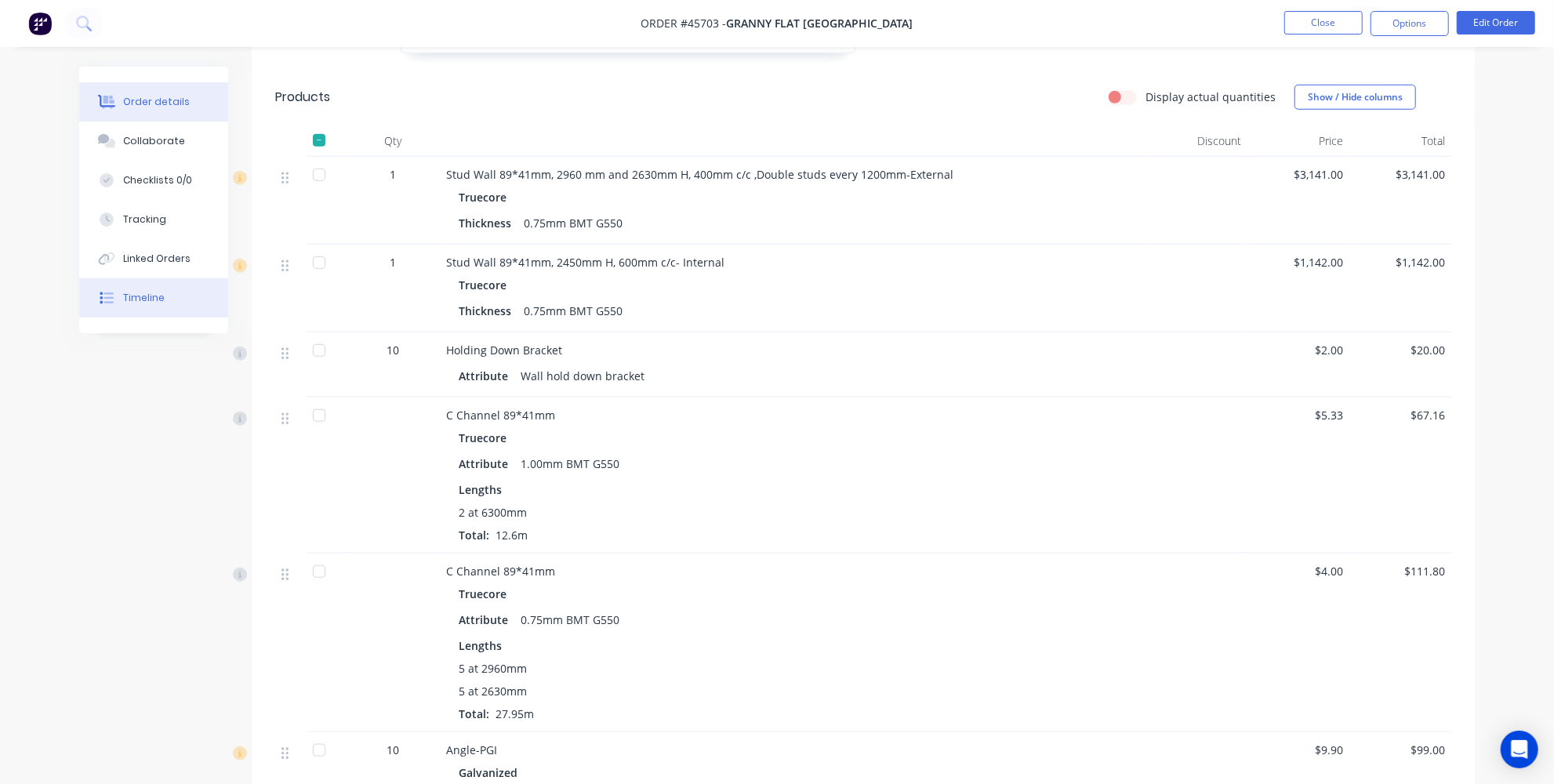
click at [192, 307] on button "Timeline" at bounding box center [153, 298] width 149 height 39
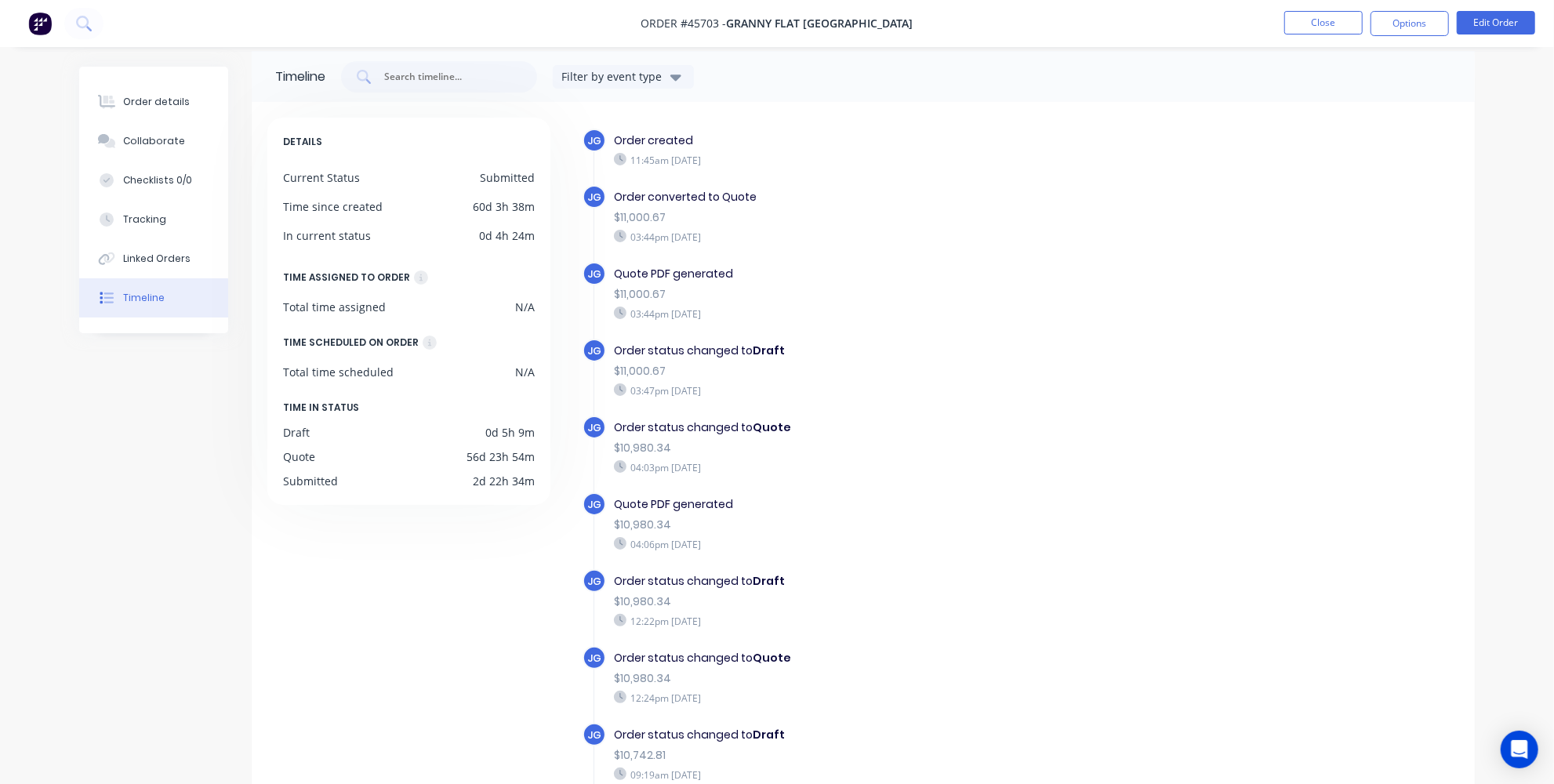
scroll to position [117, 0]
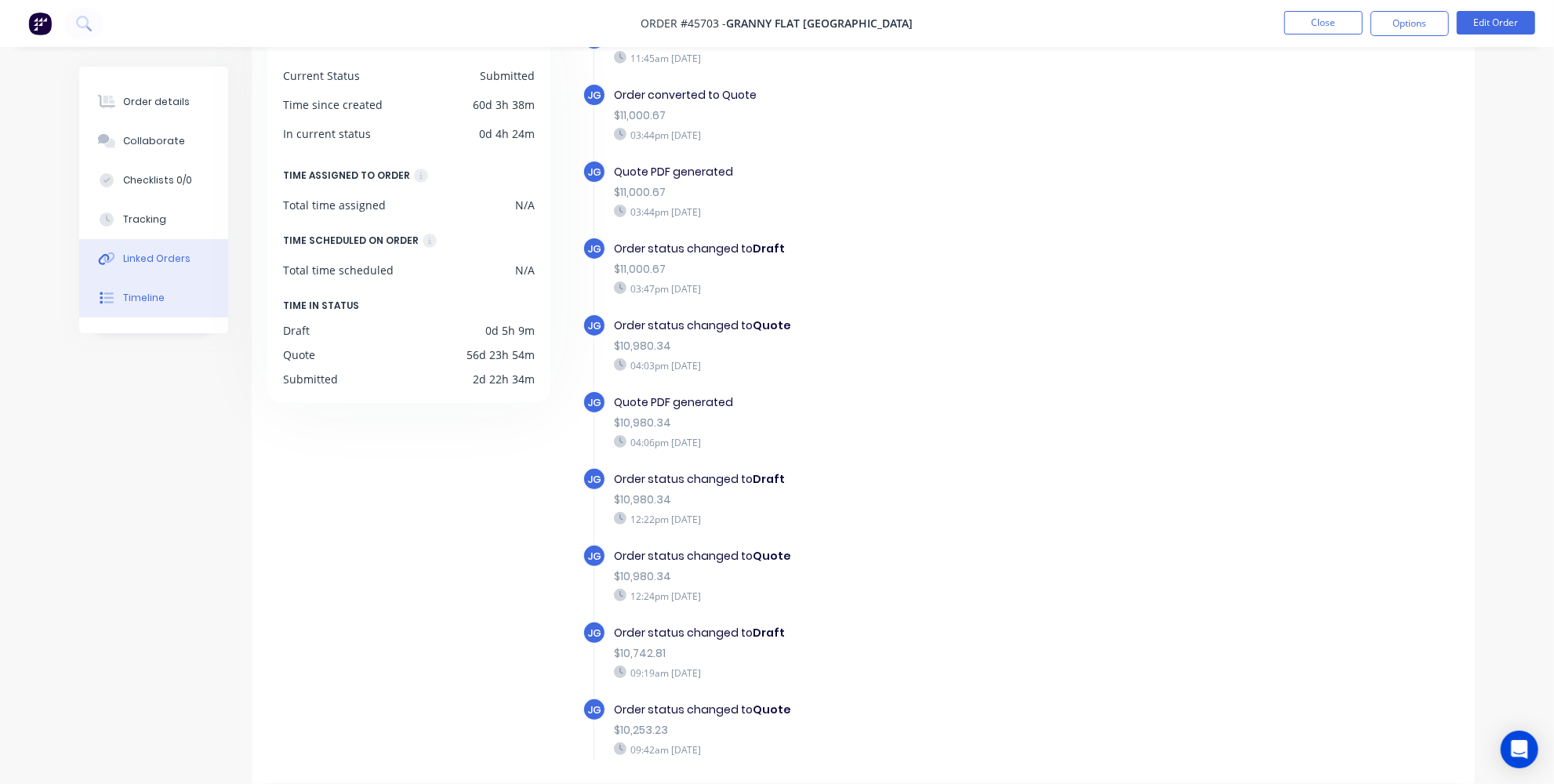
click at [182, 264] on div "Linked Orders" at bounding box center [157, 258] width 67 height 14
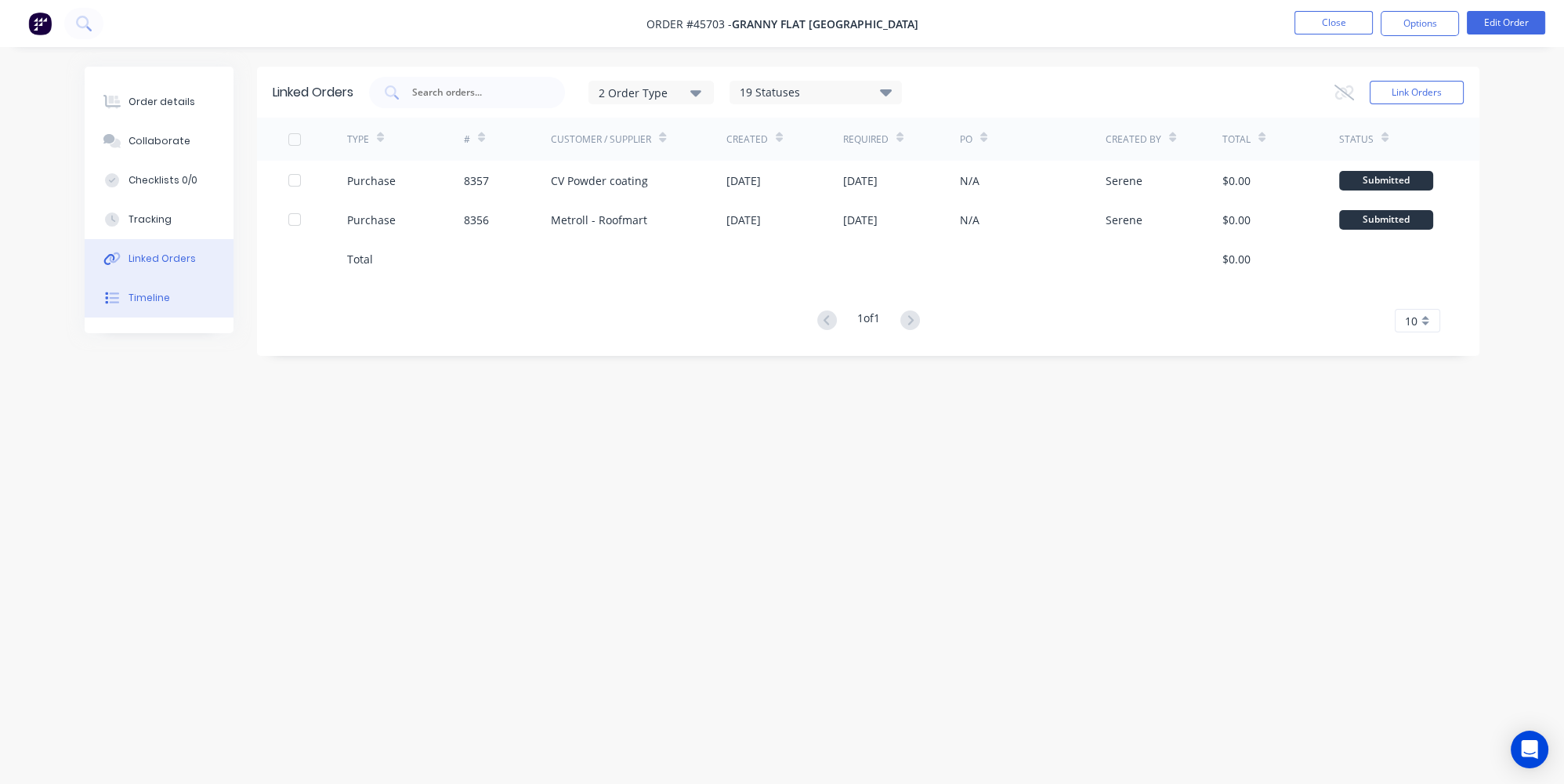
click at [118, 298] on icon at bounding box center [112, 298] width 14 height 14
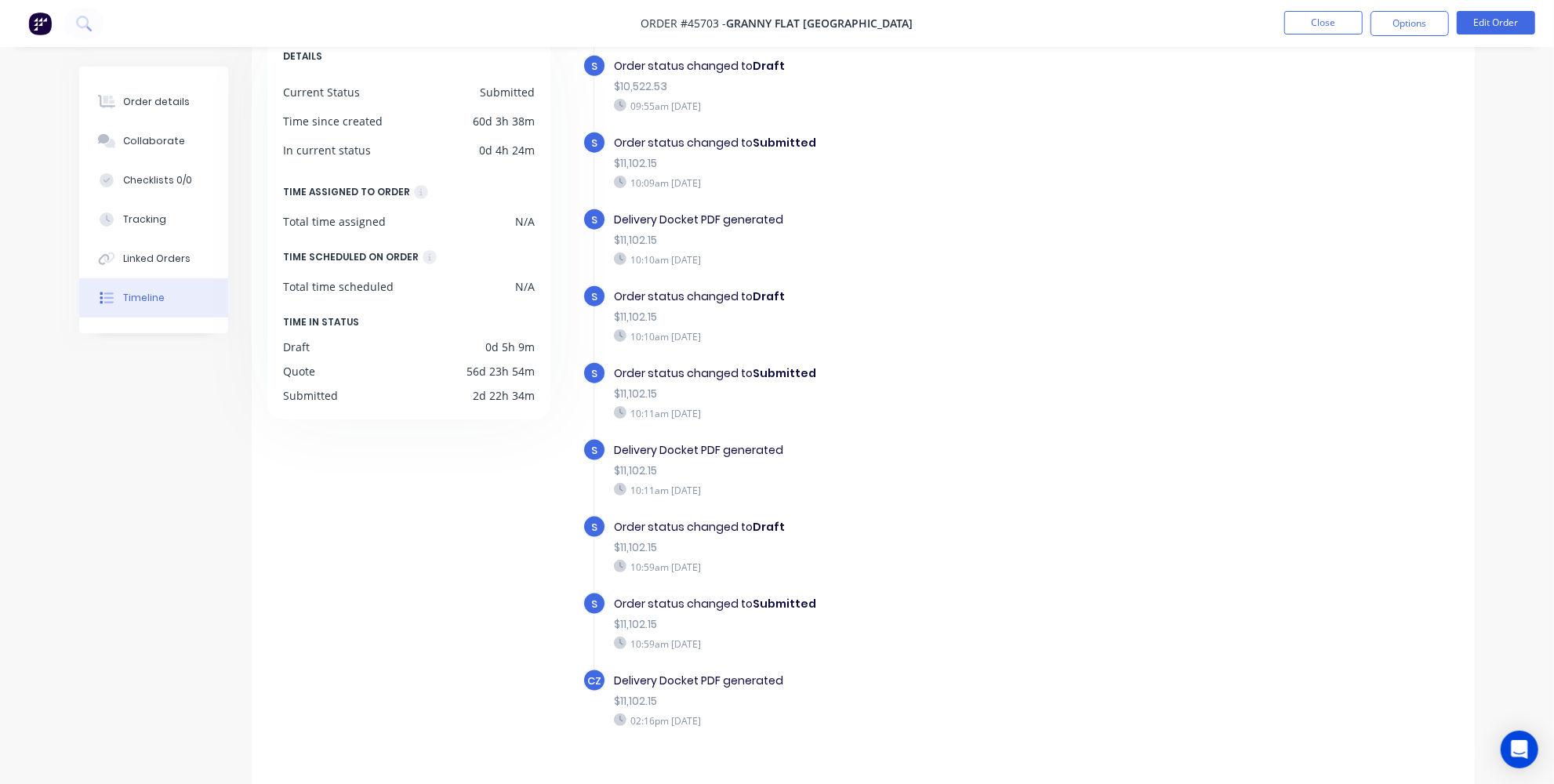
scroll to position [117, 0]
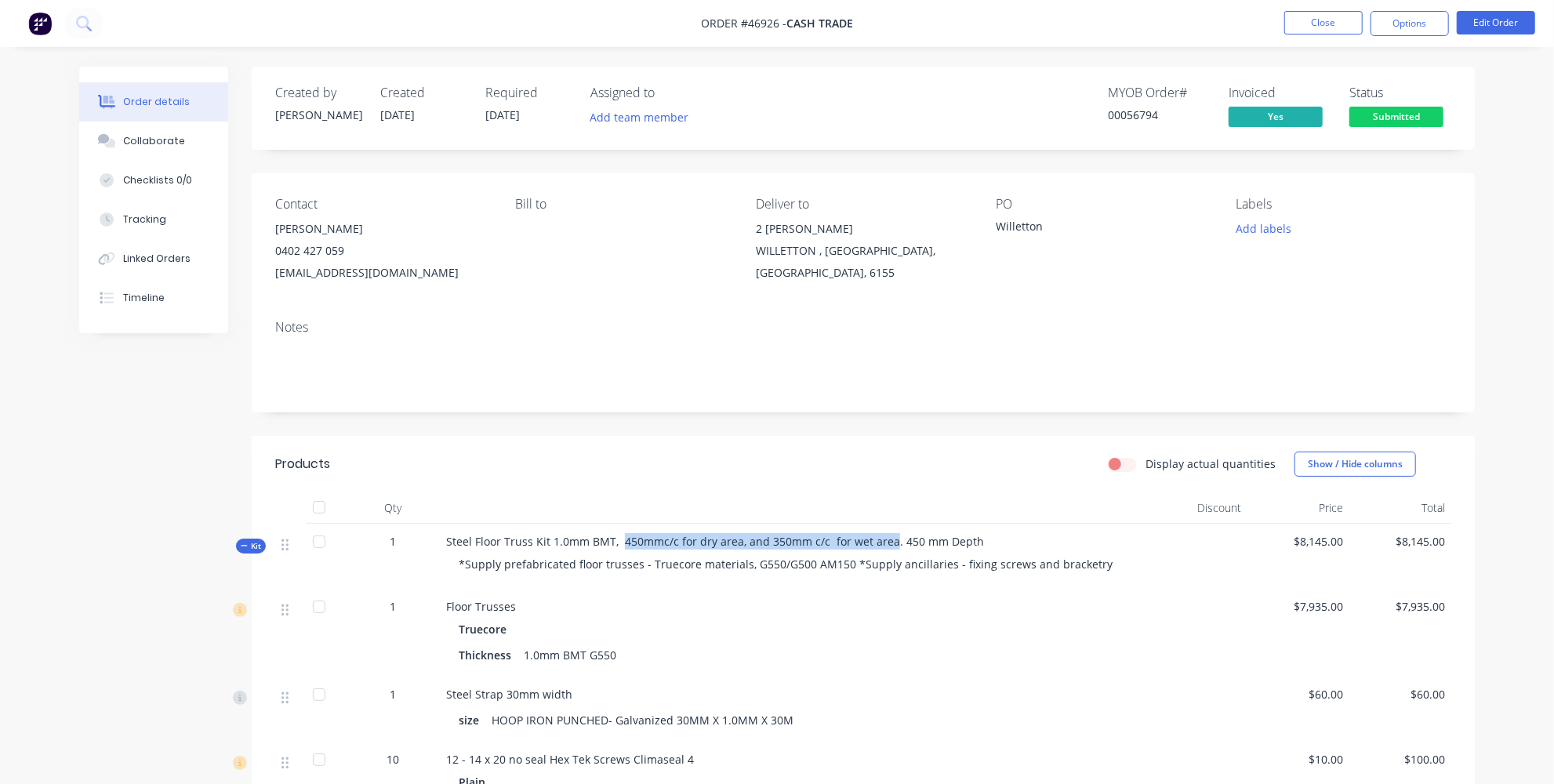
click at [42, 19] on img at bounding box center [39, 23] width 24 height 24
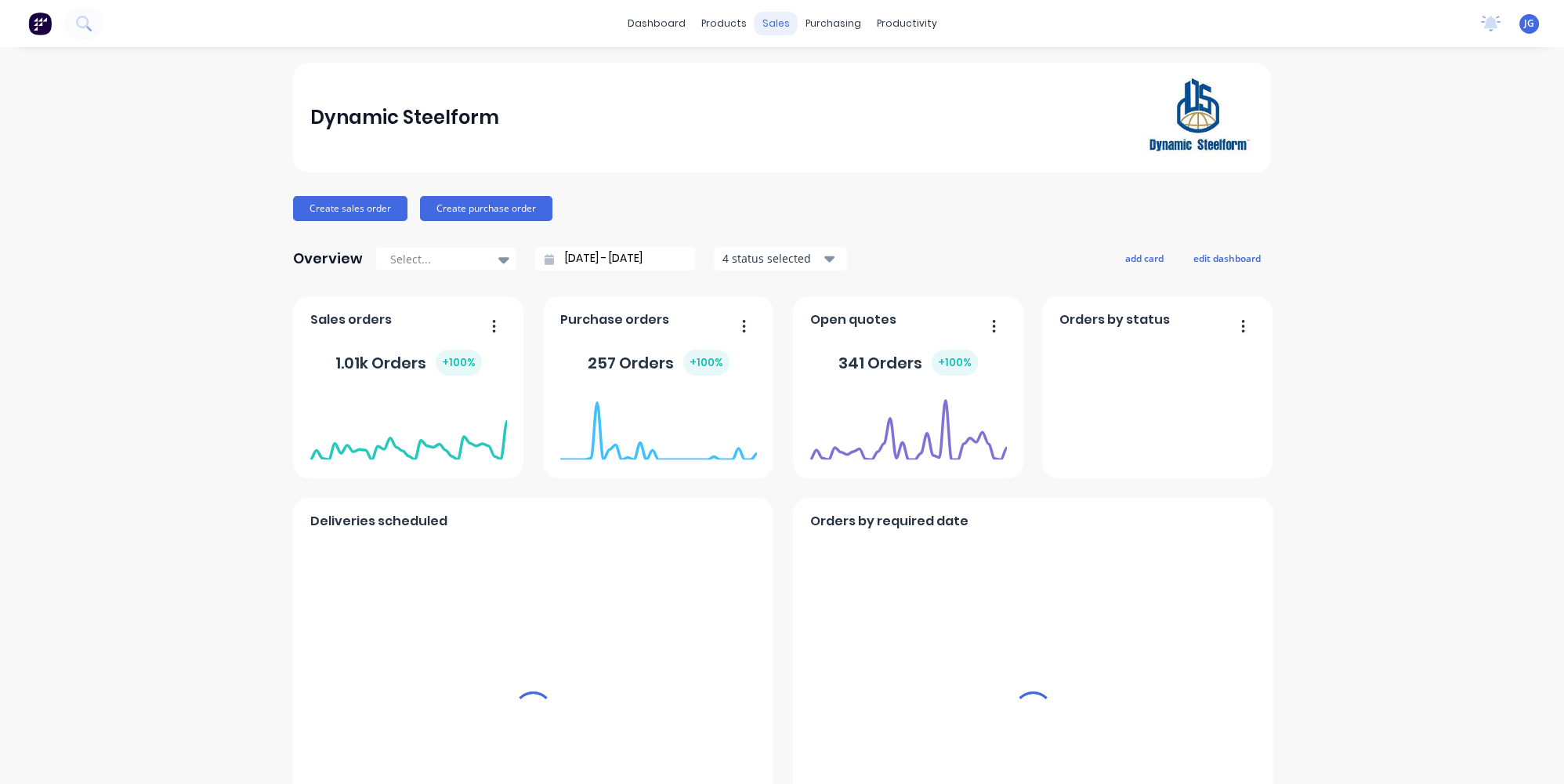
click at [761, 31] on div "sales" at bounding box center [775, 23] width 43 height 24
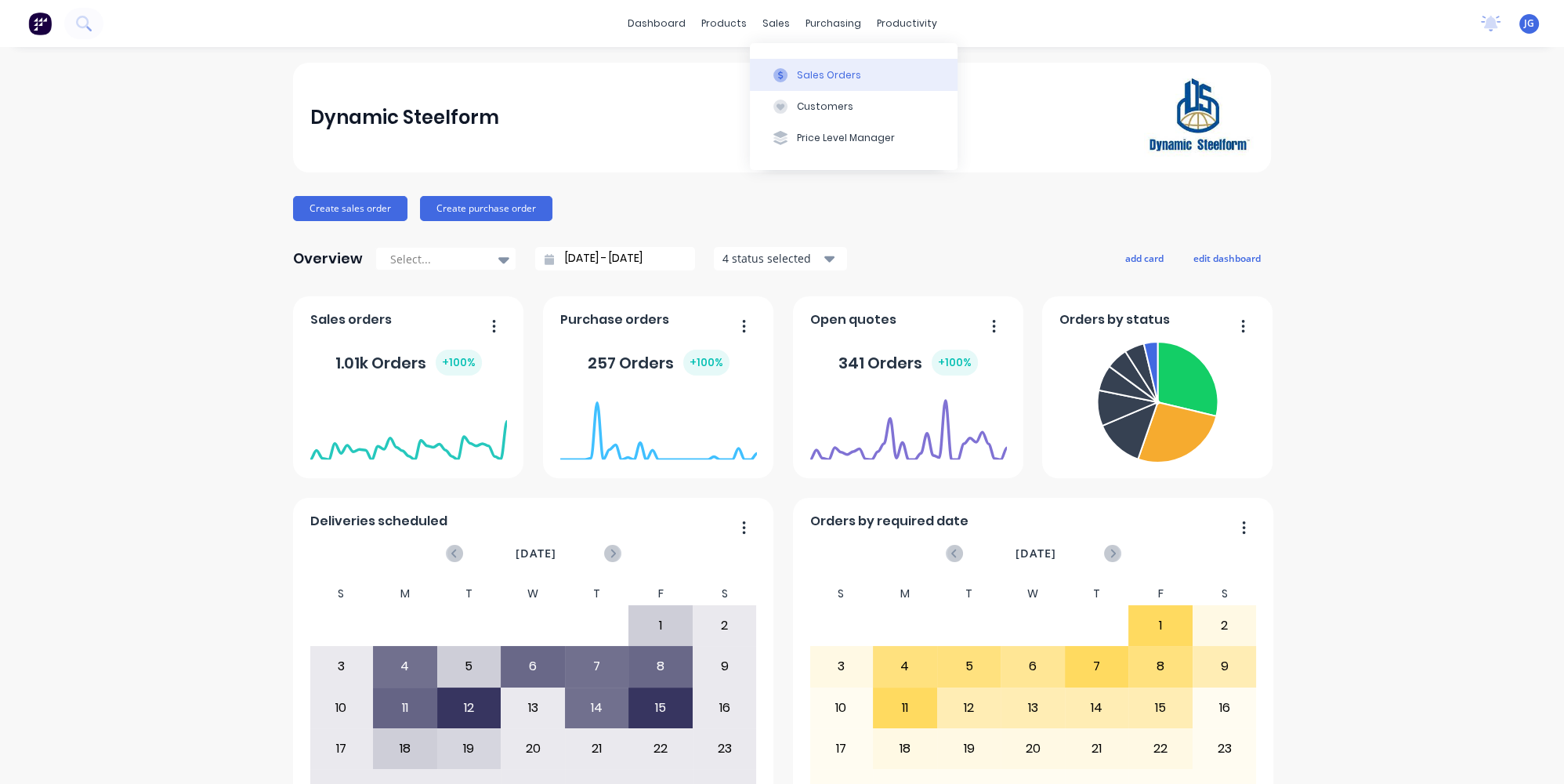
click at [792, 71] on button "Sales Orders" at bounding box center [853, 74] width 207 height 32
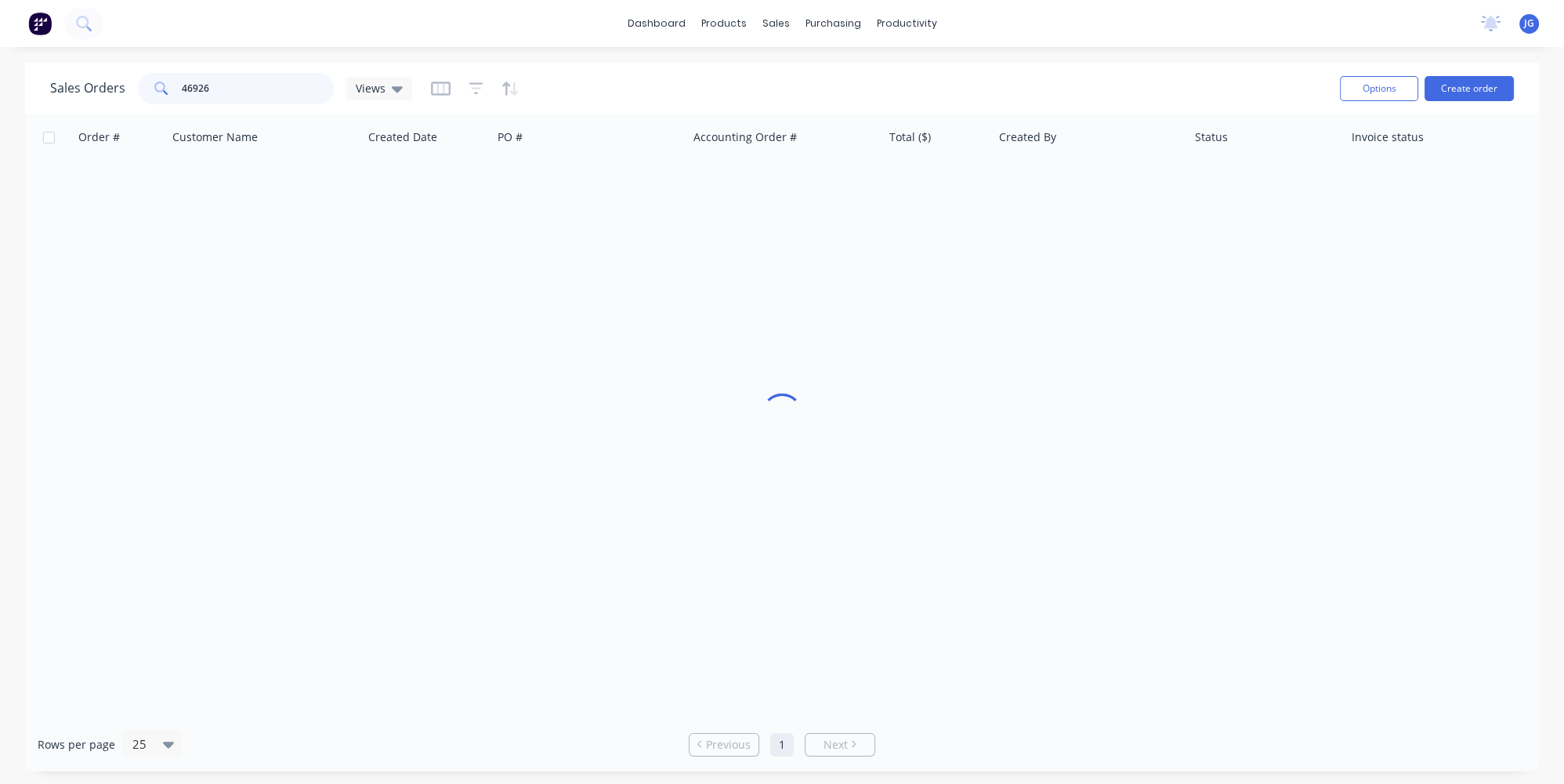
drag, startPoint x: 223, startPoint y: 80, endPoint x: 95, endPoint y: 81, distance: 128.0
click at [95, 81] on div "Sales Orders 46926 Views" at bounding box center [231, 88] width 362 height 32
paste input "41667"
type input "41667"
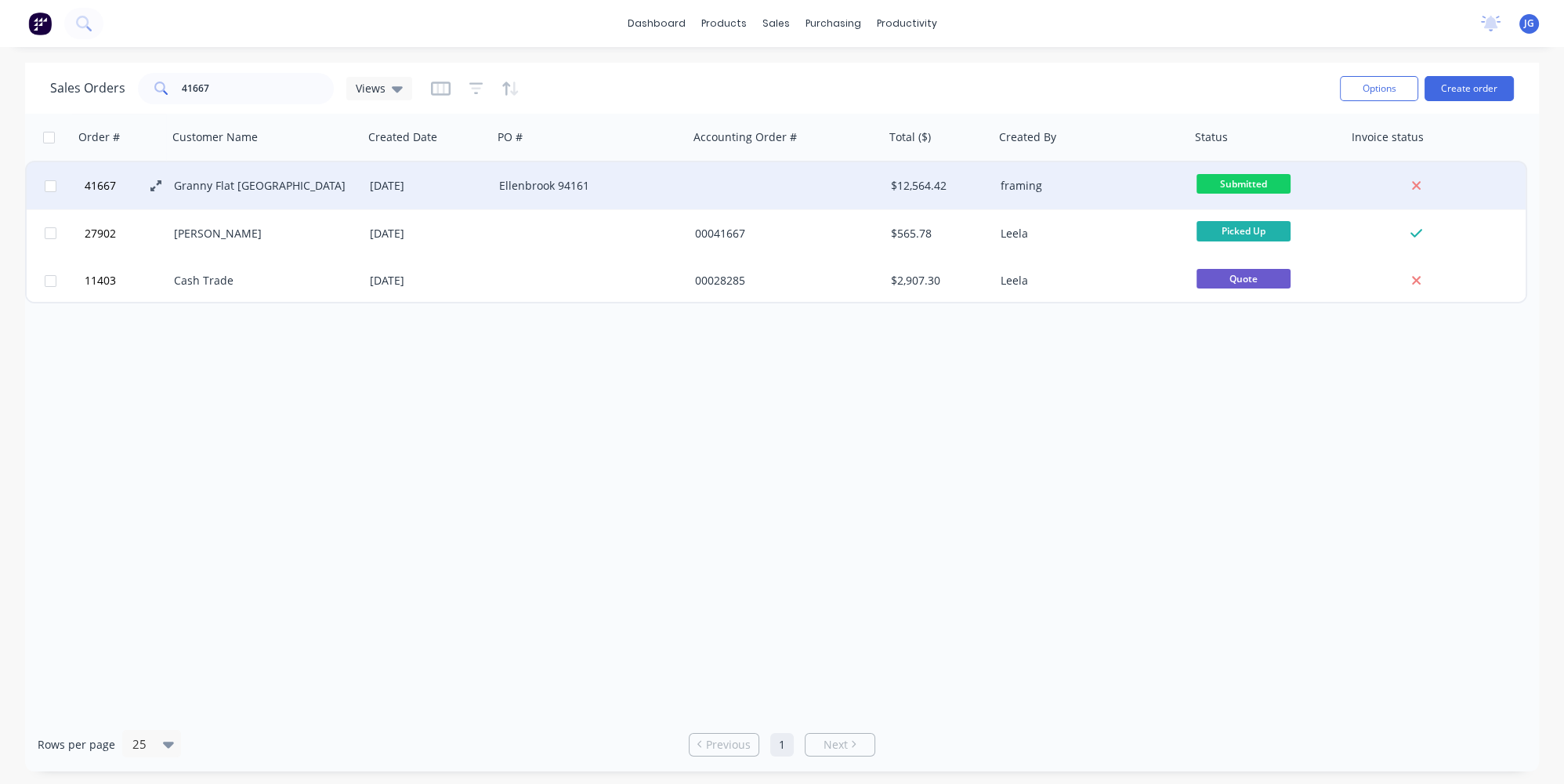
click at [154, 186] on icon at bounding box center [156, 186] width 11 height 11
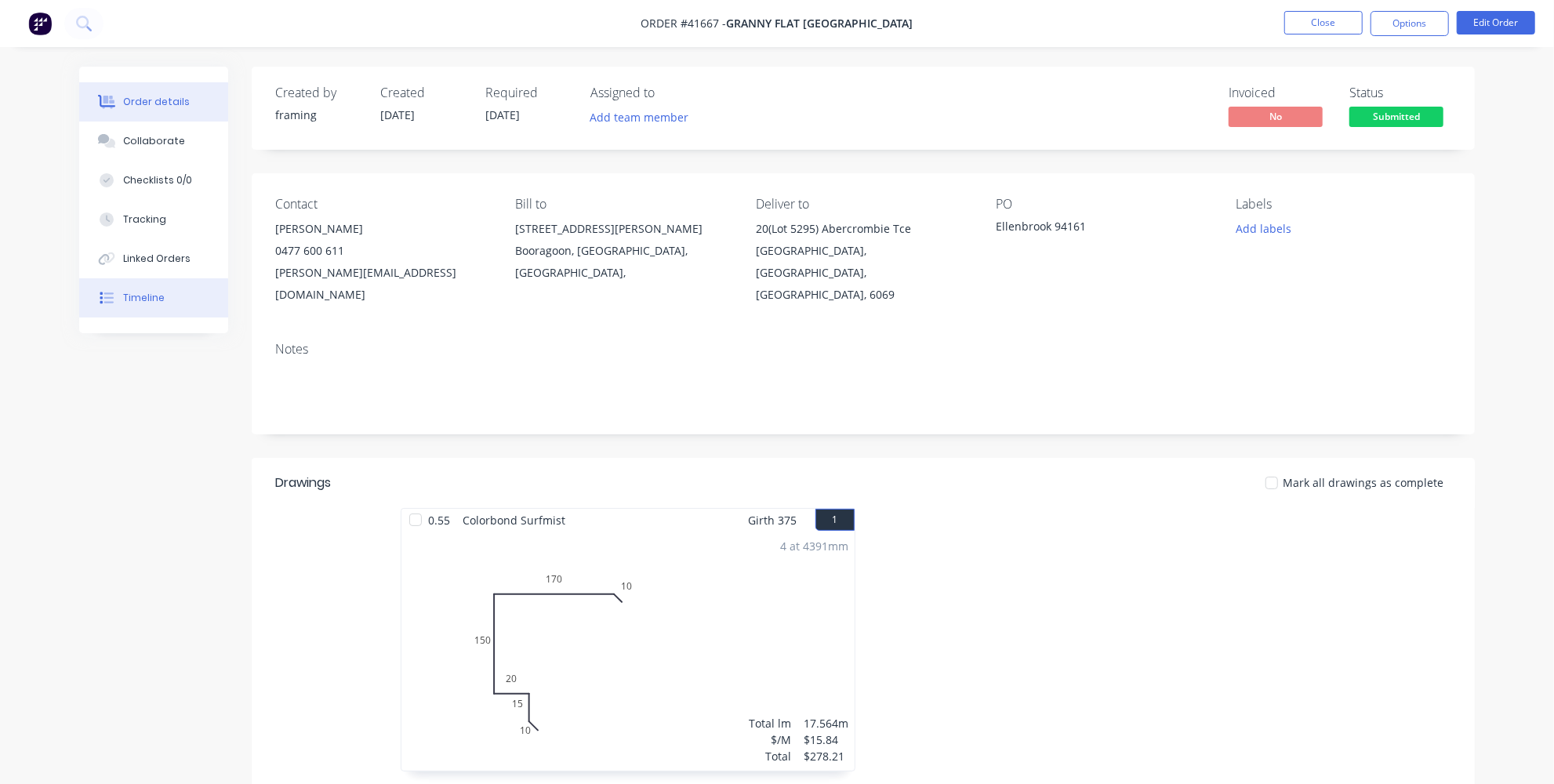
click at [165, 306] on button "Timeline" at bounding box center [153, 298] width 149 height 39
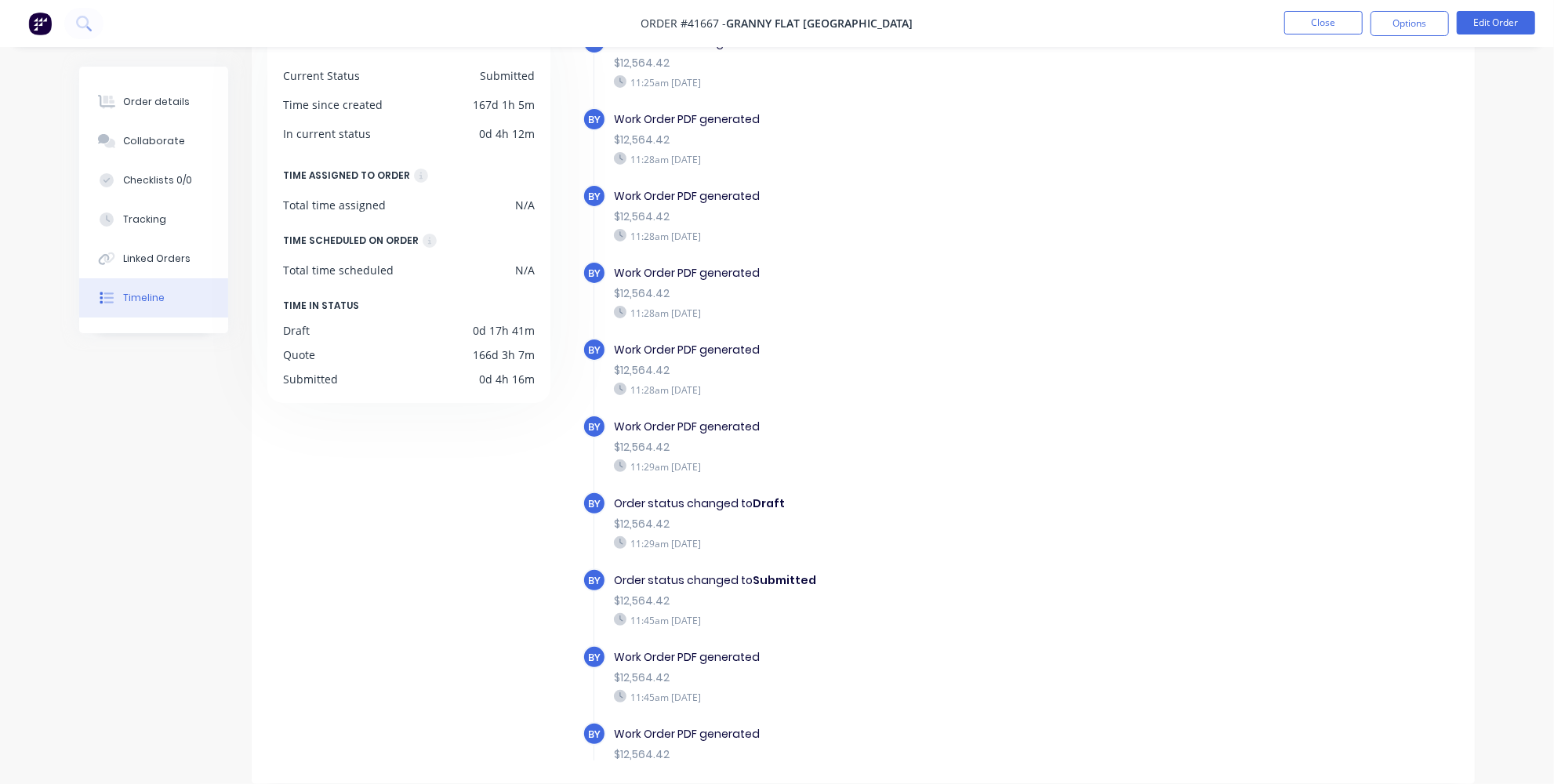
scroll to position [612, 0]
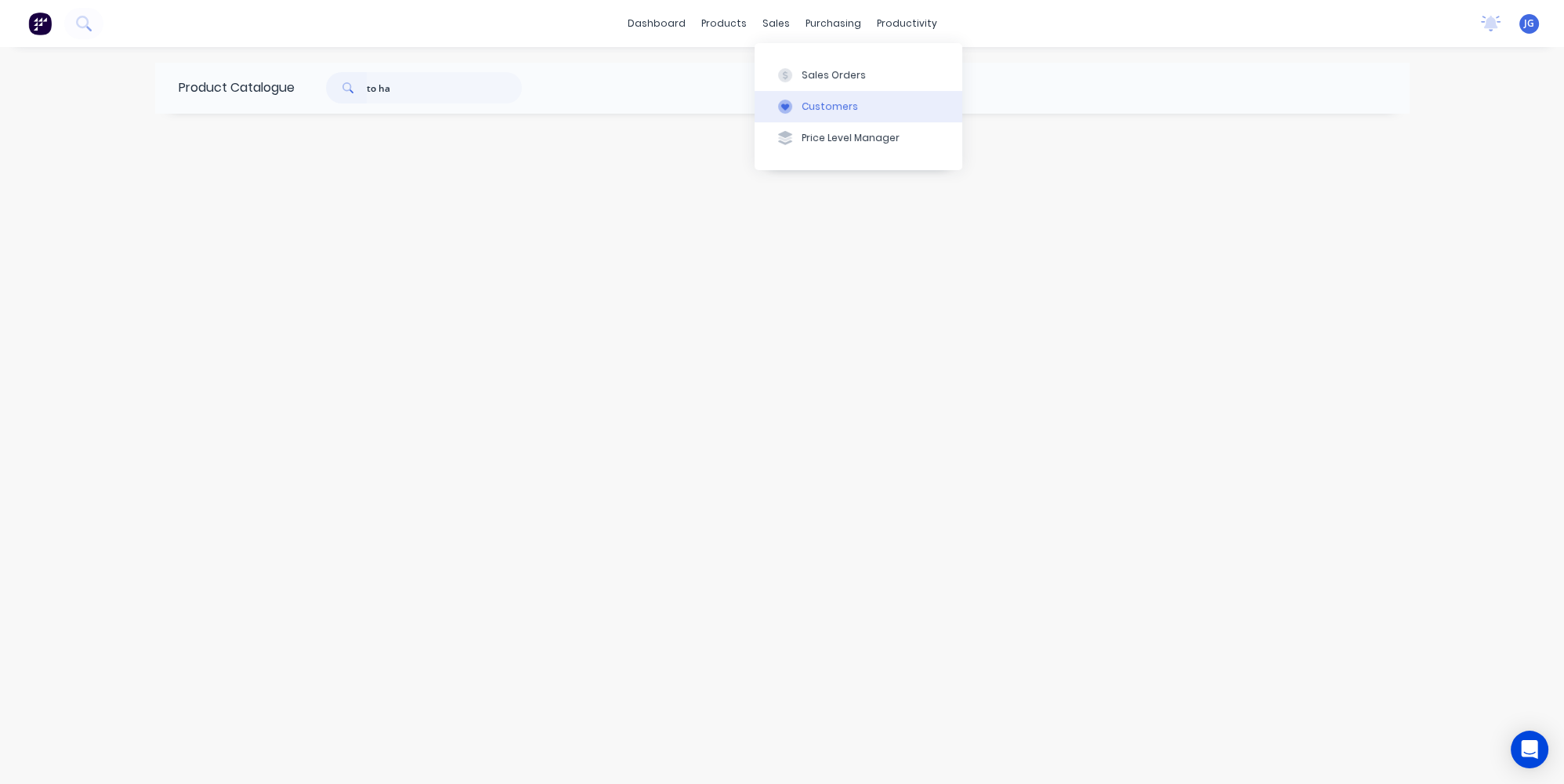
click at [806, 100] on div "Customers" at bounding box center [830, 107] width 56 height 14
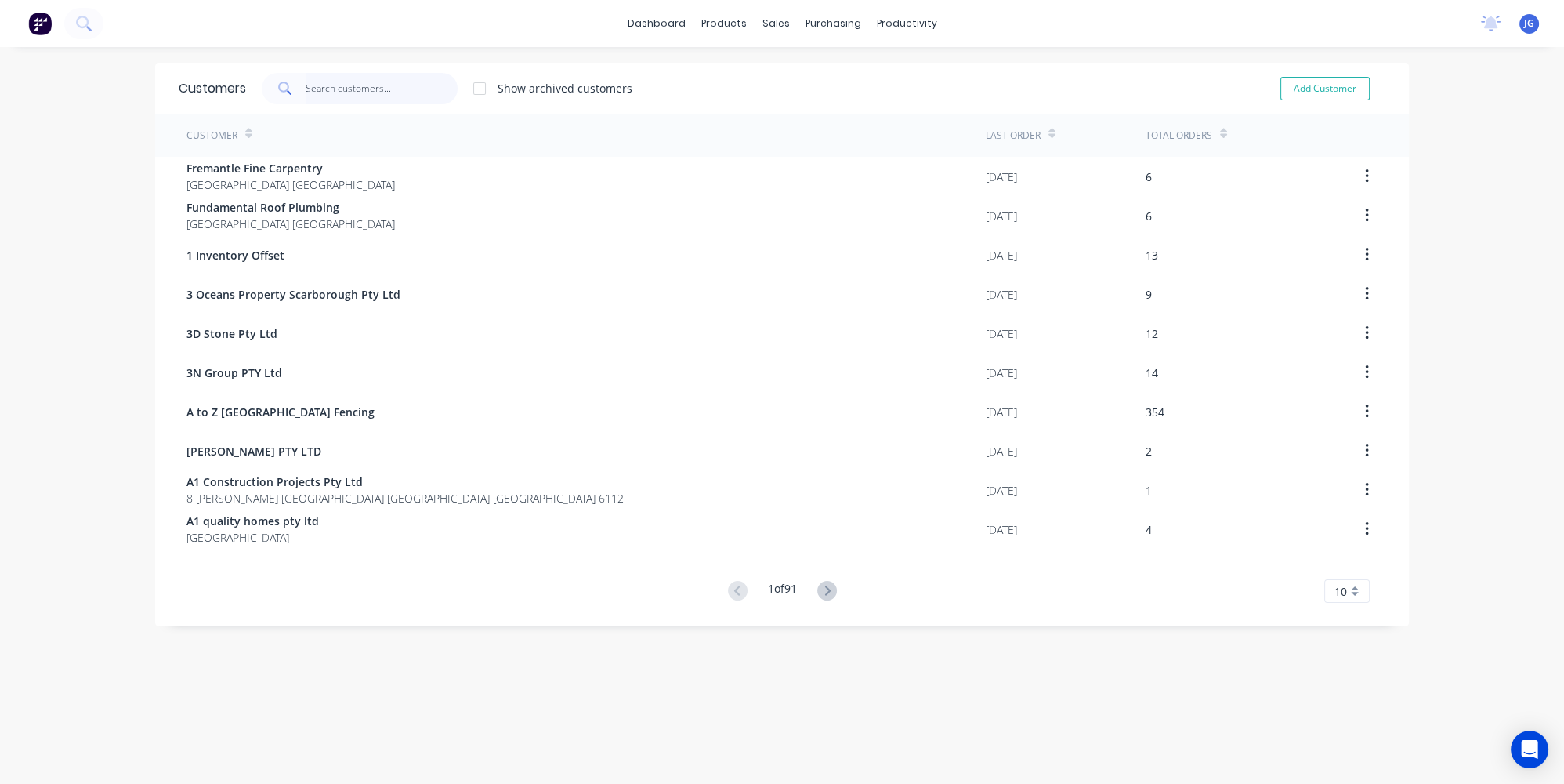
click at [343, 93] on input "text" at bounding box center [382, 88] width 153 height 32
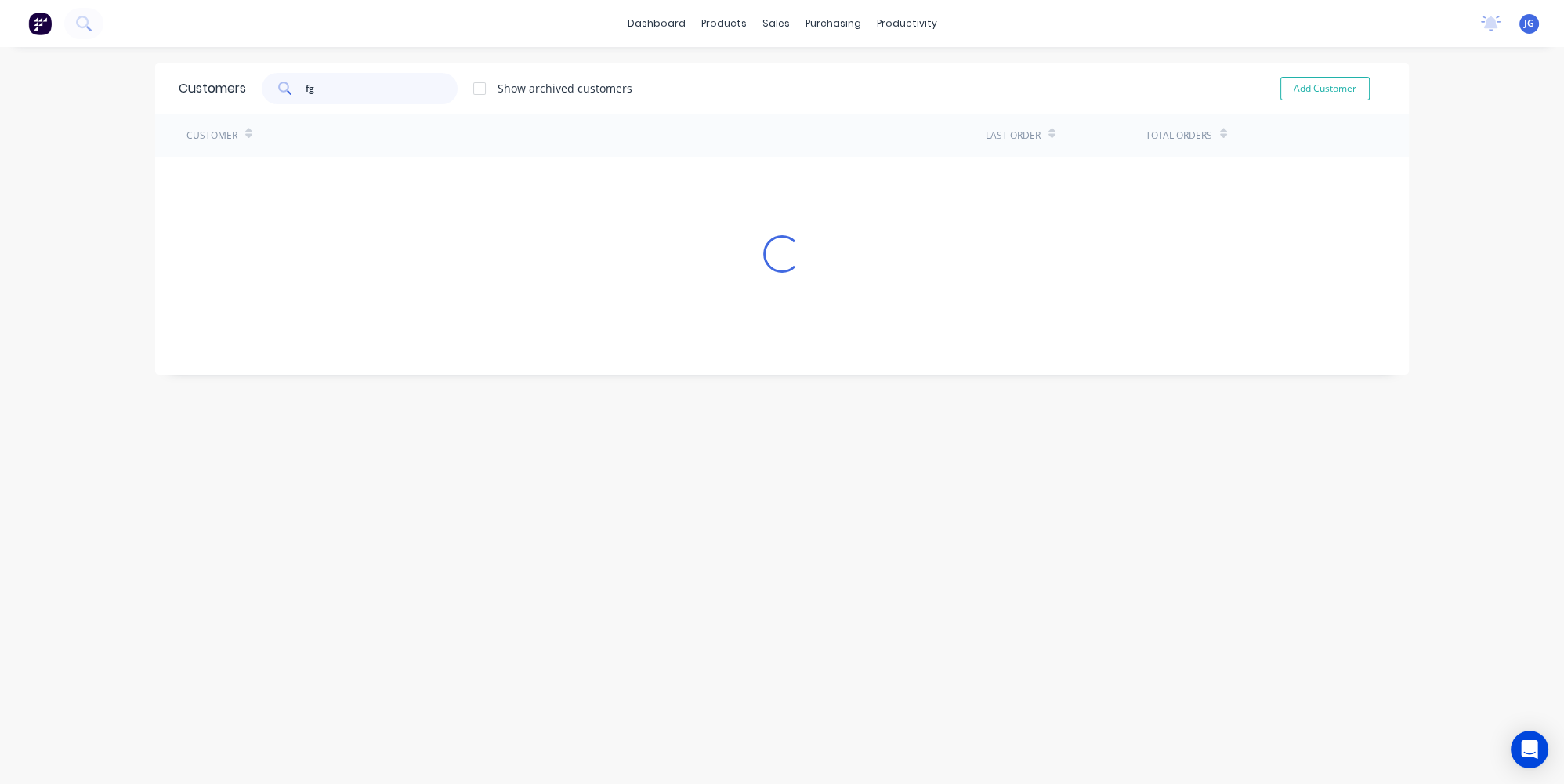
type input "f"
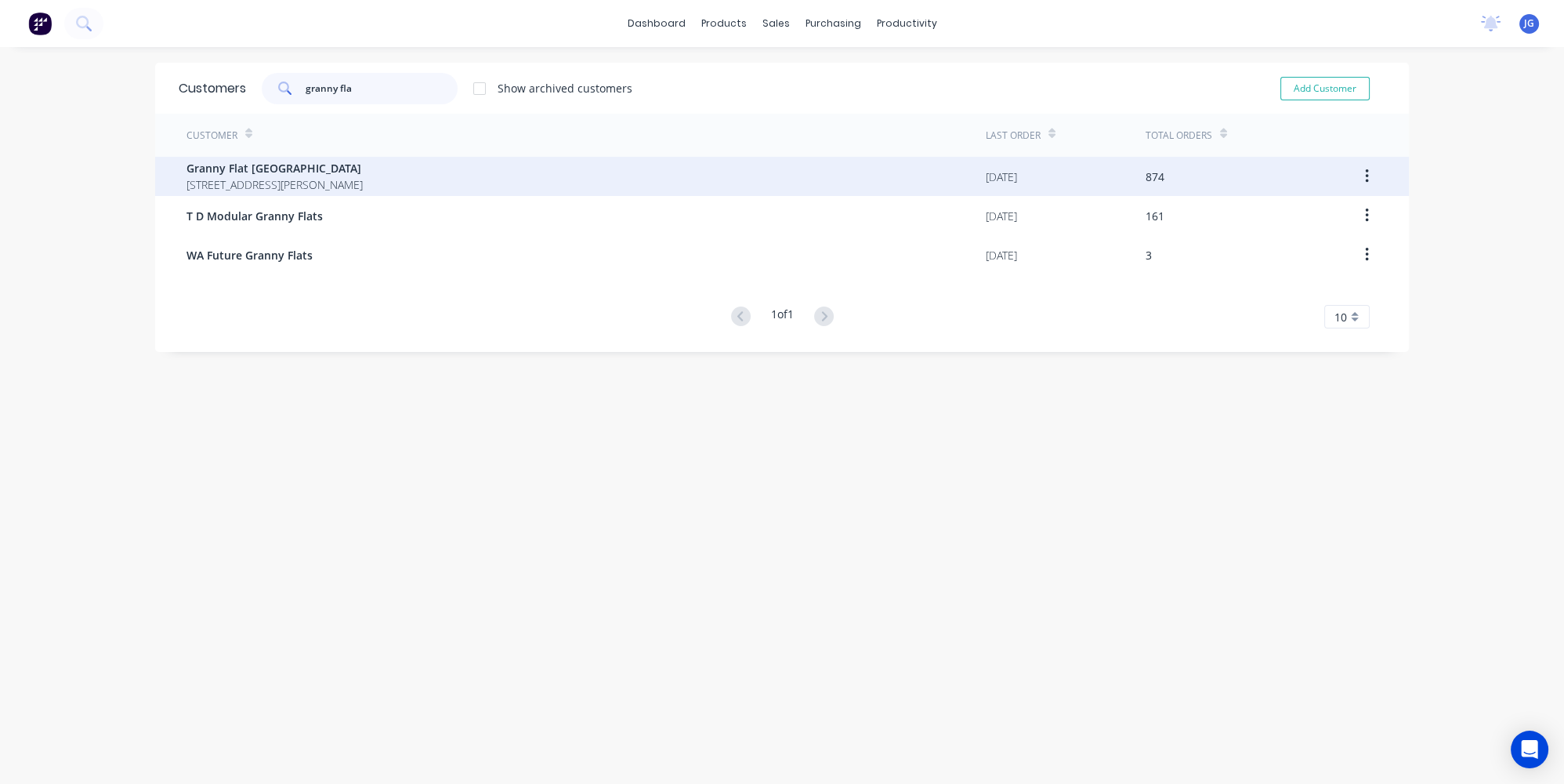
type input "granny fla"
click at [359, 181] on span "[STREET_ADDRESS][PERSON_NAME]" at bounding box center [274, 184] width 176 height 17
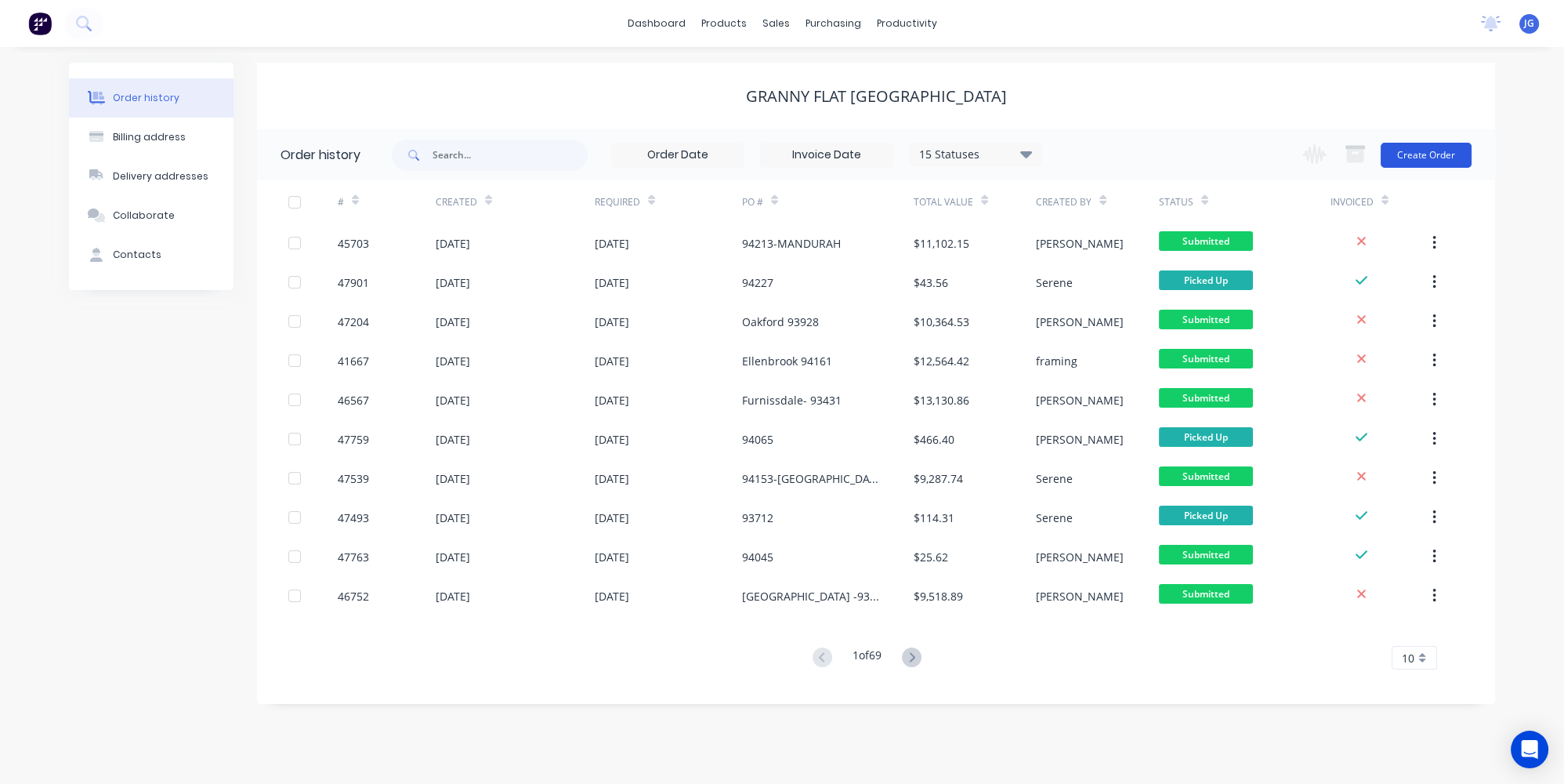
click at [1425, 149] on button "Create Order" at bounding box center [1427, 155] width 91 height 25
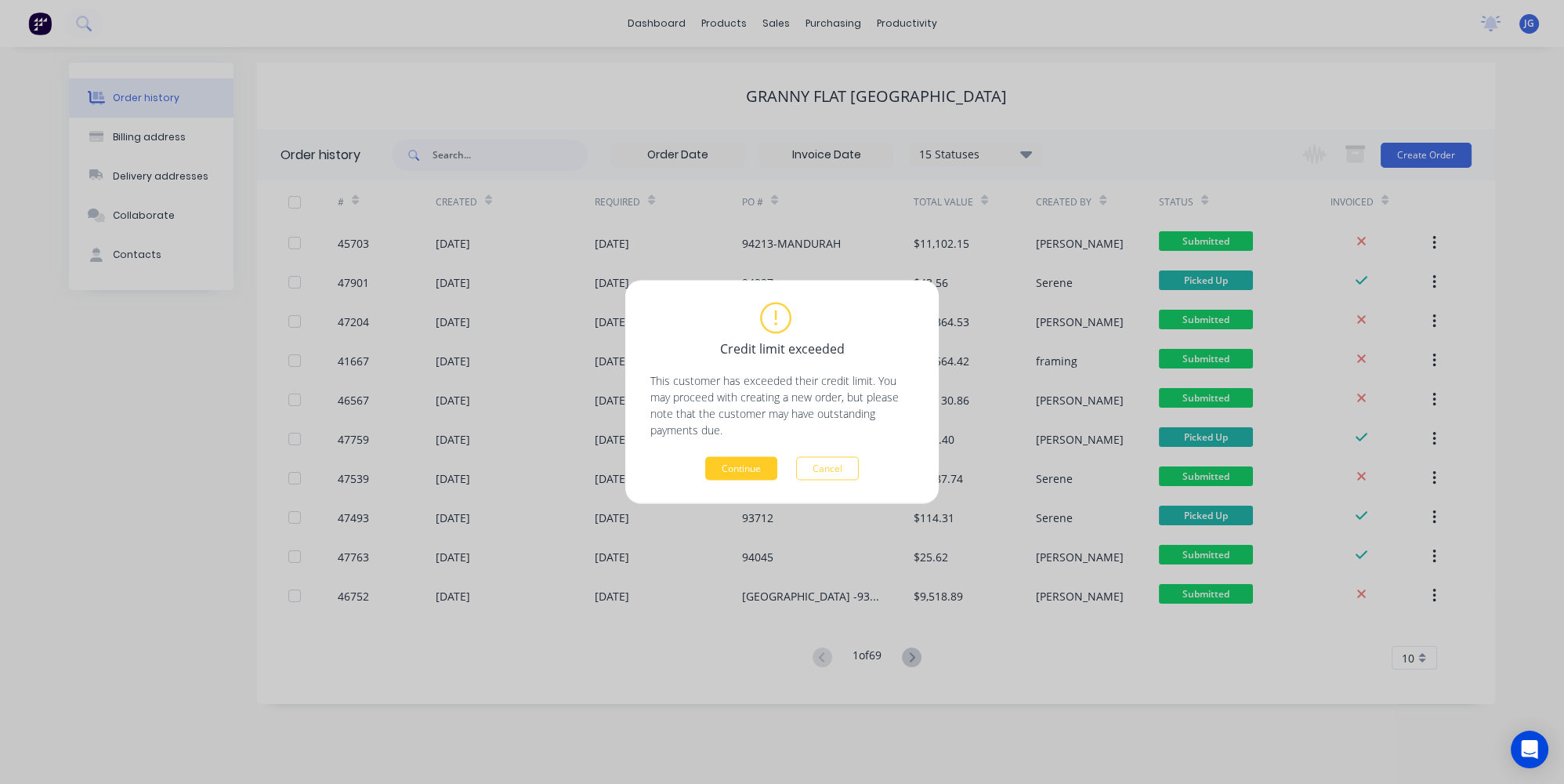
click at [746, 468] on button "Continue" at bounding box center [741, 468] width 72 height 24
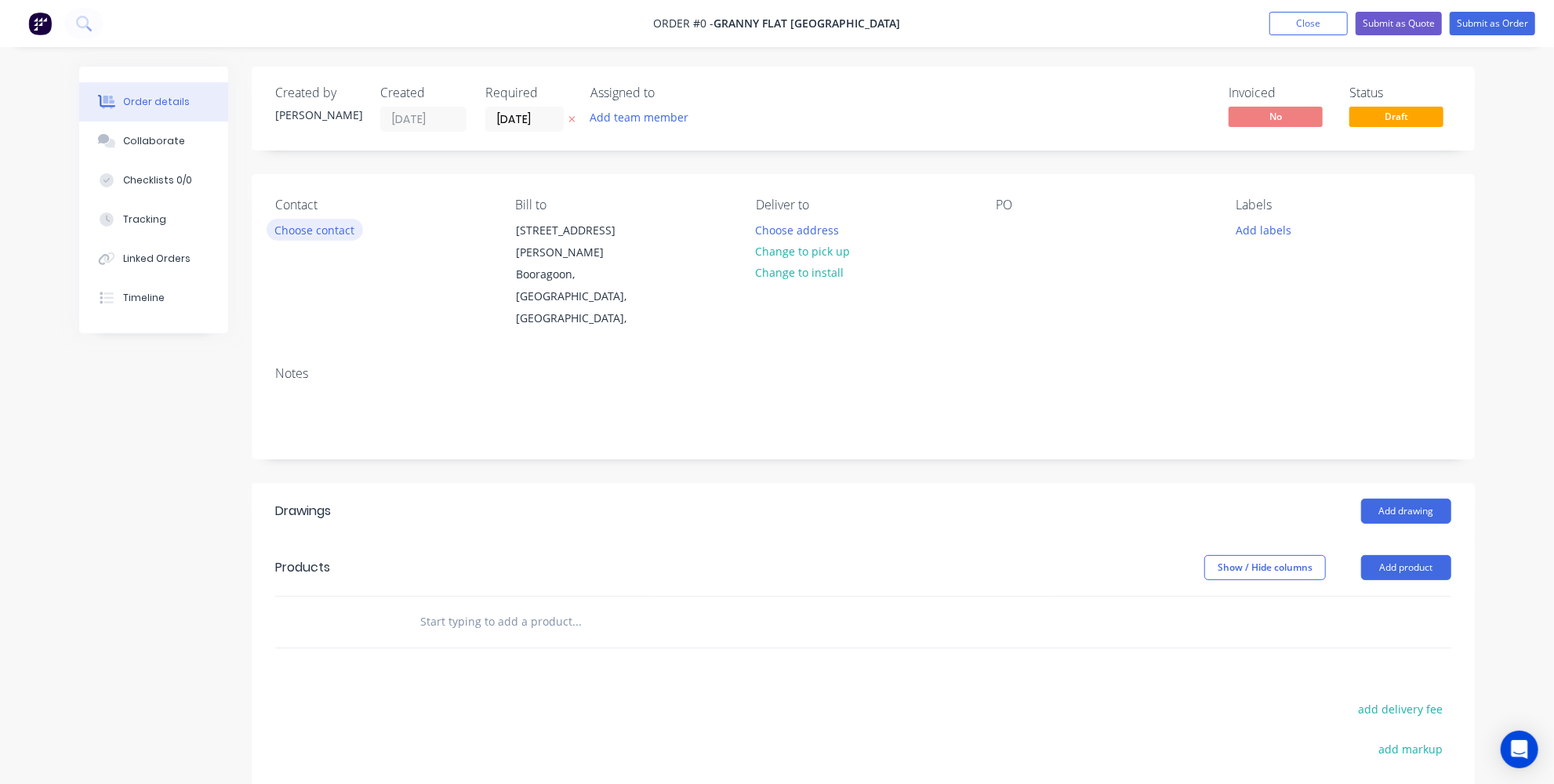
click at [329, 234] on button "Choose contact" at bounding box center [314, 229] width 96 height 21
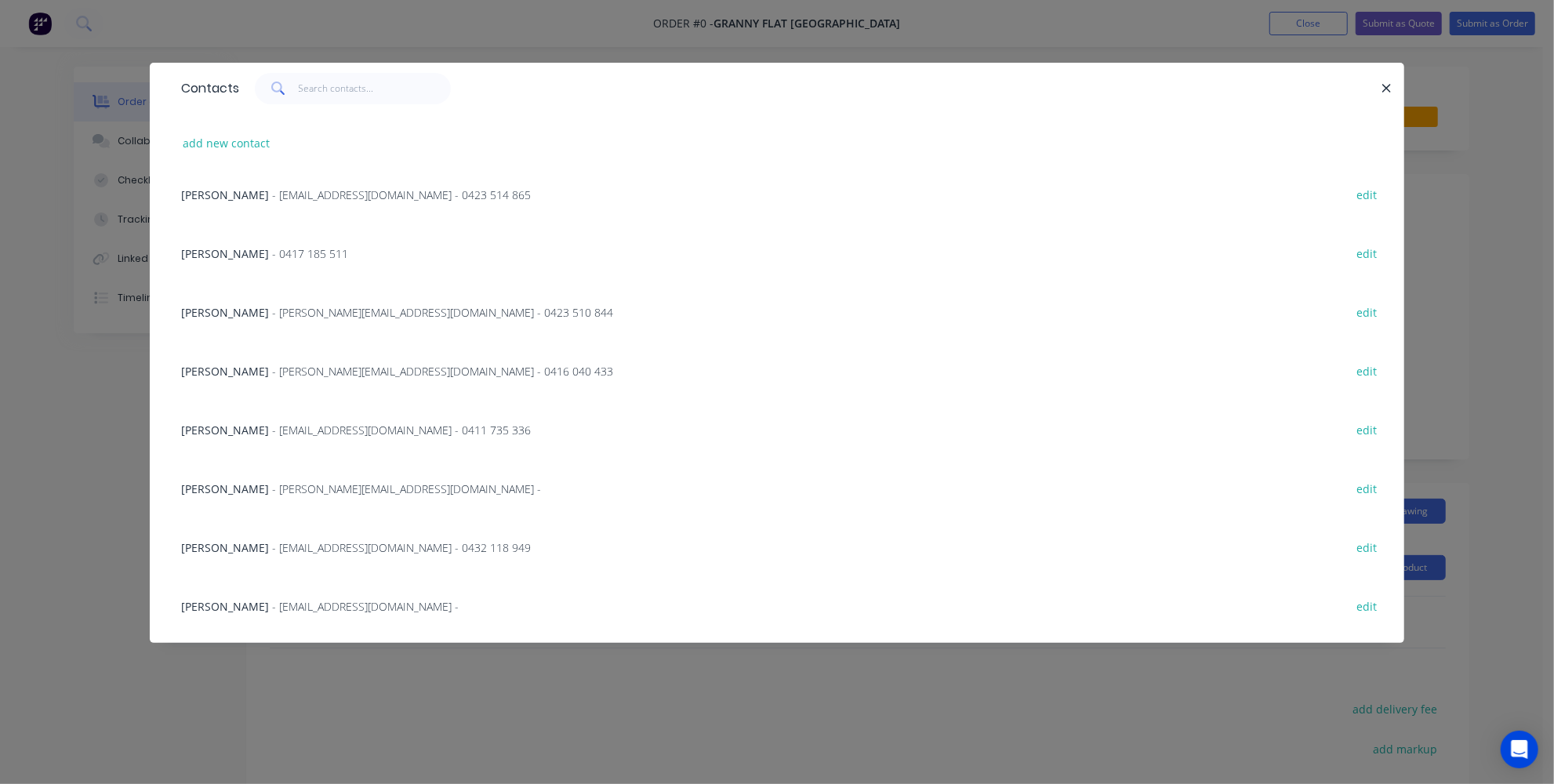
scroll to position [284, 0]
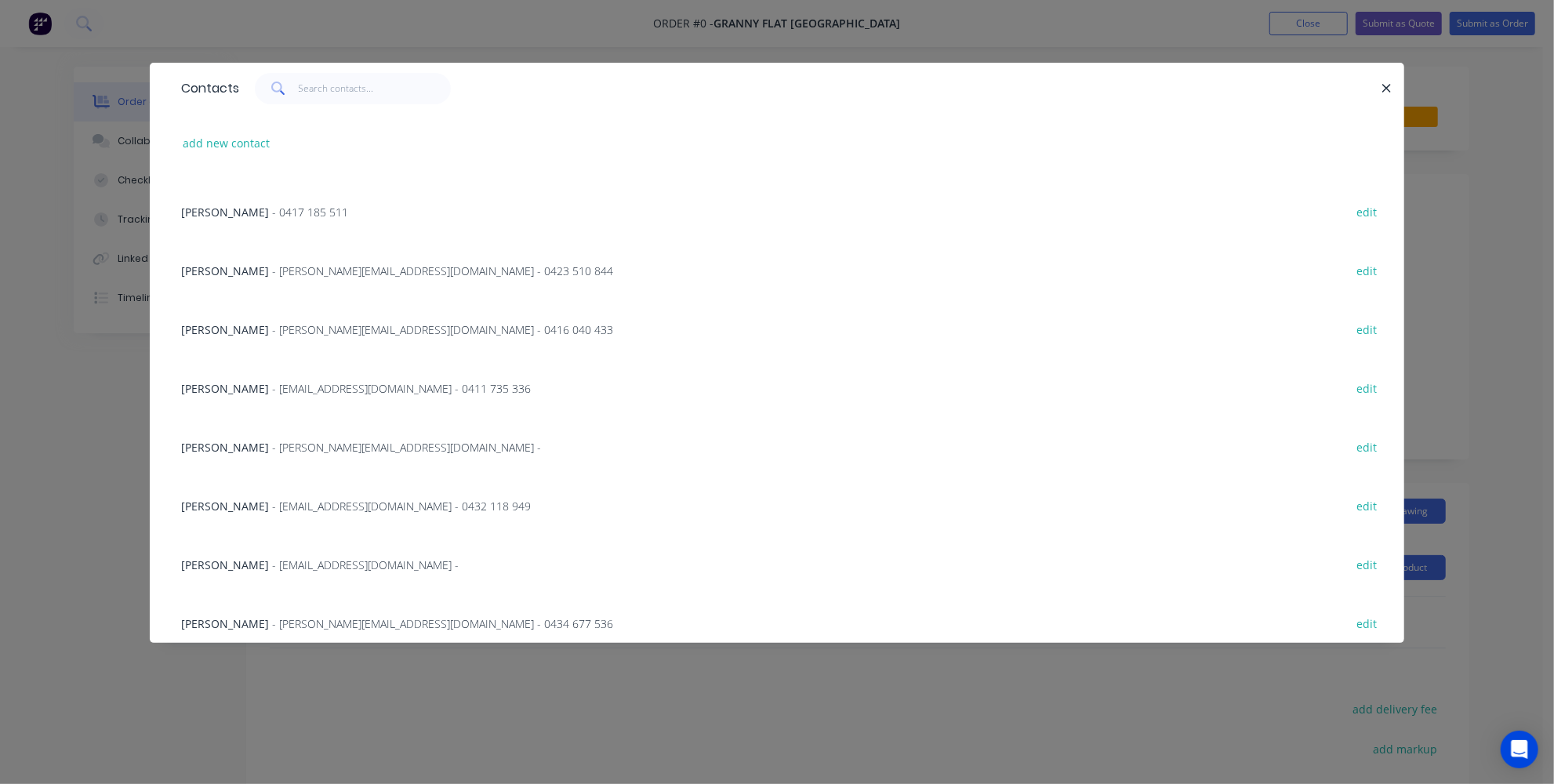
click at [242, 510] on span "[PERSON_NAME]" at bounding box center [225, 506] width 88 height 15
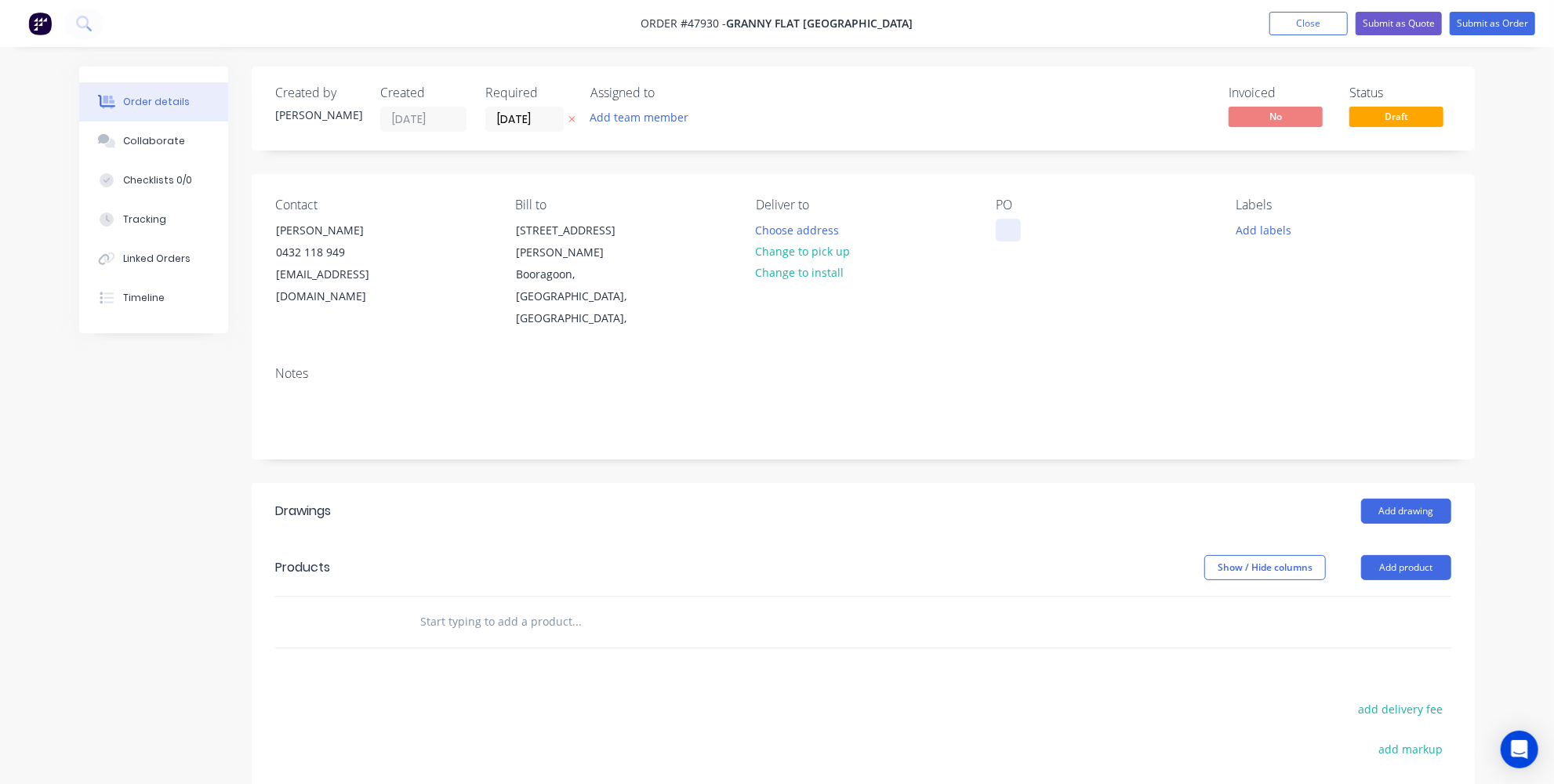
click at [1002, 227] on div at bounding box center [1008, 230] width 25 height 23
paste div
click at [233, 526] on div "Created by [PERSON_NAME] Created [DATE] Required [DATE] Assigned to Add team me…" at bounding box center [777, 540] width 1396 height 947
click at [806, 605] on div "Drawings Add drawing Products Show / Hide columns Add product add delivery fee …" at bounding box center [862, 736] width 1223 height 507
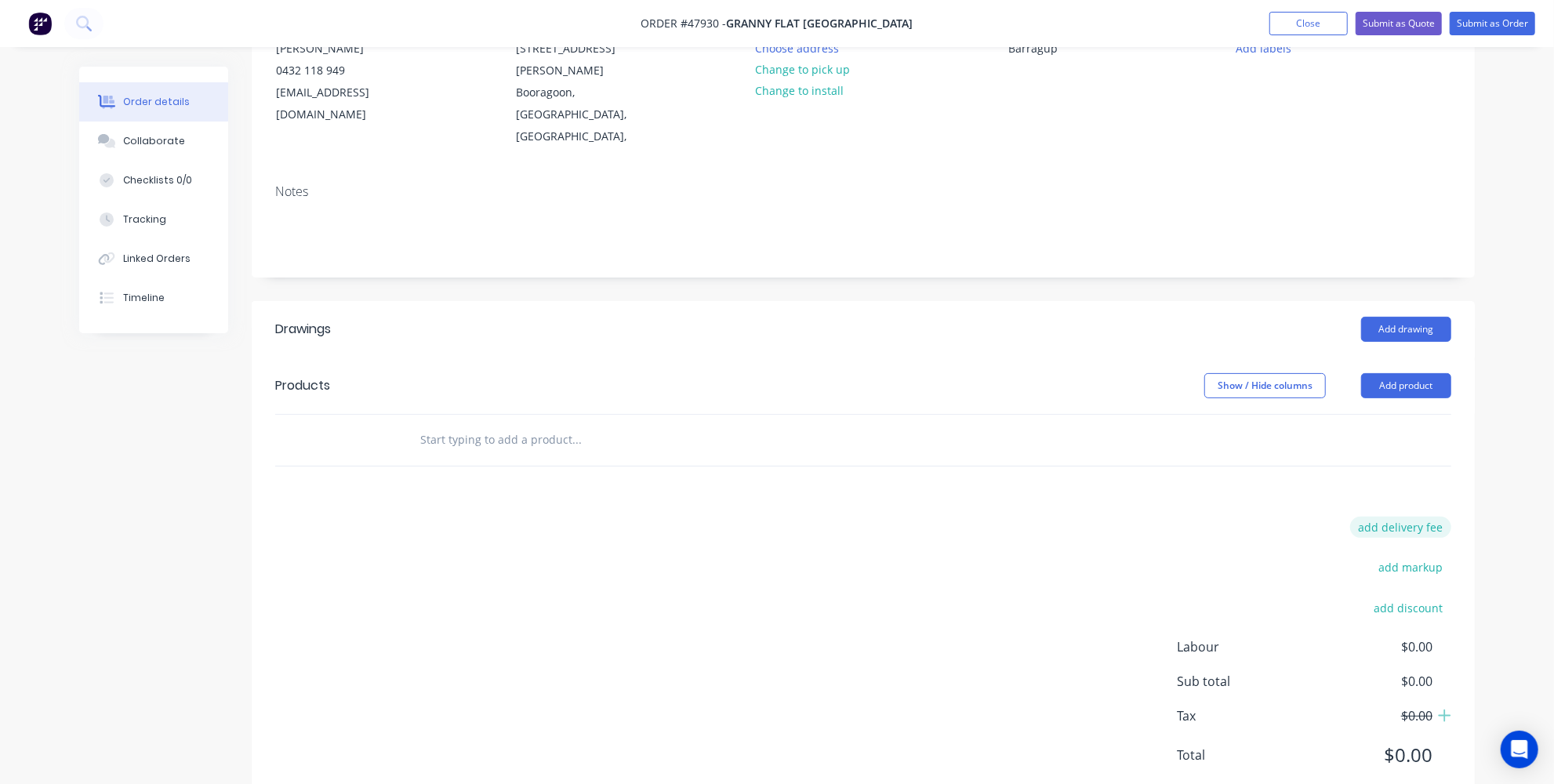
click at [1413, 516] on button "add delivery fee" at bounding box center [1401, 527] width 102 height 21
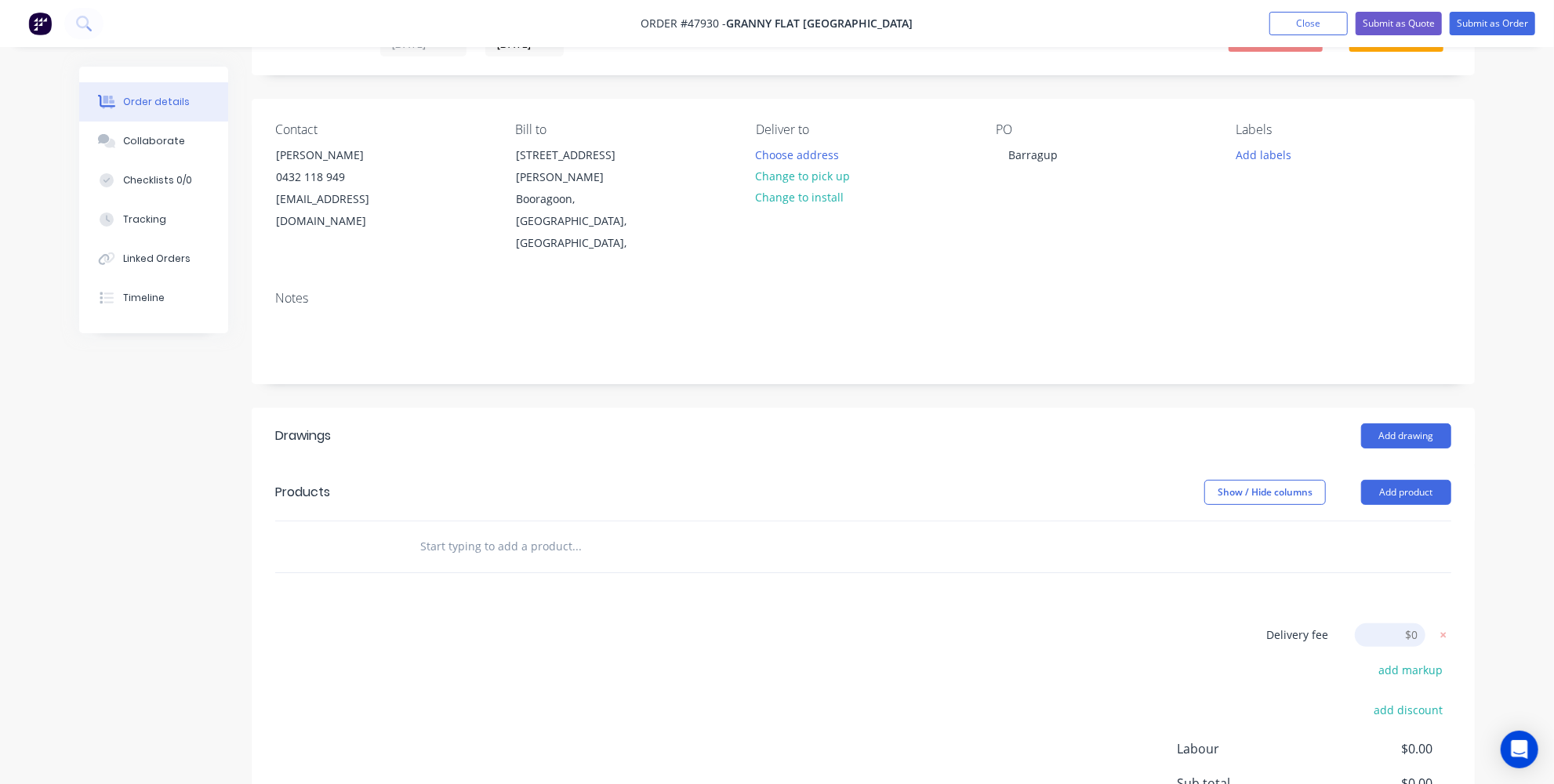
scroll to position [35, 0]
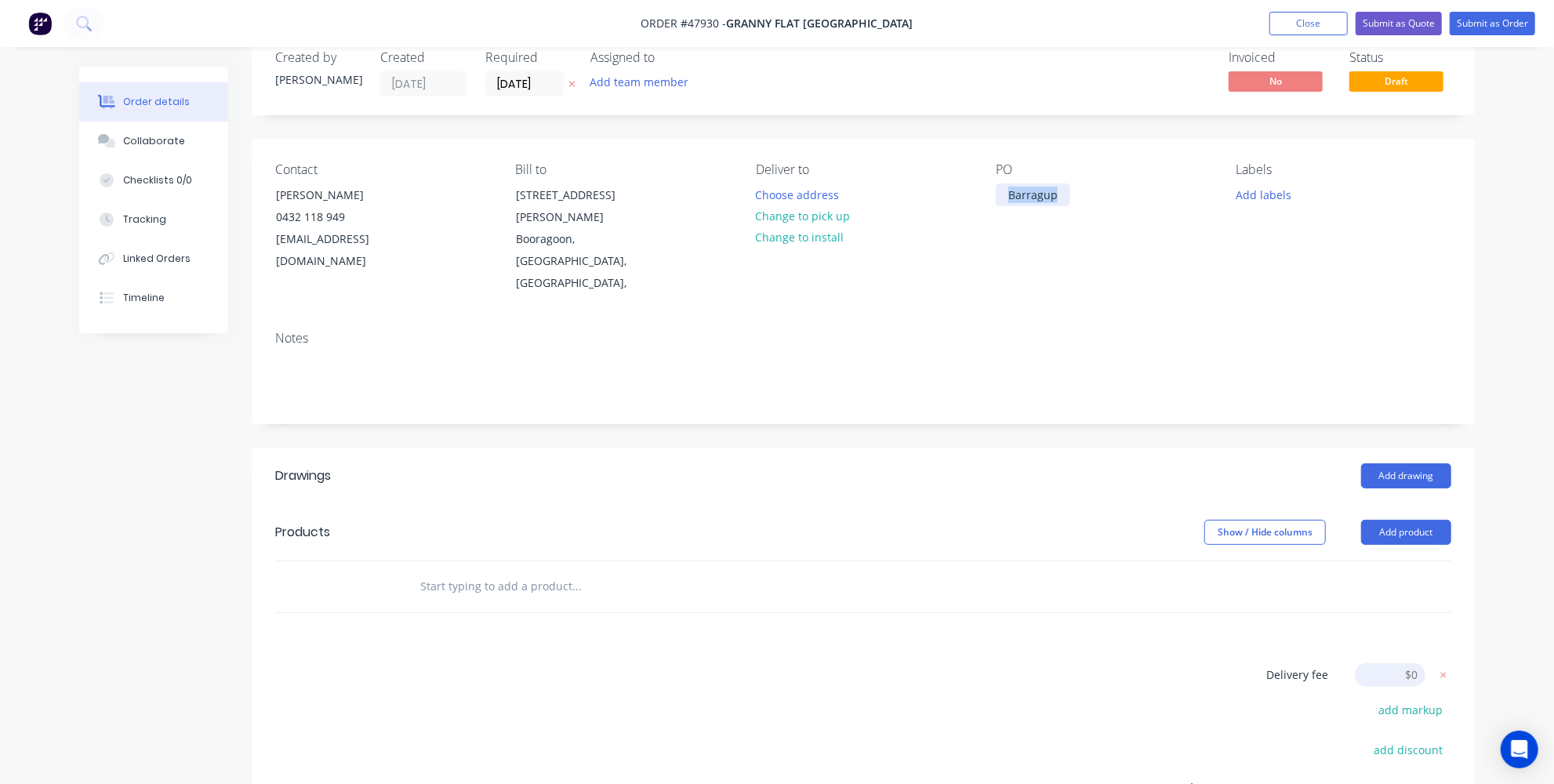
drag, startPoint x: 1058, startPoint y: 197, endPoint x: 974, endPoint y: 191, distance: 84.2
click at [974, 191] on div "Contact [PERSON_NAME] [PHONE_NUMBER] [EMAIL_ADDRESS][DOMAIN_NAME] [PERSON_NAME]…" at bounding box center [862, 228] width 1223 height 179
copy div "Barragup"
click at [1409, 663] on input at bounding box center [1389, 675] width 71 height 24
type input "700"
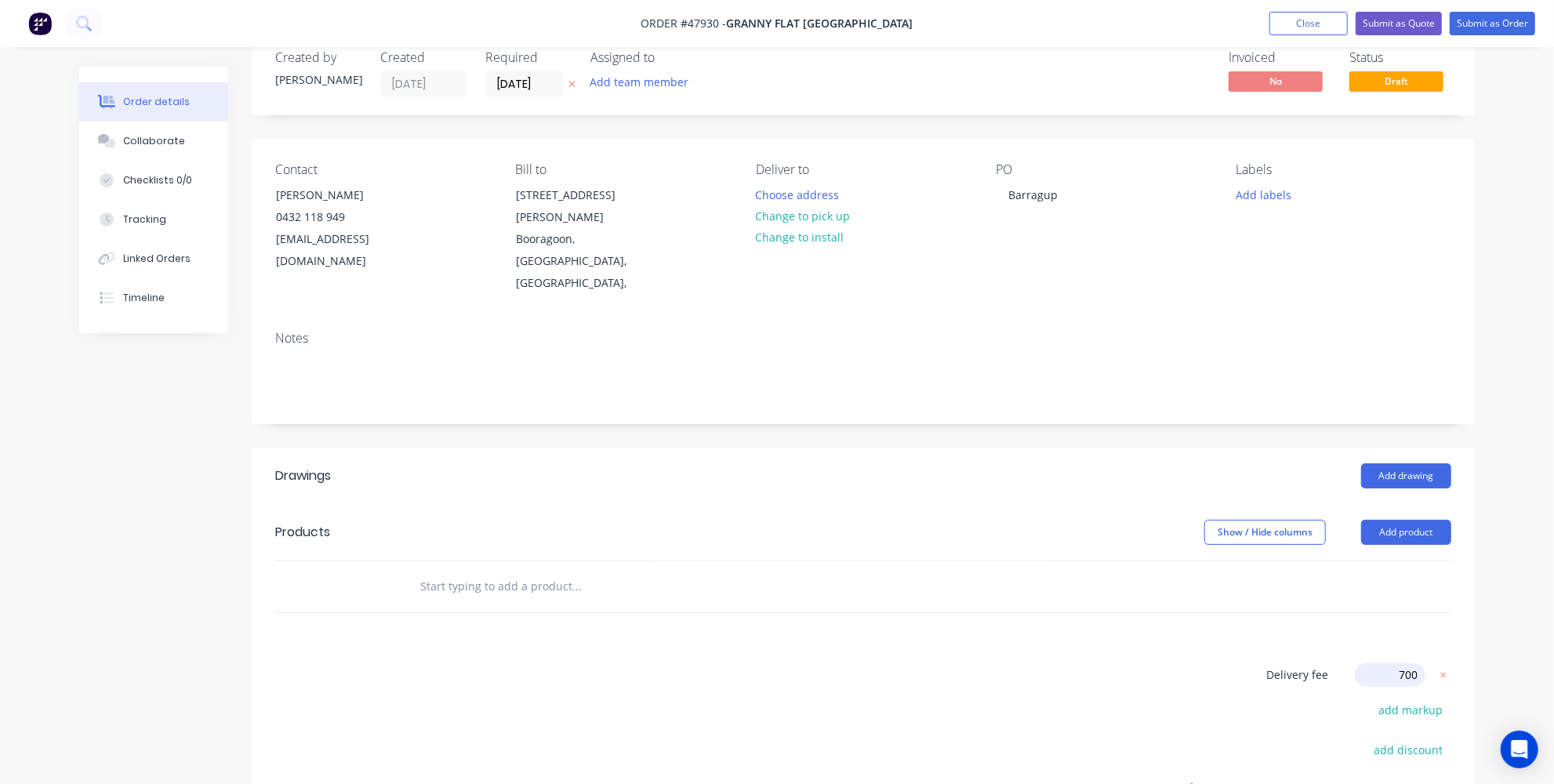
click at [1515, 487] on div "Order details Collaborate Checklists 0/0 Tracking Linked Orders Timeline Order …" at bounding box center [777, 469] width 1554 height 1009
click at [809, 195] on button "Choose address" at bounding box center [797, 194] width 101 height 21
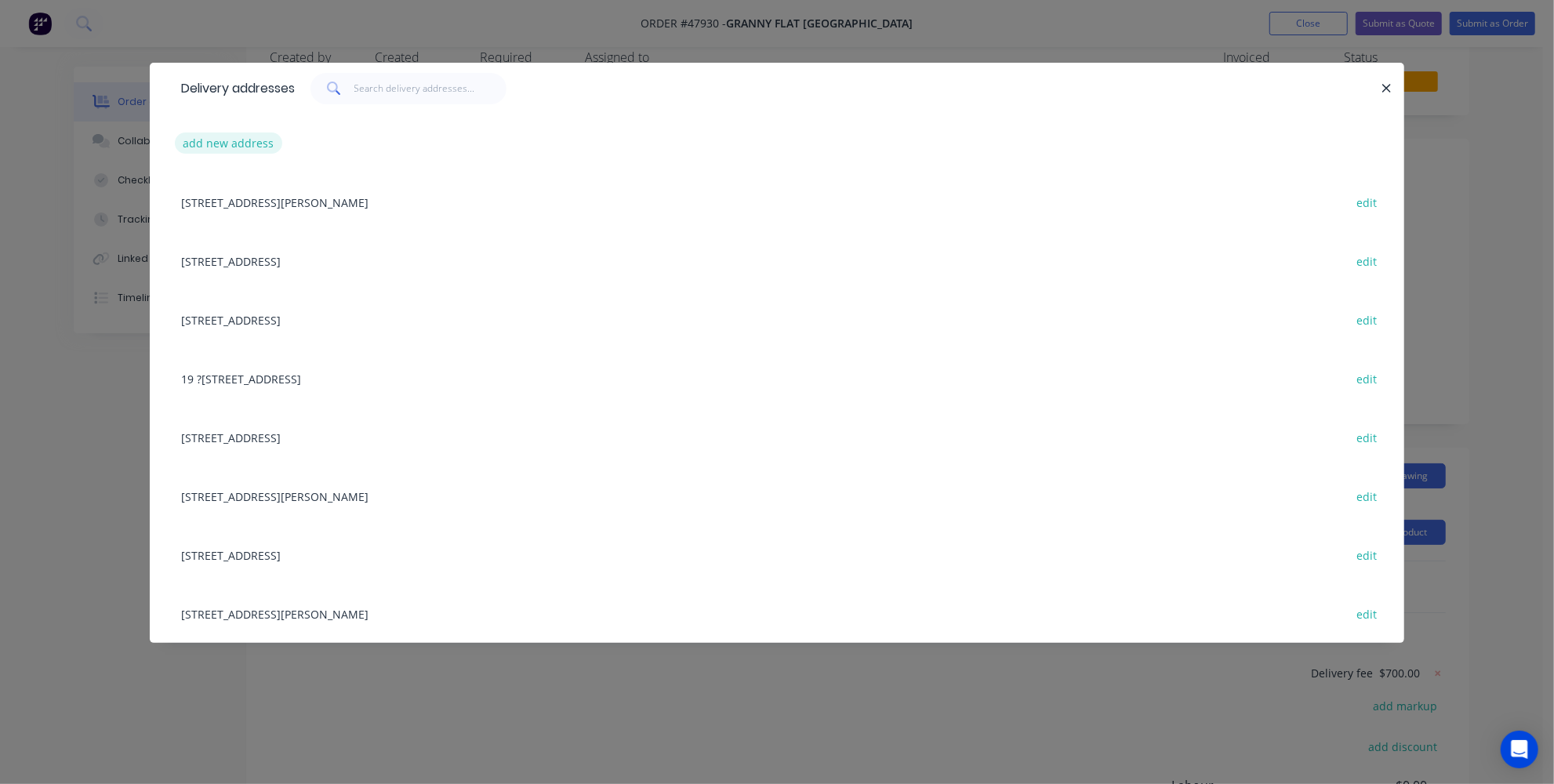
click at [232, 140] on button "add new address" at bounding box center [229, 143] width 108 height 21
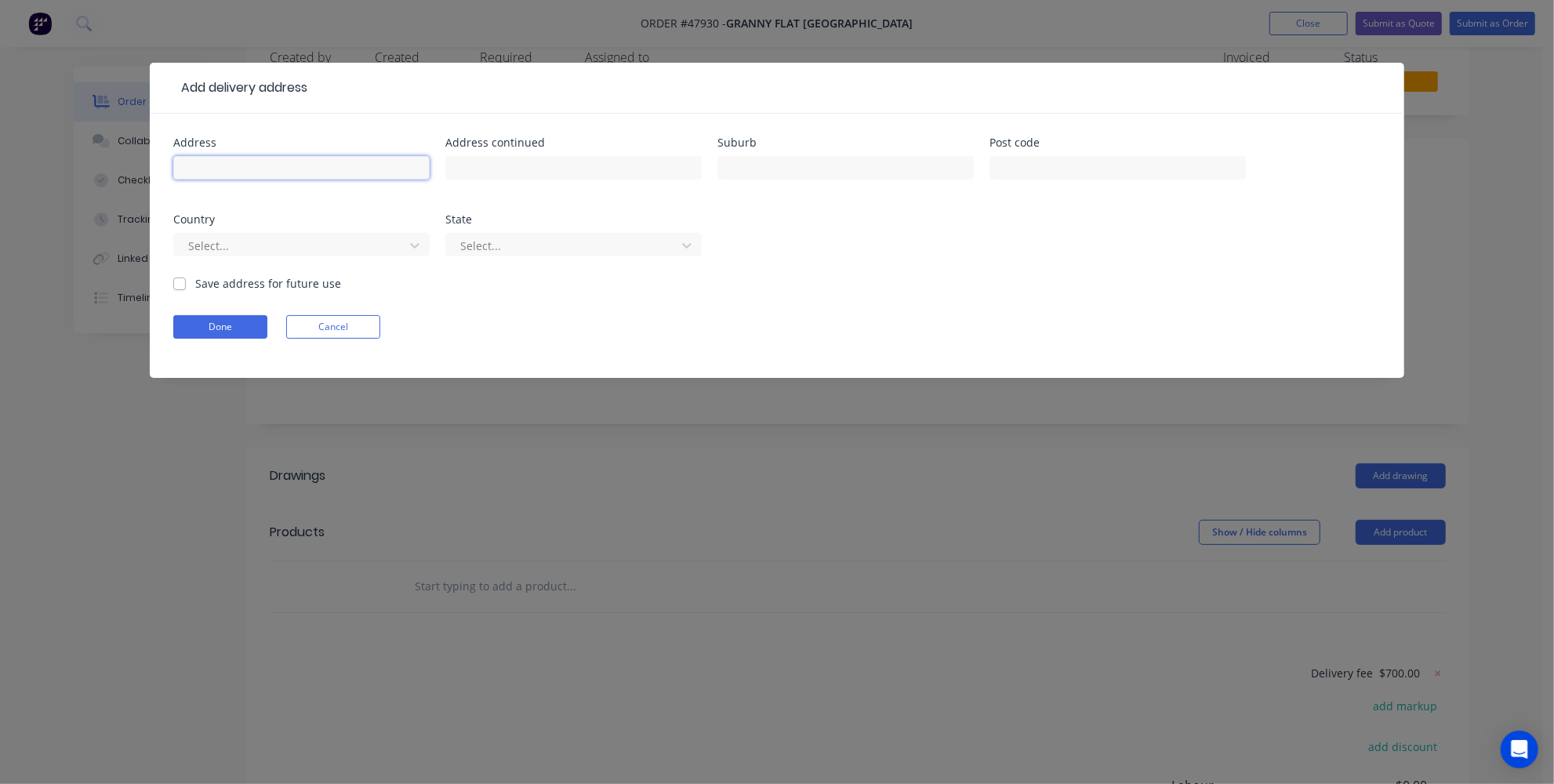
click at [361, 177] on input "text" at bounding box center [301, 167] width 257 height 24
paste input "75A (LOT #2) GREENWOOD WAY"
type input "75A (LOT #2) GREENWOOD WAY"
click at [791, 160] on input "text" at bounding box center [845, 167] width 257 height 24
paste input "BARRAGUP"
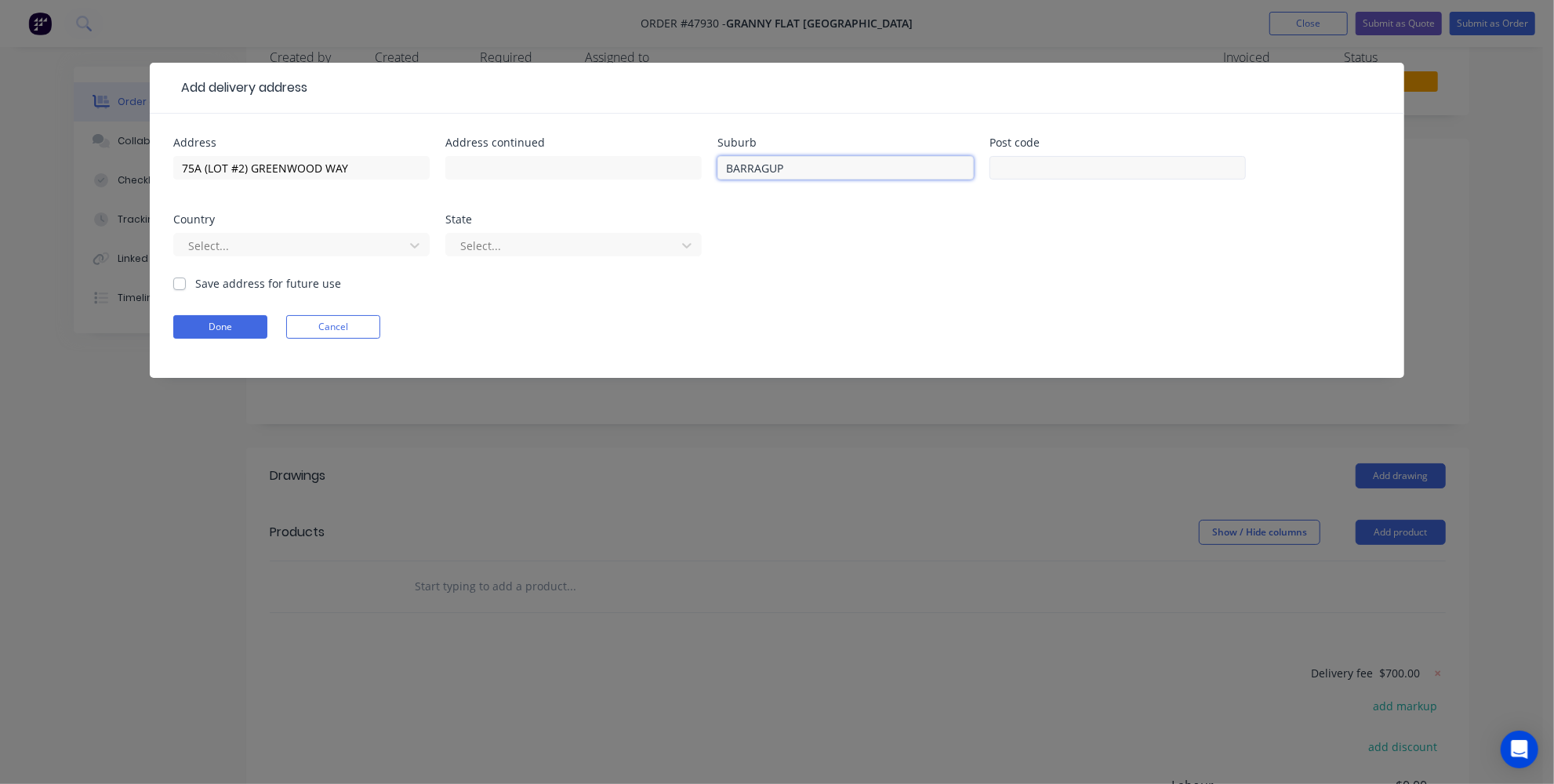
type input "BARRAGUP"
click at [1115, 169] on input "text" at bounding box center [1117, 167] width 257 height 24
paste input "6209"
type input "6209"
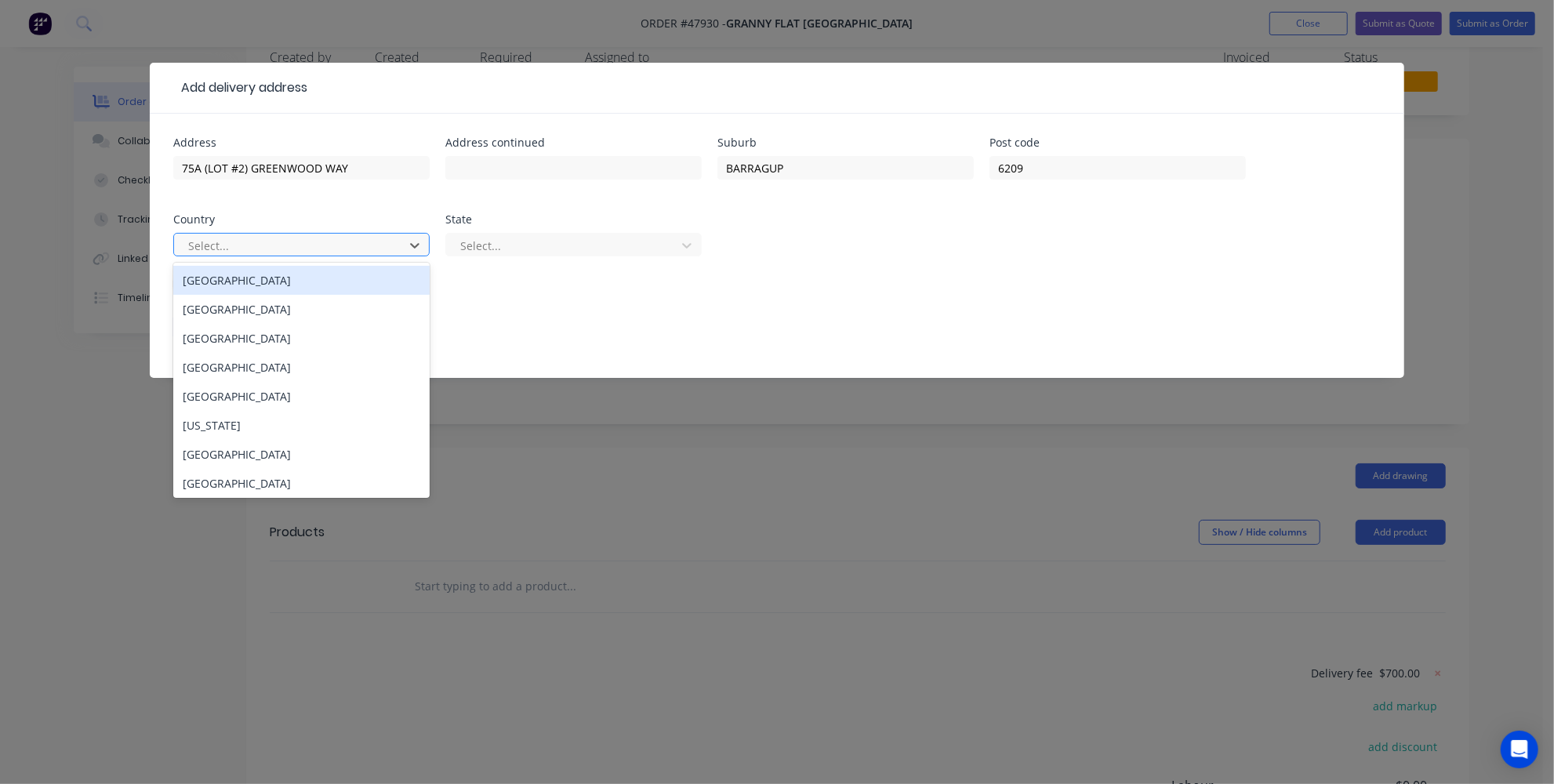
click at [378, 244] on div at bounding box center [291, 246] width 209 height 19
click at [315, 275] on div "[GEOGRAPHIC_DATA]" at bounding box center [301, 280] width 257 height 29
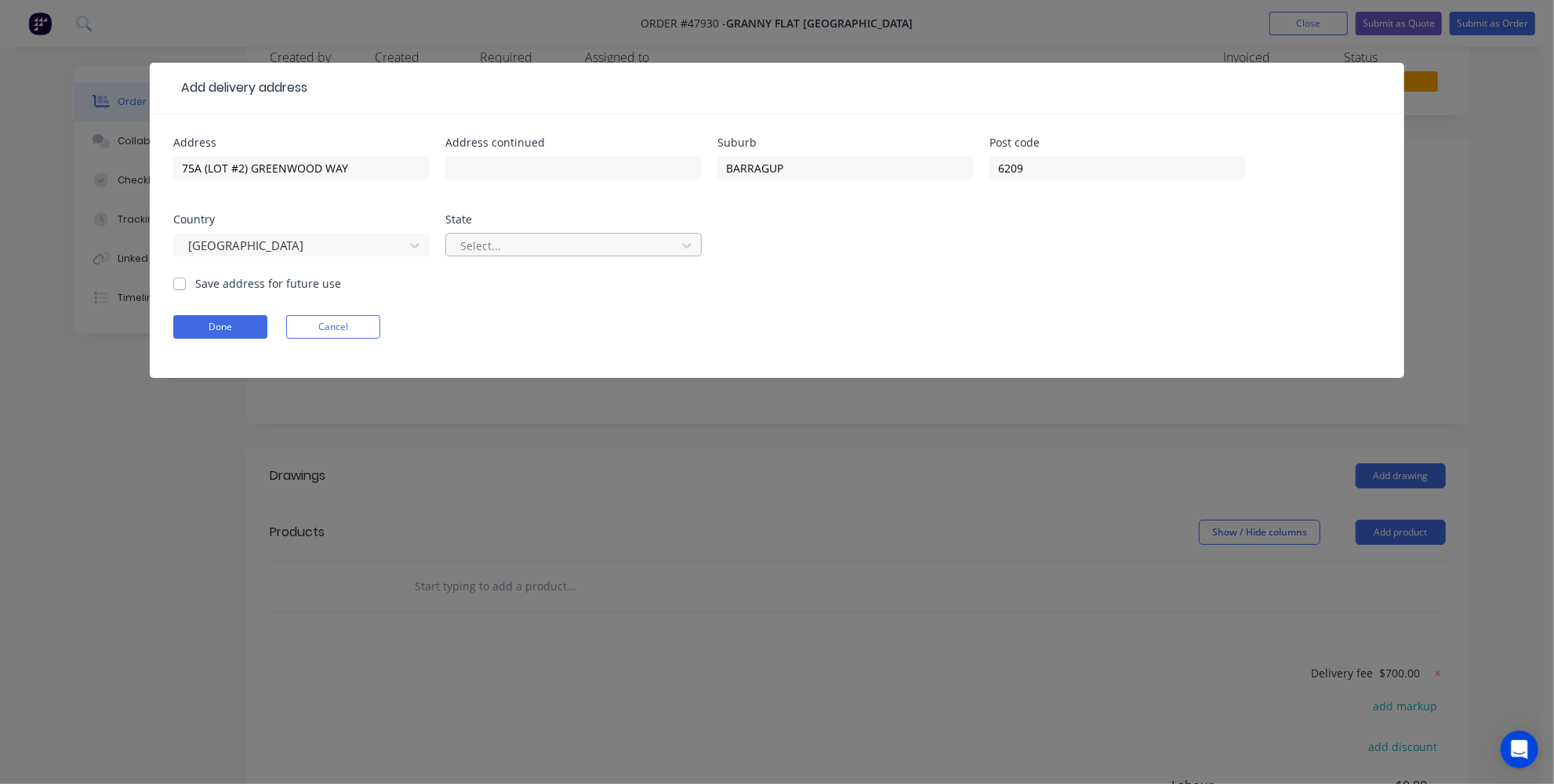
click at [577, 248] on div at bounding box center [563, 246] width 209 height 19
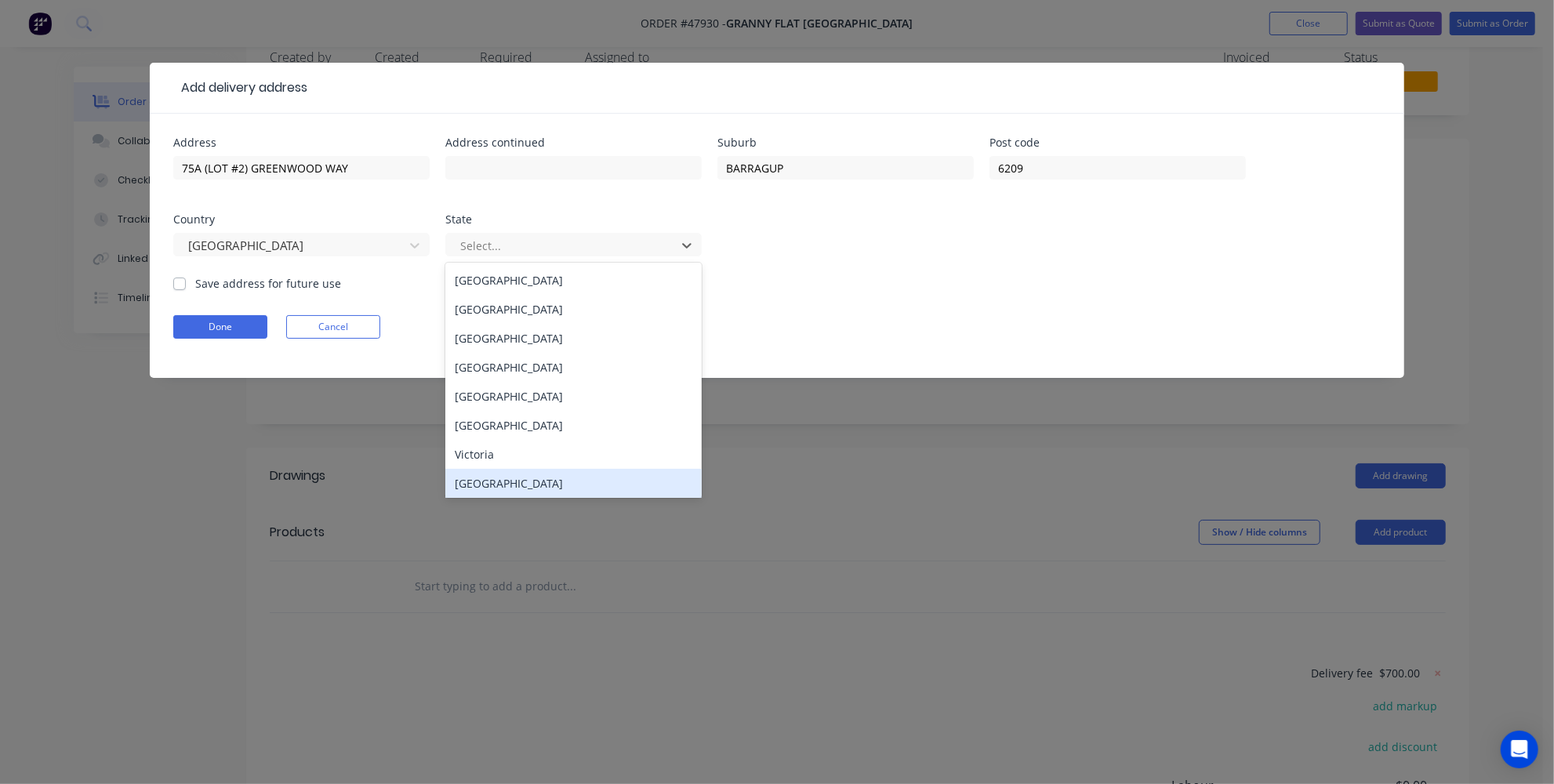
drag, startPoint x: 538, startPoint y: 482, endPoint x: 537, endPoint y: 463, distance: 19.0
click at [538, 479] on div "[GEOGRAPHIC_DATA]" at bounding box center [573, 483] width 257 height 29
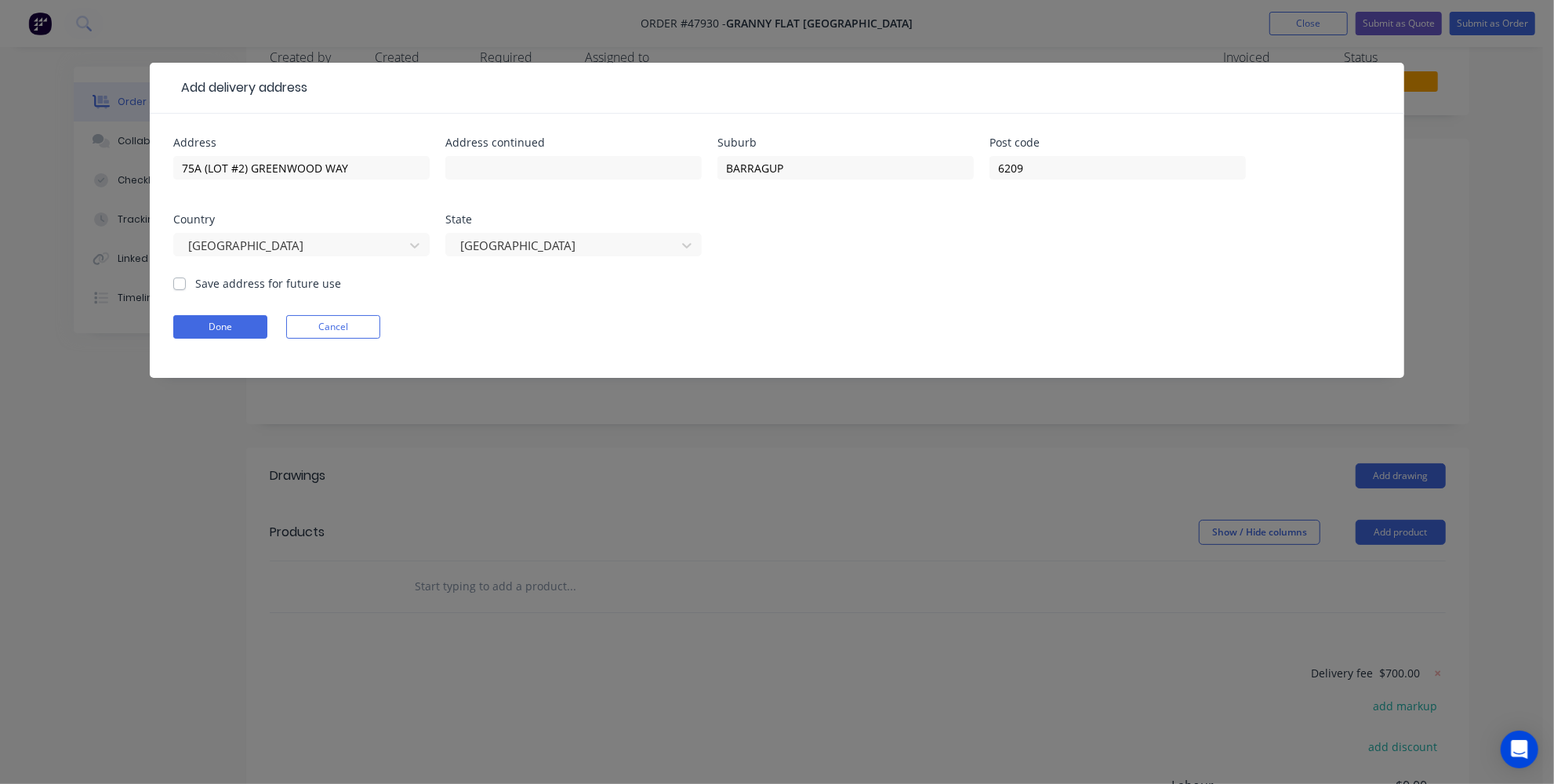
click at [517, 338] on form "Address 75A (LOT #2) GREENWOOD WAY Address continued Suburb BARRAGUP Post code …" at bounding box center [777, 257] width 1207 height 241
click at [236, 326] on button "Done" at bounding box center [220, 326] width 94 height 24
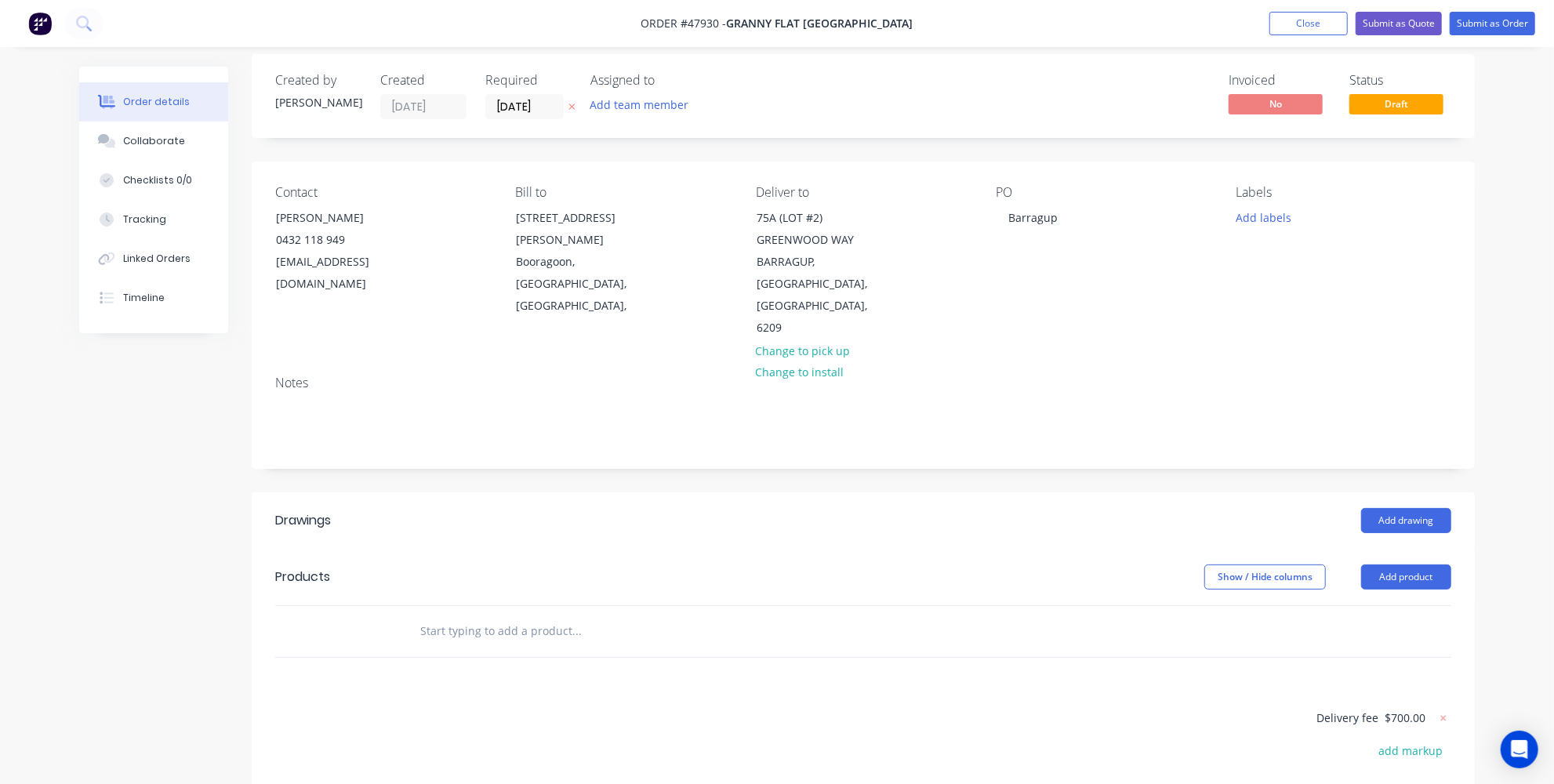
scroll to position [0, 0]
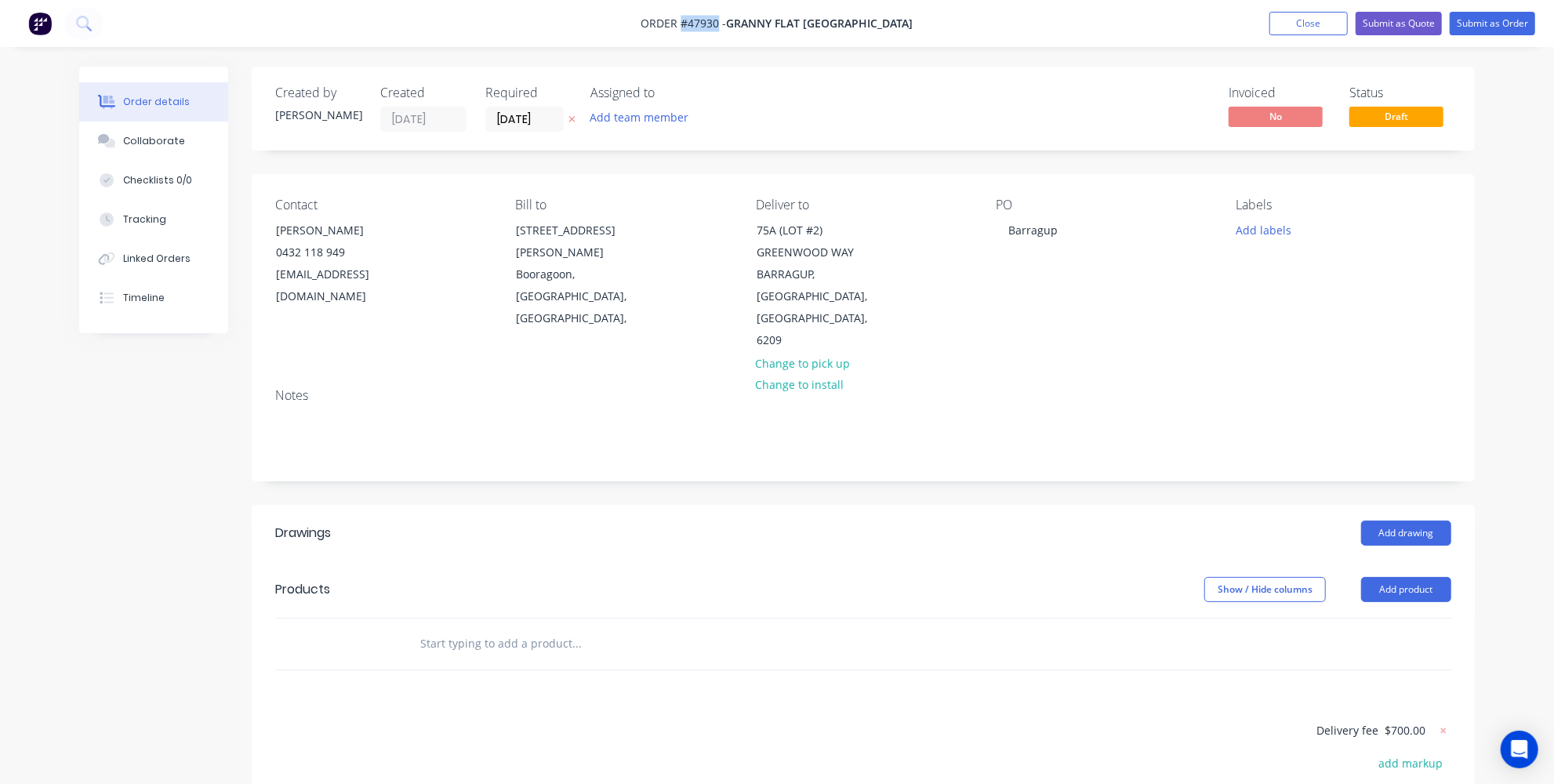
drag, startPoint x: 762, startPoint y: 26, endPoint x: 727, endPoint y: 26, distance: 35.0
click at [727, 26] on span "Order #47930 -" at bounding box center [685, 24] width 86 height 15
copy span "#47930"
click at [221, 41] on nav "Order #47930 - Granny Flat [GEOGRAPHIC_DATA] Add product Close Submit as Quote …" at bounding box center [777, 24] width 1554 height 47
